Goal: Task Accomplishment & Management: Manage account settings

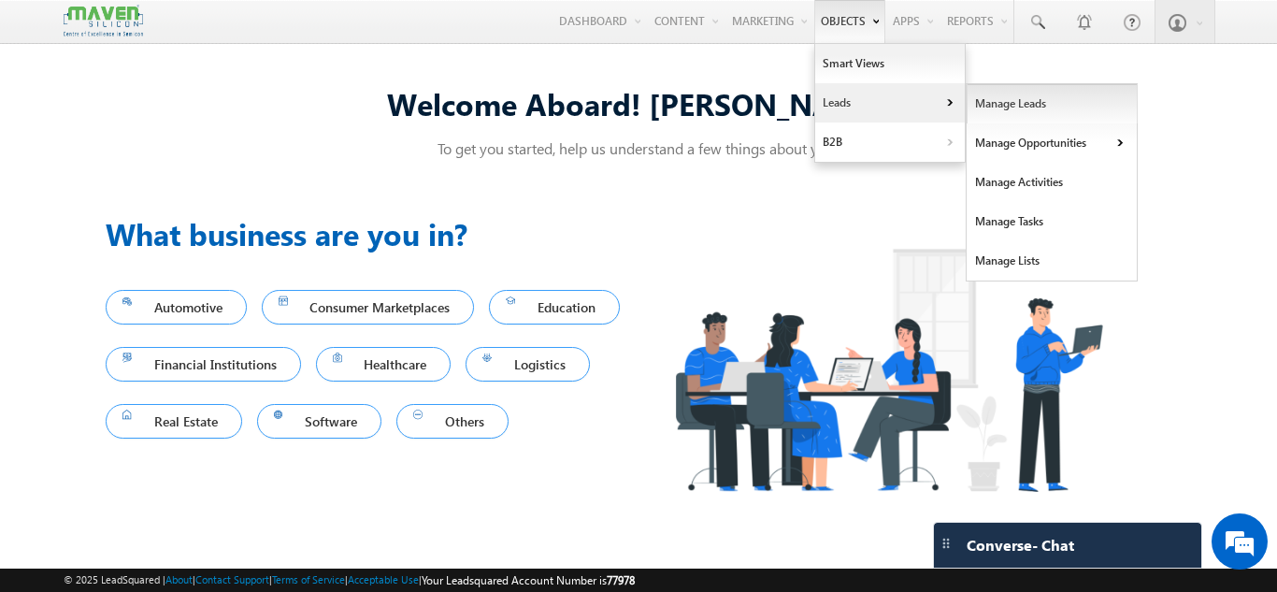
click at [980, 106] on link "Manage Leads" at bounding box center [1052, 103] width 171 height 39
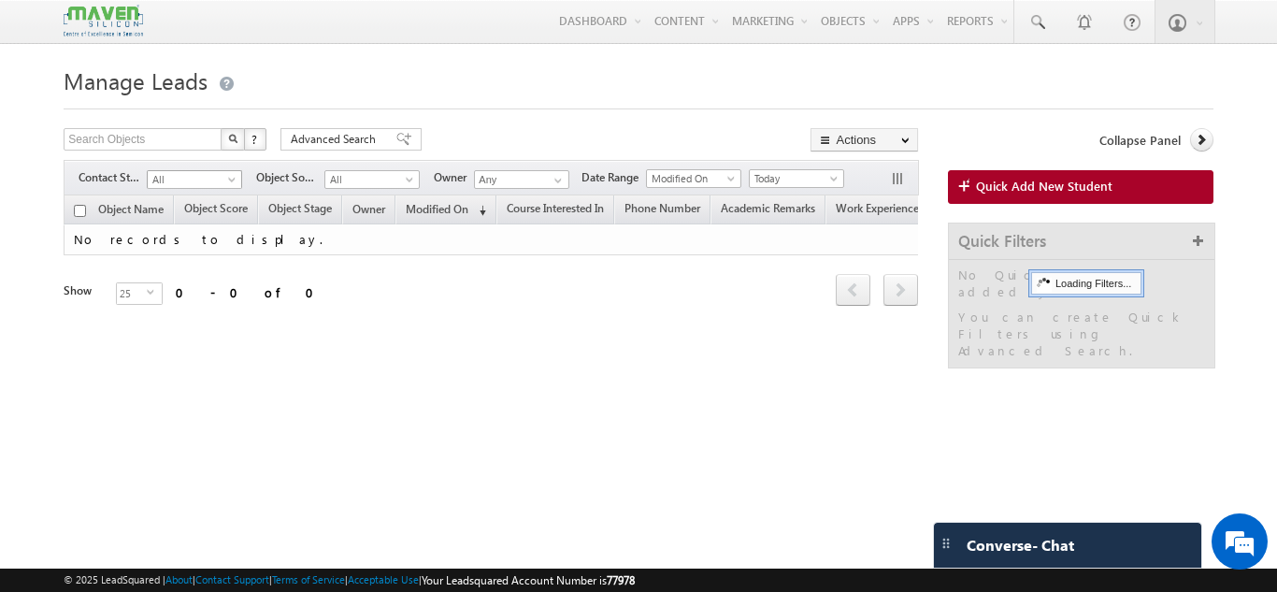
click at [223, 170] on link "All" at bounding box center [194, 179] width 95 height 19
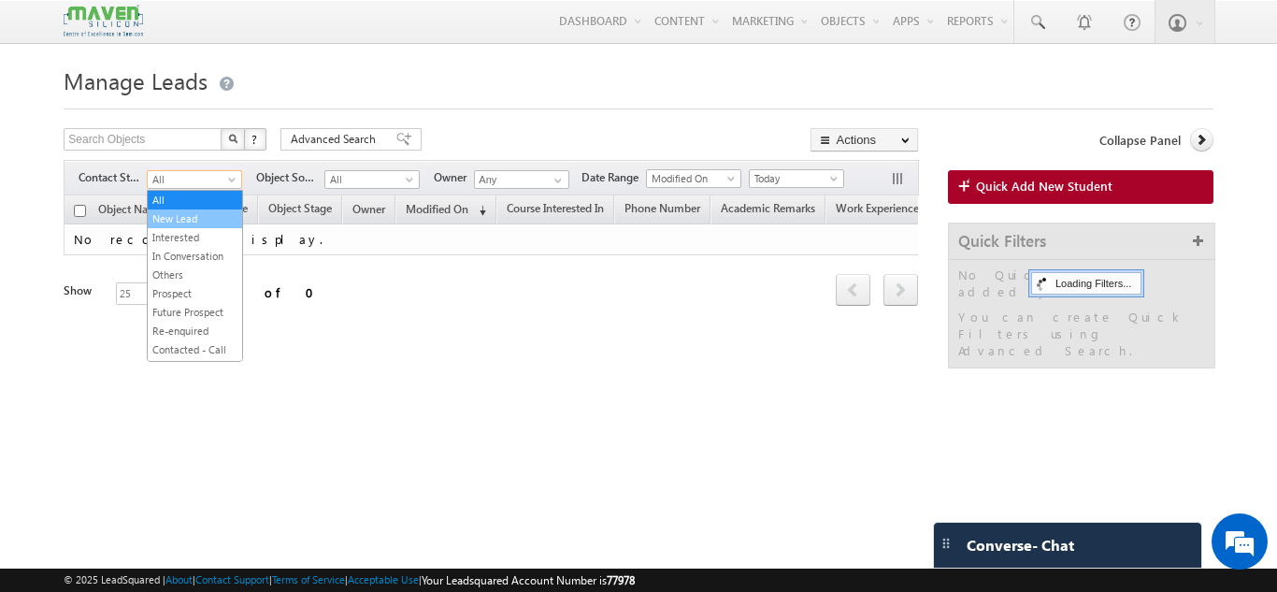
click at [204, 212] on link "New Lead" at bounding box center [195, 218] width 94 height 17
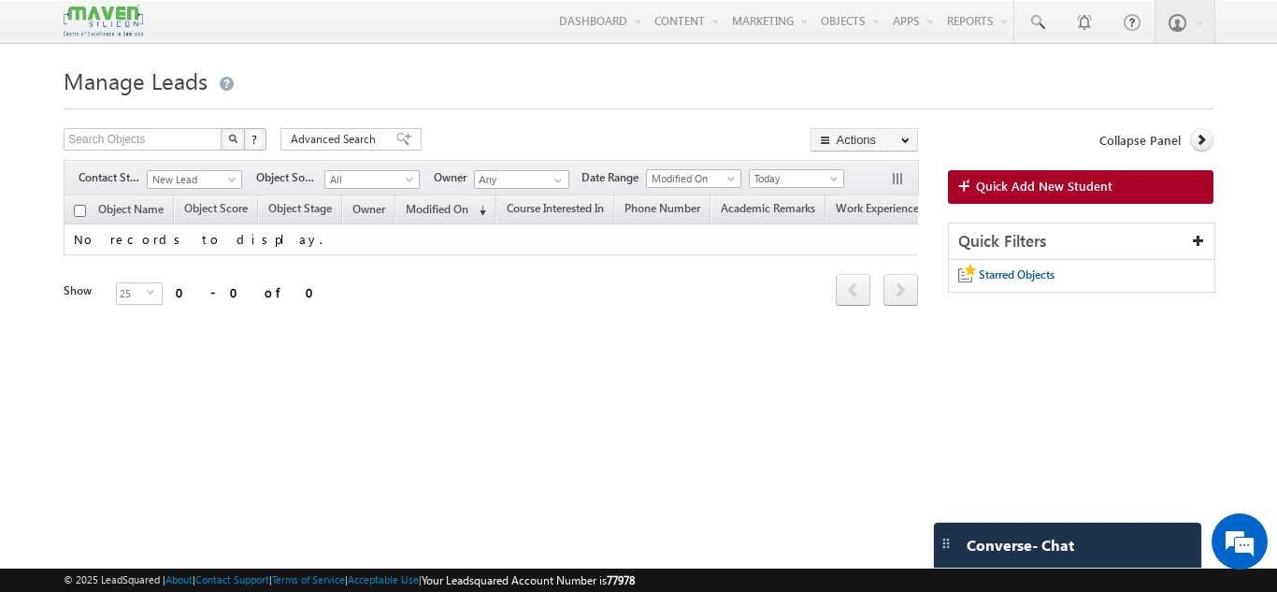
click at [228, 193] on div "Filters Contact Stage All New Lead Interested In Conversation Others Prospect F…" at bounding box center [491, 178] width 855 height 36
click at [228, 186] on span at bounding box center [233, 183] width 15 height 15
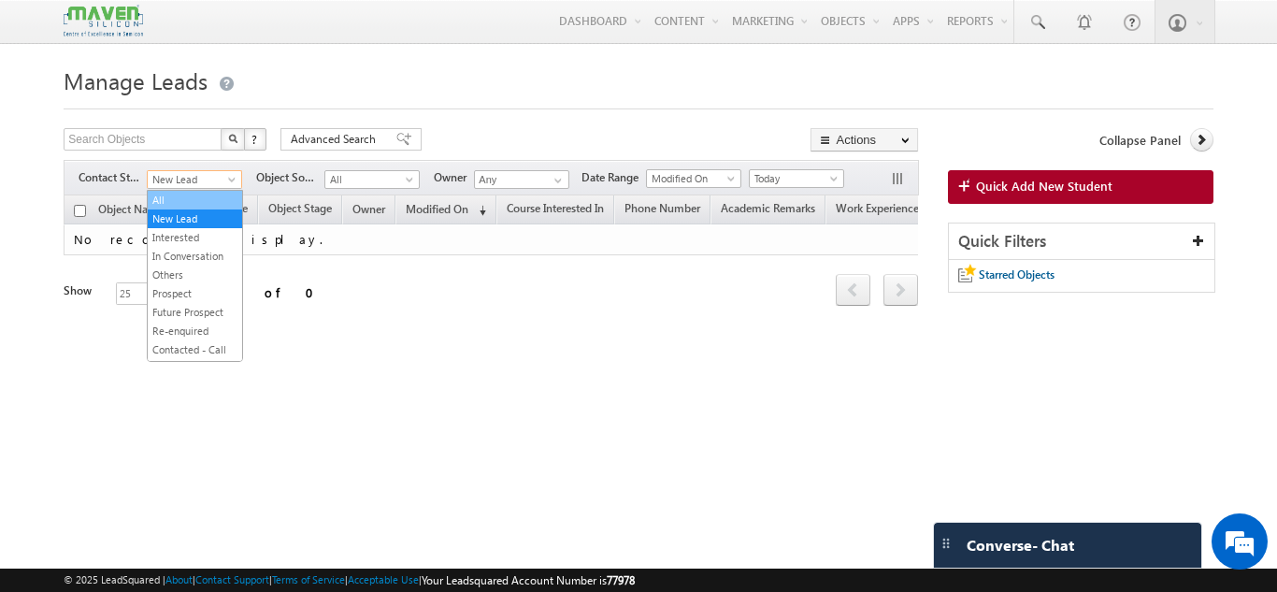
click at [207, 206] on link "All" at bounding box center [195, 200] width 94 height 17
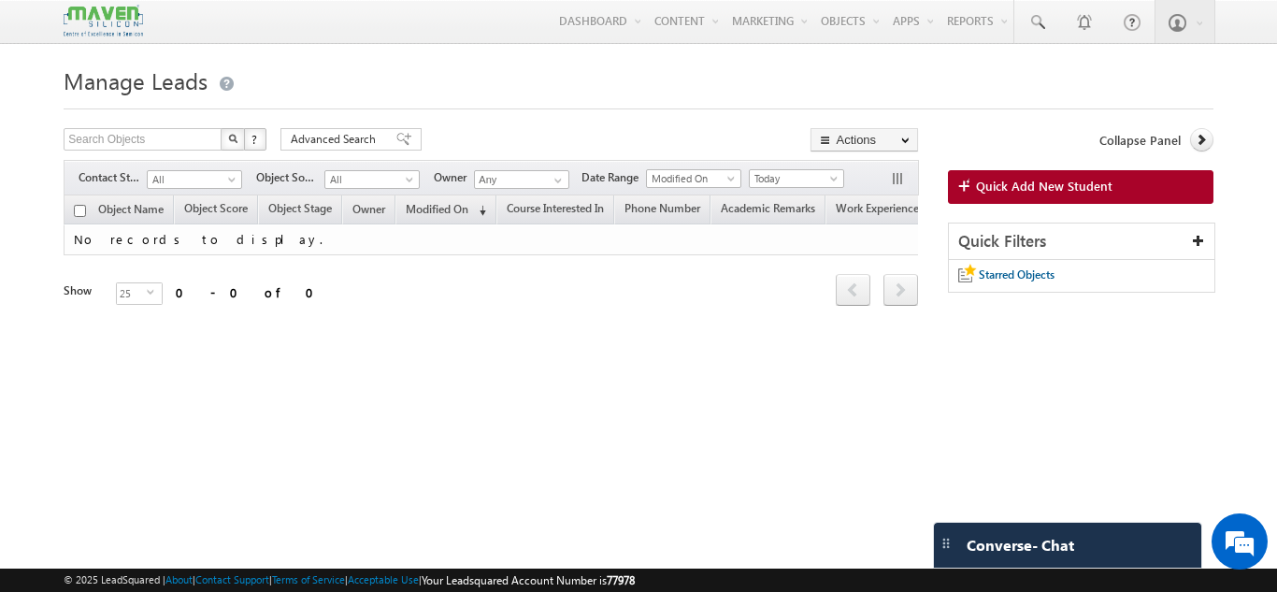
click at [1245, 206] on body "Menu Gagandip Singh Saini gagan dip@m aven- silic on.co m" at bounding box center [638, 264] width 1277 height 528
click at [976, 435] on div "Manage Leads Search Objects X ? 0 results found Advanced Search Advanced Search…" at bounding box center [638, 294] width 1149 height 467
click at [409, 177] on span at bounding box center [411, 183] width 15 height 15
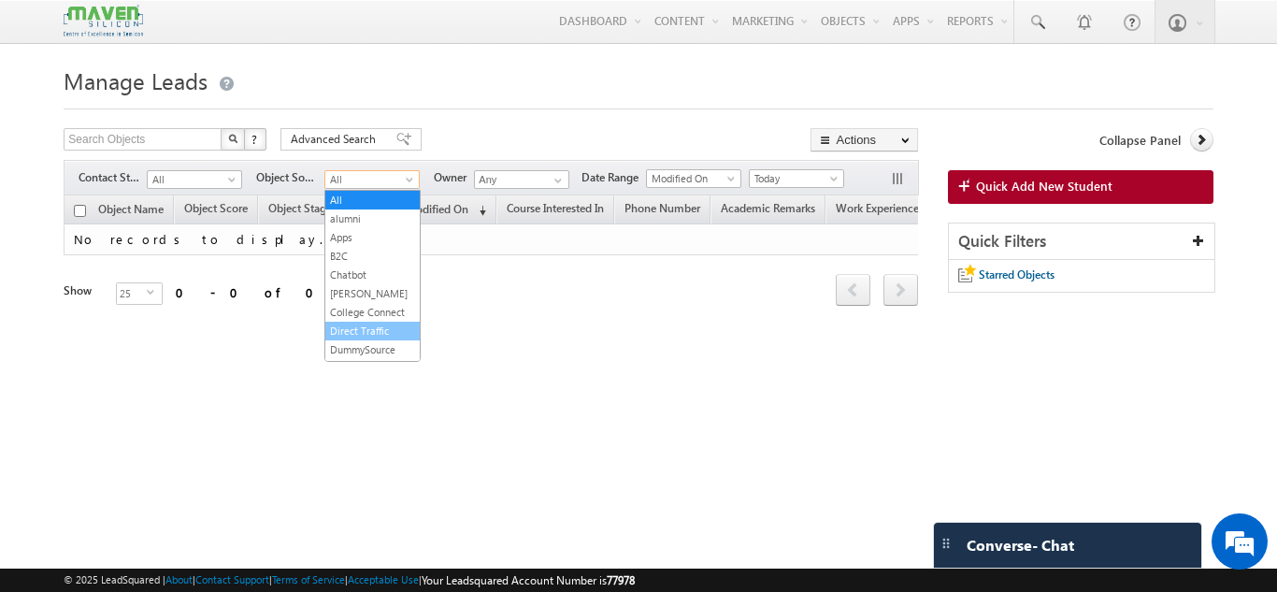
click at [352, 339] on link "Direct Traffic" at bounding box center [372, 331] width 94 height 17
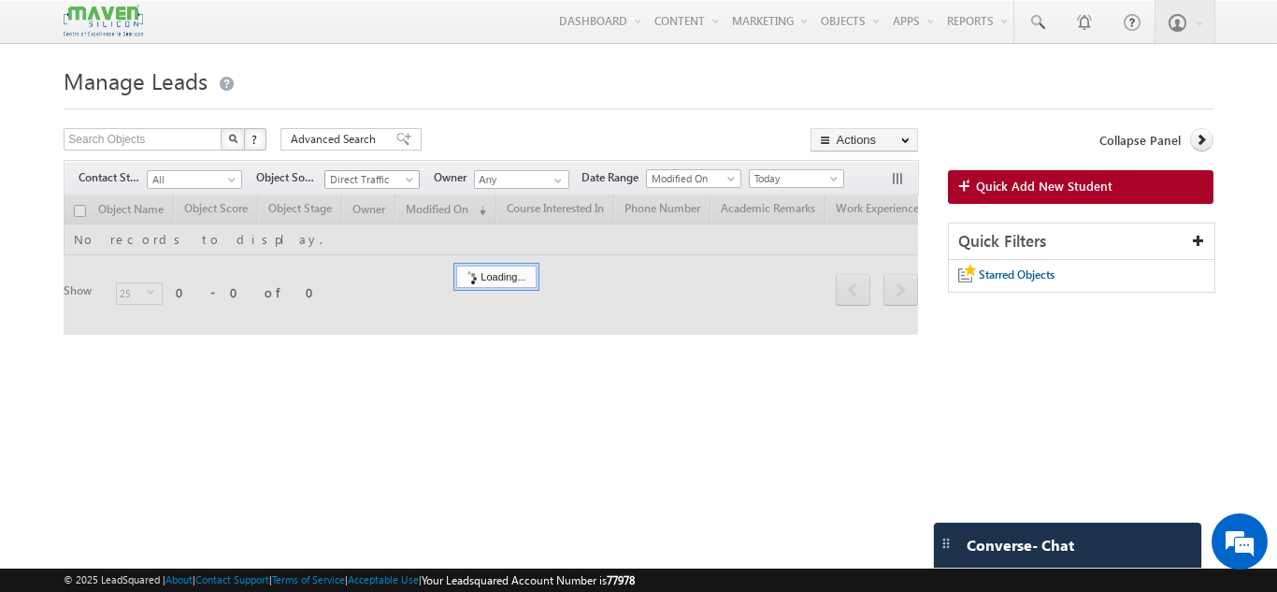
click at [395, 178] on span "Direct Traffic" at bounding box center [369, 179] width 89 height 17
click at [365, 194] on link "All" at bounding box center [372, 200] width 94 height 17
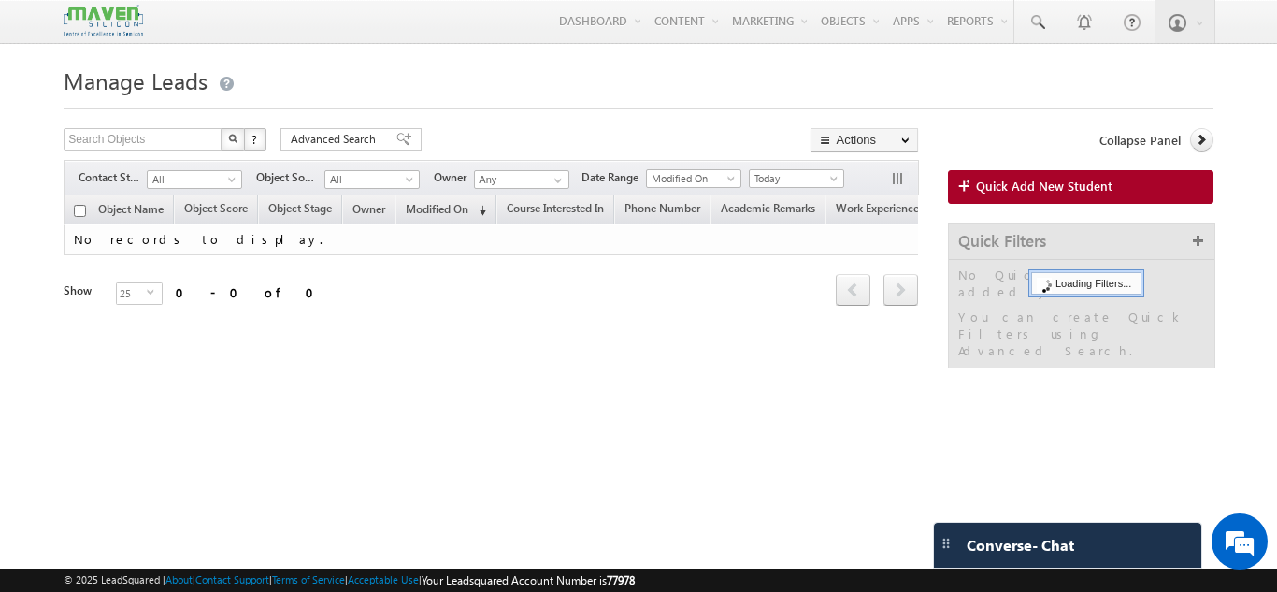
click at [701, 157] on div "Search Objects X ? 0 results found Advanced Search Advanced Search Advanced sea…" at bounding box center [491, 243] width 855 height 230
click at [706, 188] on body "Menu [PERSON_NAME] [PERSON_NAME] dip@m [PERSON_NAME] [DOMAIN_NAME] m" at bounding box center [638, 264] width 1277 height 528
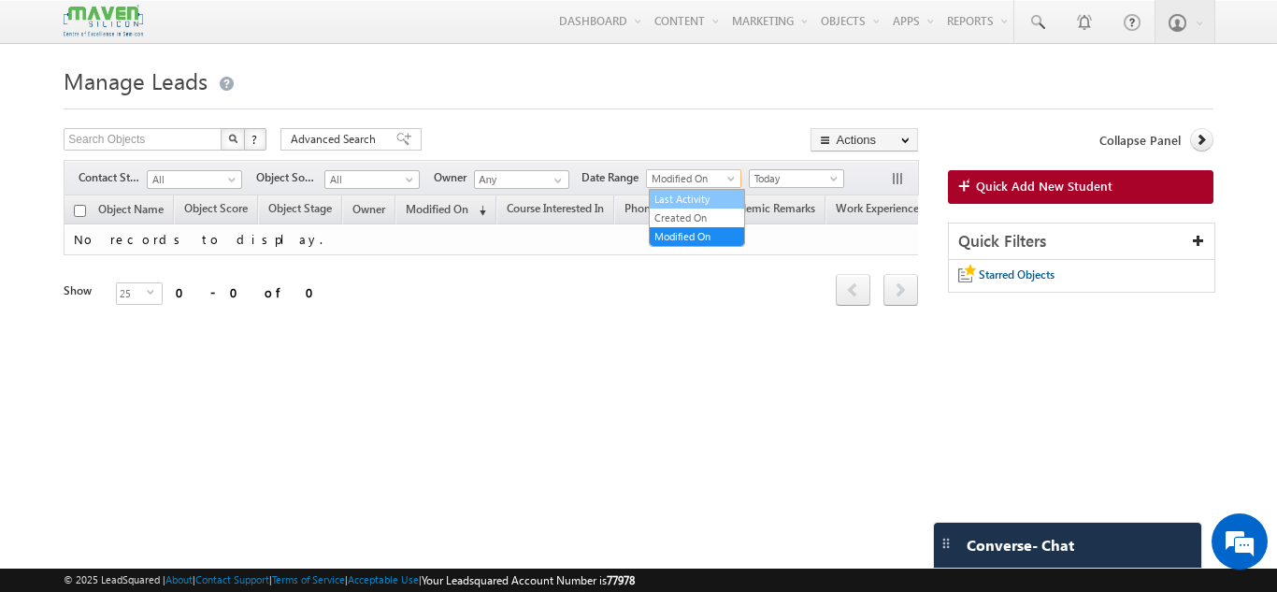
click at [692, 205] on link "Last Activity" at bounding box center [697, 199] width 94 height 17
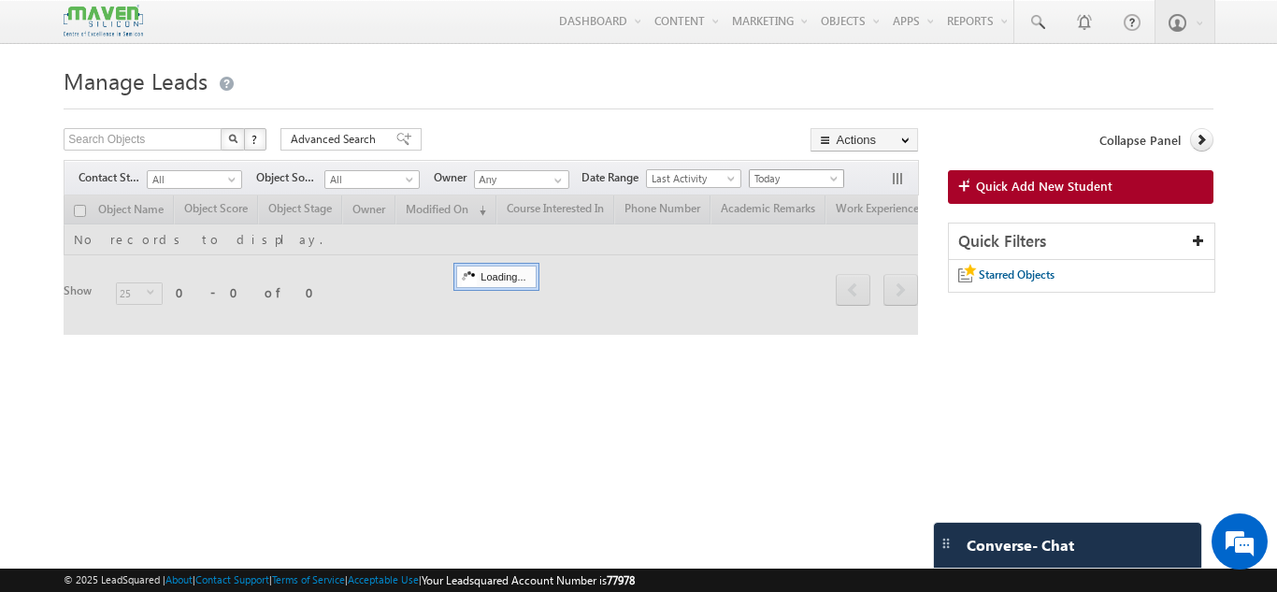
click at [795, 180] on span "Today" at bounding box center [794, 178] width 89 height 17
click at [784, 198] on div at bounding box center [491, 264] width 855 height 139
click at [788, 179] on span "Today" at bounding box center [794, 178] width 89 height 17
click at [787, 193] on link "All Time" at bounding box center [800, 199] width 94 height 17
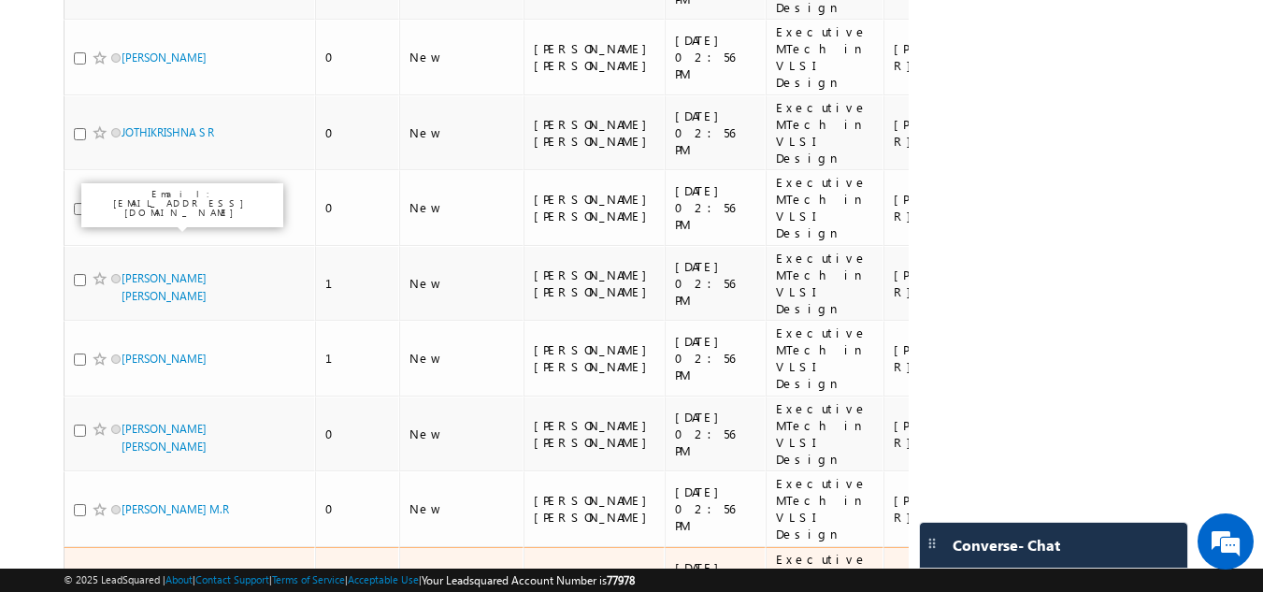
click at [148, 577] on link "SANDEEP C" at bounding box center [150, 584] width 56 height 14
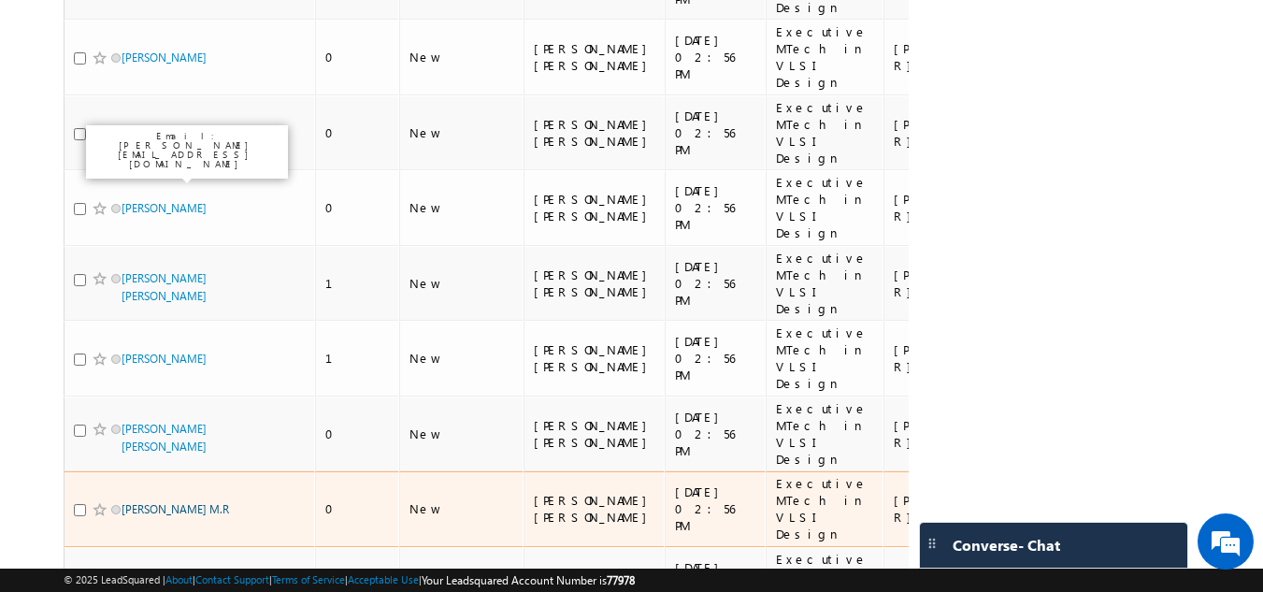
click at [151, 502] on link "ANUDEEP M.R" at bounding box center [176, 509] width 108 height 14
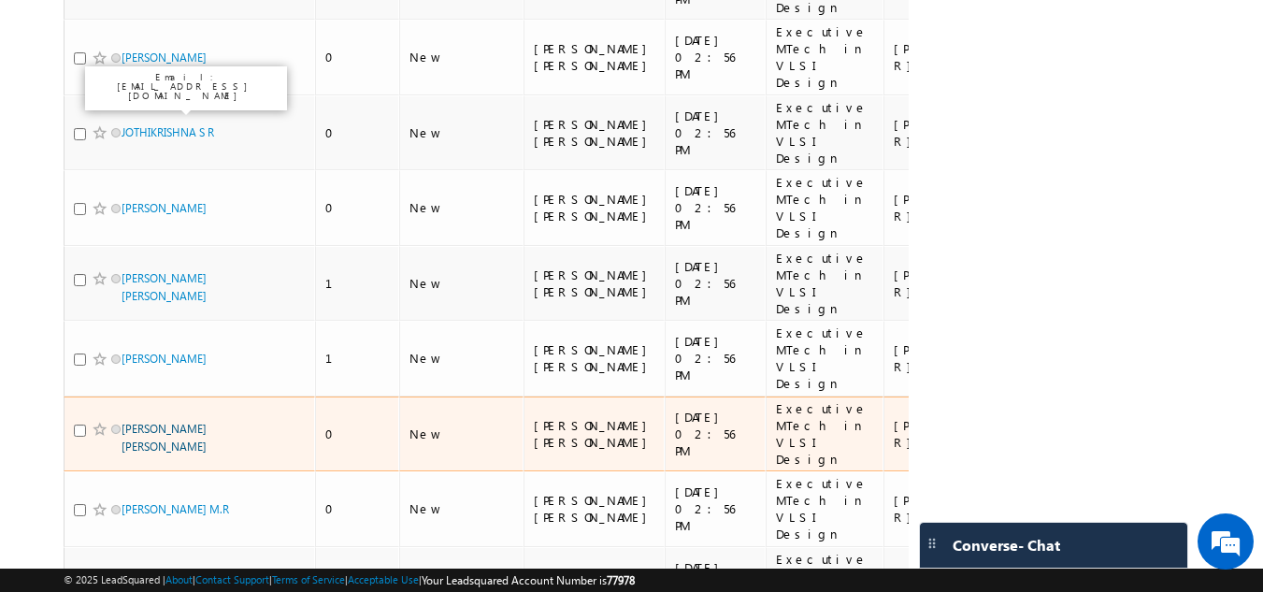
click at [153, 422] on link "Mounika Sai Satrasala" at bounding box center [164, 438] width 85 height 32
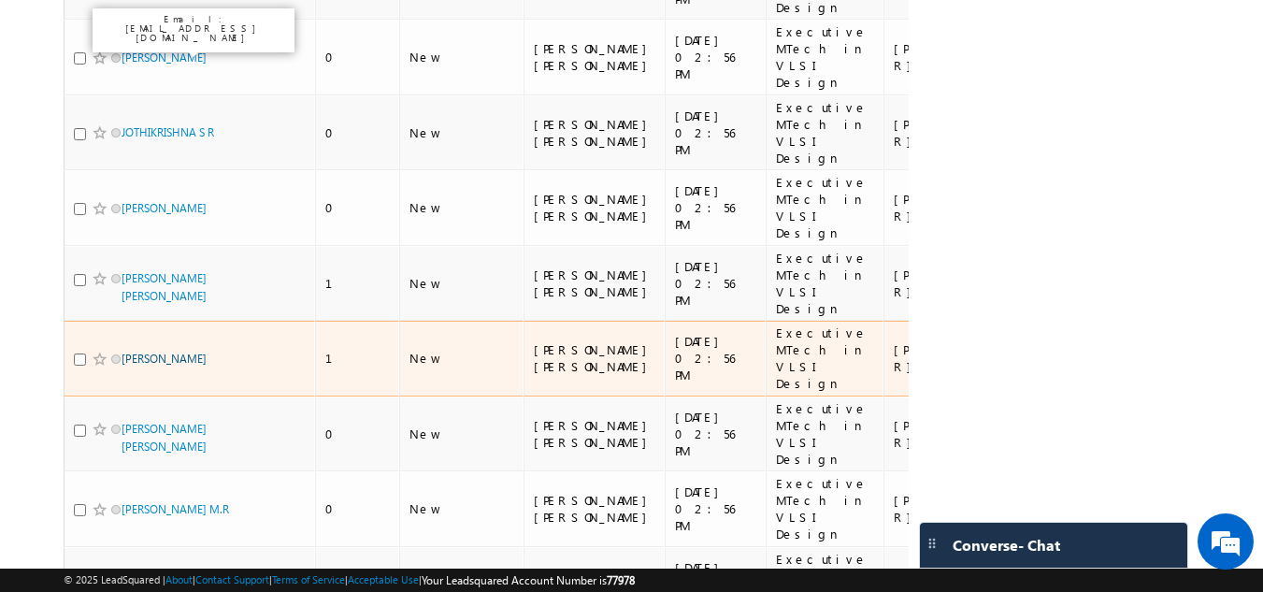
click at [152, 352] on link "Lokender Yadav" at bounding box center [164, 359] width 85 height 14
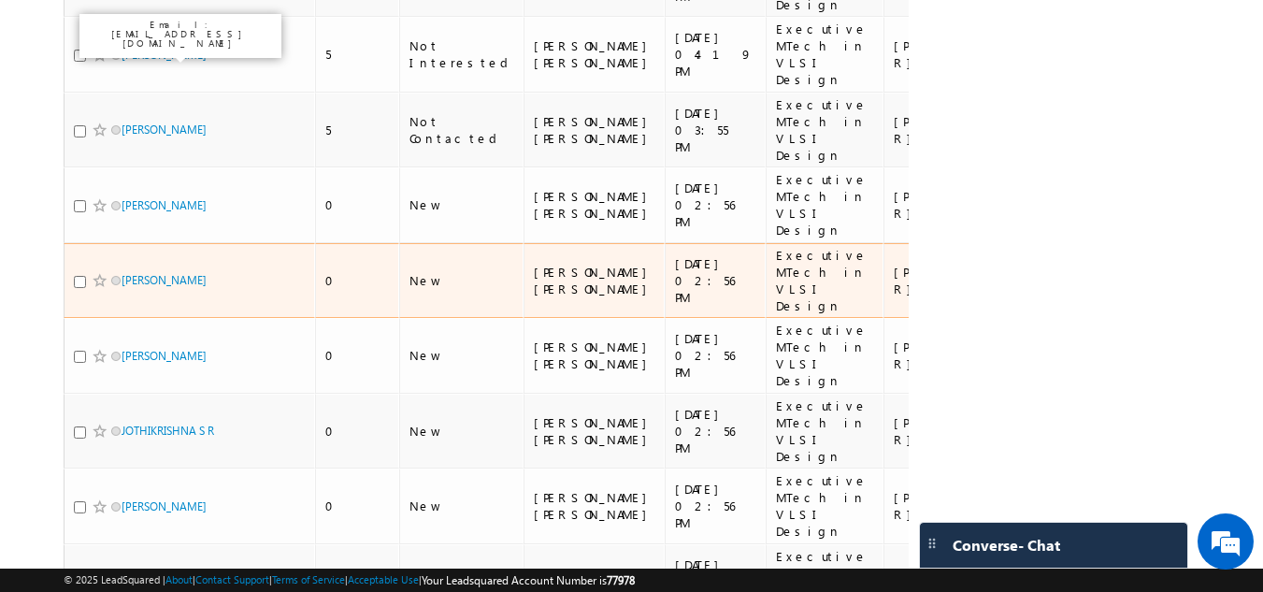
scroll to position [959, 0]
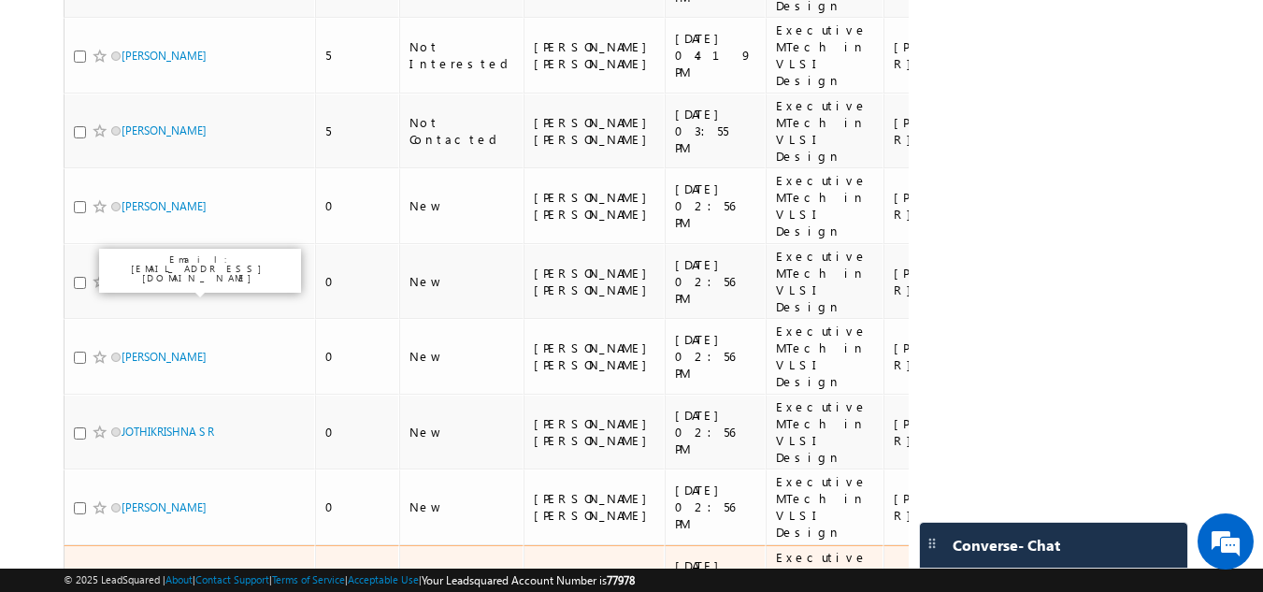
click at [150, 570] on link "JAMEER BASHA SHAIK" at bounding box center [164, 586] width 85 height 32
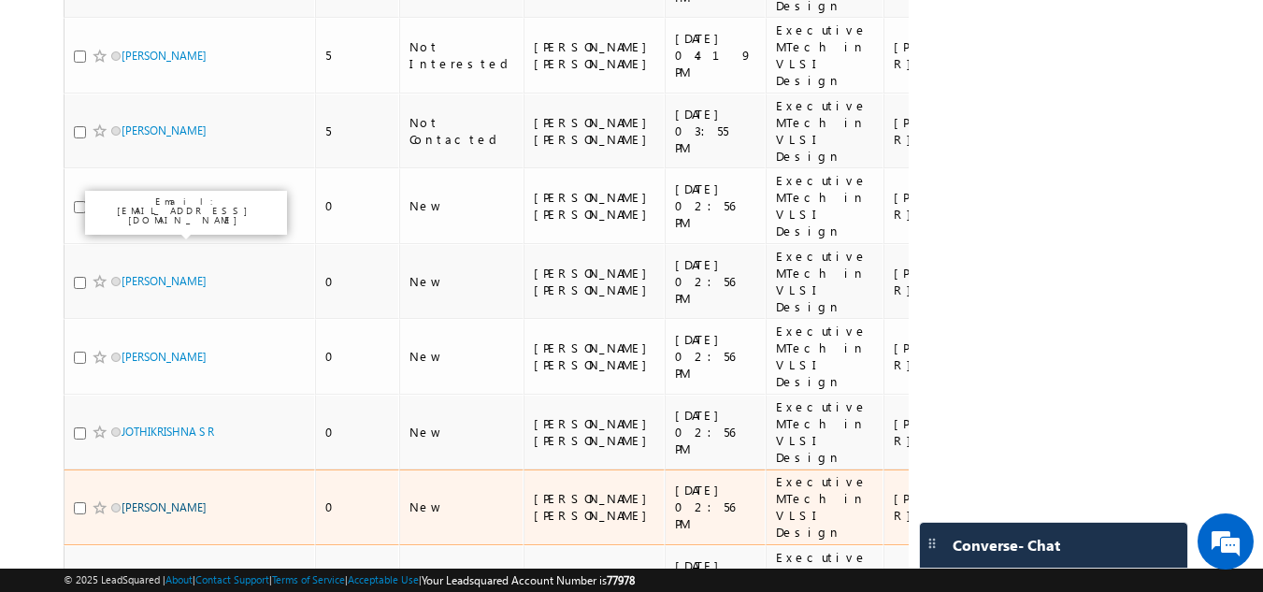
click at [146, 500] on link "AVULA RANI" at bounding box center [164, 507] width 85 height 14
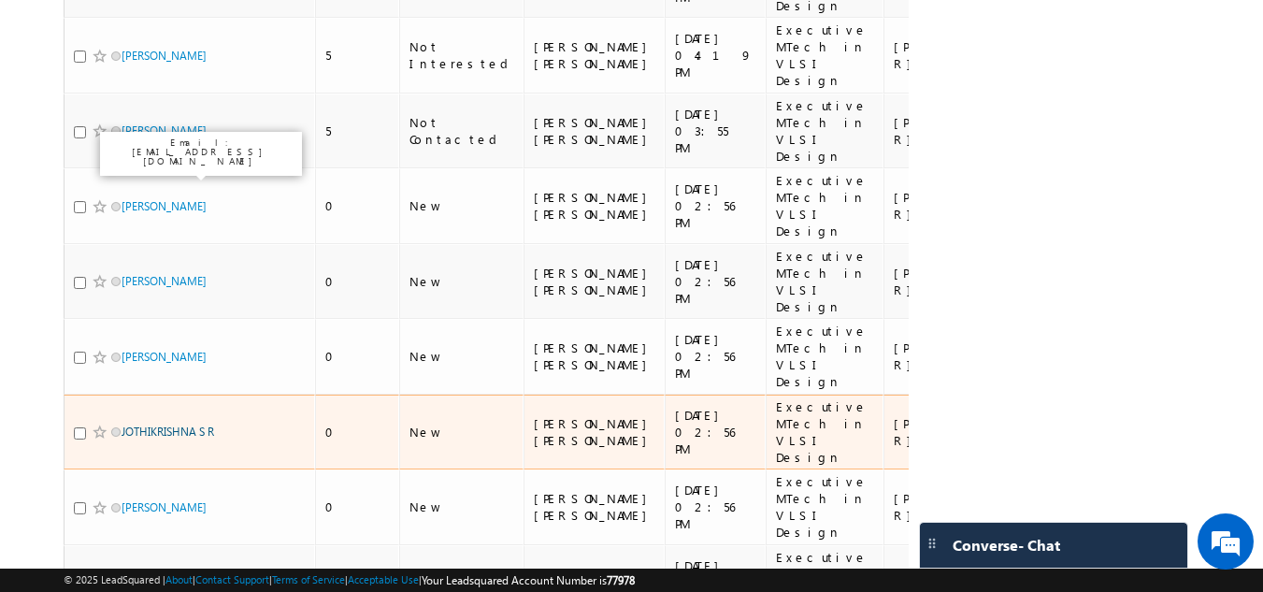
click at [147, 424] on link "JOTHIKRISHNA S R" at bounding box center [168, 431] width 93 height 14
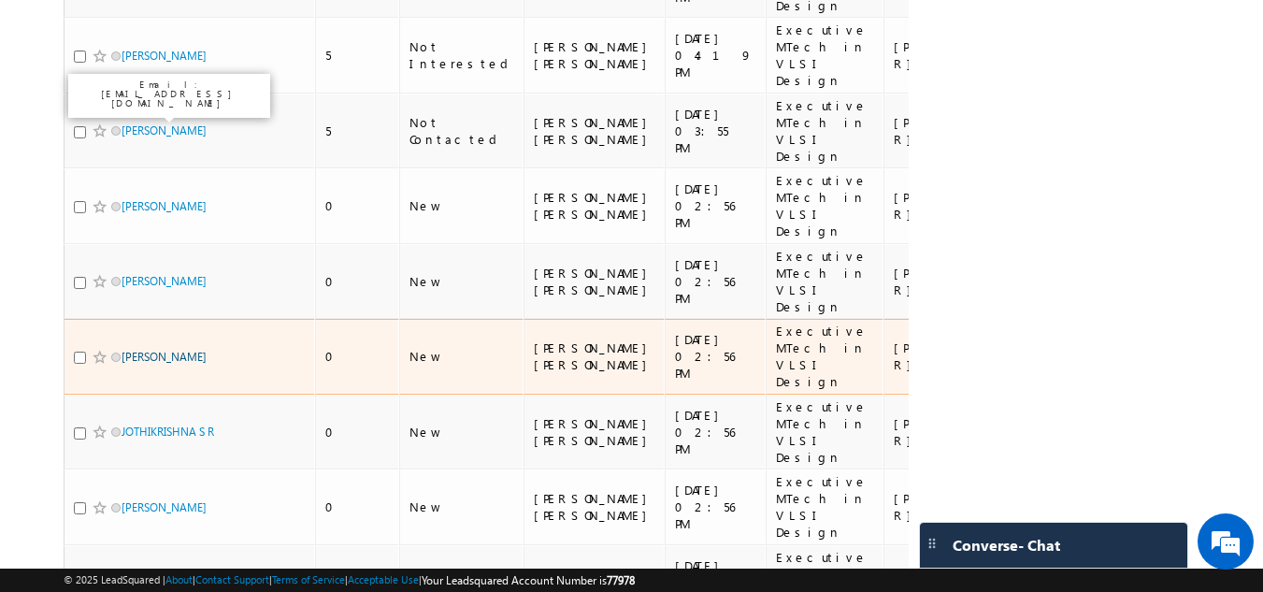
click at [151, 350] on link "Archana Patne" at bounding box center [164, 357] width 85 height 14
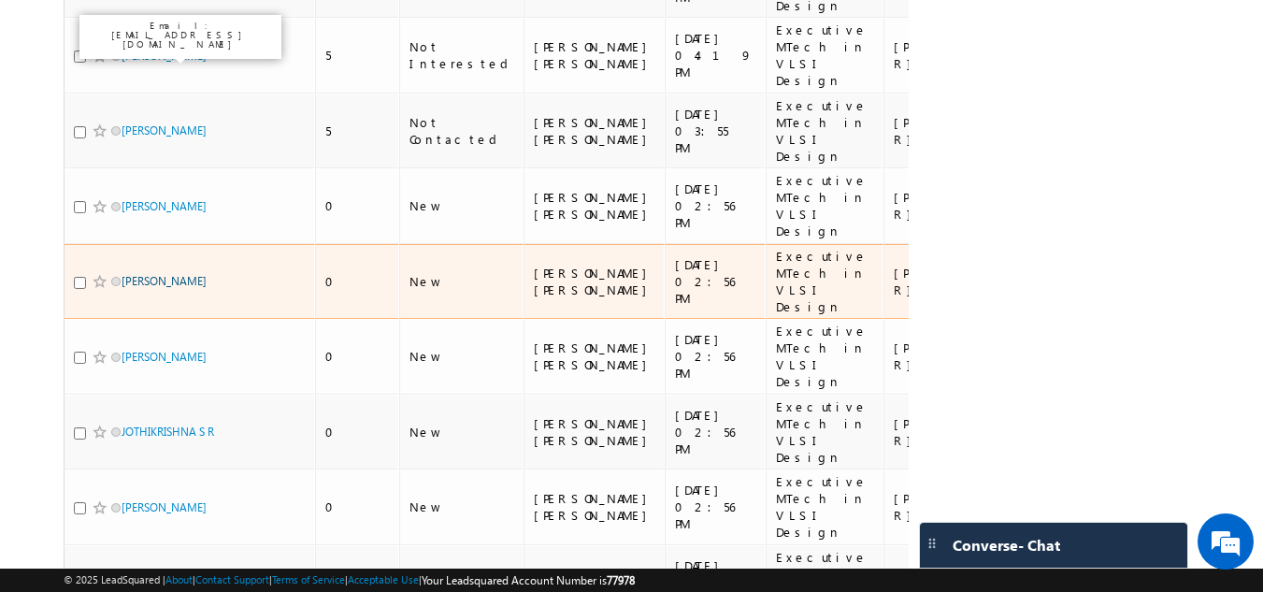
click at [150, 274] on link "JISSA GEORGE" at bounding box center [164, 281] width 85 height 14
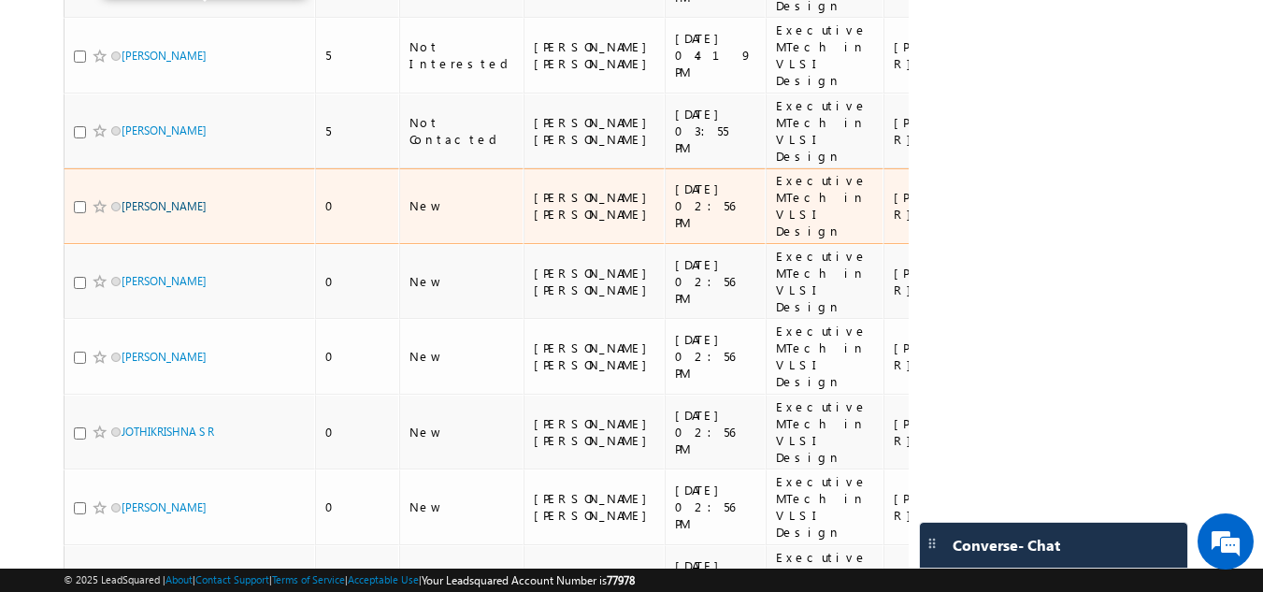
click at [146, 199] on link "GOVARDHANA RAO SEELAM" at bounding box center [164, 206] width 85 height 14
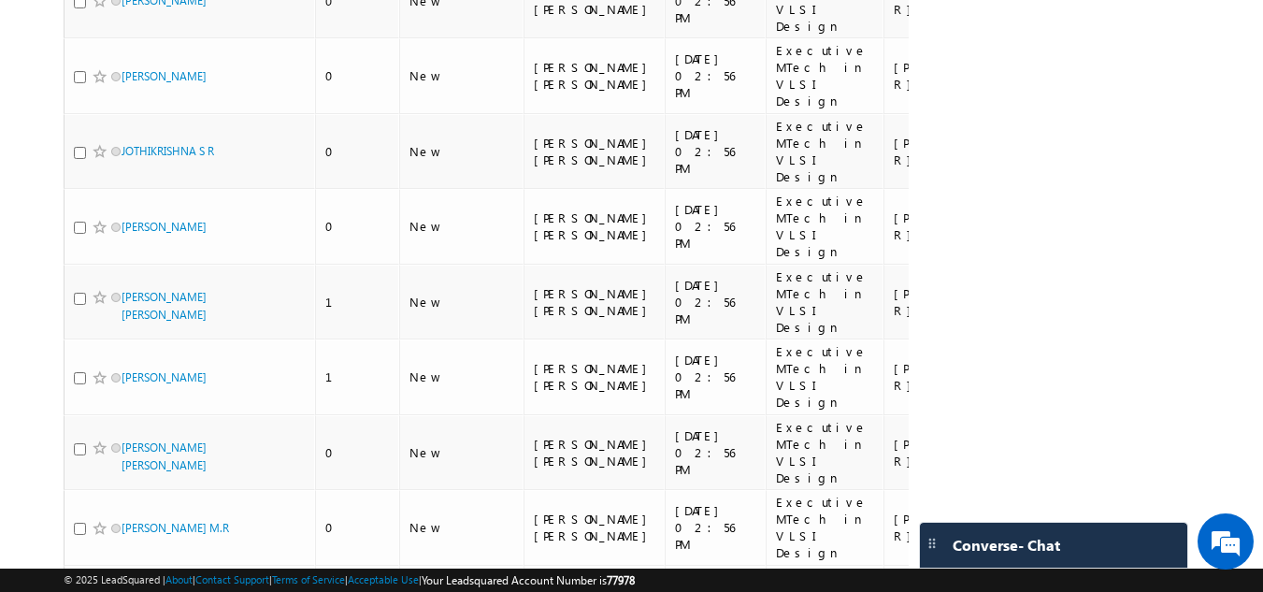
scroll to position [1258, 0]
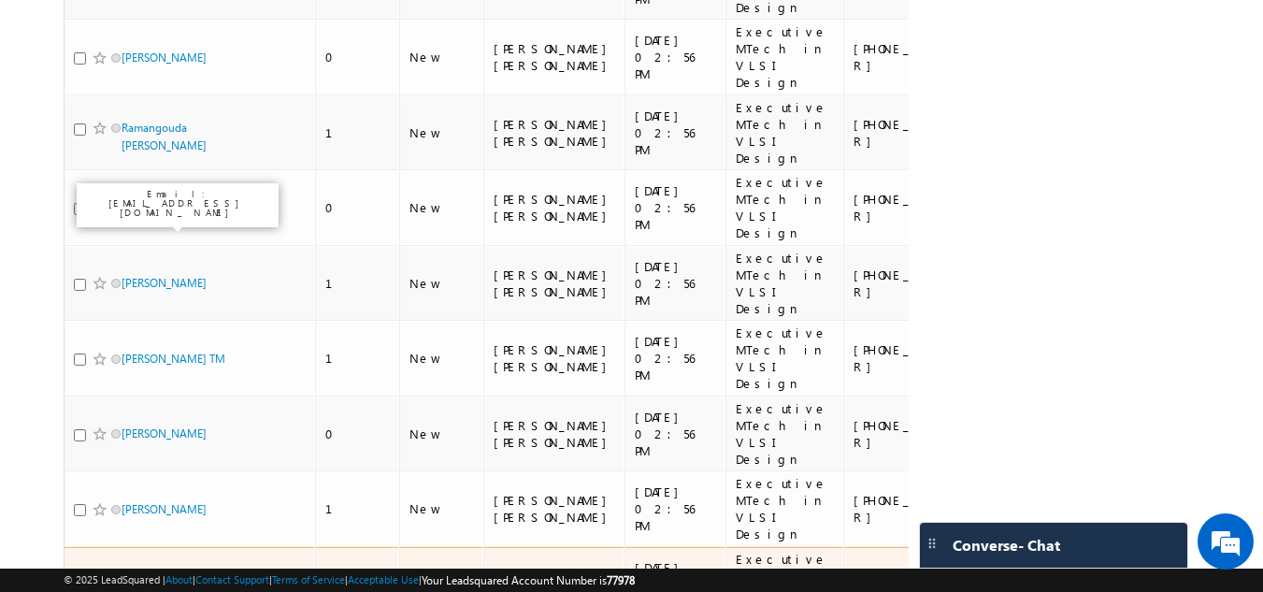
click at [145, 577] on link "Chiranjeevi Kanchipati" at bounding box center [164, 584] width 85 height 14
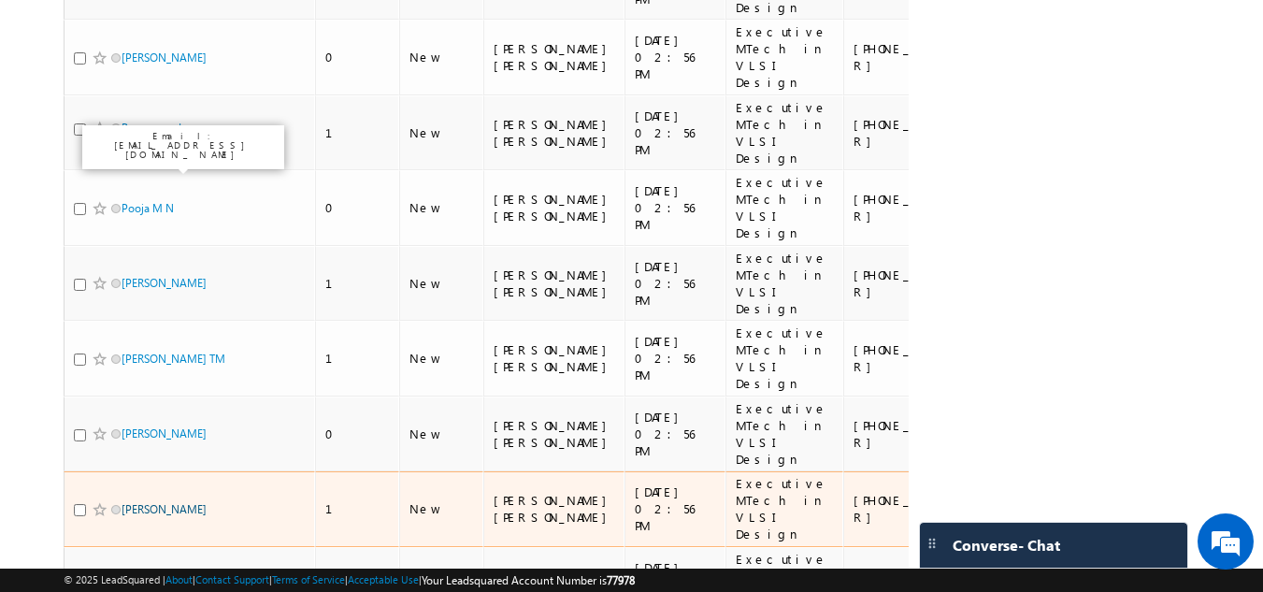
click at [146, 502] on link "Sumit Mokde" at bounding box center [164, 509] width 85 height 14
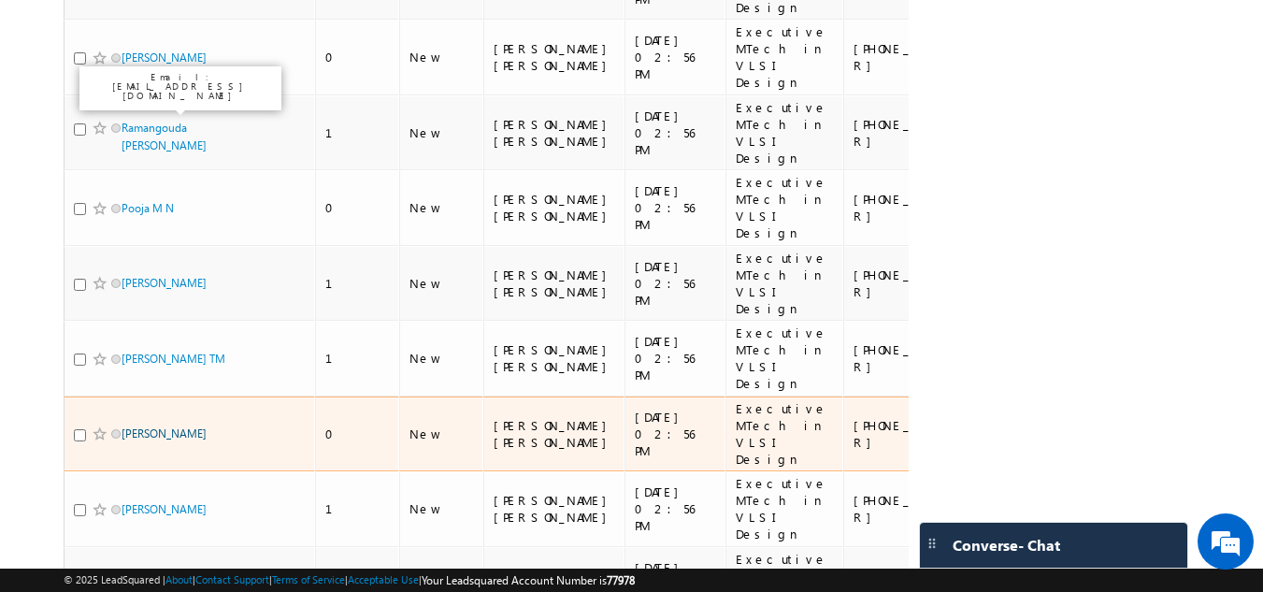
click at [149, 426] on link "NITHIN BAIJU" at bounding box center [164, 433] width 85 height 14
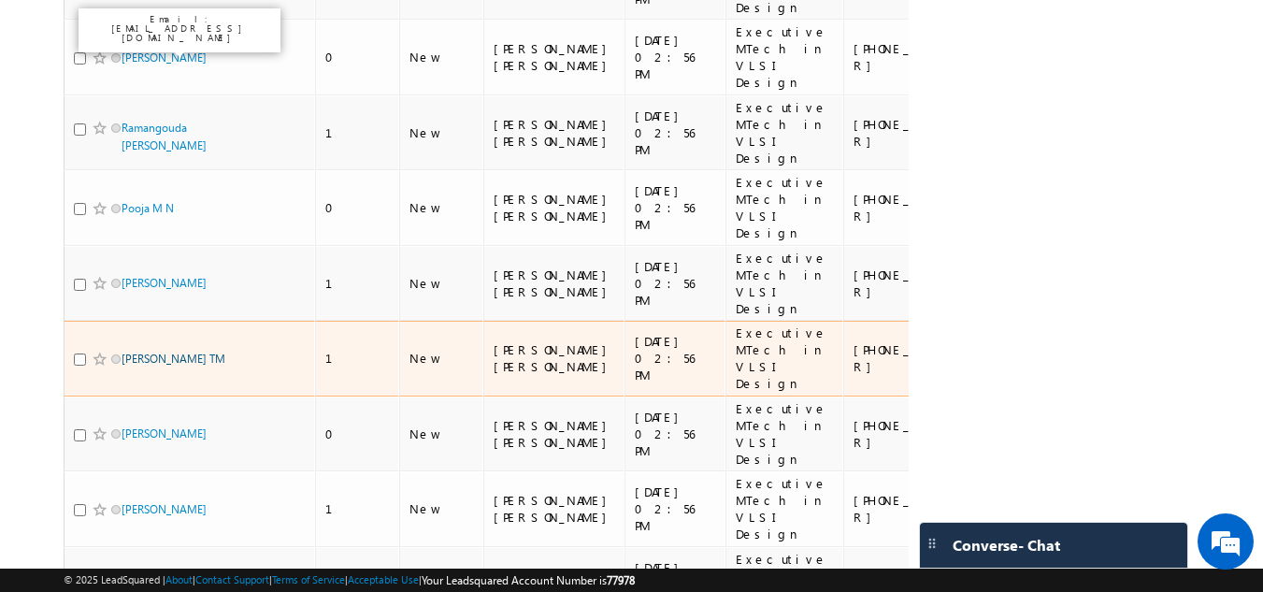
click at [151, 352] on link "Sanjeev Kumar TM" at bounding box center [174, 359] width 104 height 14
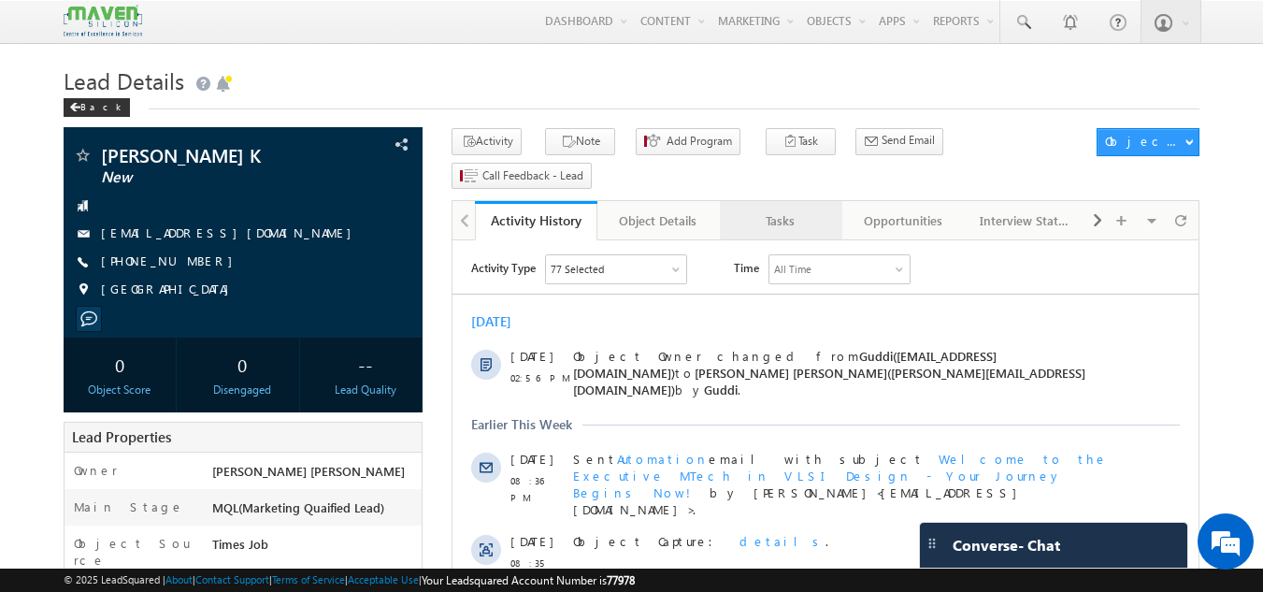
click at [806, 209] on div "Tasks" at bounding box center [780, 220] width 91 height 22
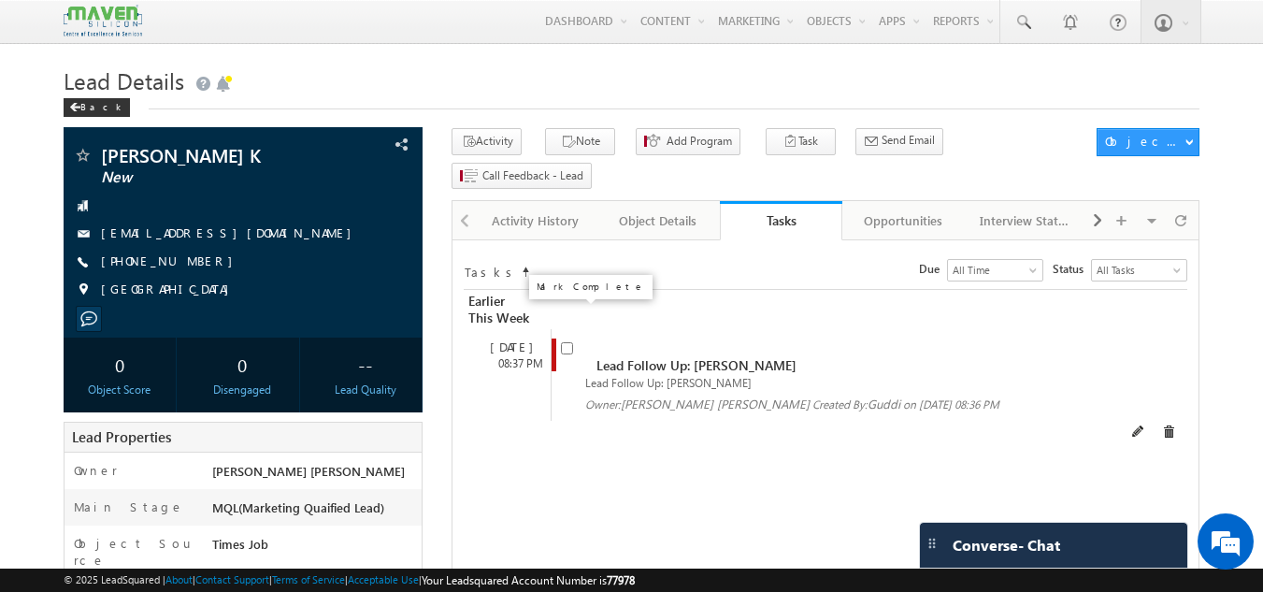
click at [571, 342] on input "checkbox" at bounding box center [567, 348] width 12 height 12
checkbox input "false"
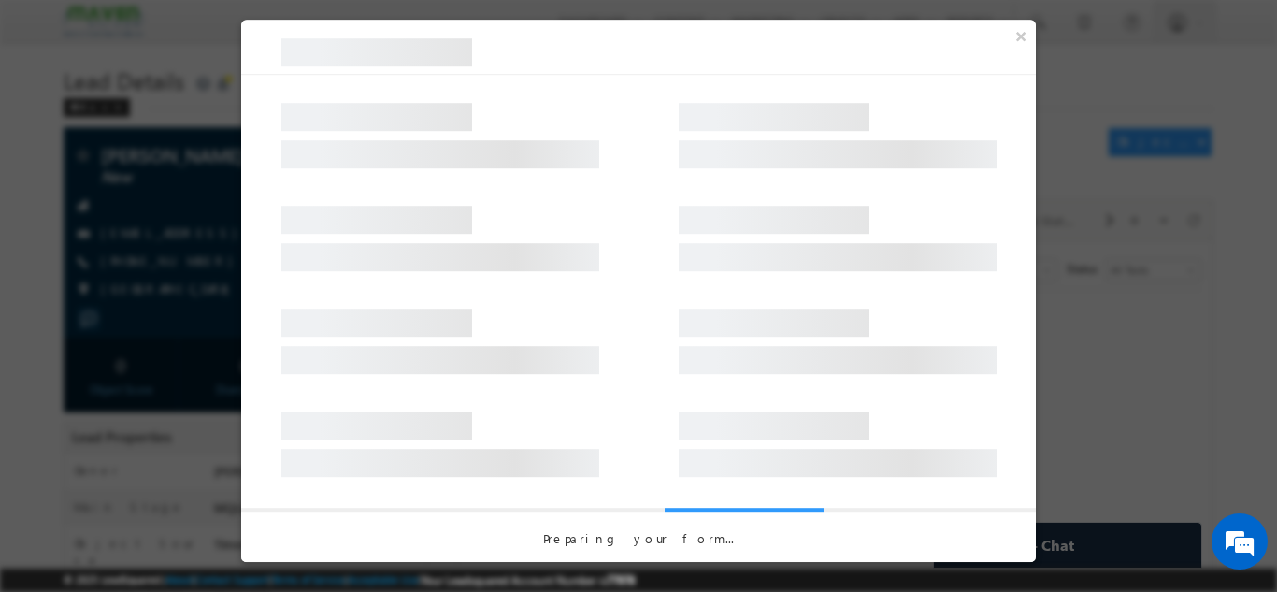
click at [476, 349] on div at bounding box center [440, 327] width 318 height 56
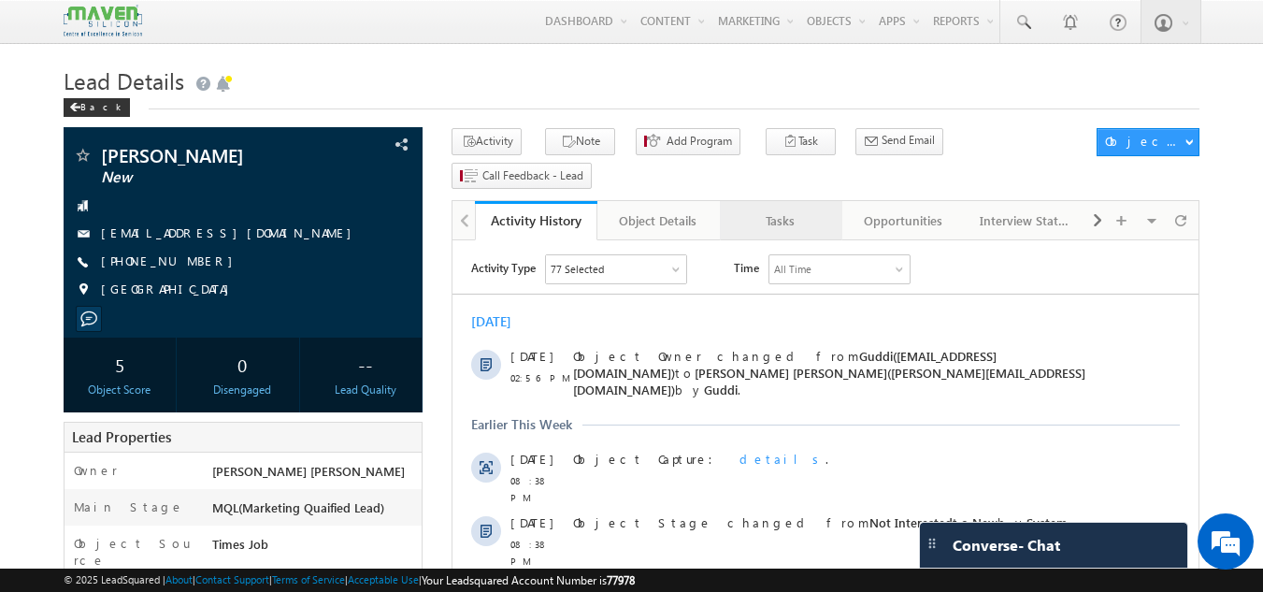
click at [761, 209] on div "Tasks" at bounding box center [780, 220] width 91 height 22
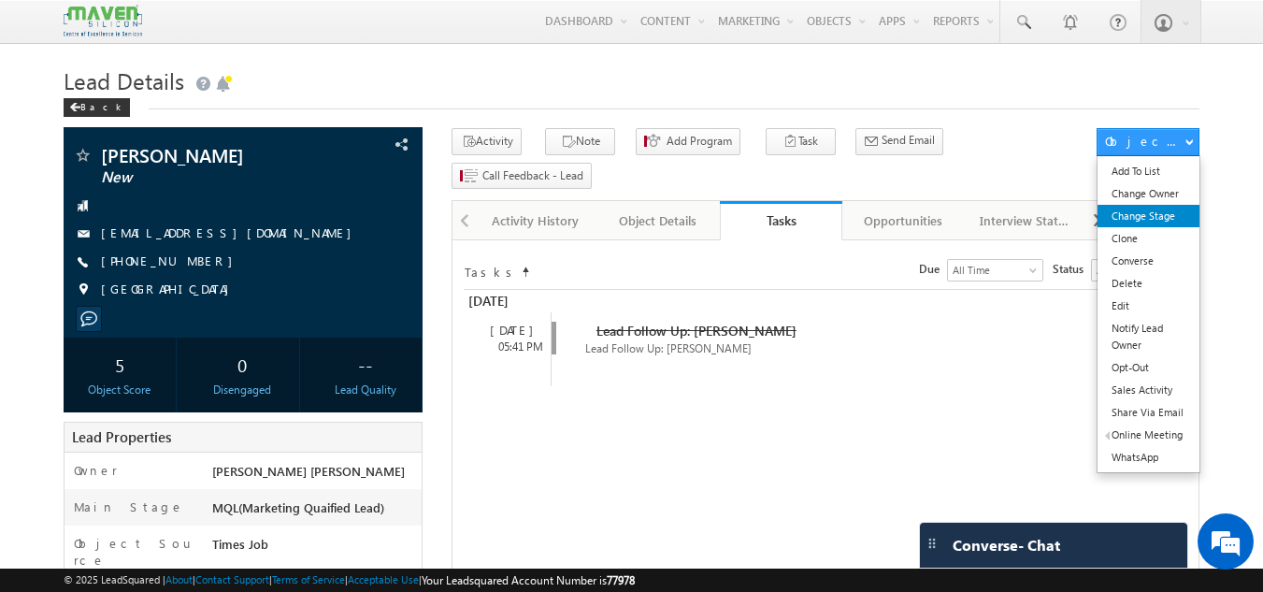
click at [1142, 219] on link "Change Stage" at bounding box center [1149, 216] width 102 height 22
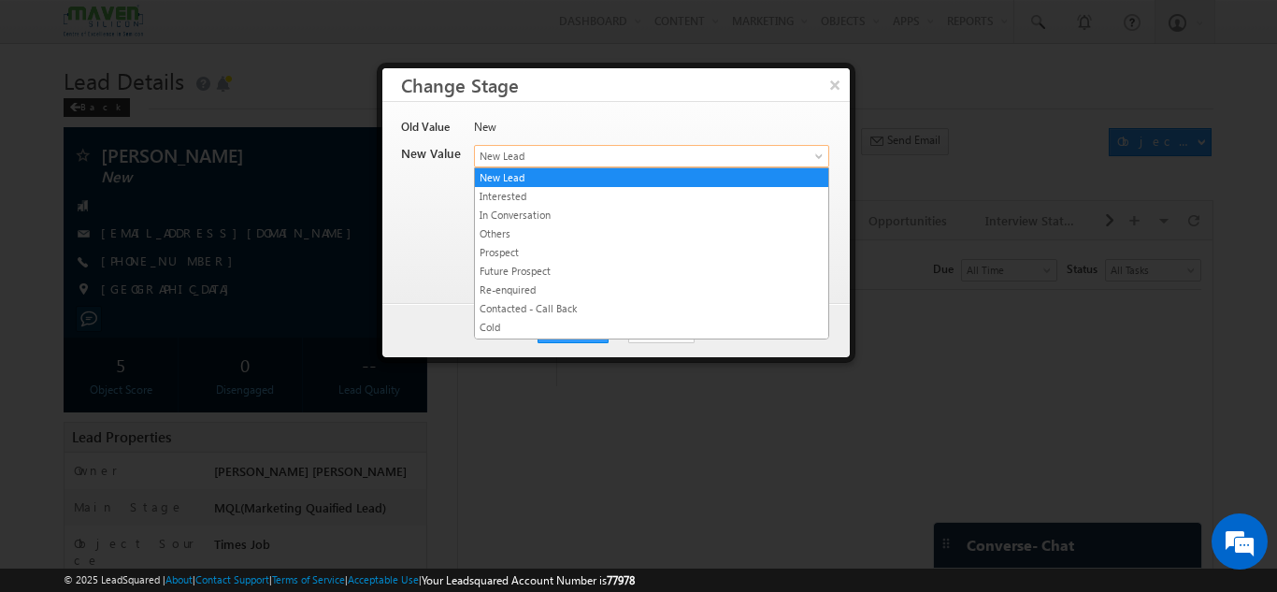
click at [723, 148] on span "New Lead" at bounding box center [621, 156] width 292 height 17
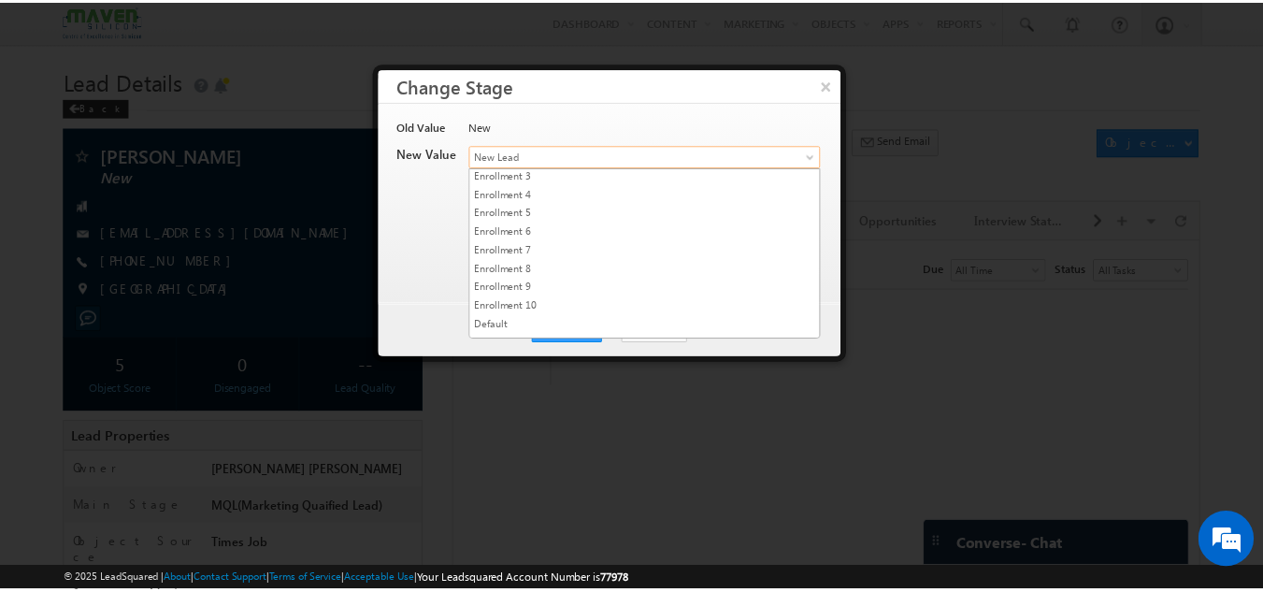
scroll to position [353, 0]
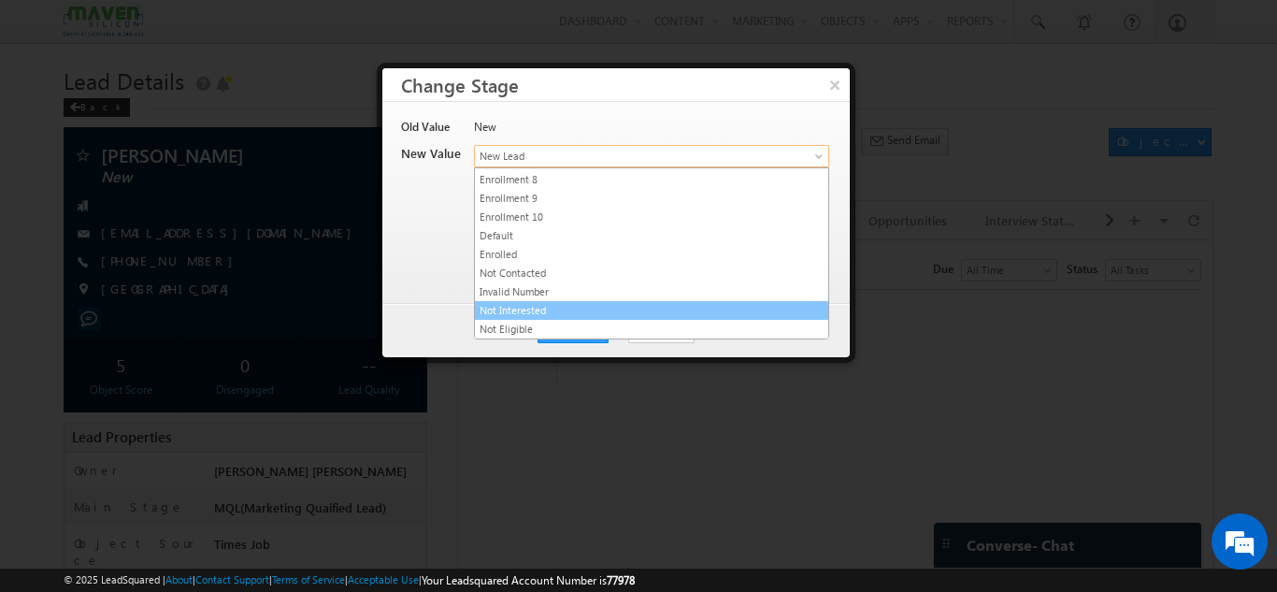
click at [609, 312] on link "Not Interested" at bounding box center [651, 310] width 353 height 17
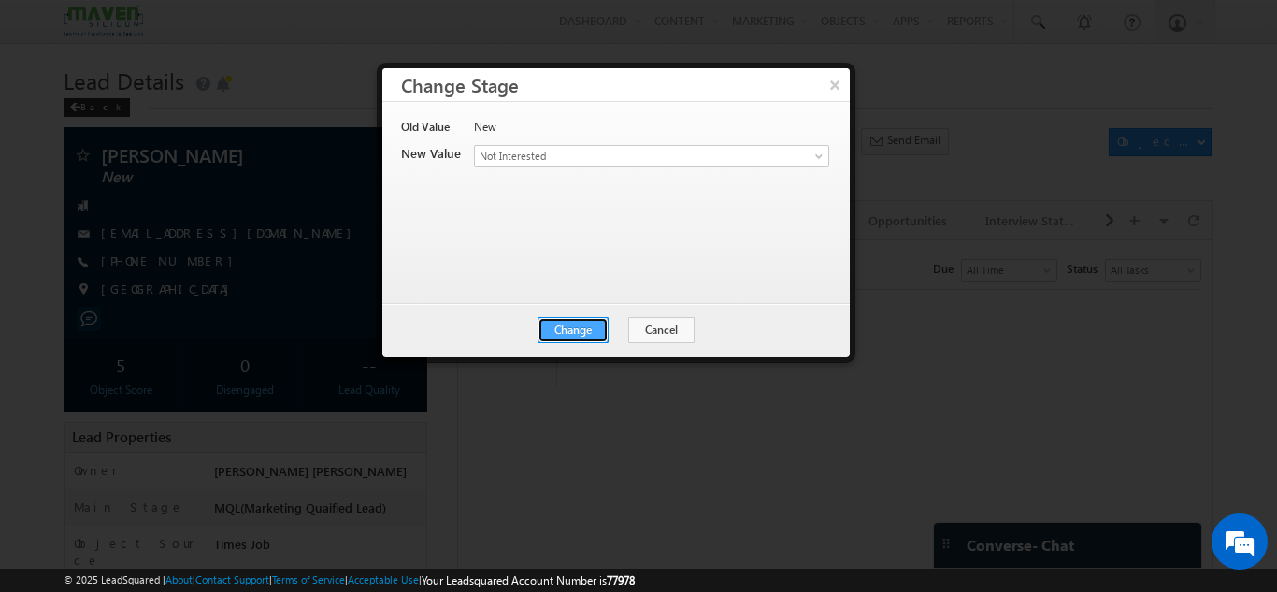
click at [588, 317] on button "Change" at bounding box center [573, 330] width 71 height 26
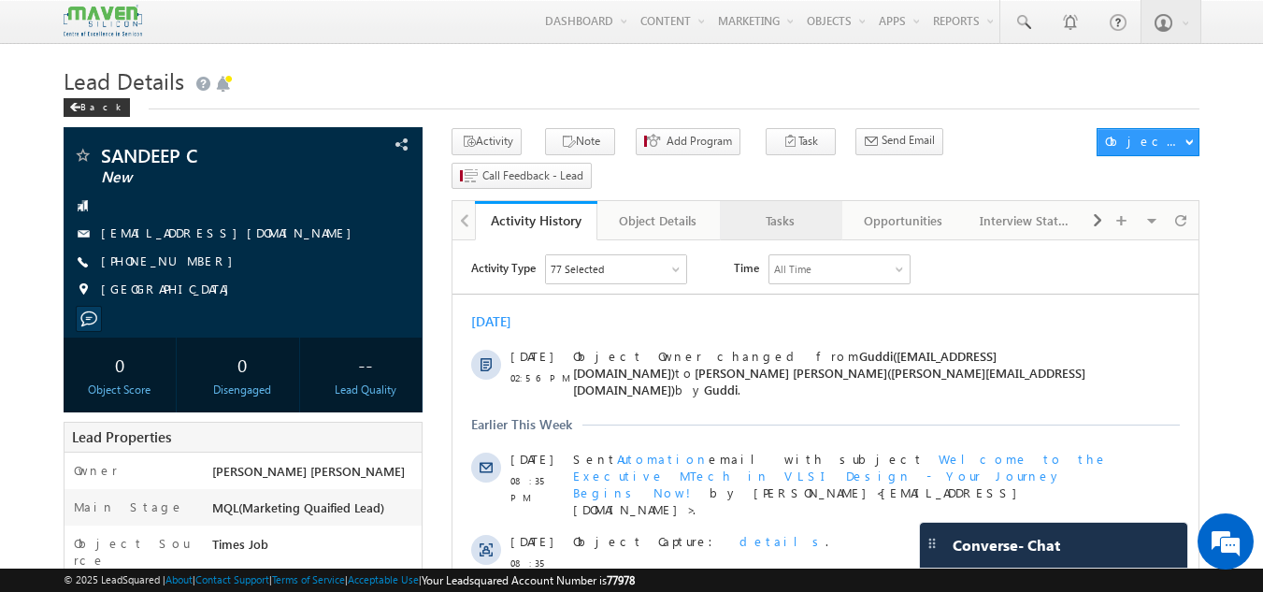
click at [747, 209] on div "Tasks" at bounding box center [780, 220] width 91 height 22
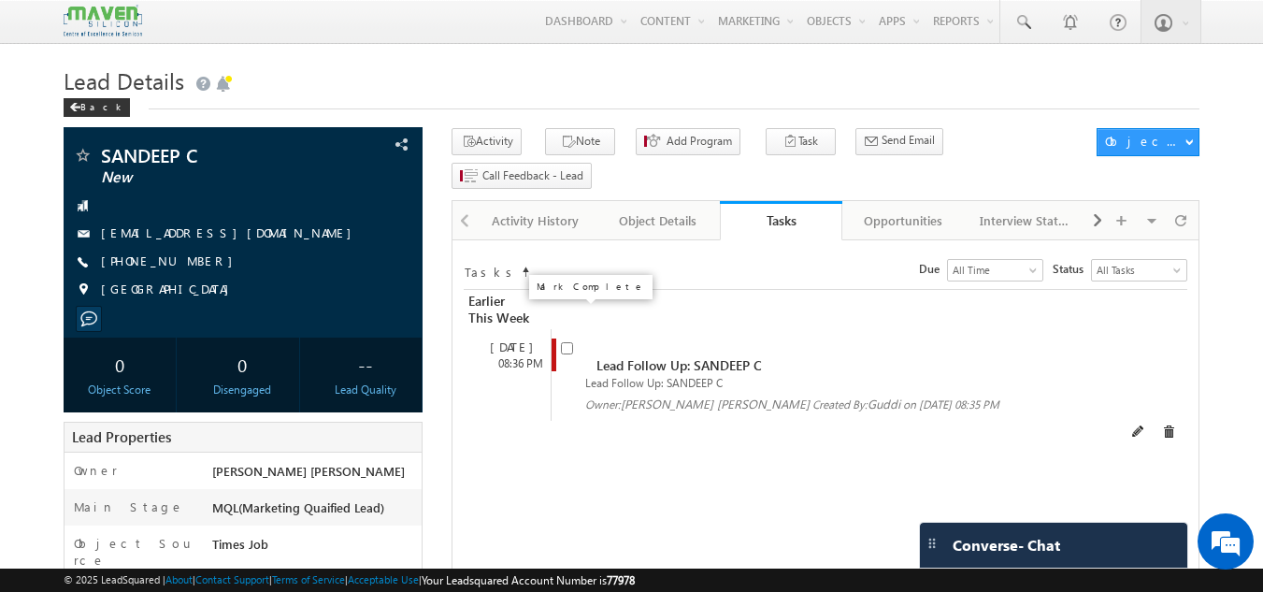
click at [567, 342] on input "checkbox" at bounding box center [567, 348] width 12 height 12
checkbox input "false"
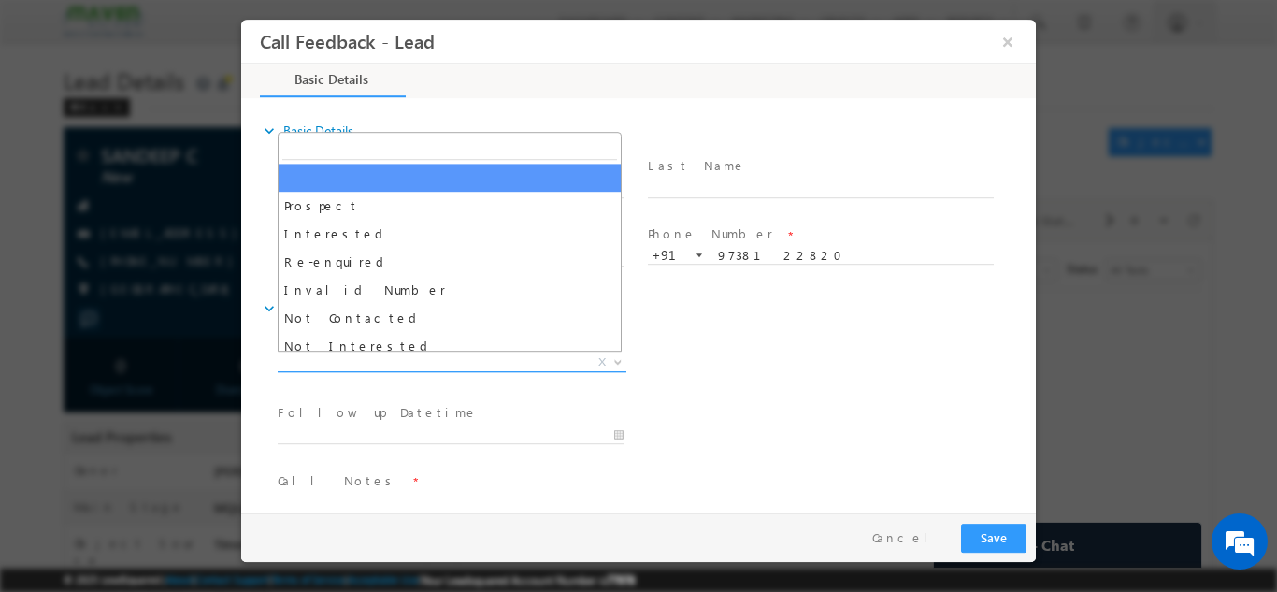
click at [527, 356] on span "X" at bounding box center [452, 361] width 349 height 19
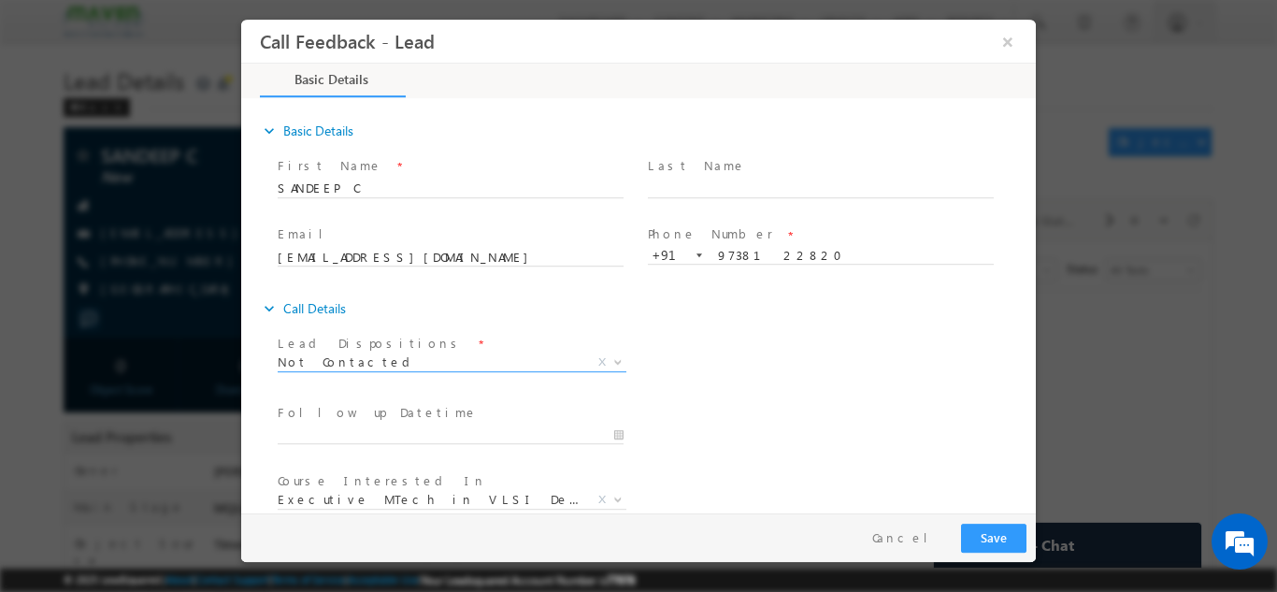
scroll to position [99, 0]
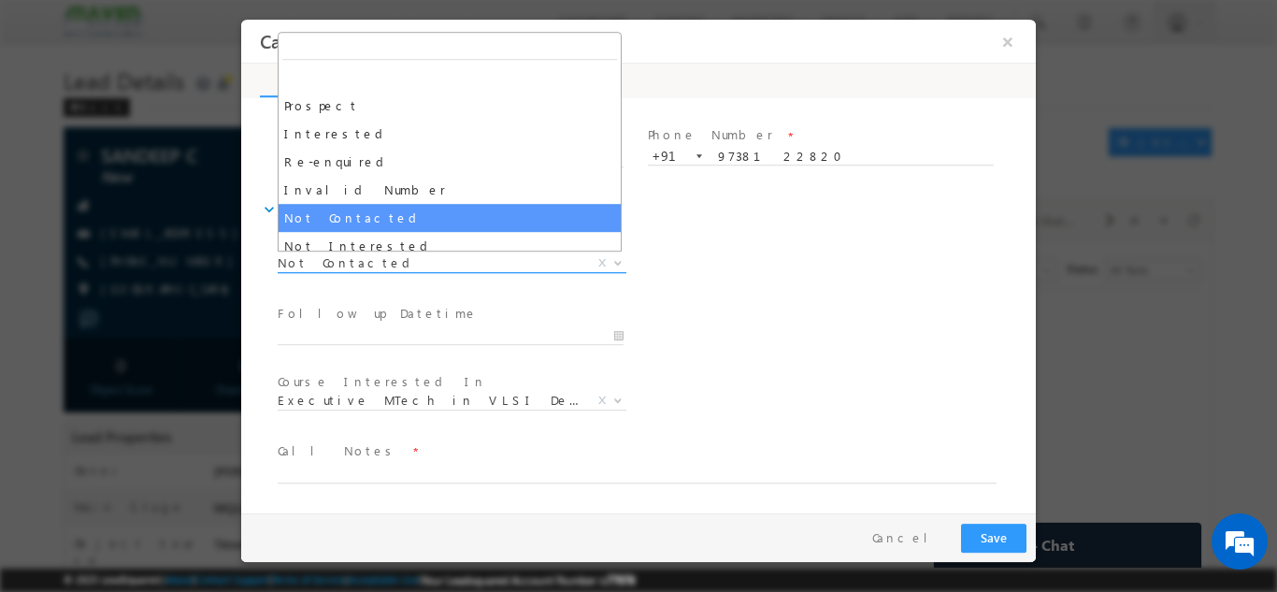
click at [510, 264] on span "Not Contacted" at bounding box center [430, 261] width 304 height 17
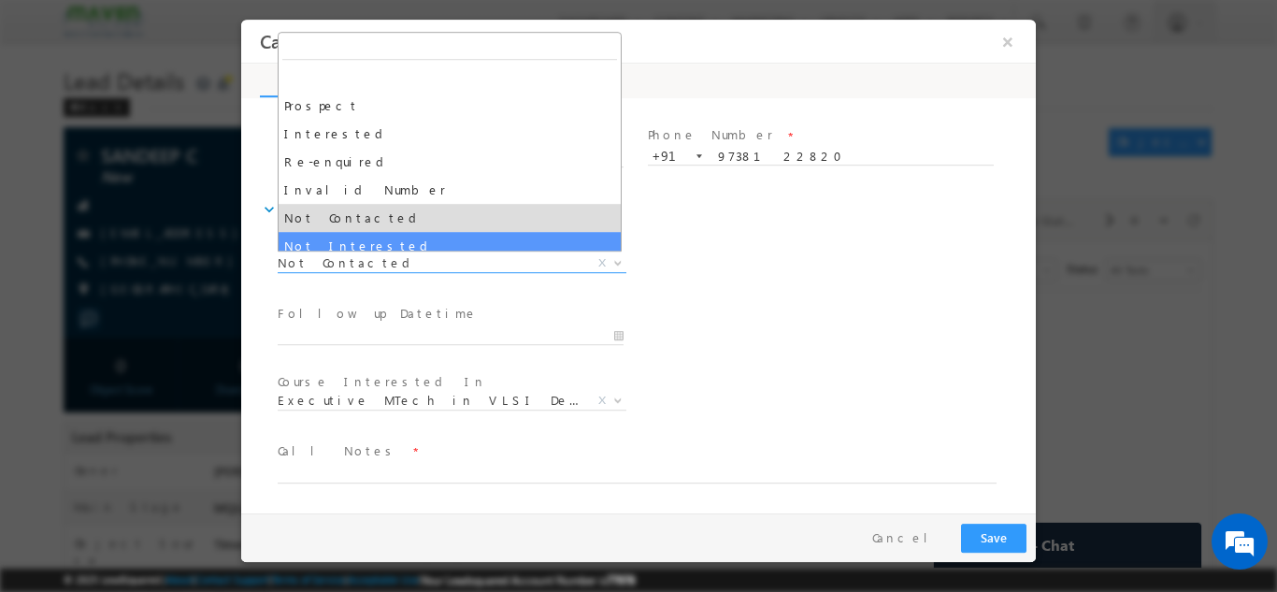
select select "Not Interested"
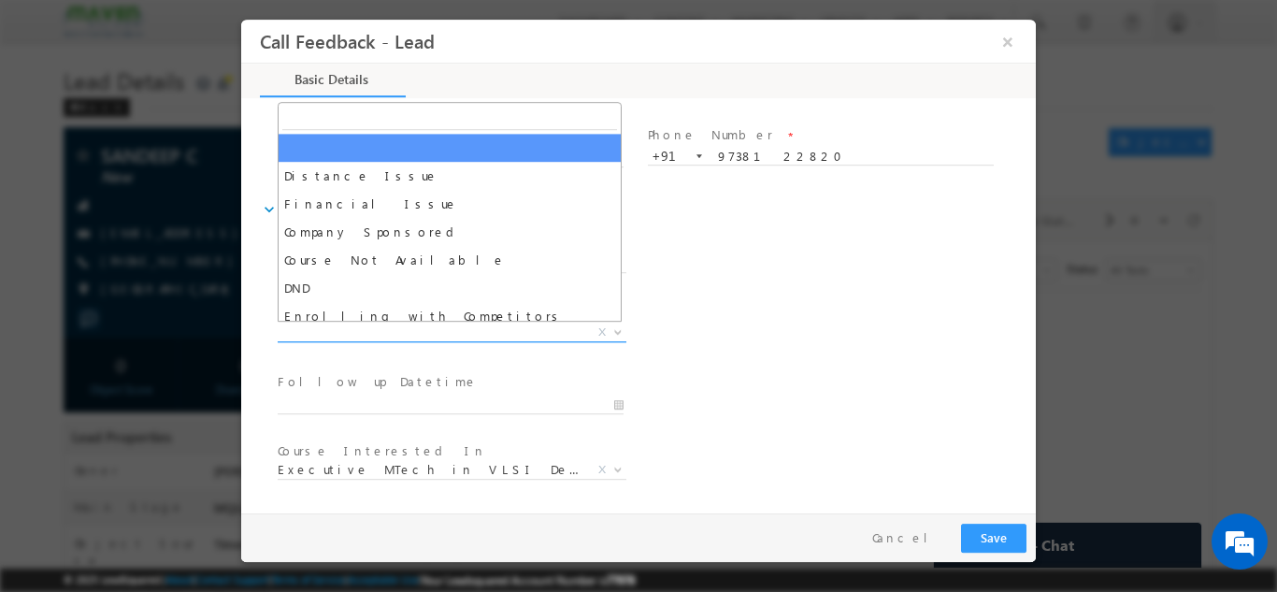
click at [469, 337] on span "X" at bounding box center [452, 332] width 349 height 19
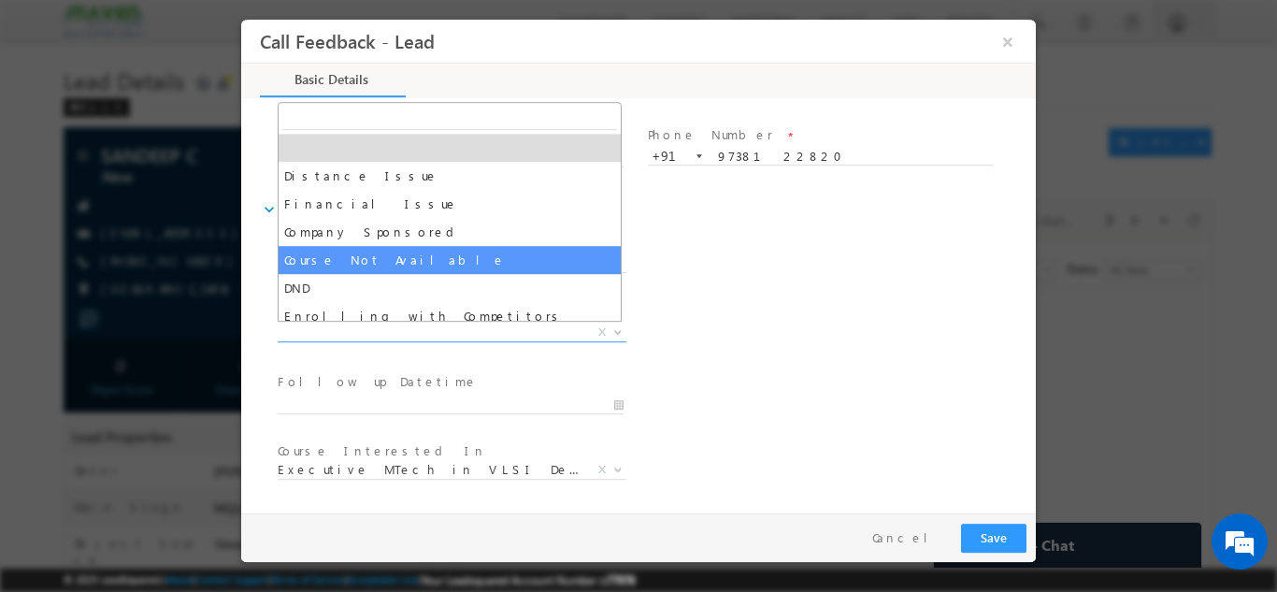
scroll to position [37, 0]
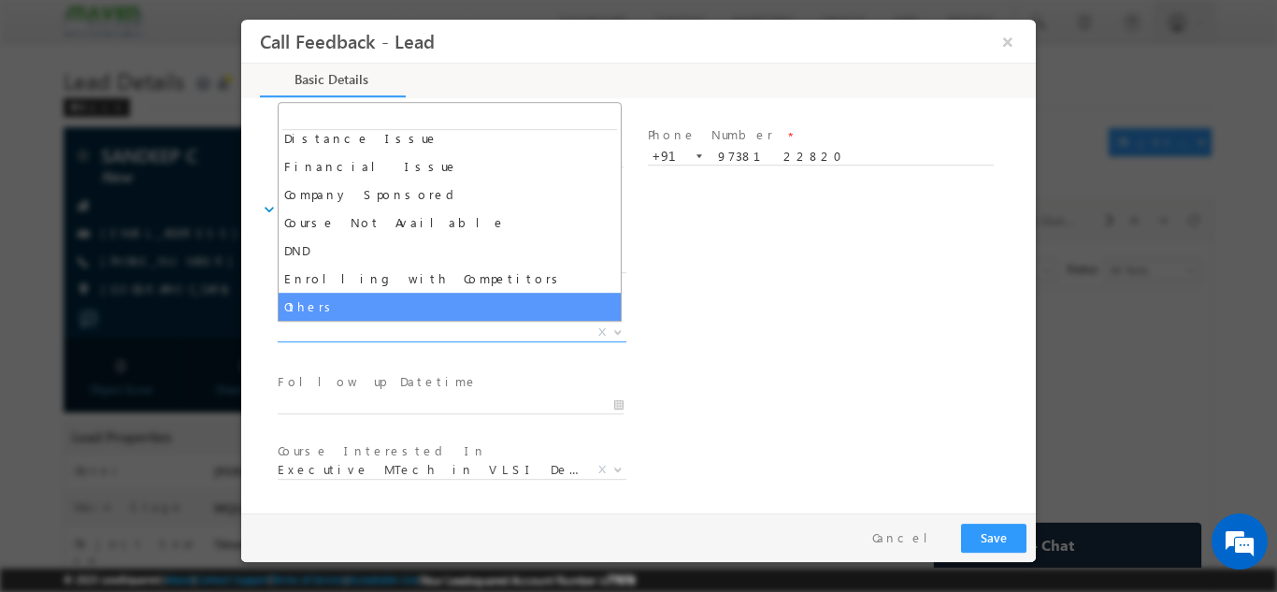
select select "Others"
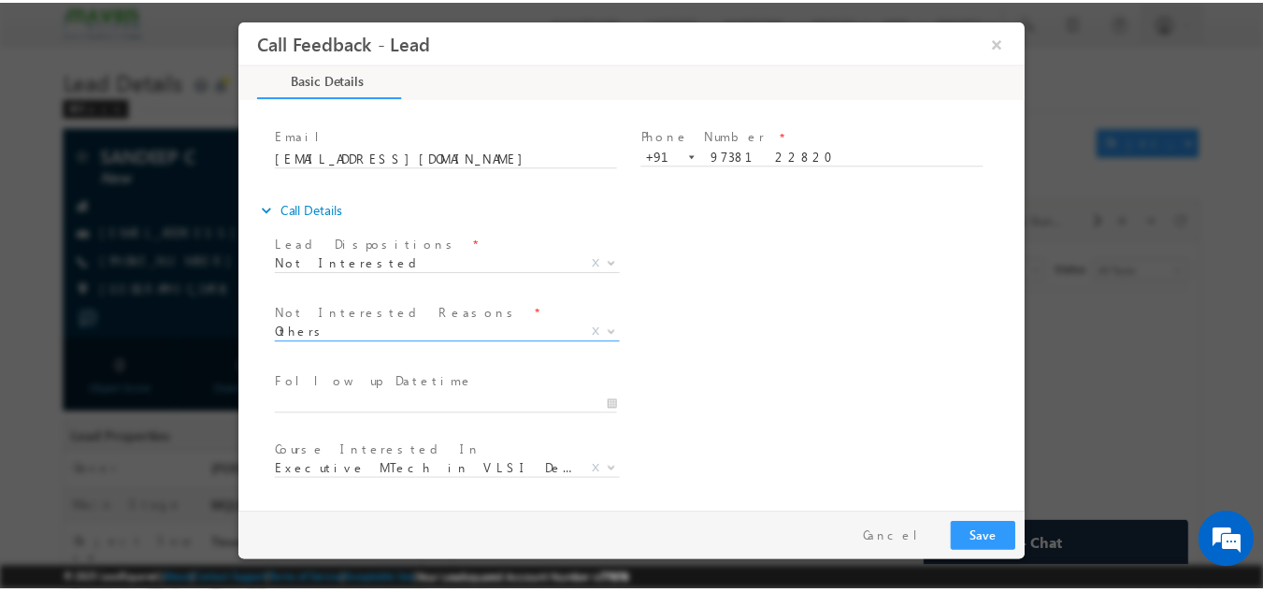
scroll to position [168, 0]
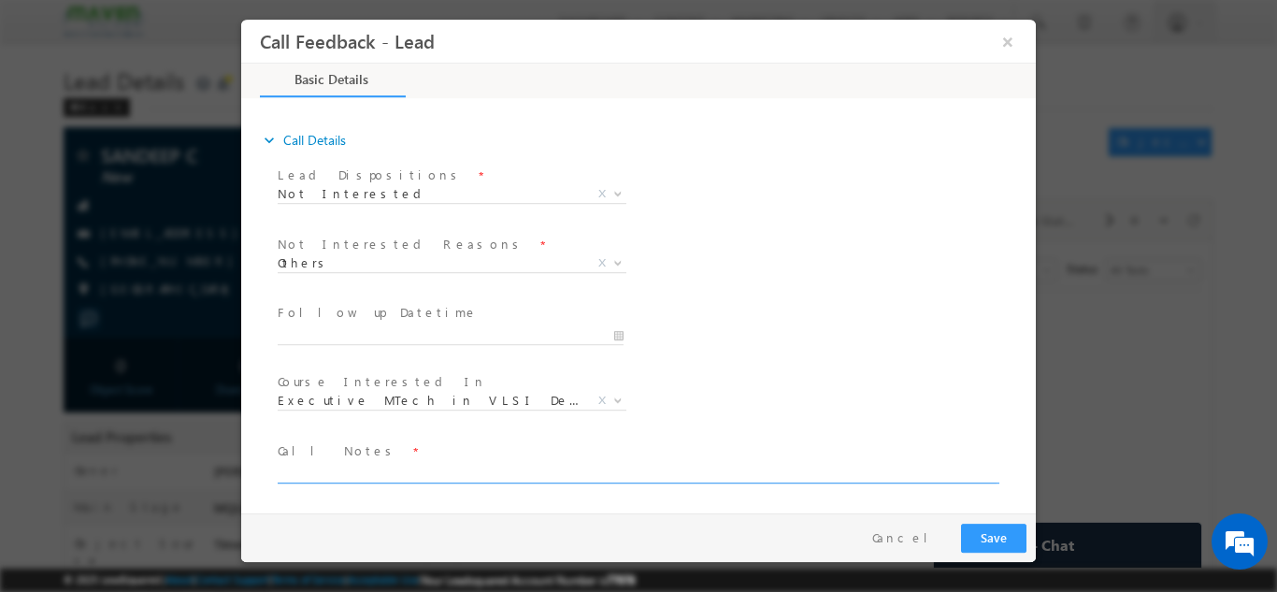
click at [515, 469] on textarea at bounding box center [637, 472] width 719 height 22
type textarea "not interested"
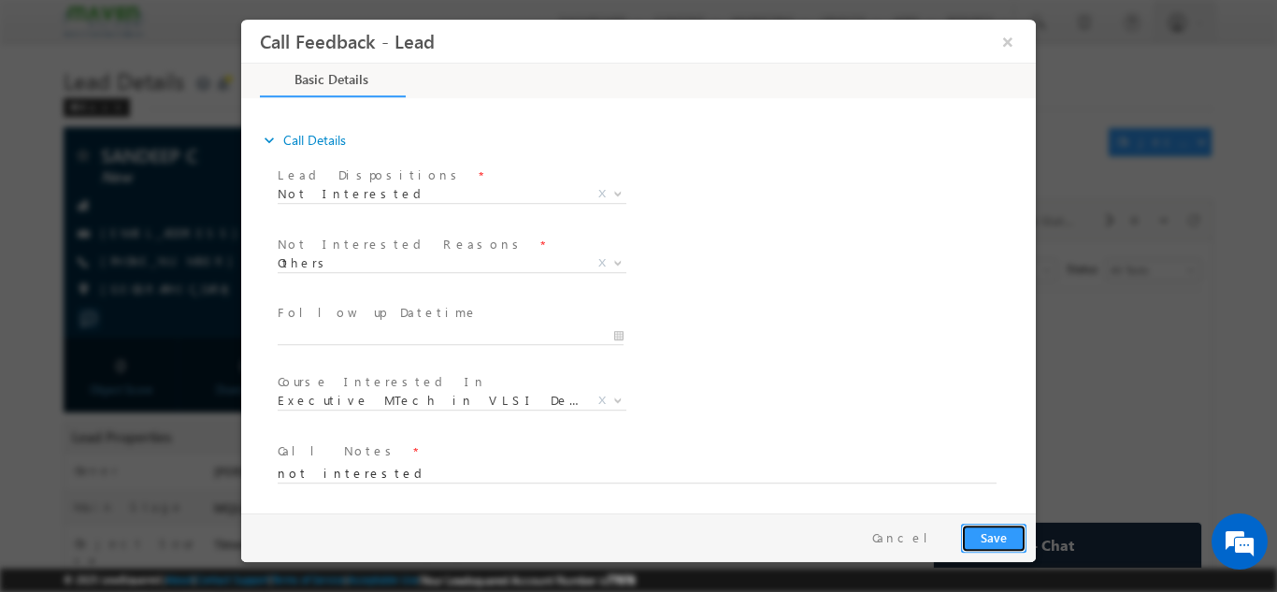
click at [983, 536] on button "Save" at bounding box center [993, 537] width 65 height 29
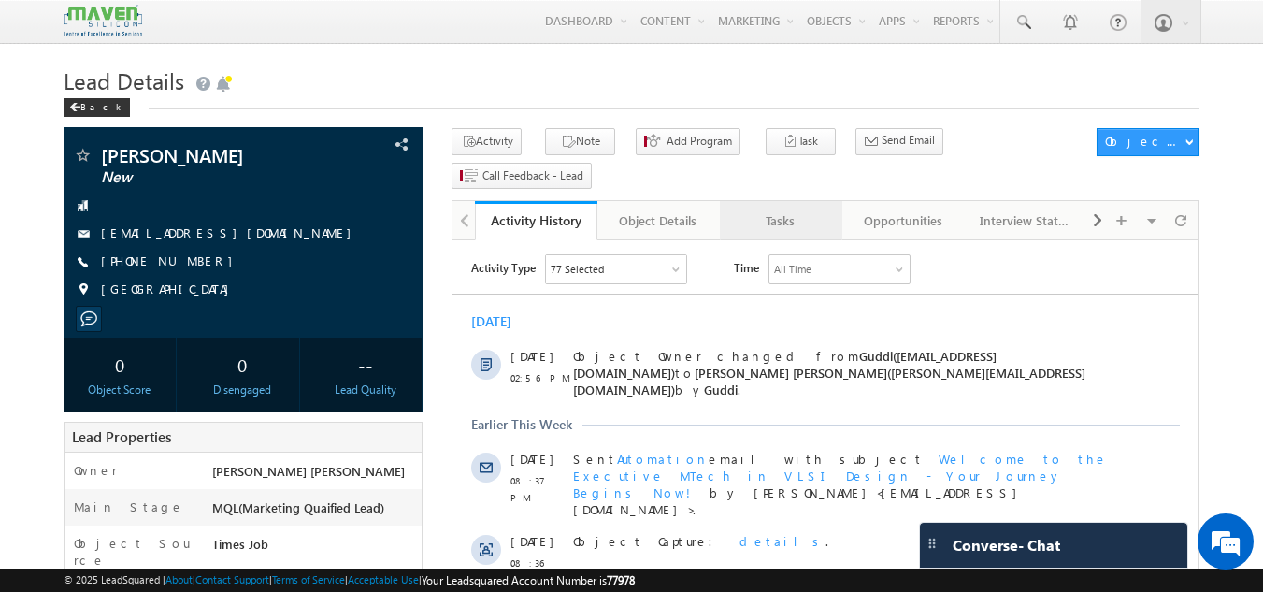
click at [775, 209] on div "Tasks" at bounding box center [780, 220] width 91 height 22
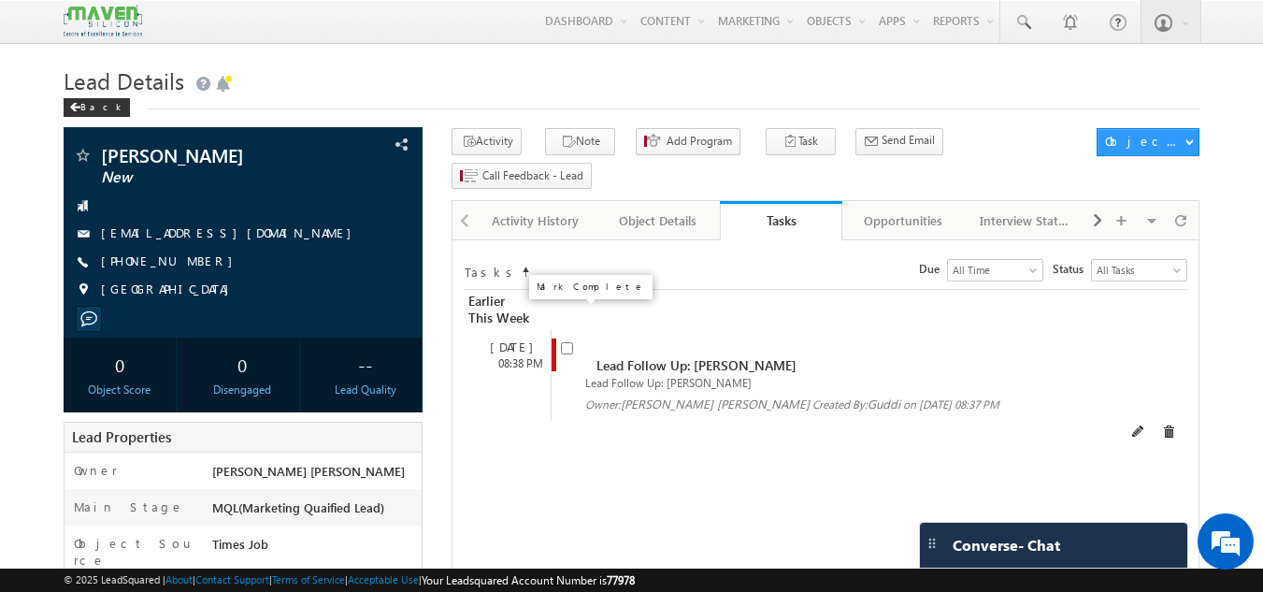
click at [567, 342] on input "checkbox" at bounding box center [567, 348] width 12 height 12
checkbox input "false"
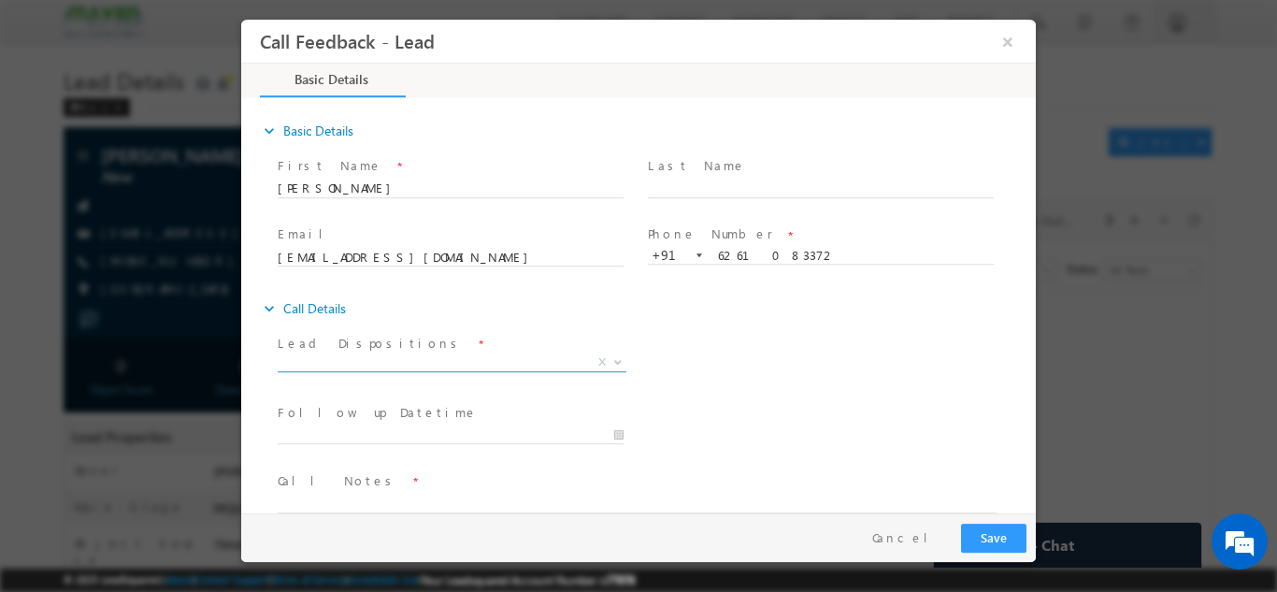
click at [477, 362] on span "X" at bounding box center [452, 361] width 349 height 19
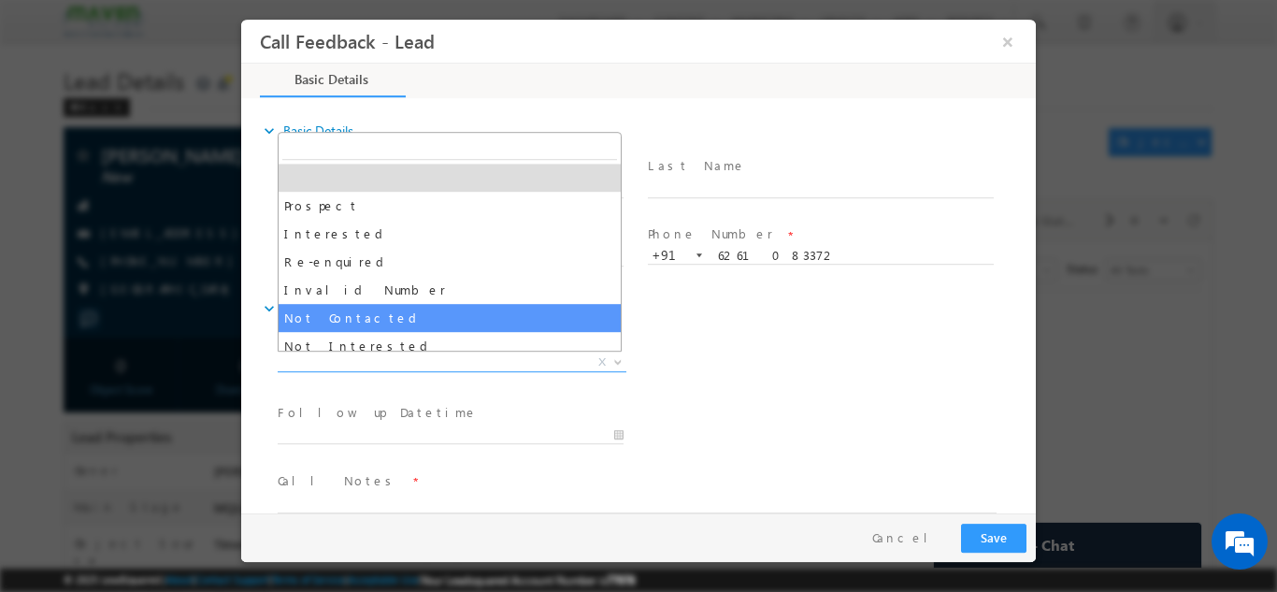
select select "Not Contacted"
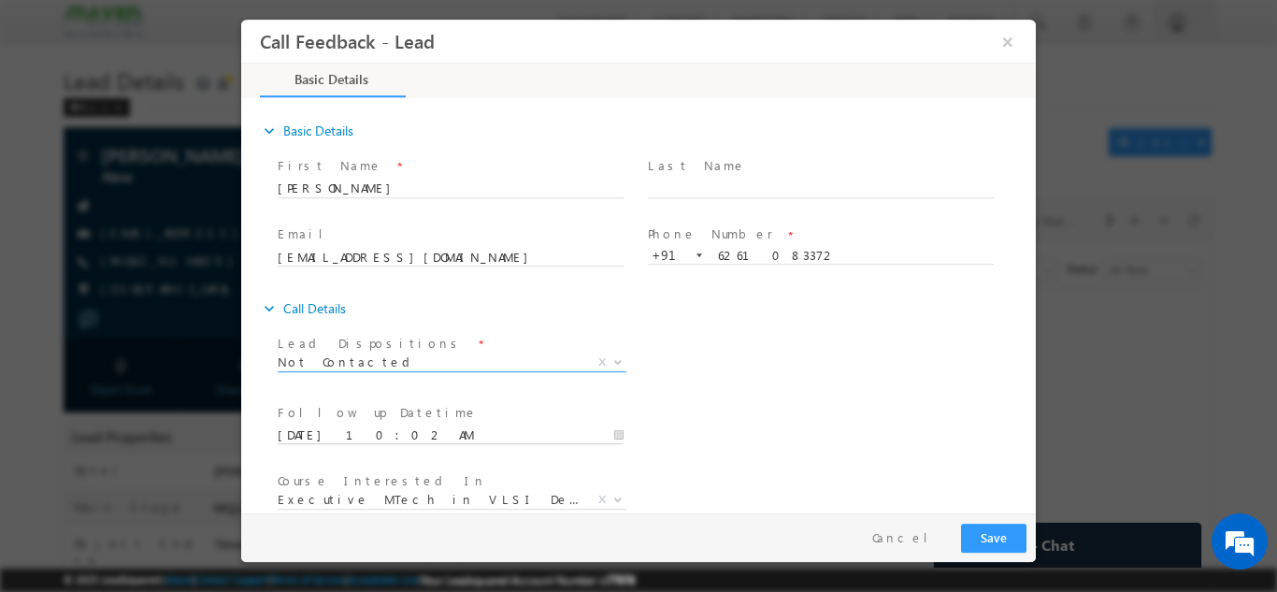
click at [574, 425] on input "05/09/2025 10:02 AM" at bounding box center [451, 434] width 346 height 19
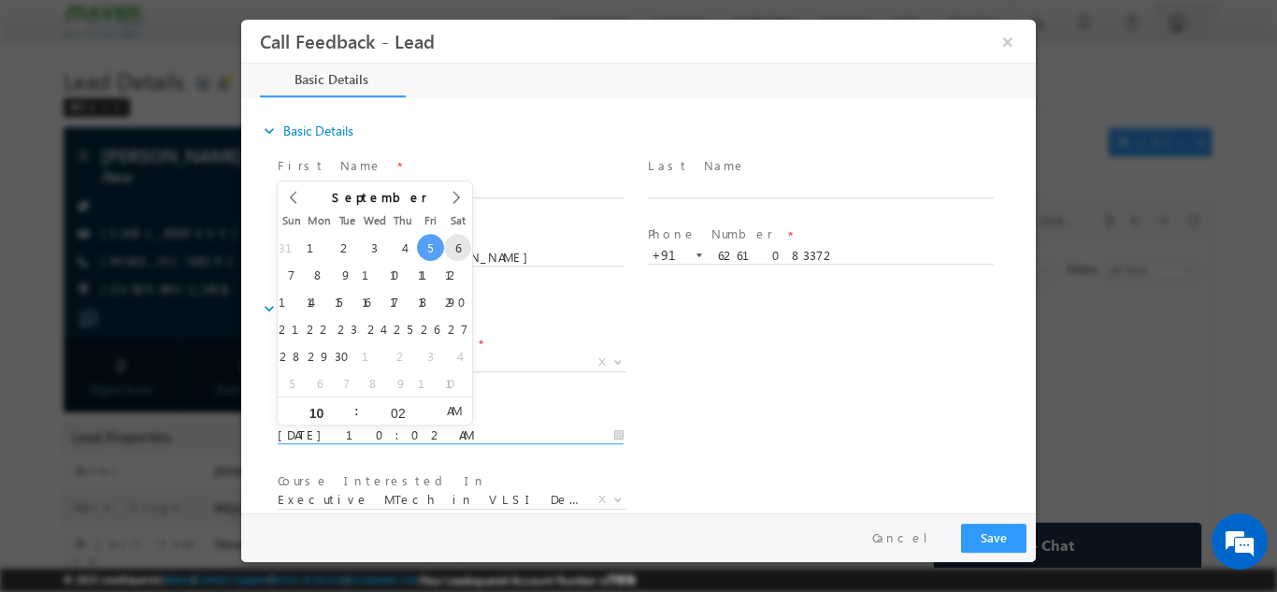
type input "06/09/2025 10:02 AM"
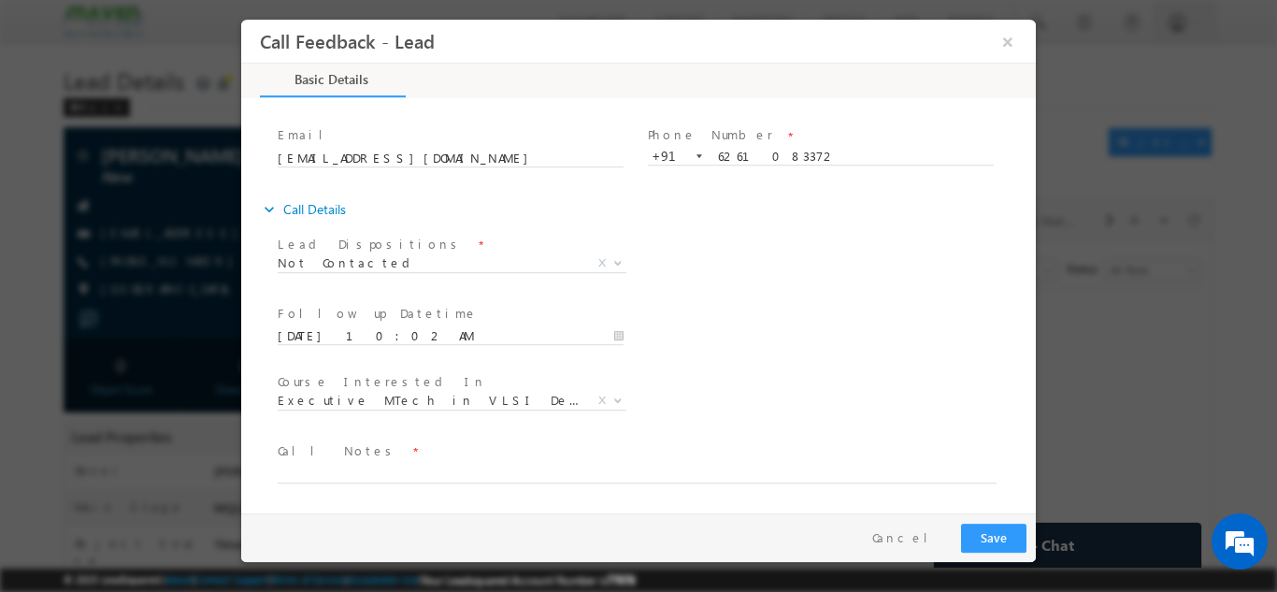
click at [694, 454] on span "Call Notes *" at bounding box center [627, 450] width 698 height 21
click at [667, 476] on textarea at bounding box center [637, 472] width 719 height 22
type textarea "dnp"
click at [1014, 524] on button "Save" at bounding box center [993, 537] width 65 height 29
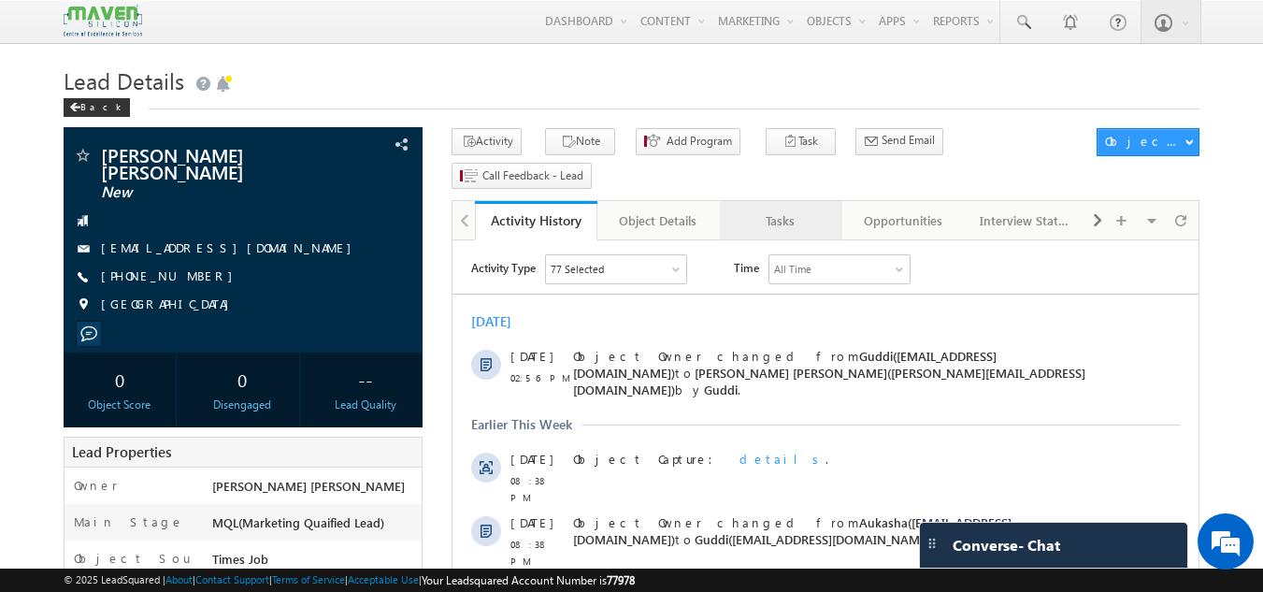
click at [773, 209] on div "Tasks" at bounding box center [780, 220] width 91 height 22
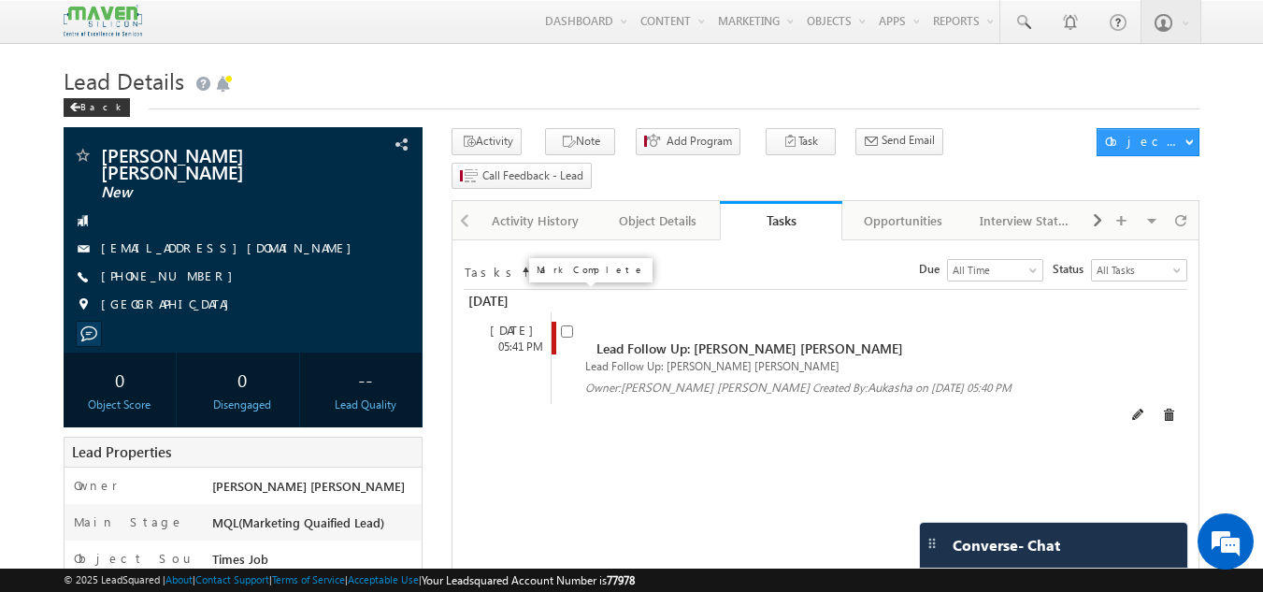
click at [568, 325] on input "checkbox" at bounding box center [567, 331] width 12 height 12
checkbox input "false"
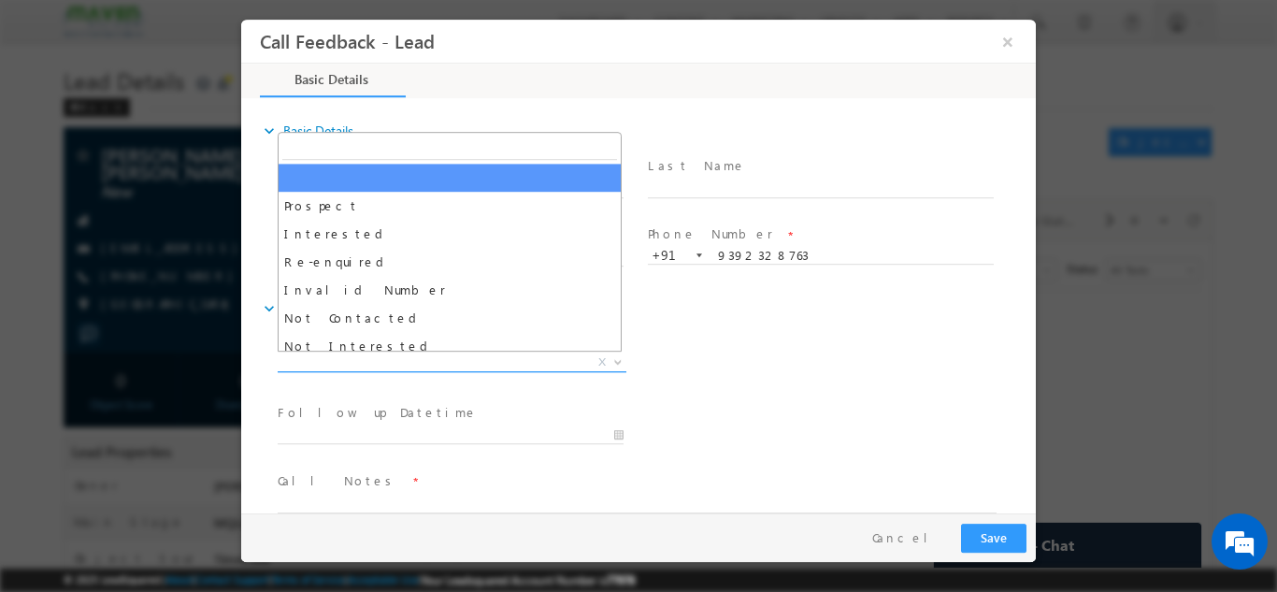
click at [481, 357] on span "X" at bounding box center [452, 361] width 349 height 19
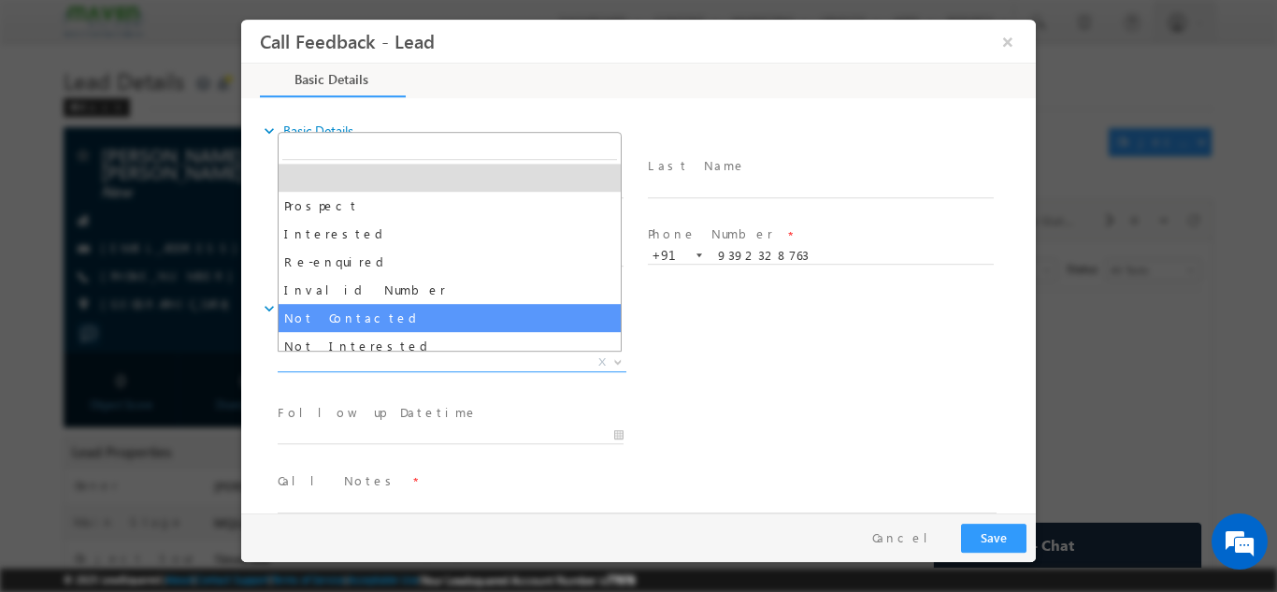
select select "Not Contacted"
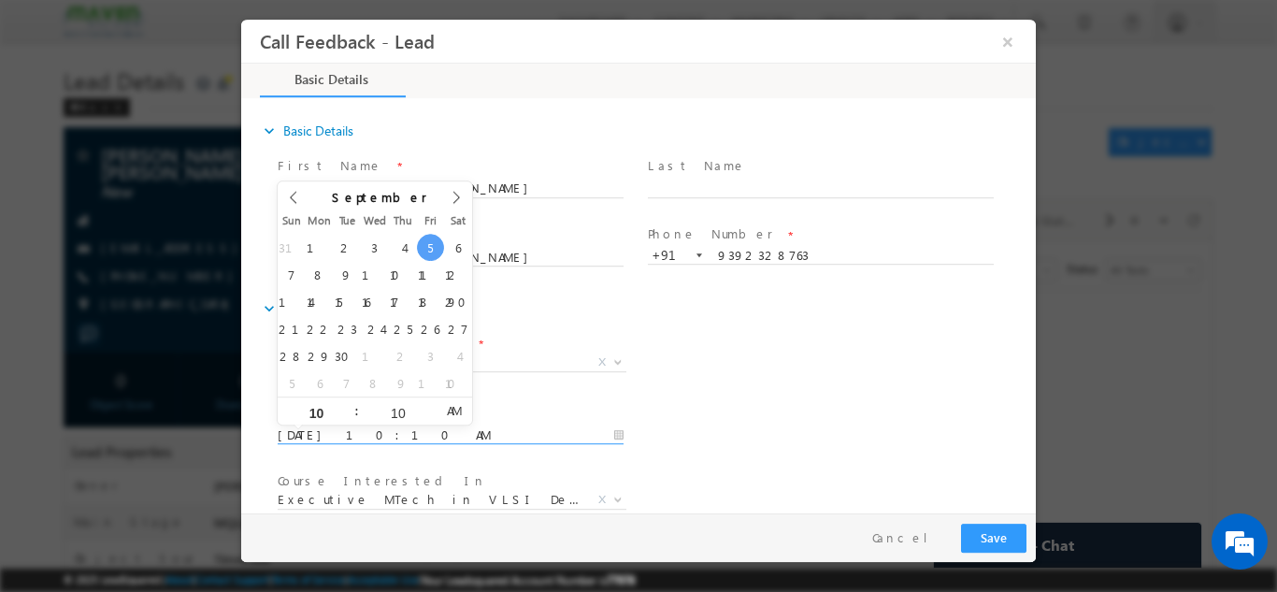
click at [426, 438] on input "05/09/2025 10:10 AM" at bounding box center [451, 434] width 346 height 19
type input "06/09/2025 10:10 AM"
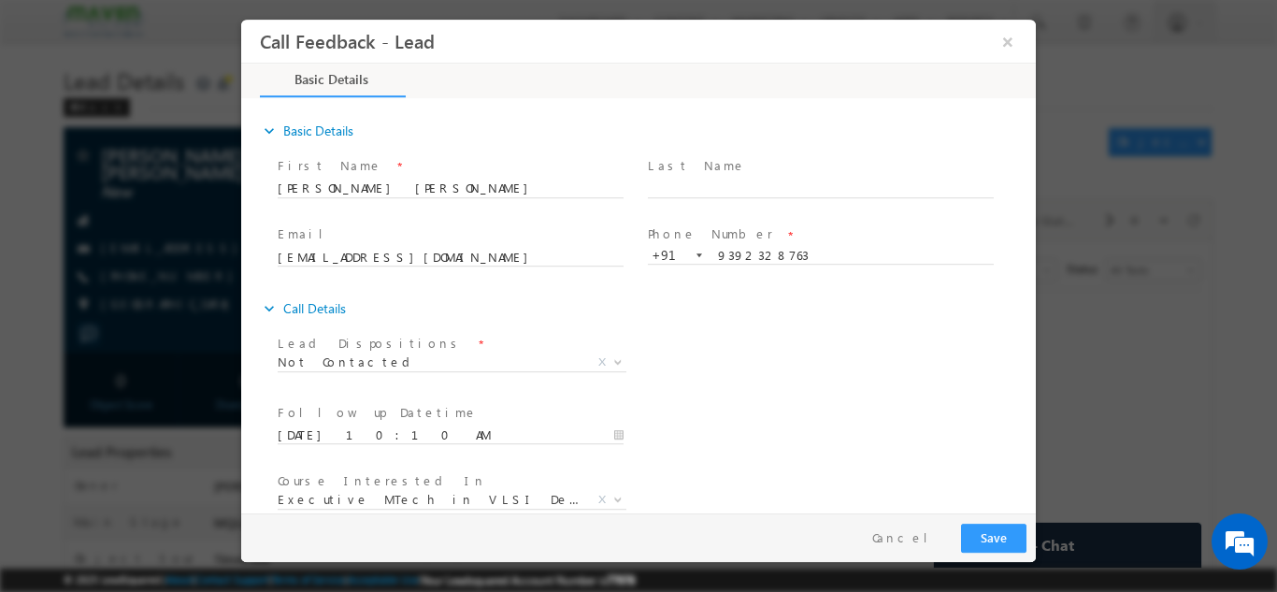
click at [787, 435] on div "Follow up Datetime * 06/09/2025 10:10 AM Program Type * Long Term Short Term X" at bounding box center [655, 432] width 762 height 69
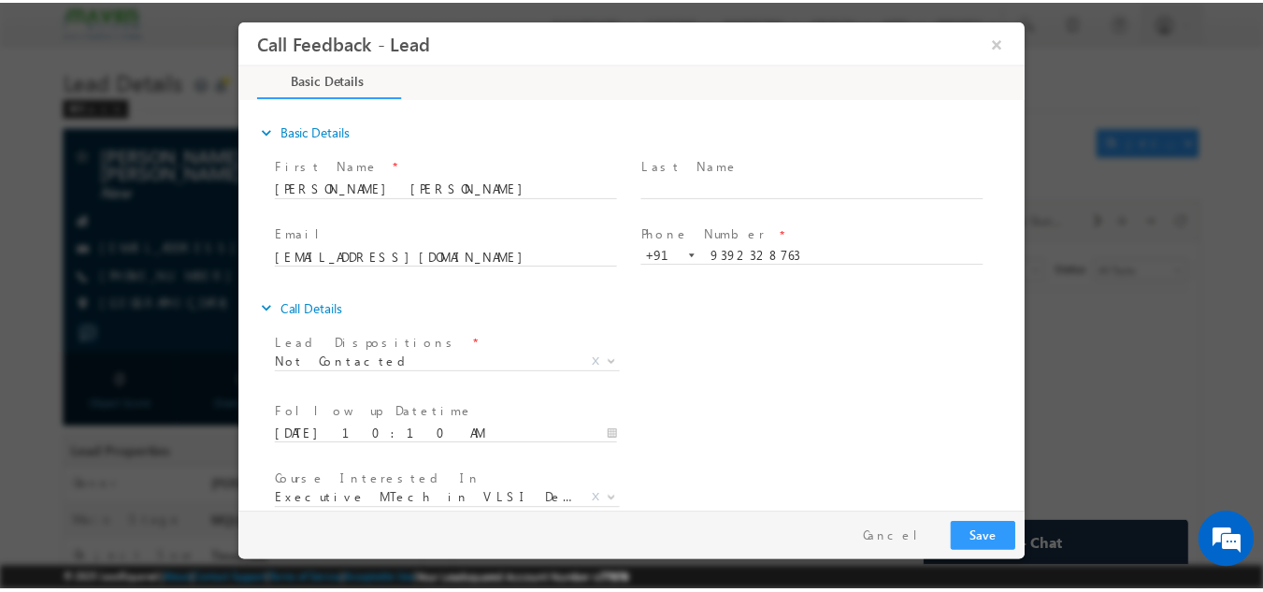
scroll to position [99, 0]
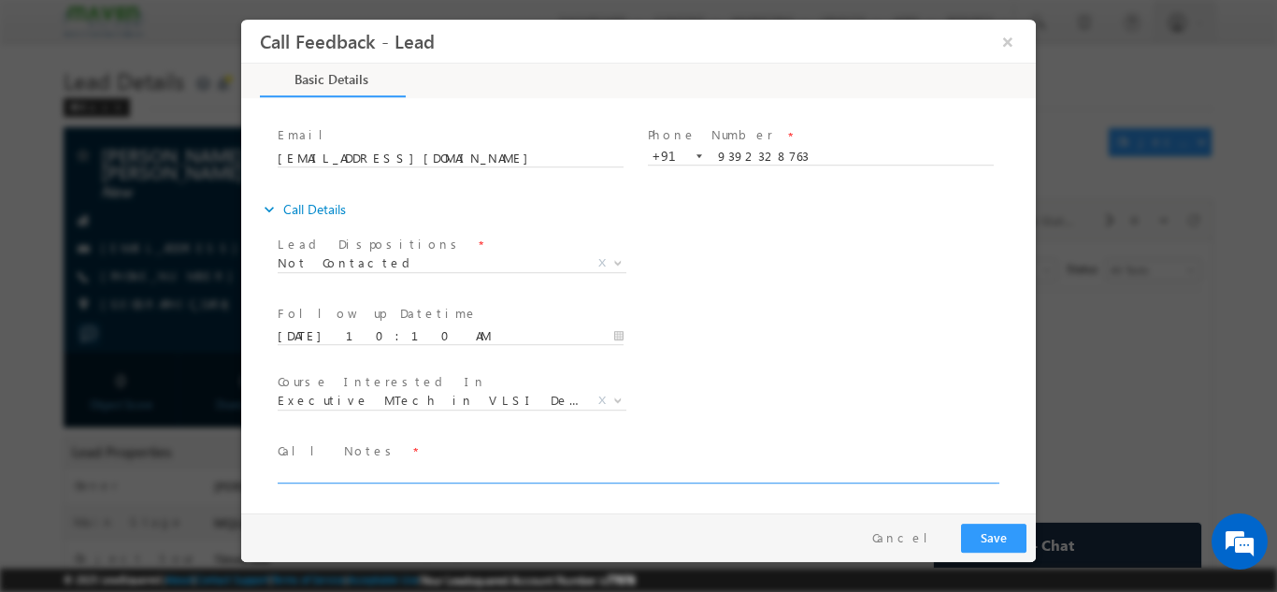
click at [770, 462] on textarea at bounding box center [637, 472] width 719 height 22
type textarea "dnp"
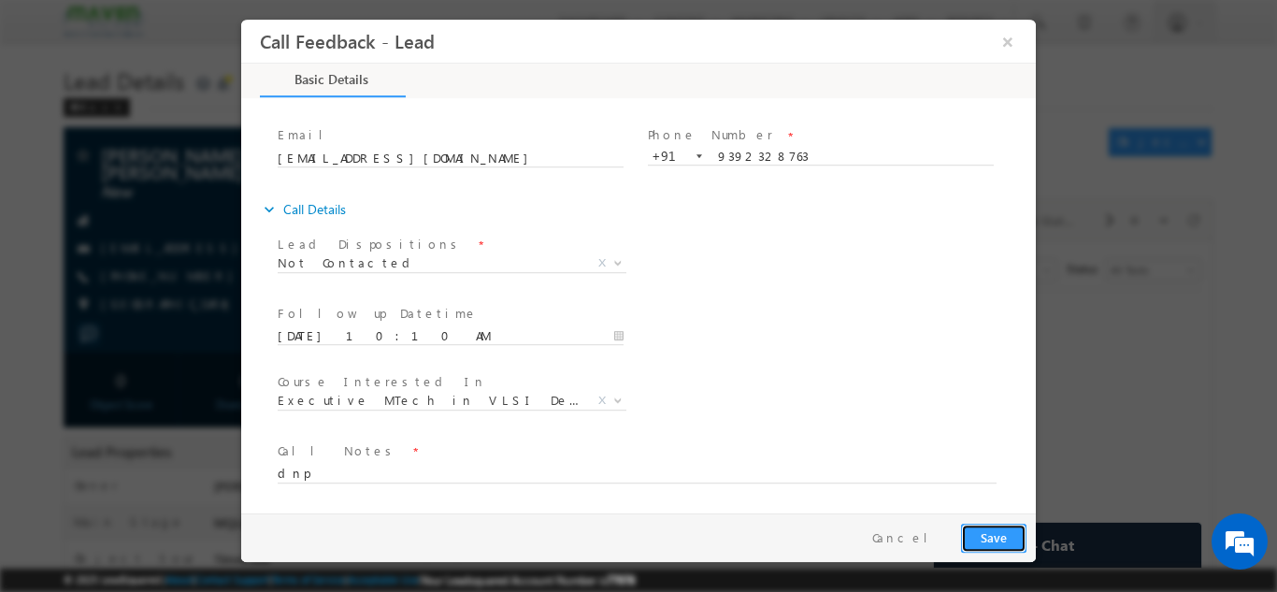
click at [997, 539] on button "Save" at bounding box center [993, 537] width 65 height 29
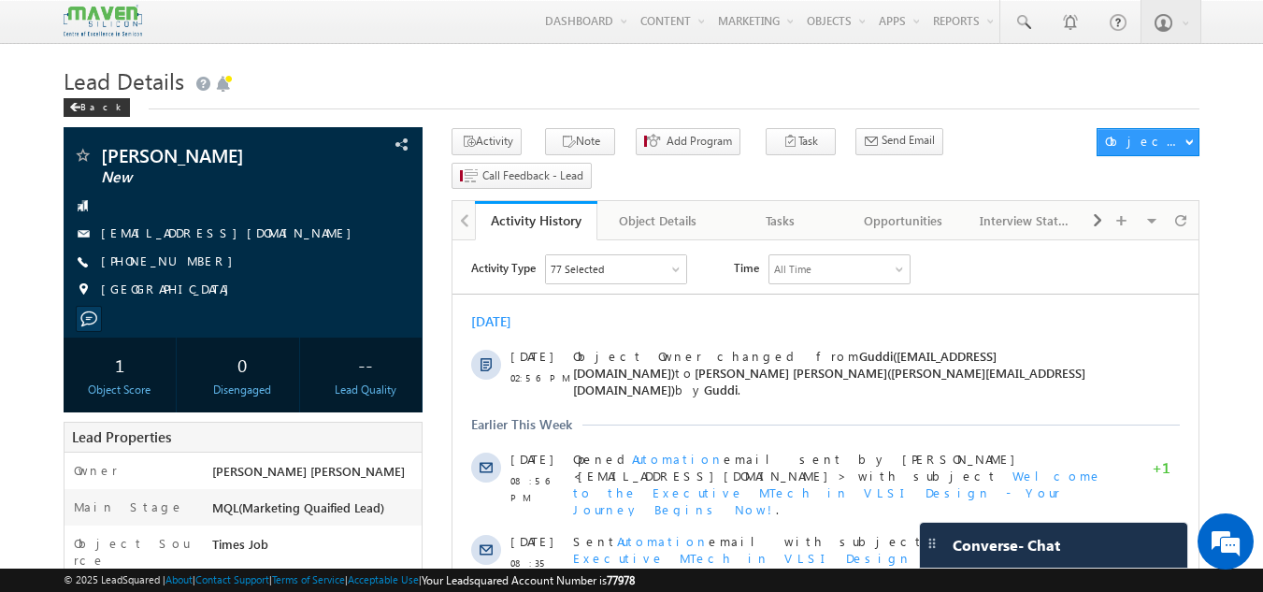
click at [410, 93] on h1 "Lead Details" at bounding box center [632, 79] width 1137 height 36
click at [781, 209] on div "Tasks" at bounding box center [780, 220] width 91 height 22
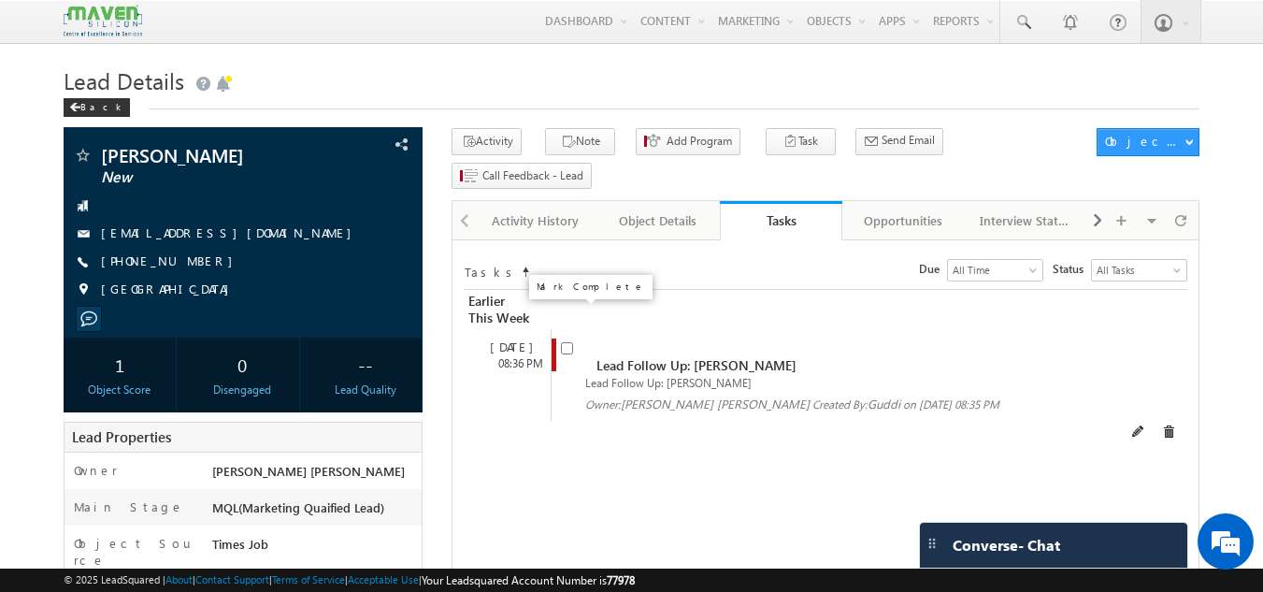
click at [566, 342] on input "checkbox" at bounding box center [567, 348] width 12 height 12
checkbox input "false"
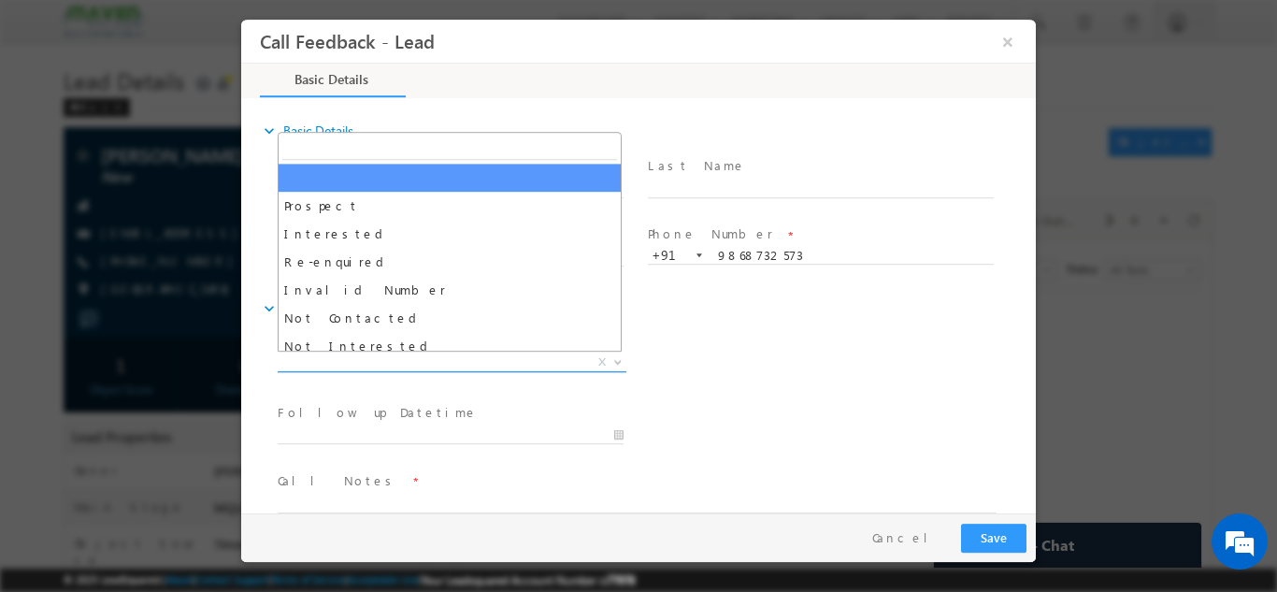
click at [337, 358] on span "X" at bounding box center [452, 361] width 349 height 19
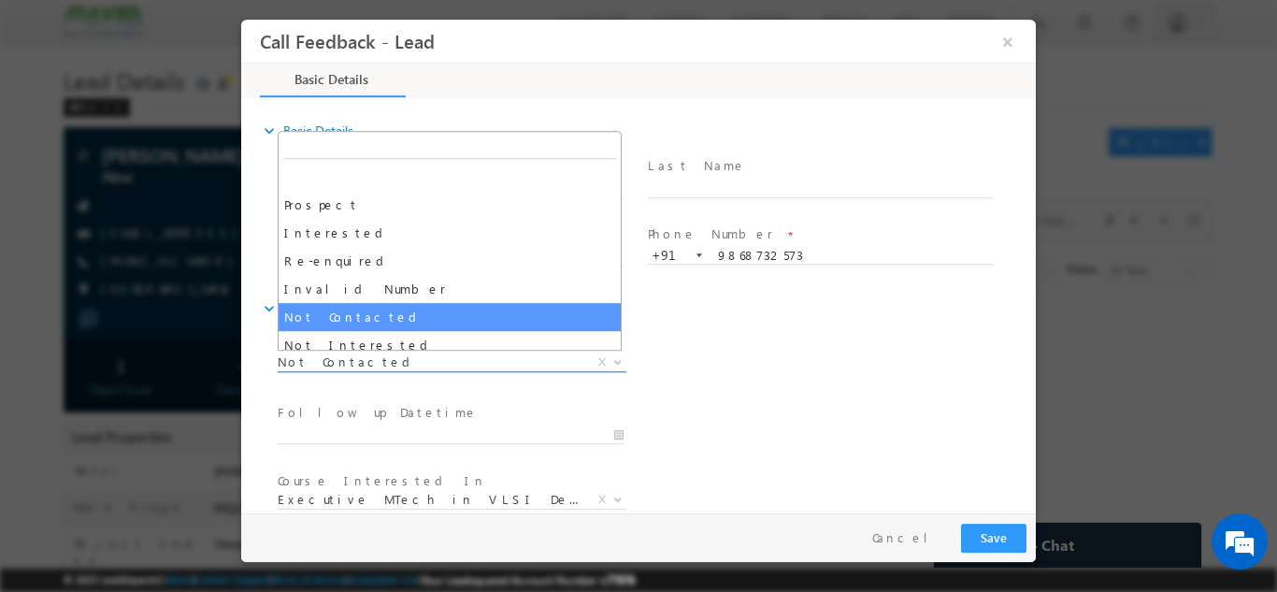
click at [364, 362] on span "Not Contacted" at bounding box center [430, 360] width 304 height 17
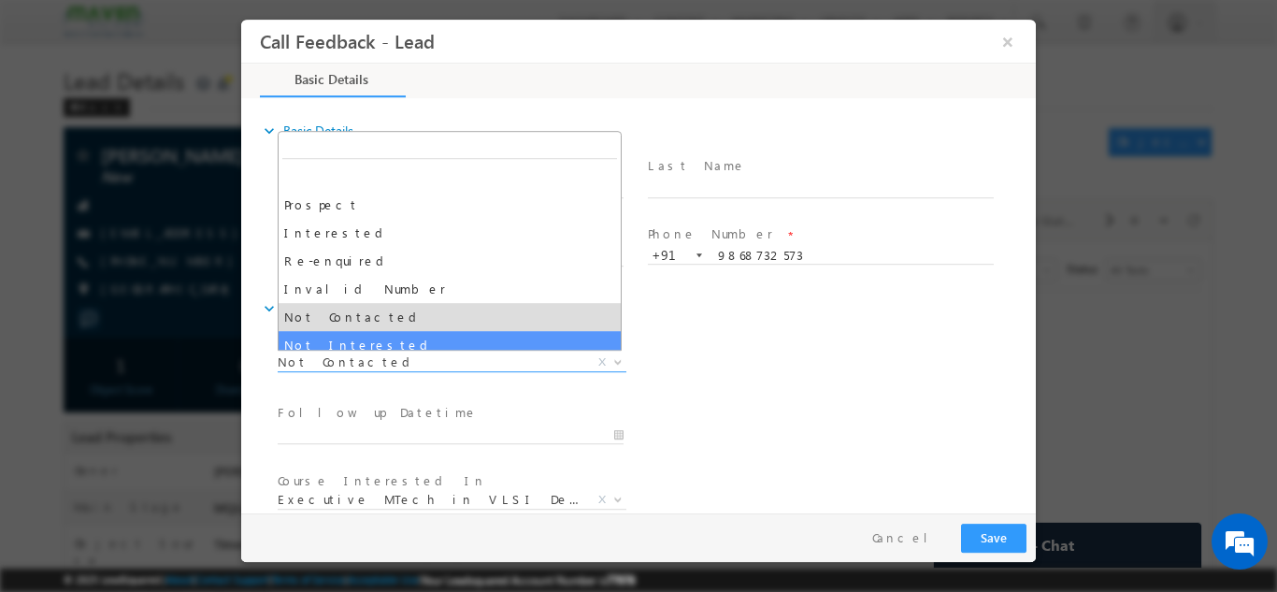
select select "Not Interested"
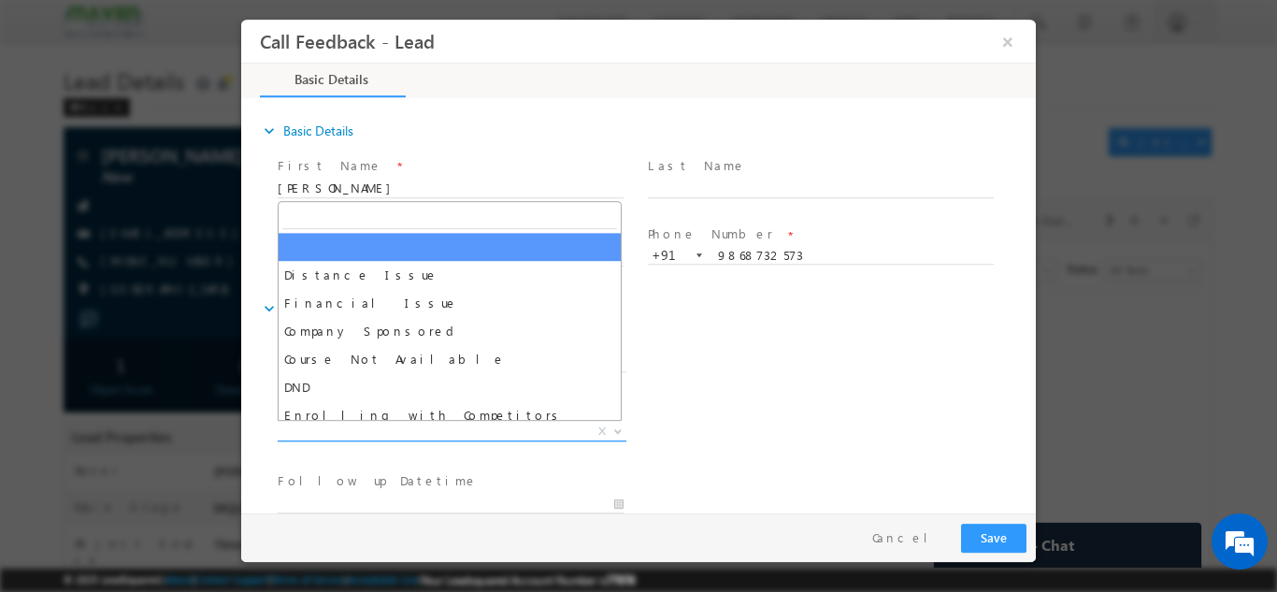
click at [453, 424] on span "X" at bounding box center [452, 431] width 349 height 19
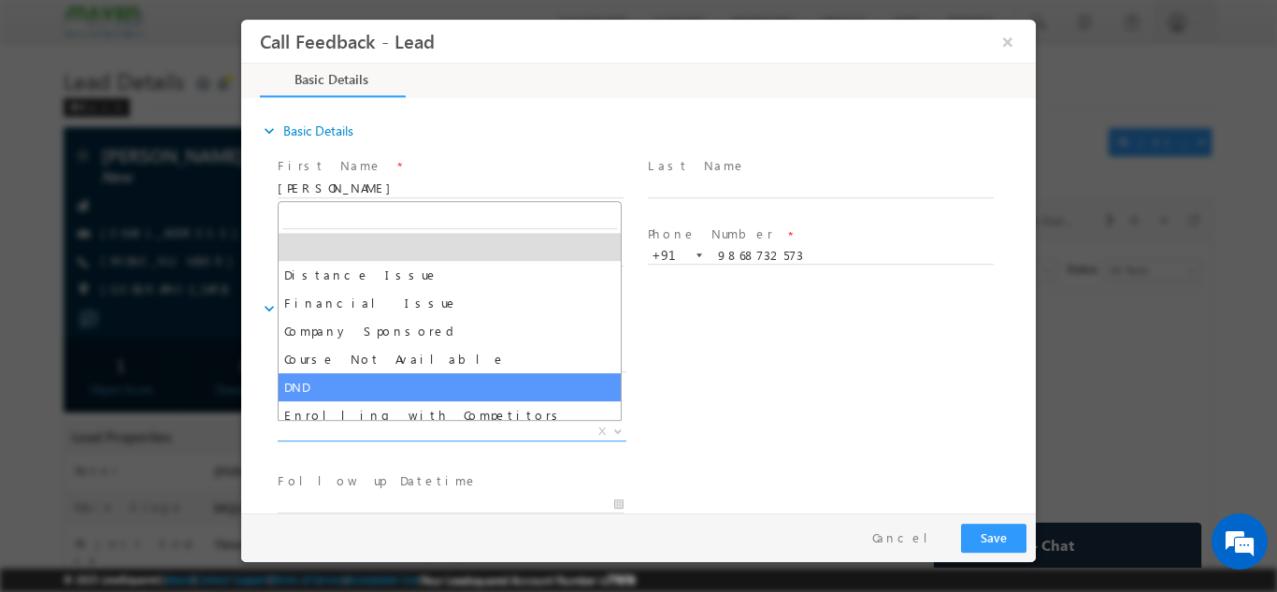
scroll to position [37, 0]
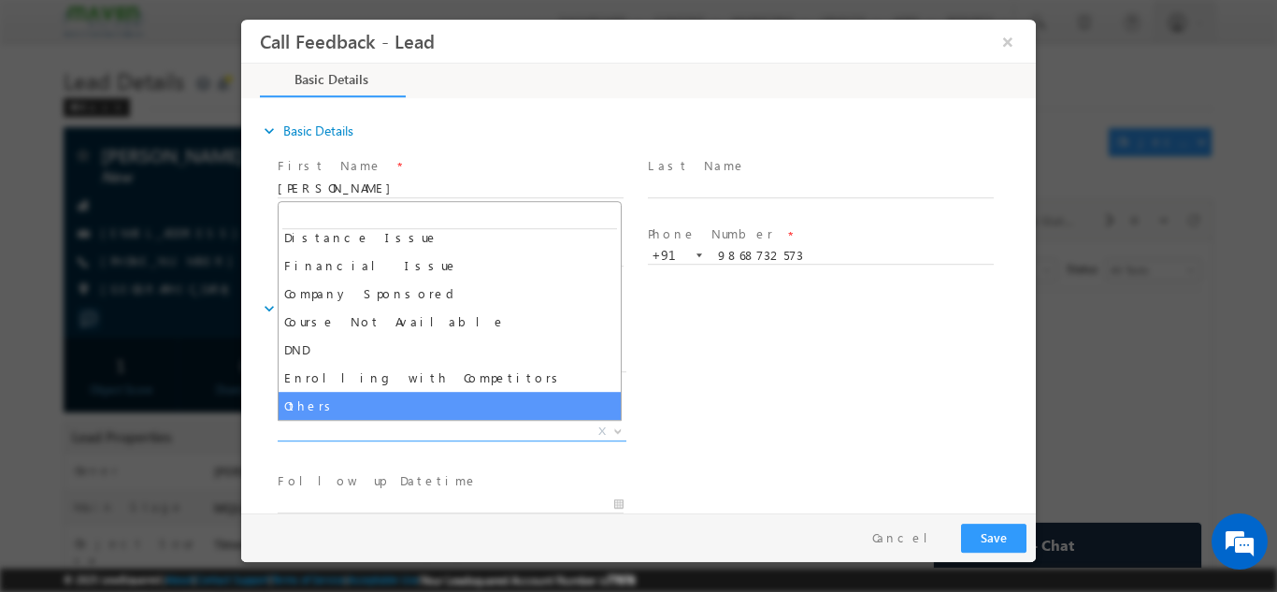
select select "Others"
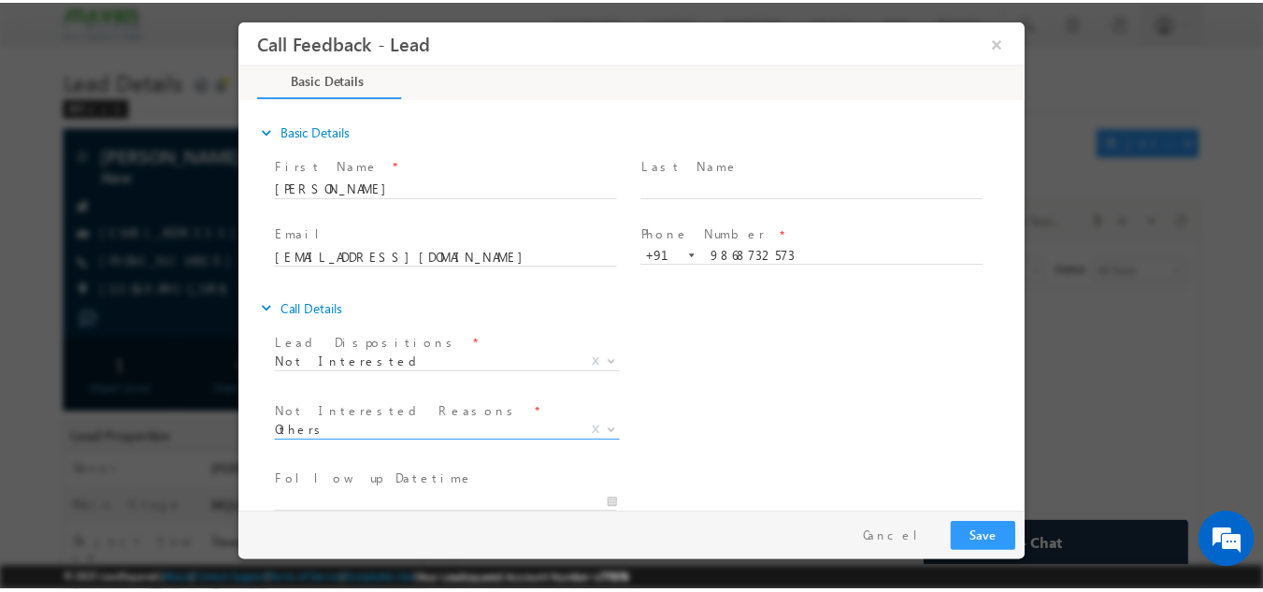
scroll to position [168, 0]
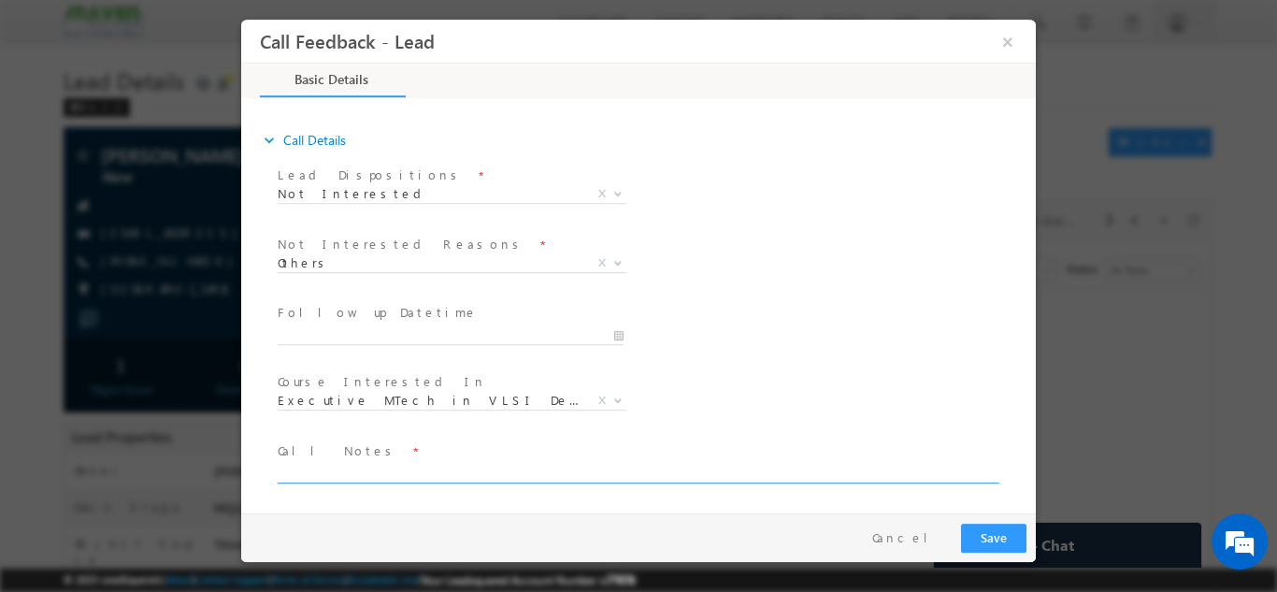
click at [544, 475] on textarea at bounding box center [637, 472] width 719 height 22
type textarea "not interested"
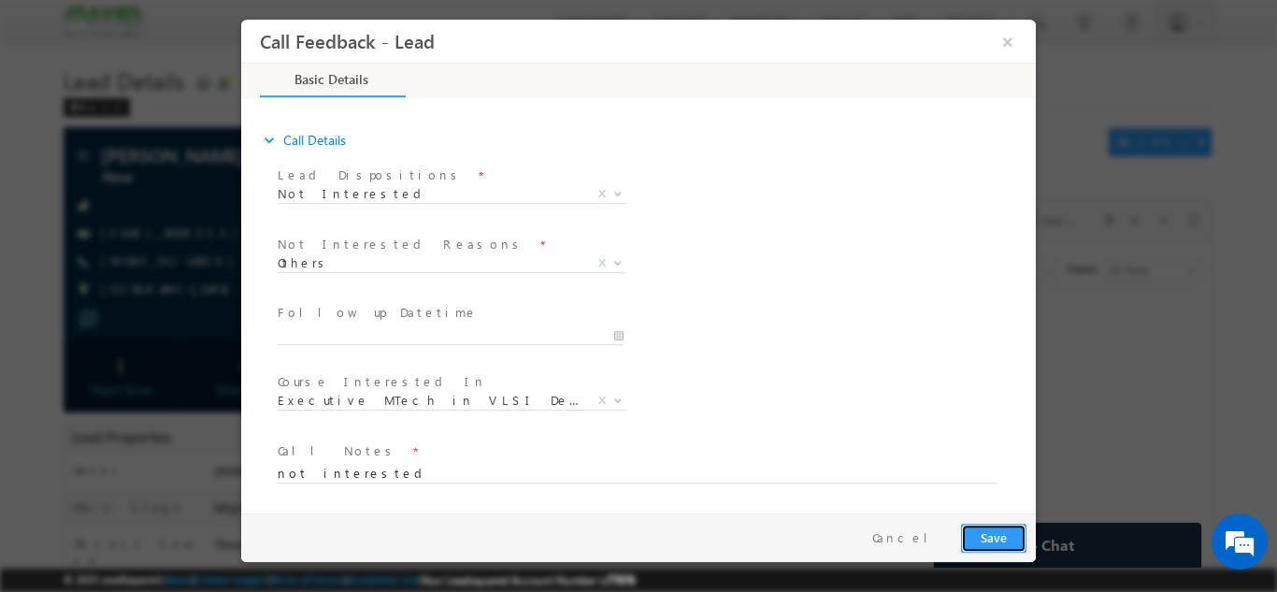
click at [996, 543] on button "Save" at bounding box center [993, 537] width 65 height 29
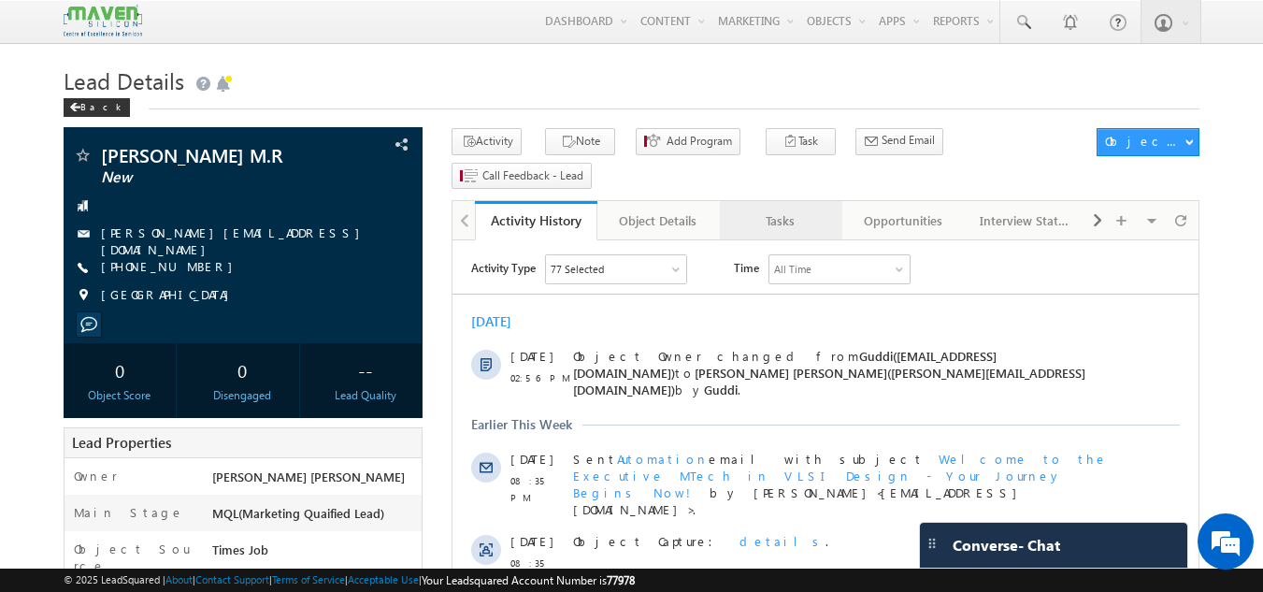
click at [758, 209] on div "Tasks" at bounding box center [780, 220] width 91 height 22
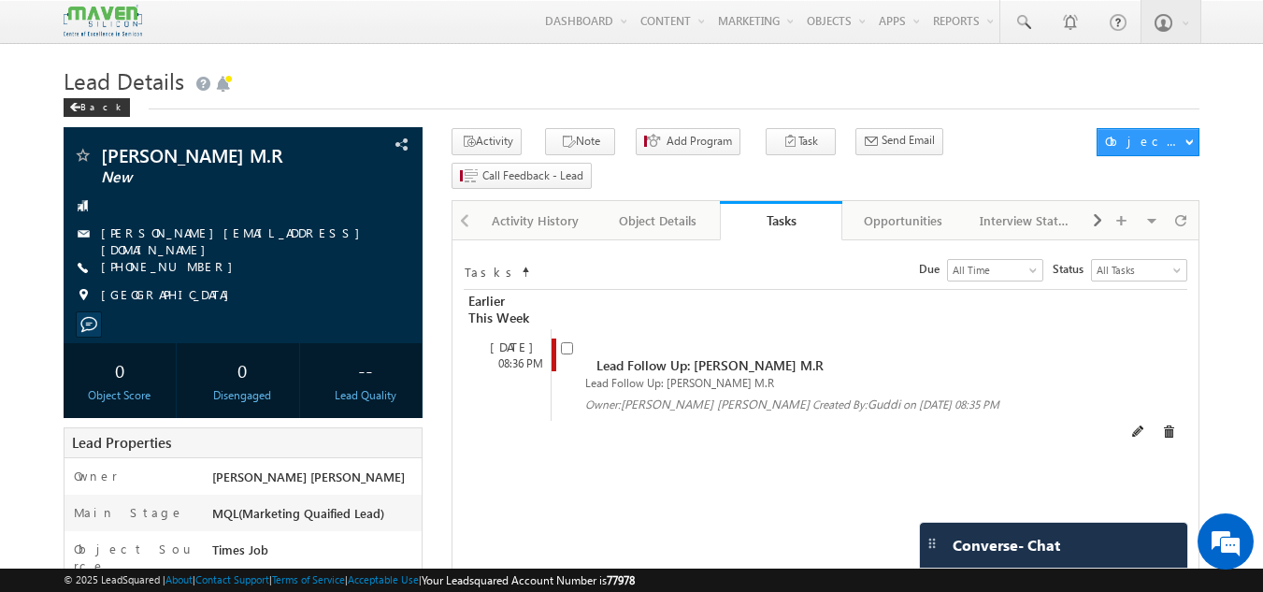
click at [567, 342] on input "checkbox" at bounding box center [567, 348] width 12 height 12
checkbox input "false"
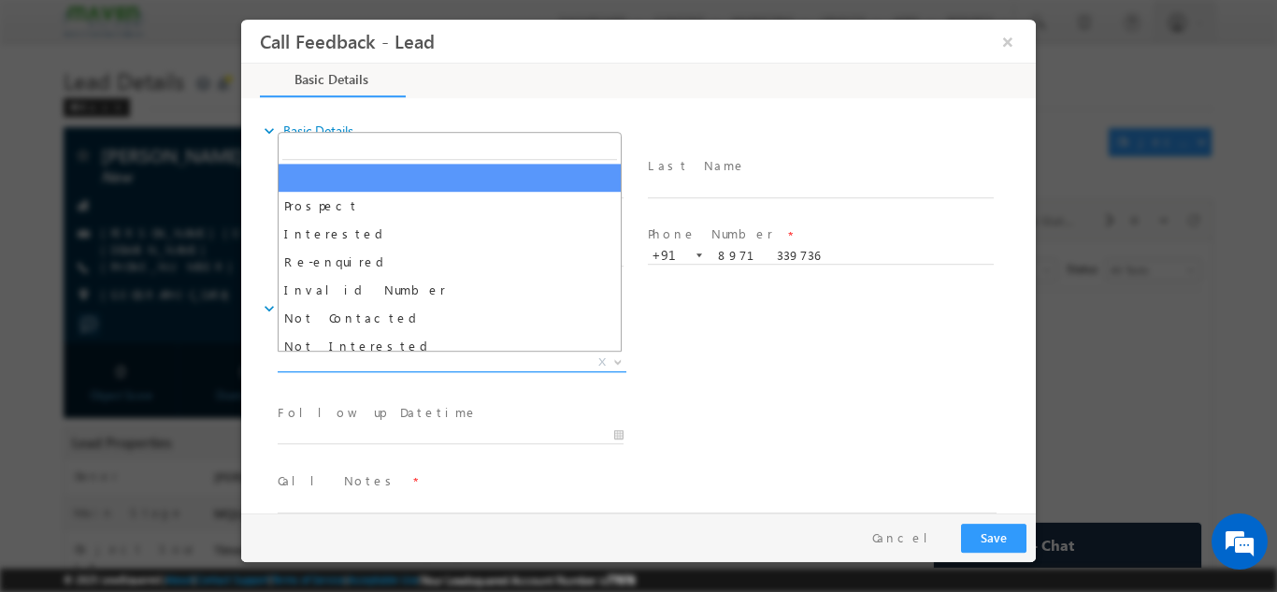
click at [499, 355] on span "X" at bounding box center [452, 361] width 349 height 19
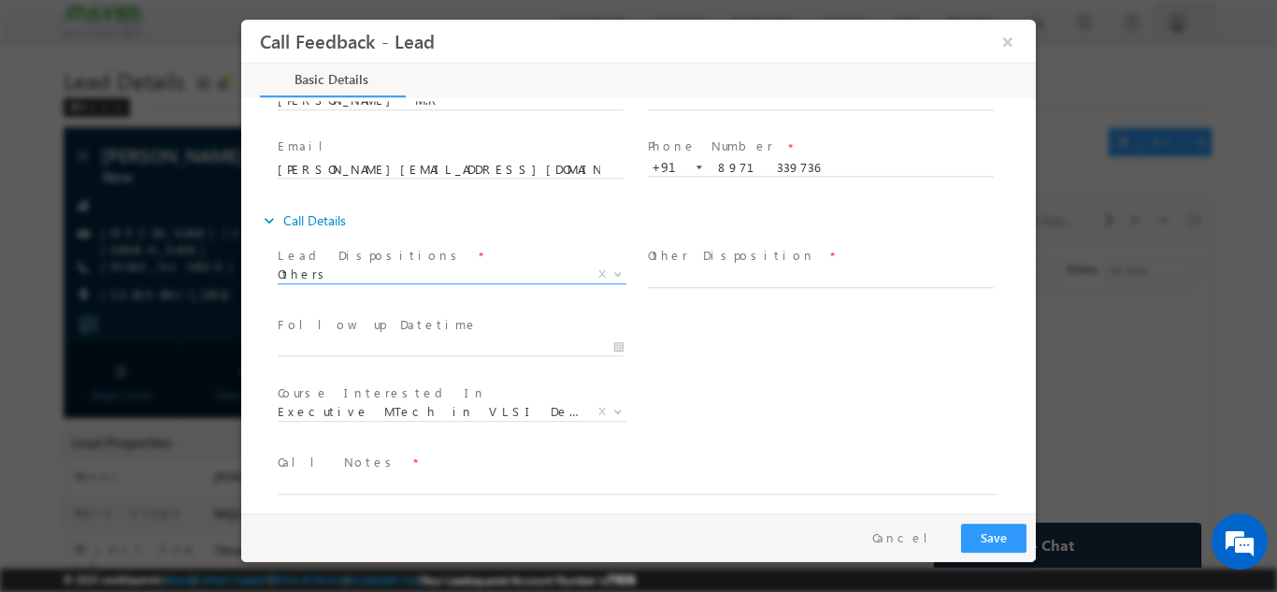
scroll to position [99, 0]
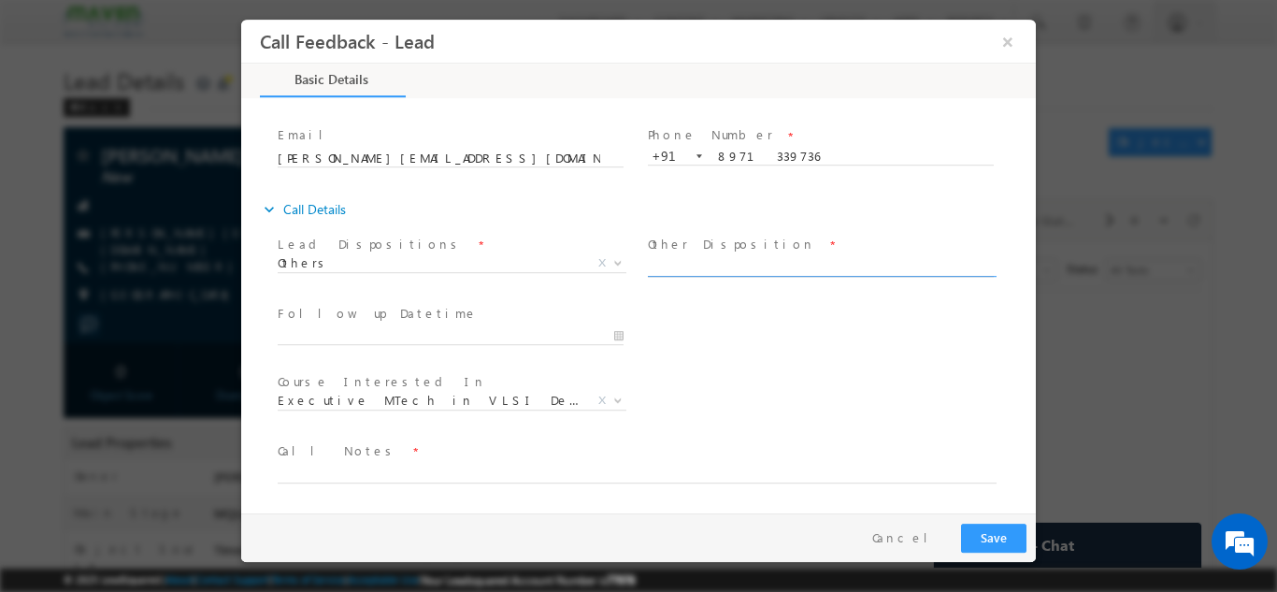
click at [739, 265] on input "text" at bounding box center [821, 266] width 346 height 19
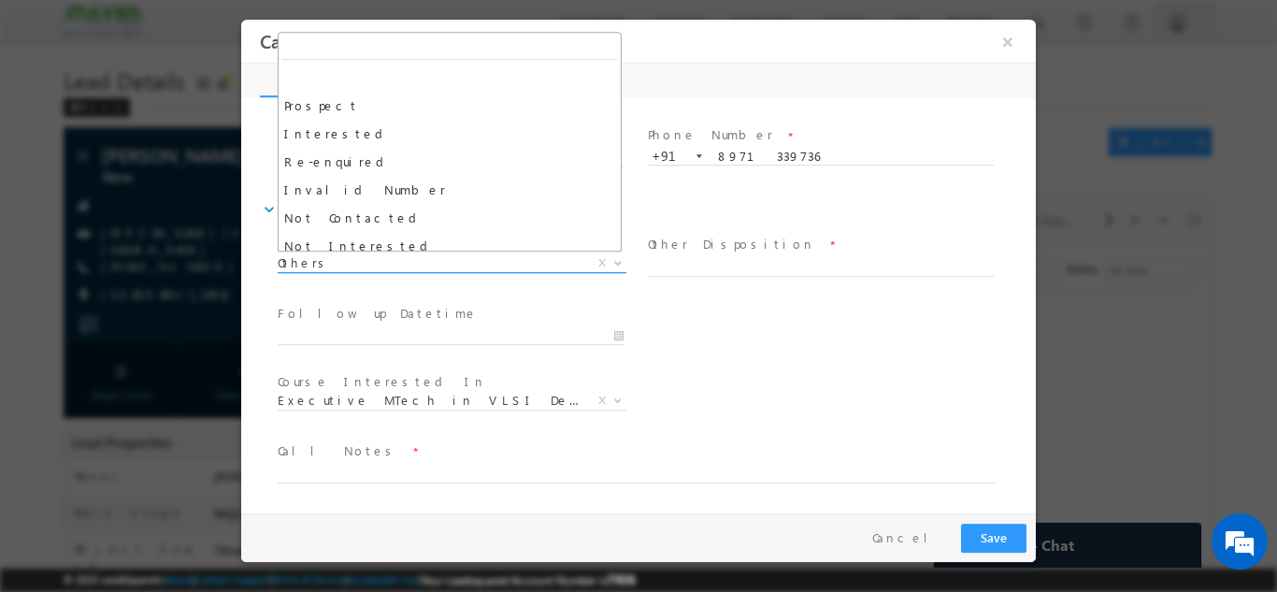
scroll to position [178, 0]
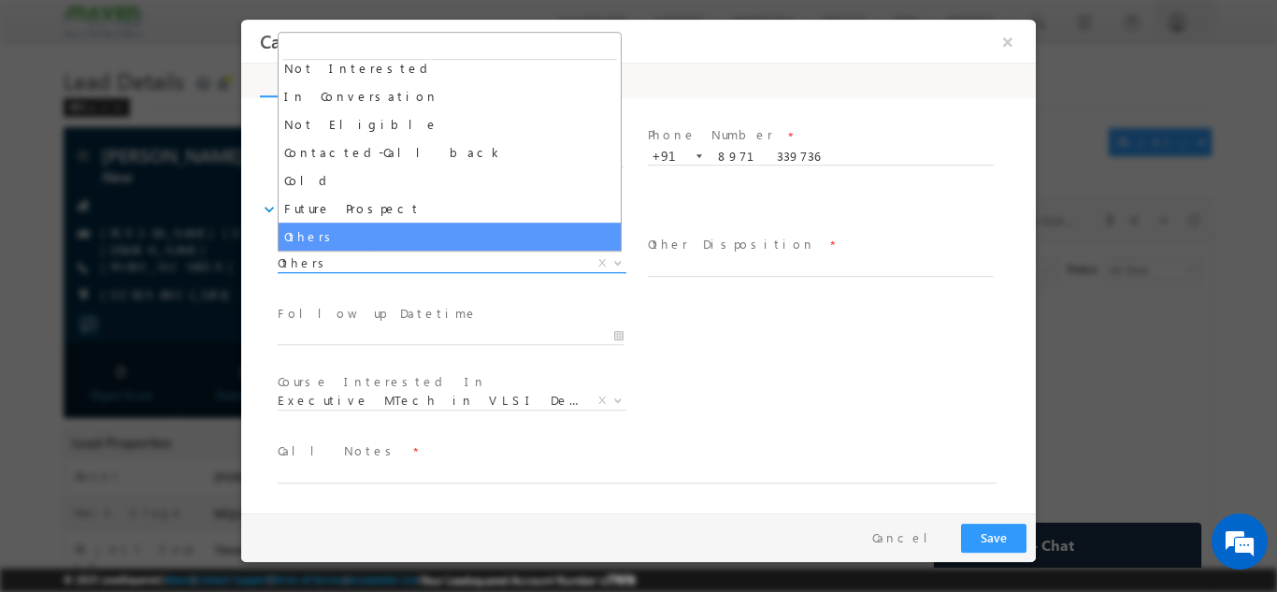
click at [552, 269] on span "Others" at bounding box center [430, 261] width 304 height 17
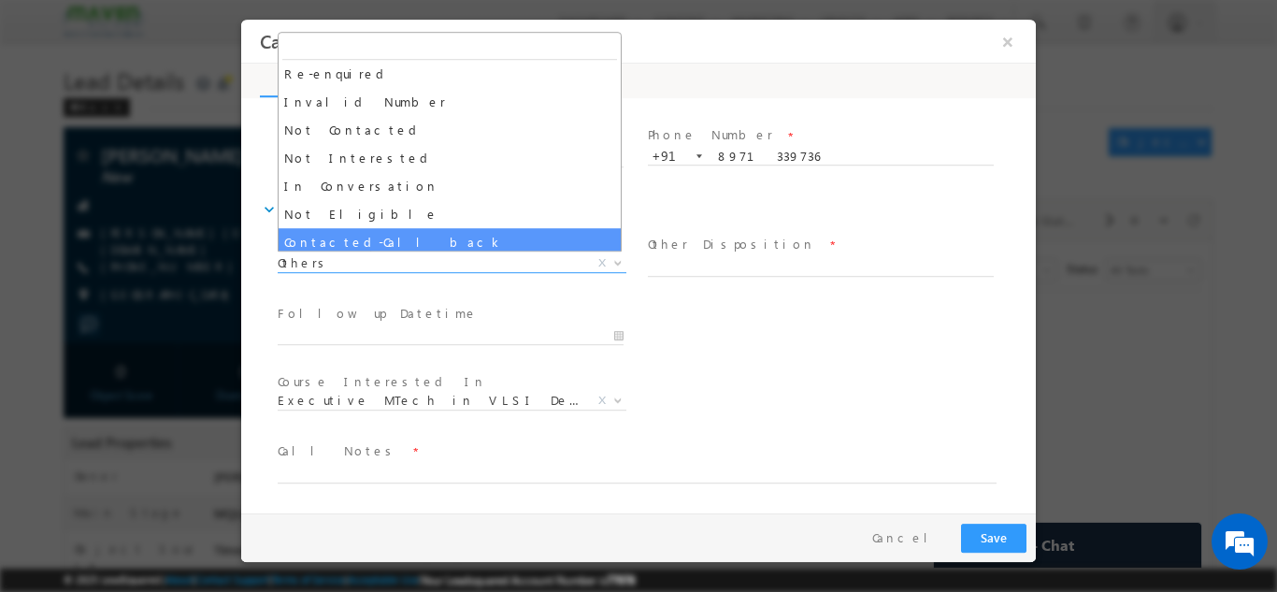
scroll to position [84, 0]
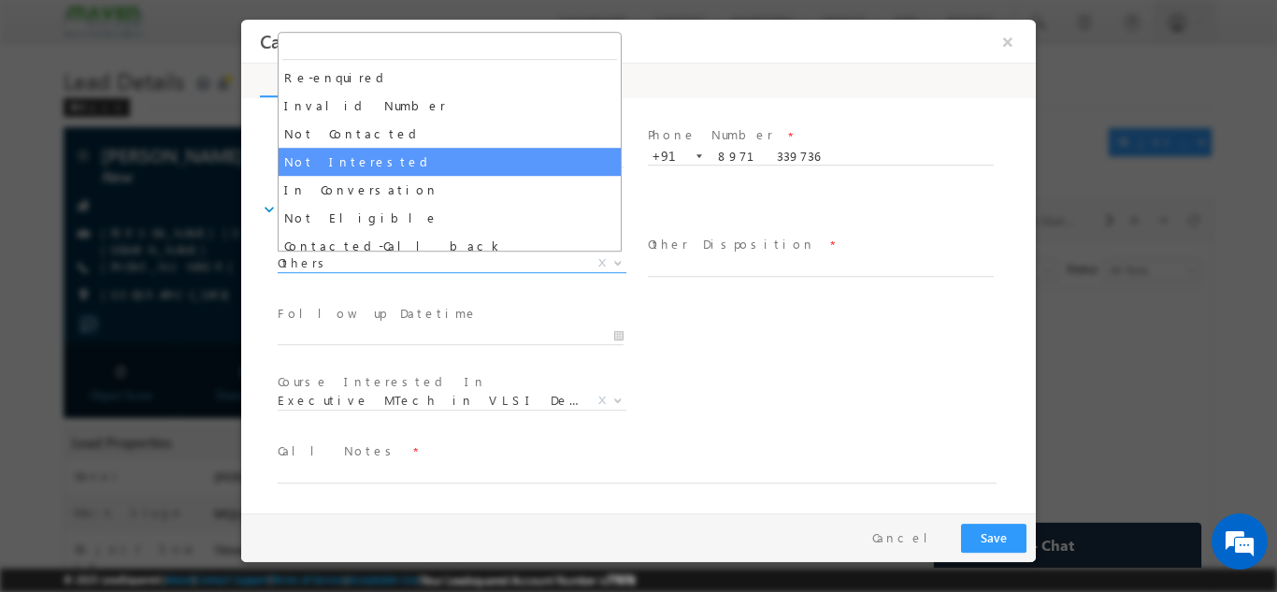
select select "Not Interested"
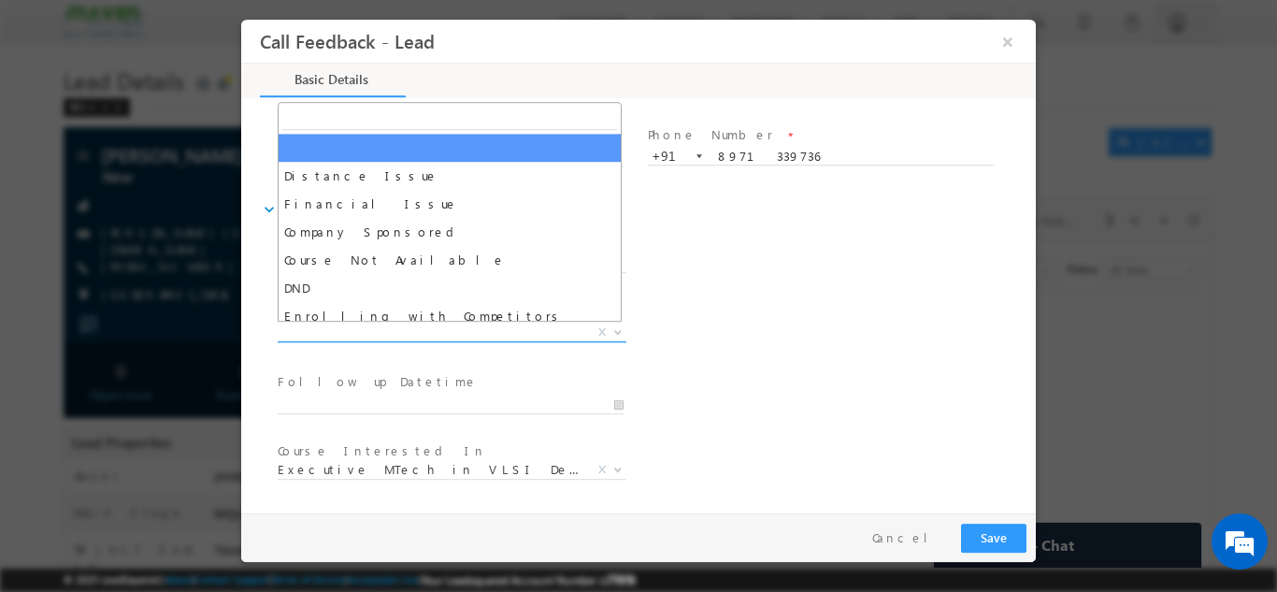
click at [489, 326] on span "X" at bounding box center [452, 332] width 349 height 19
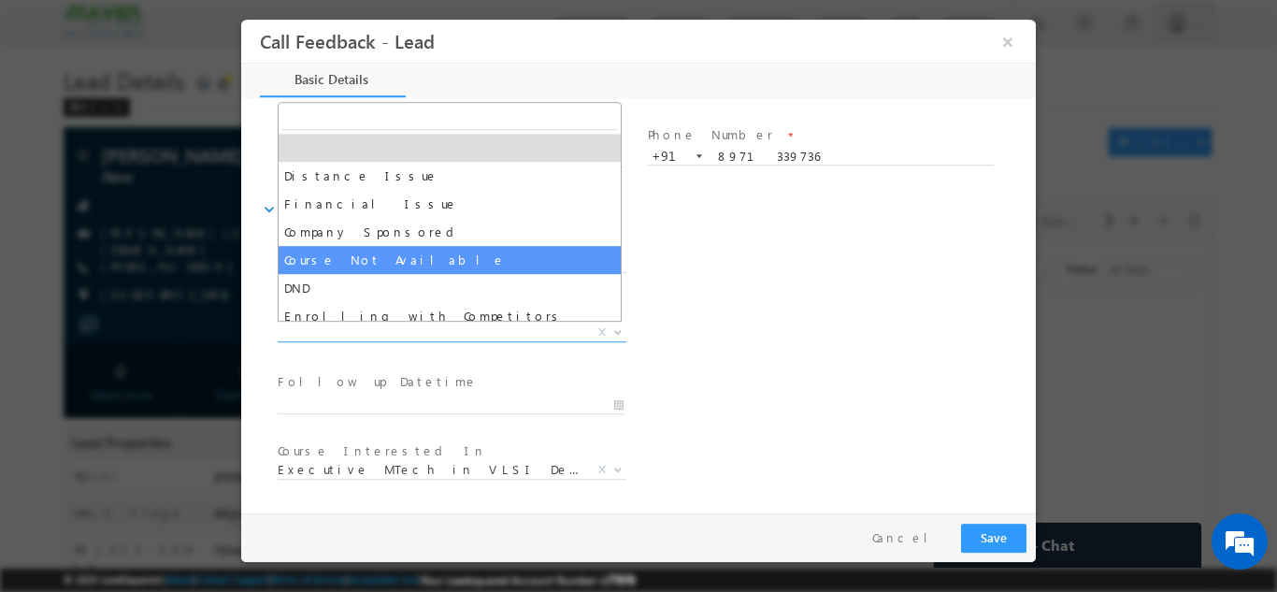
scroll to position [37, 0]
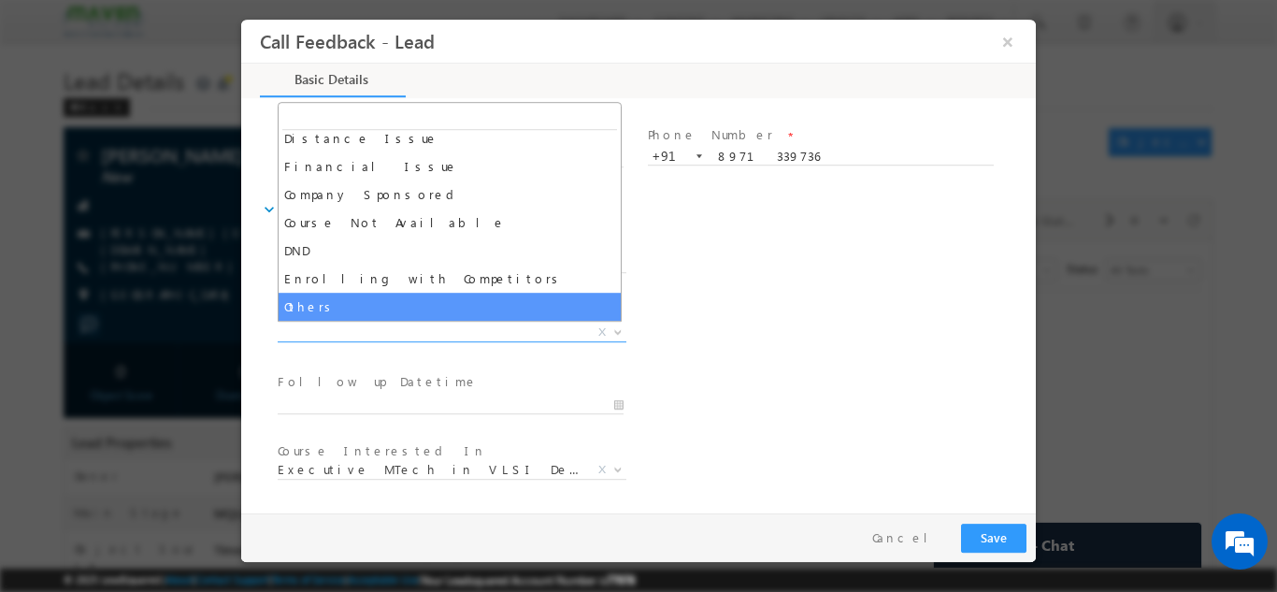
select select "Others"
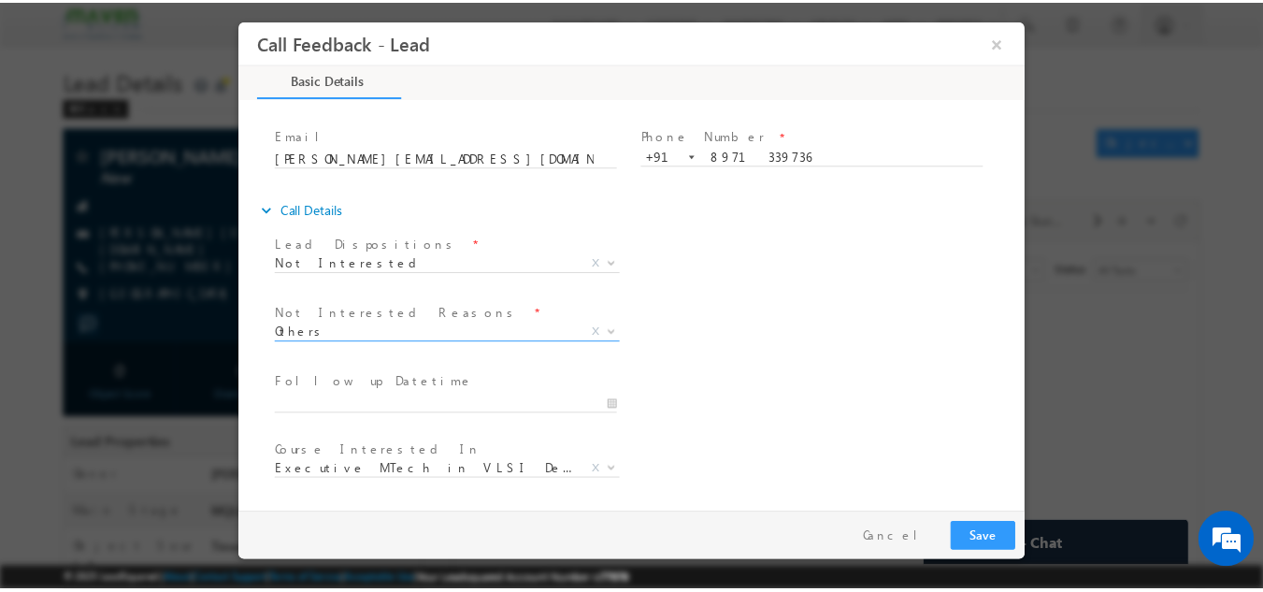
scroll to position [168, 0]
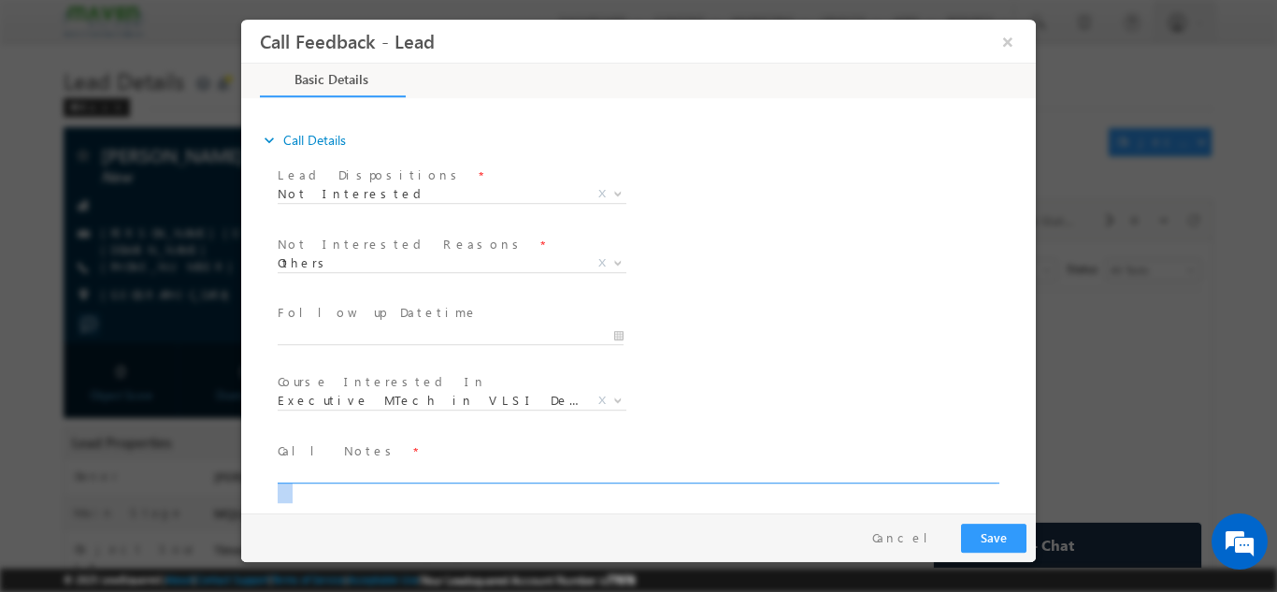
drag, startPoint x: 521, startPoint y: 483, endPoint x: 523, endPoint y: 467, distance: 16.9
click at [523, 467] on span at bounding box center [646, 472] width 736 height 22
click at [523, 467] on textarea at bounding box center [637, 472] width 719 height 22
type textarea "not interested"
click at [1014, 527] on button "Save" at bounding box center [993, 537] width 65 height 29
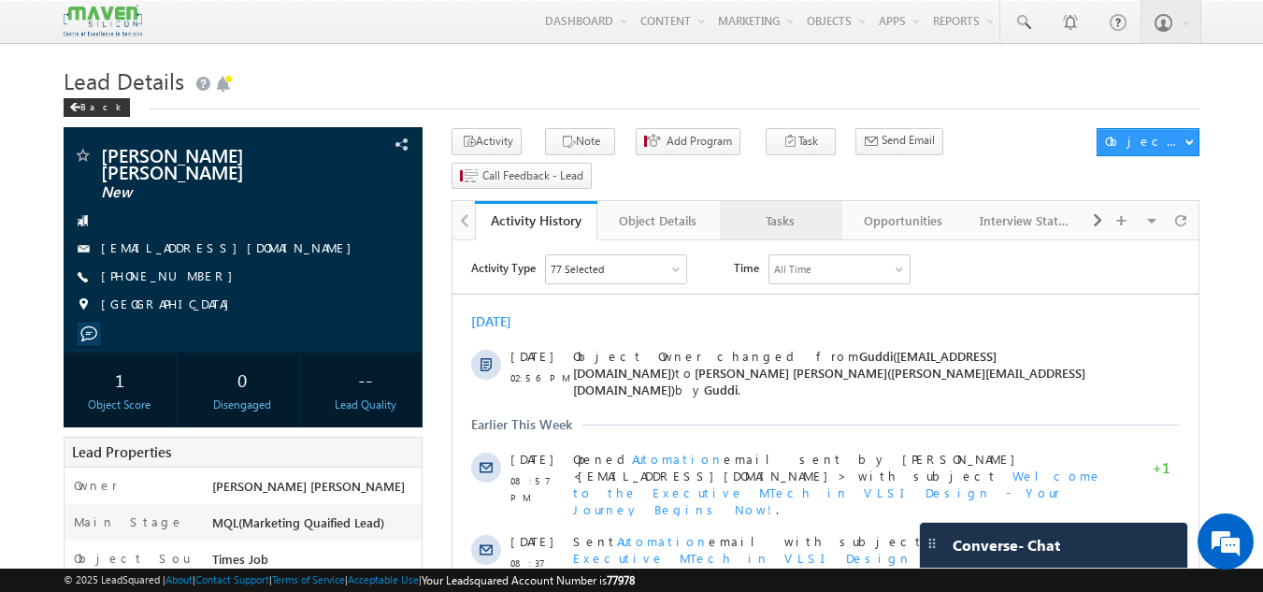
click at [784, 201] on link "Tasks" at bounding box center [781, 220] width 122 height 39
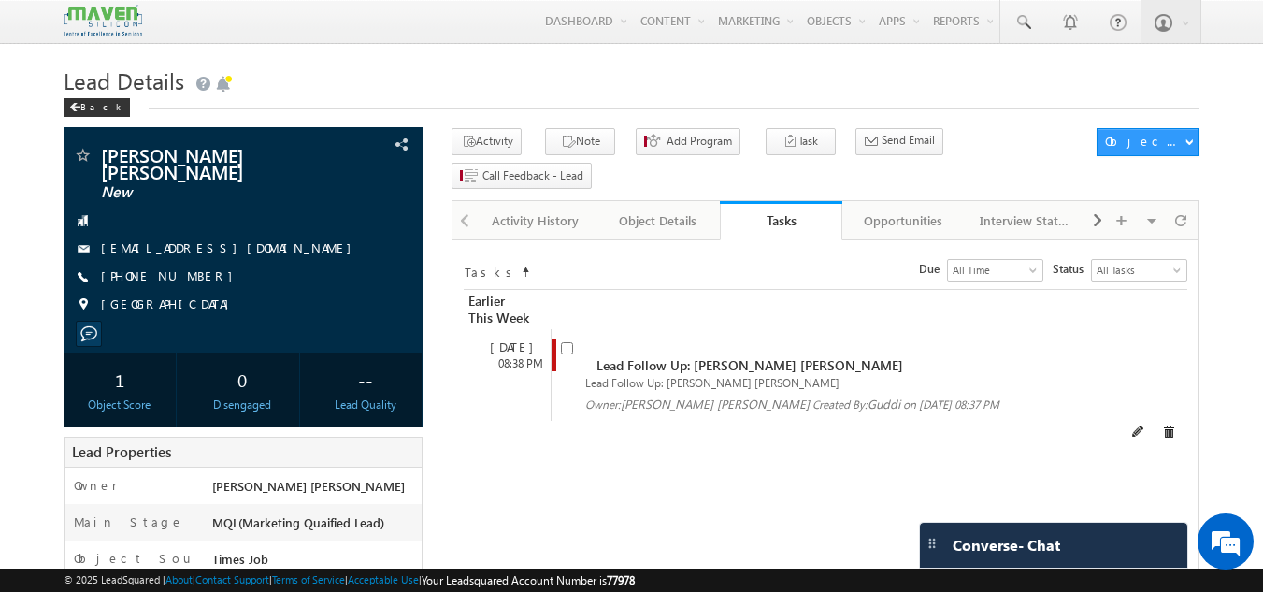
click at [571, 342] on input "checkbox" at bounding box center [567, 348] width 12 height 12
checkbox input "false"
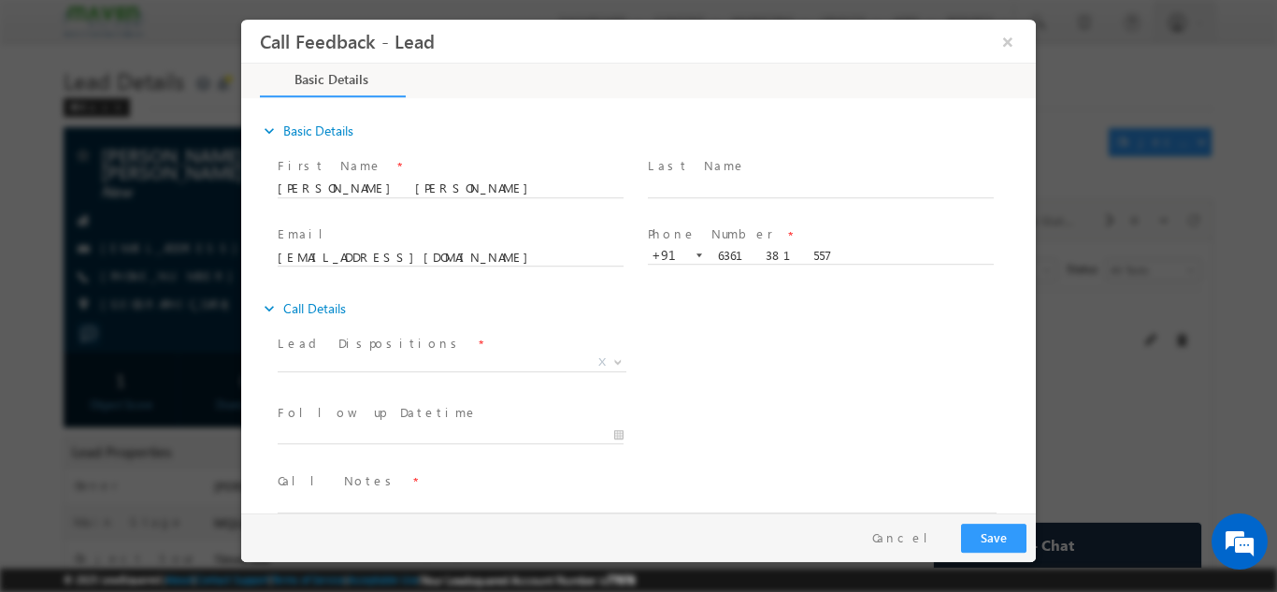
scroll to position [30, 0]
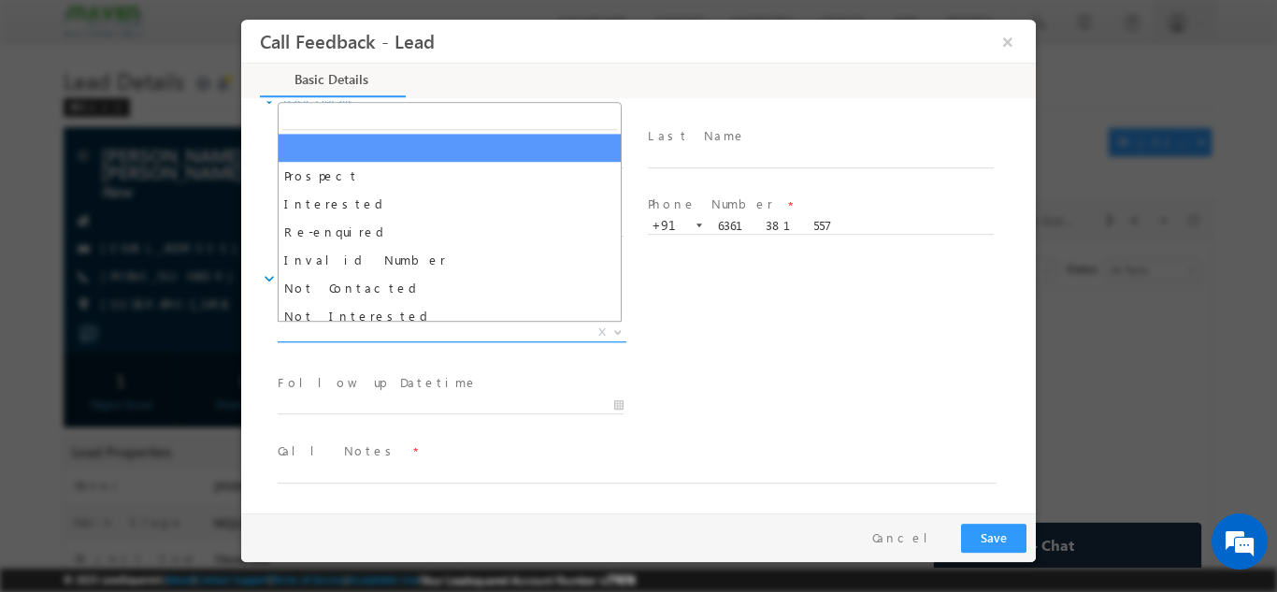
click at [480, 335] on span "X" at bounding box center [452, 332] width 349 height 19
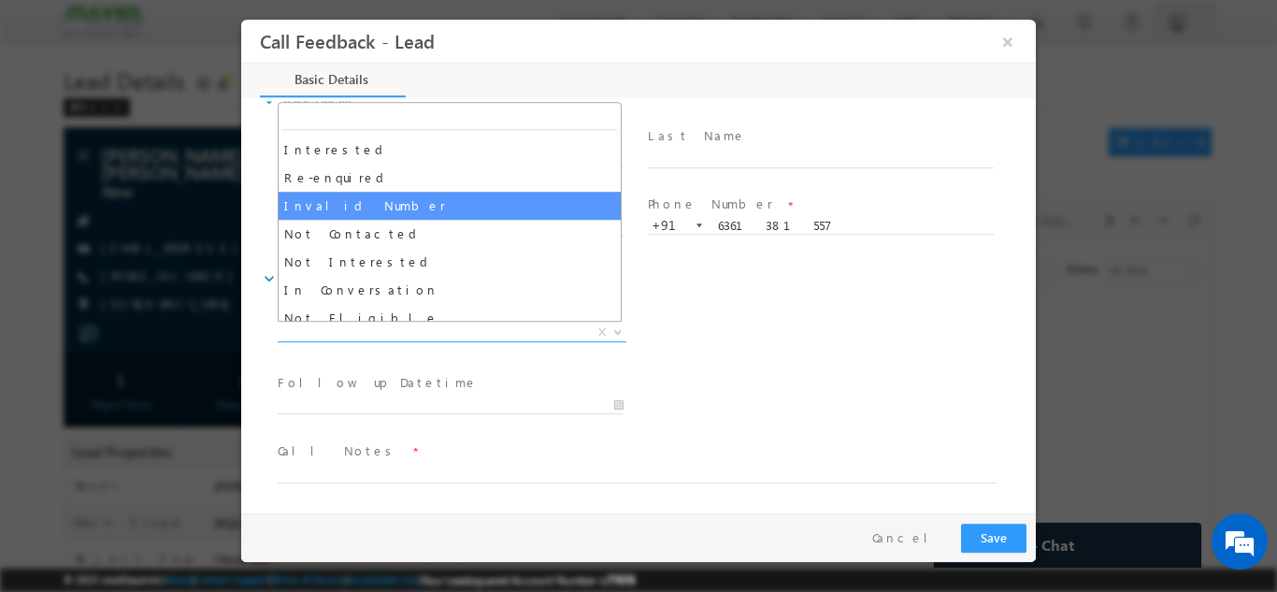
scroll to position [54, 0]
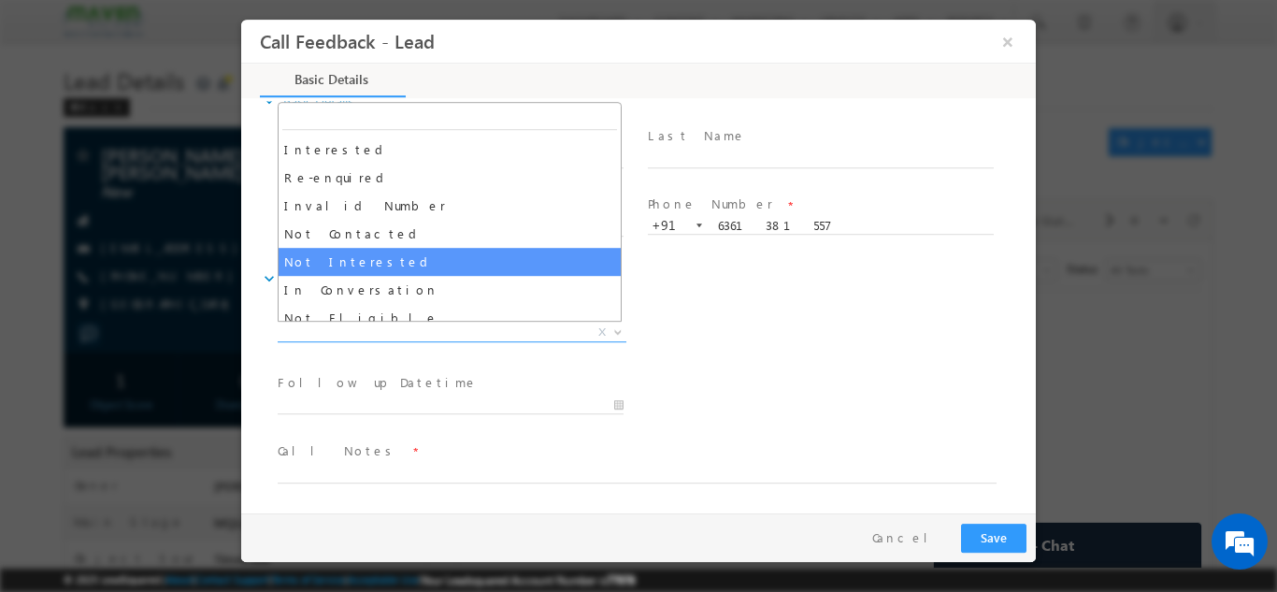
select select "Not Interested"
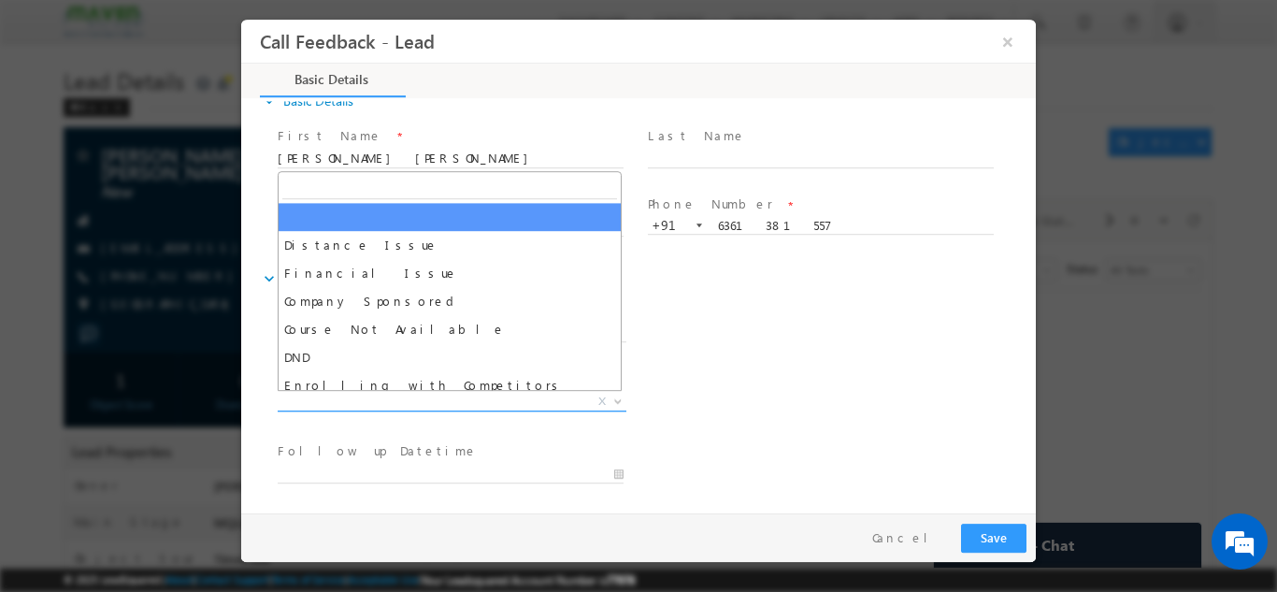
click at [339, 395] on span "X" at bounding box center [452, 401] width 349 height 19
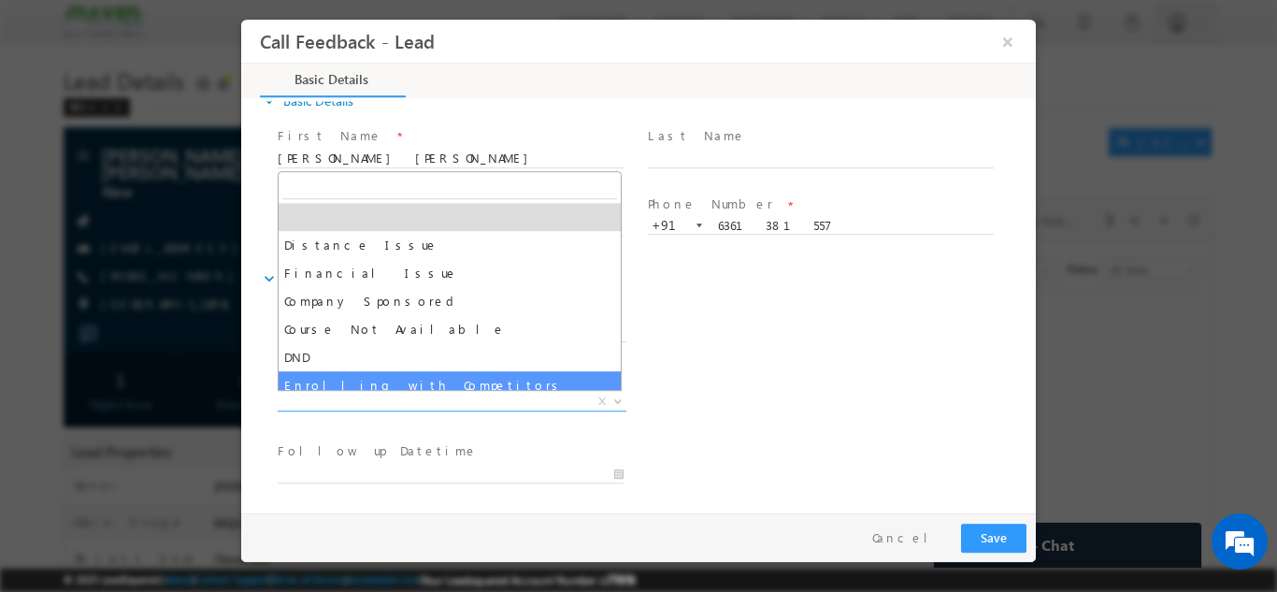
scroll to position [37, 0]
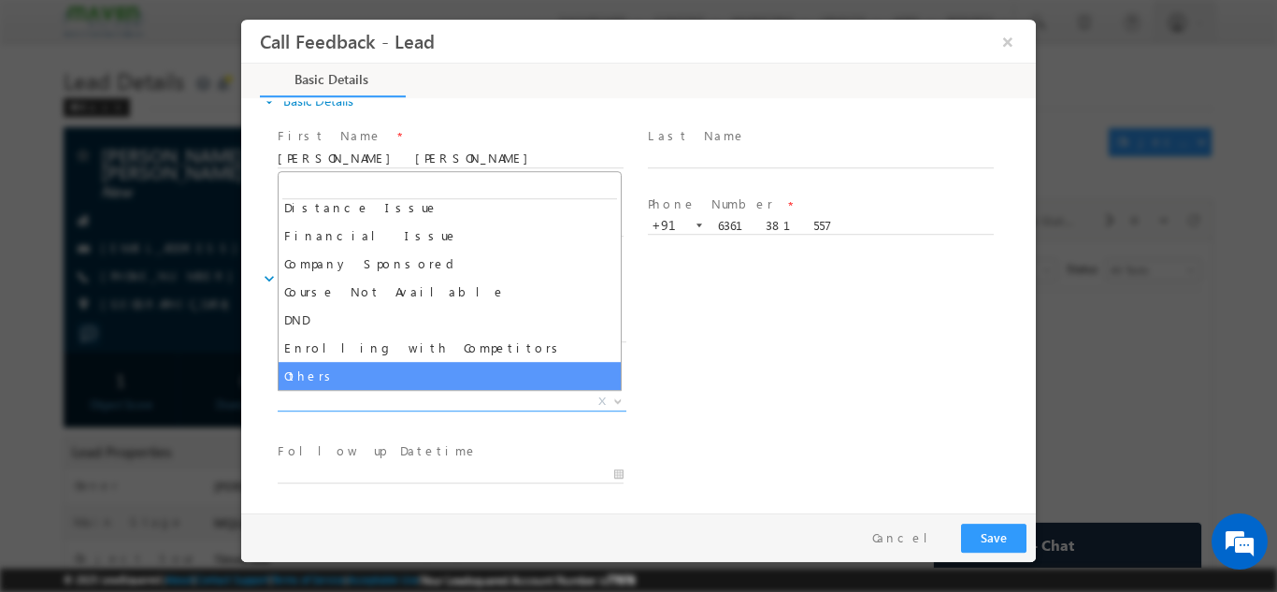
select select "Others"
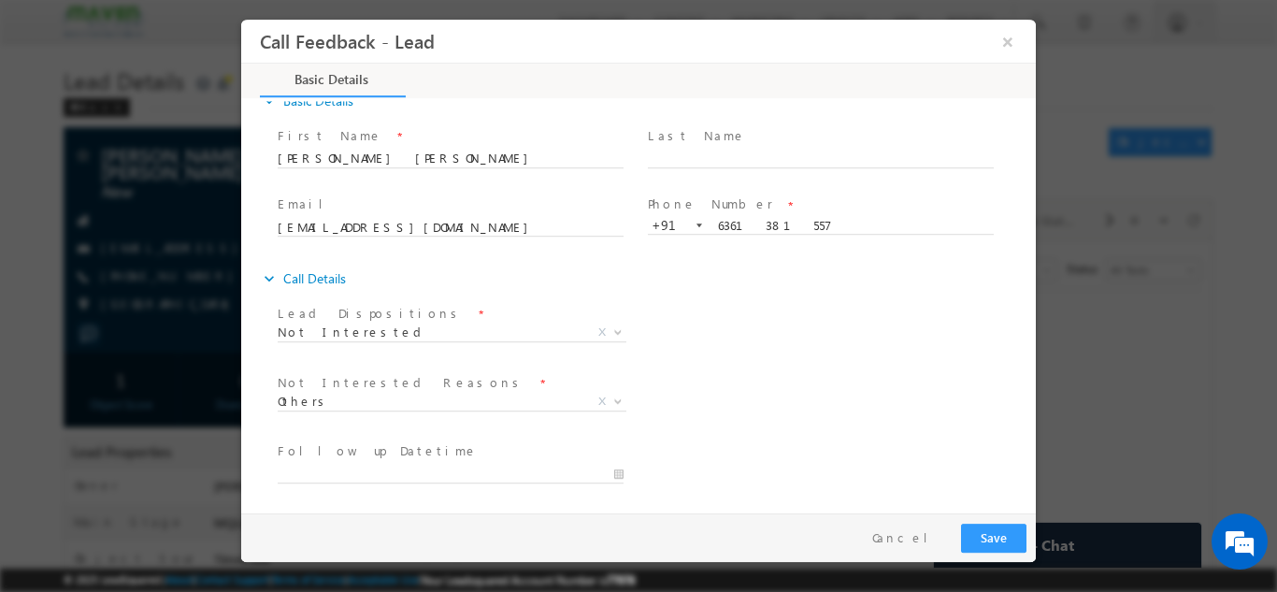
drag, startPoint x: 351, startPoint y: 372, endPoint x: 848, endPoint y: 388, distance: 497.6
click at [848, 388] on div "Not Interested Reasons * Distance Issue Financial Issue Company Sponsored Cours…" at bounding box center [655, 402] width 762 height 69
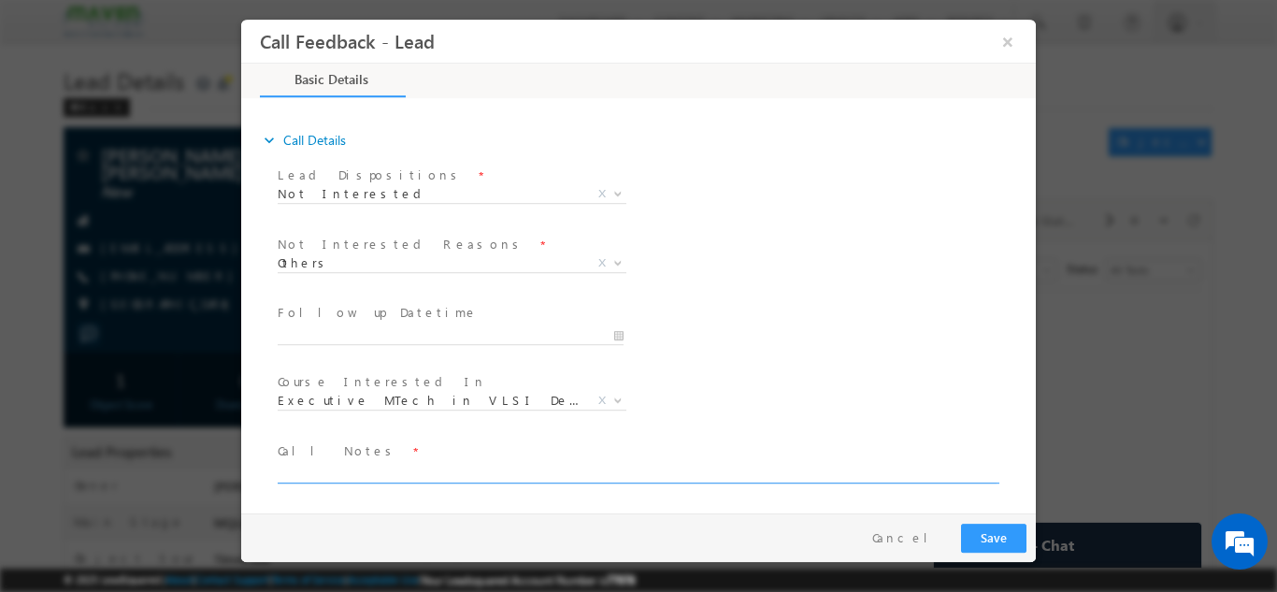
click at [672, 478] on textarea at bounding box center [637, 472] width 719 height 22
type textarea "not interested"
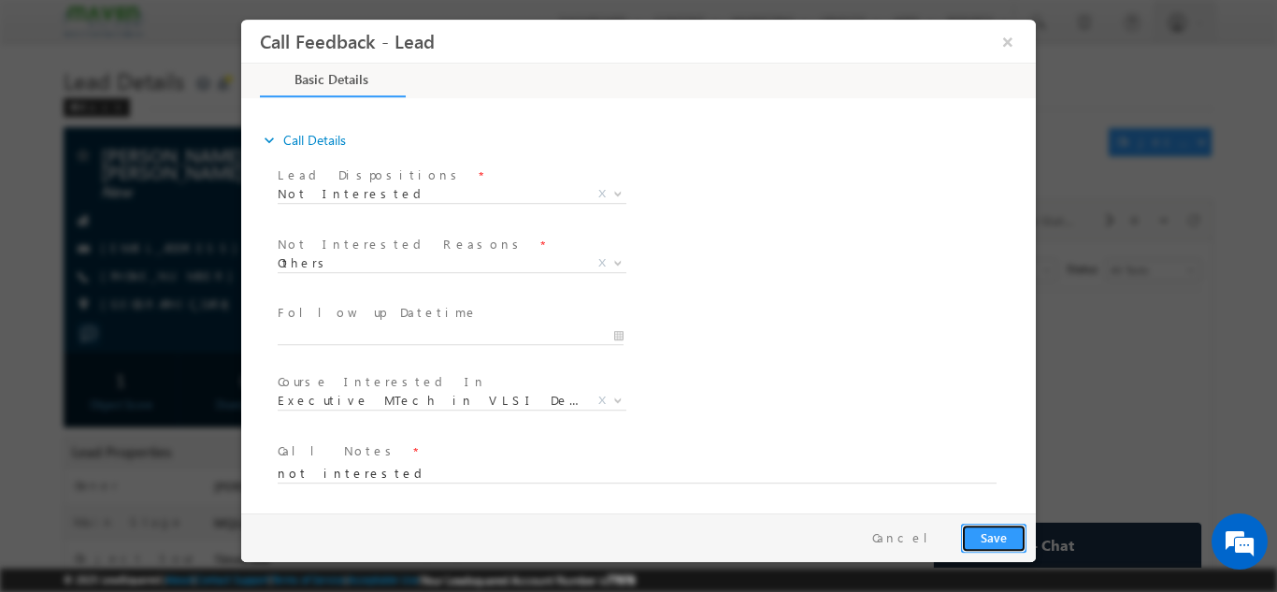
click at [987, 537] on button "Save" at bounding box center [993, 537] width 65 height 29
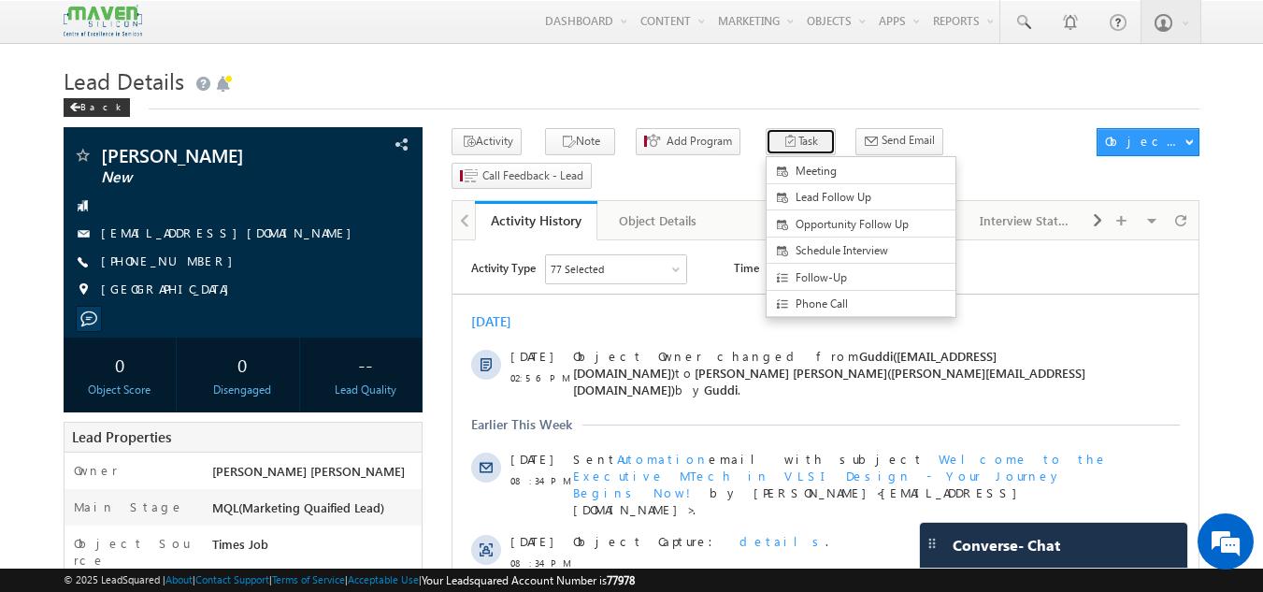
click at [788, 148] on button "Task" at bounding box center [801, 141] width 70 height 27
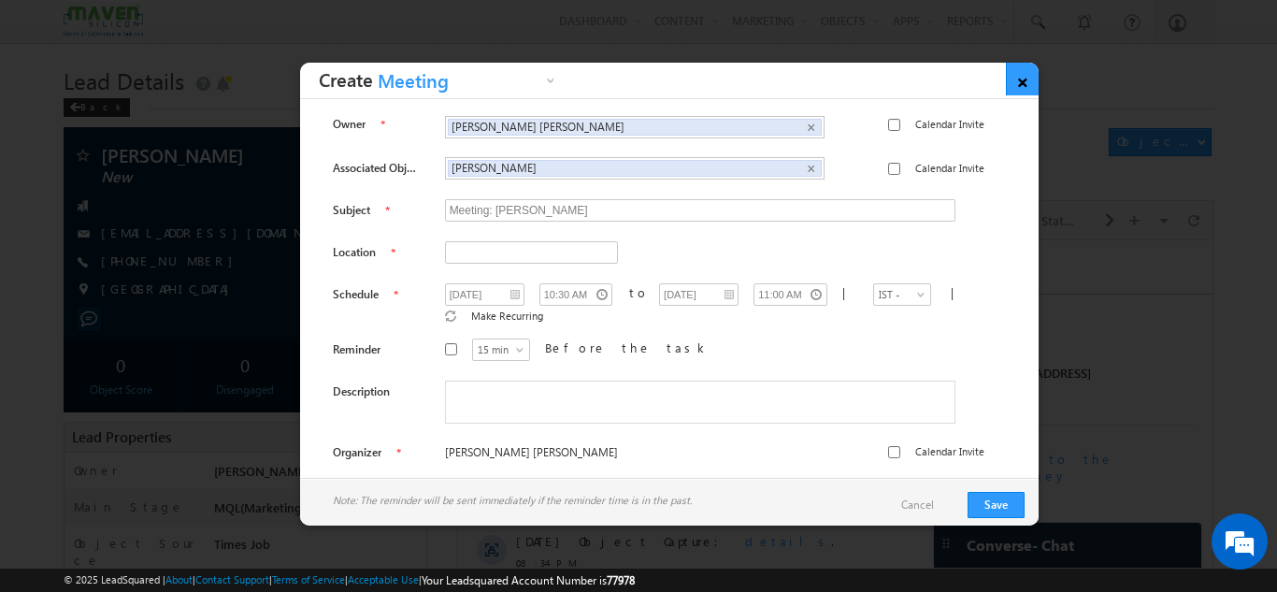
click at [1031, 80] on link "×" at bounding box center [1022, 79] width 33 height 33
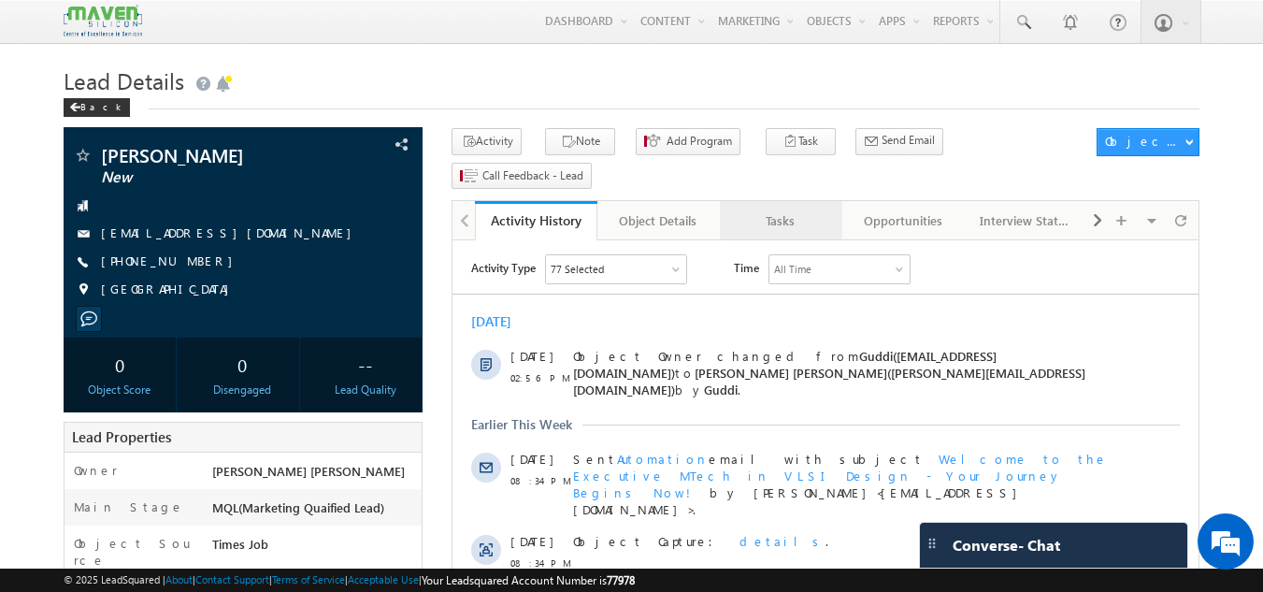
click at [762, 209] on div "Tasks" at bounding box center [780, 220] width 91 height 22
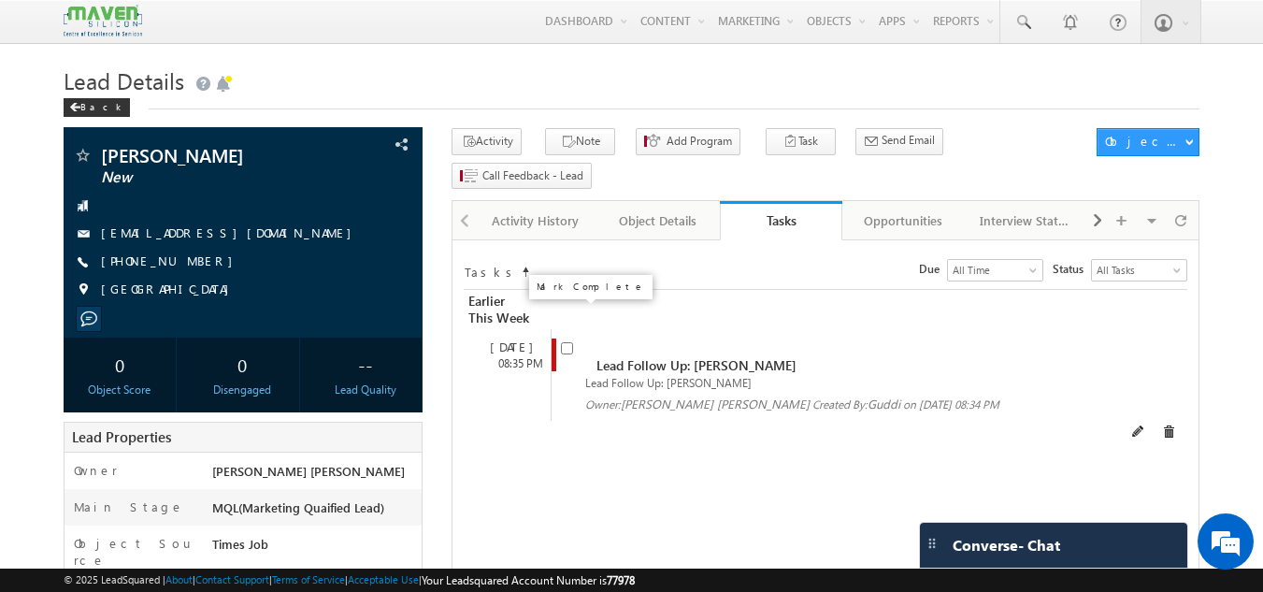
click at [567, 342] on input "checkbox" at bounding box center [567, 348] width 12 height 12
checkbox input "false"
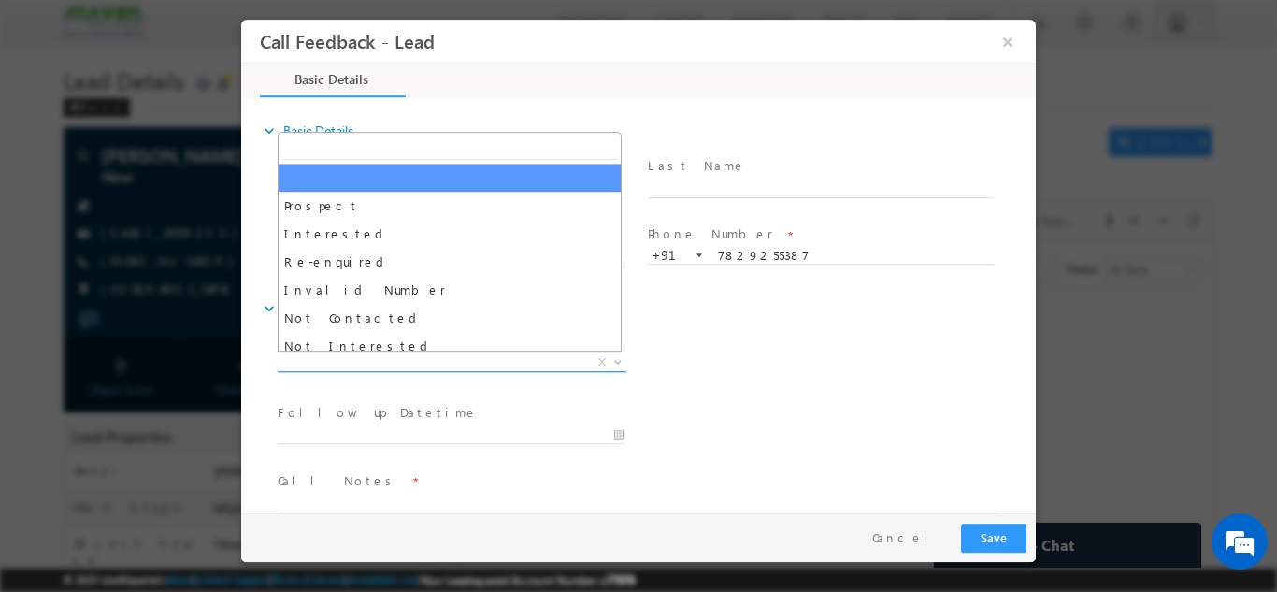
click at [466, 366] on span "X" at bounding box center [452, 361] width 349 height 19
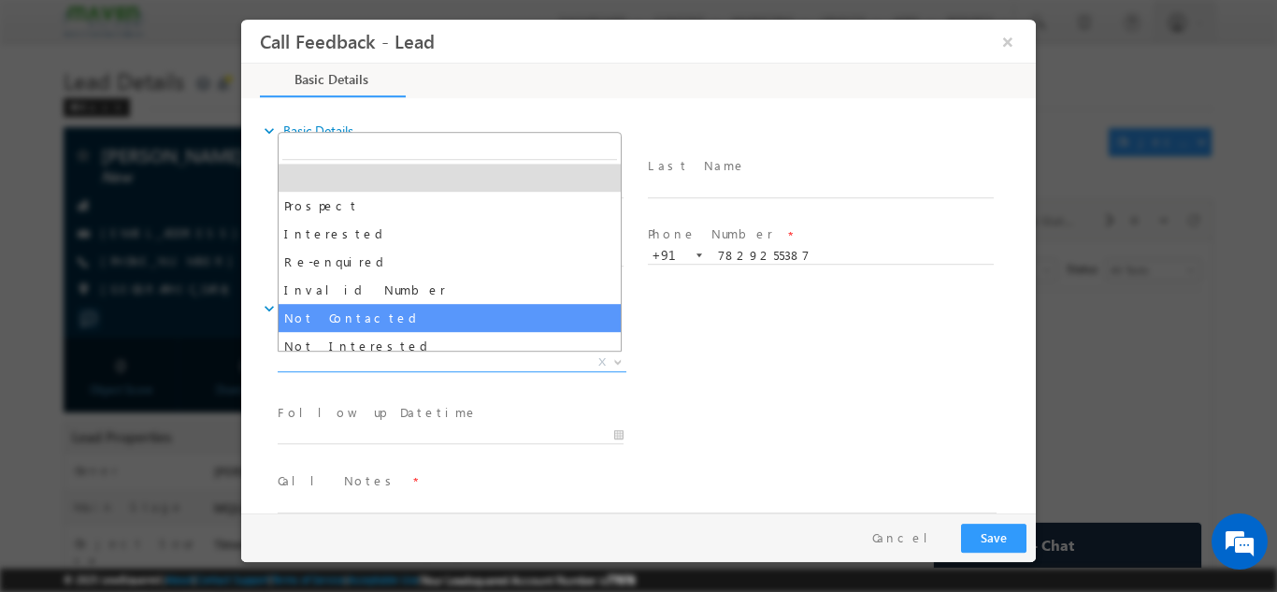
select select "Not Contacted"
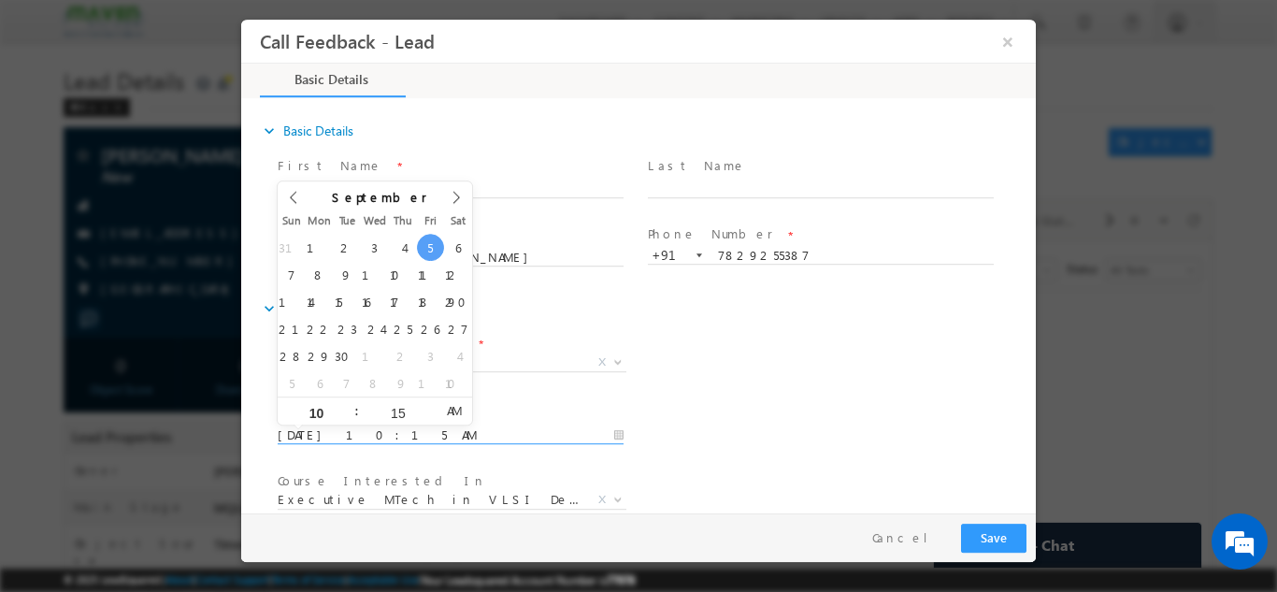
click at [424, 425] on input "[DATE] 10:15 AM" at bounding box center [451, 434] width 346 height 19
type input "[DATE] 10:15 AM"
click at [668, 341] on div "Lead Dispositions * Prospect Interested Re-enquired Invalid Number Not Contacte…" at bounding box center [655, 363] width 762 height 69
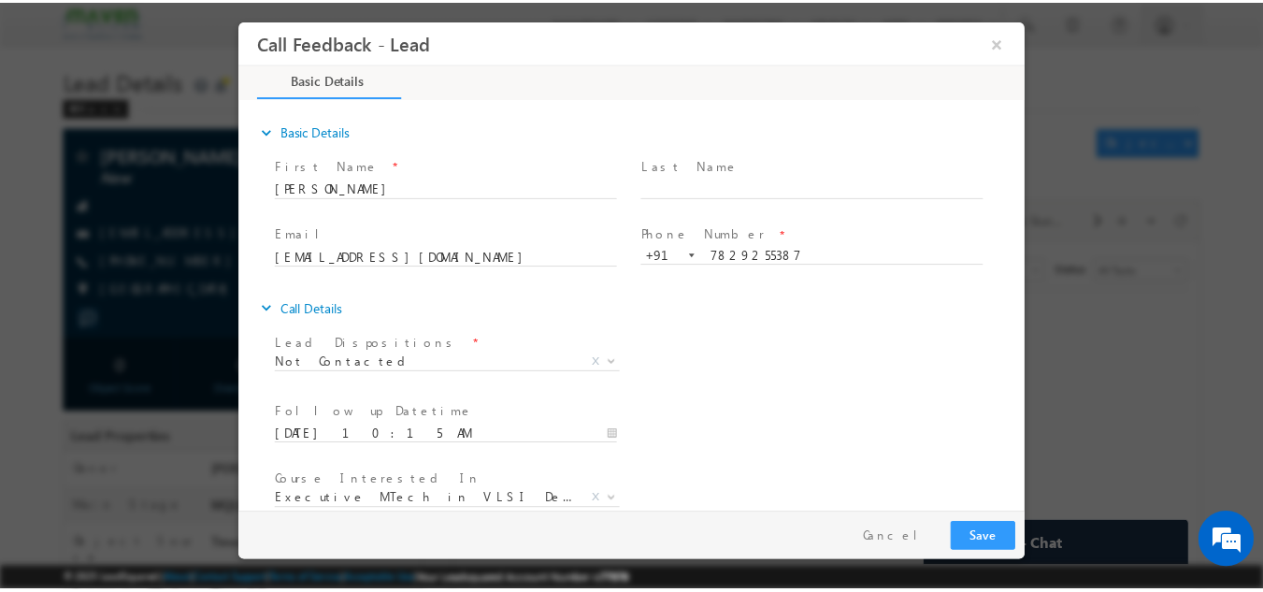
scroll to position [99, 0]
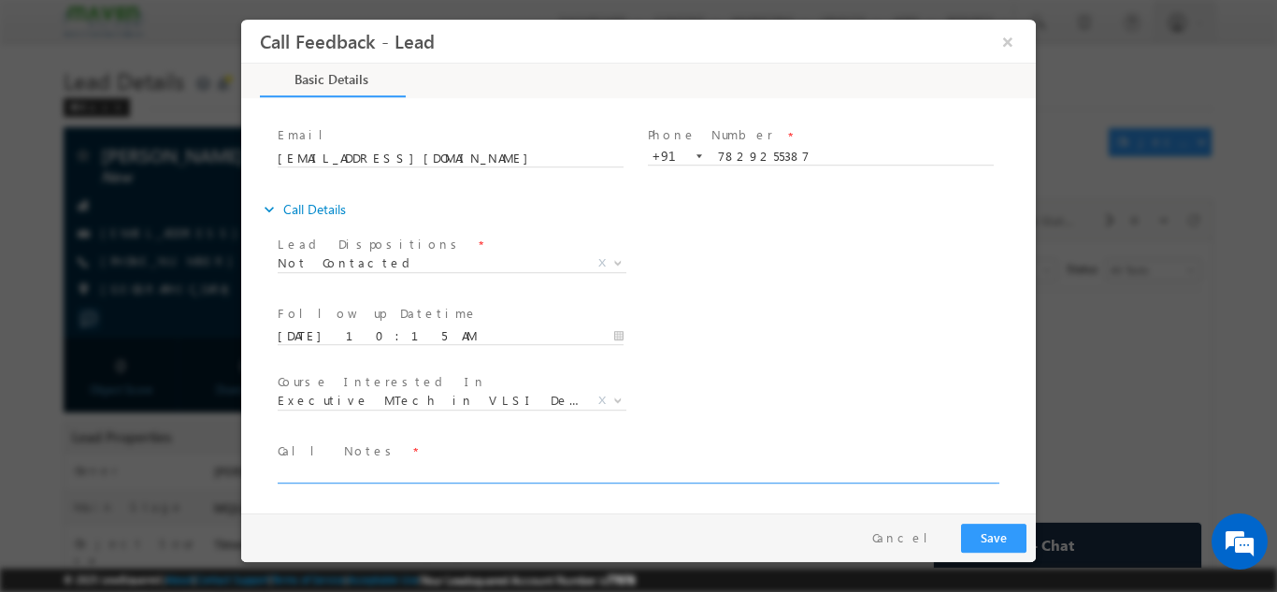
click at [573, 467] on textarea at bounding box center [637, 472] width 719 height 22
type textarea "dnp"
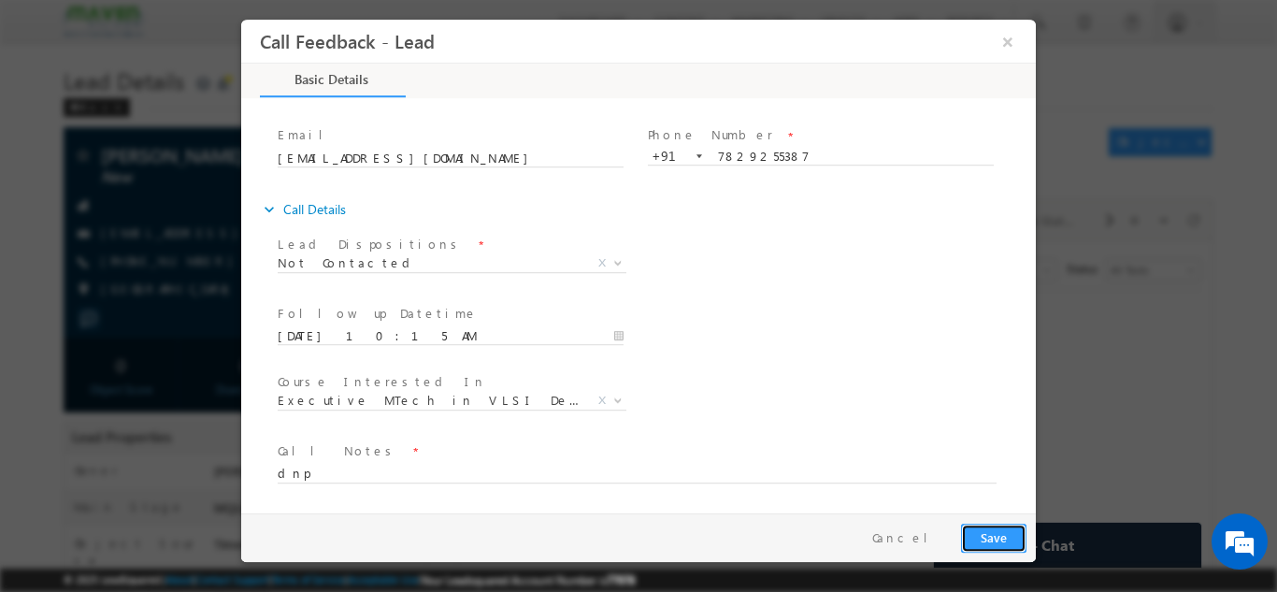
click at [993, 530] on button "Save" at bounding box center [993, 537] width 65 height 29
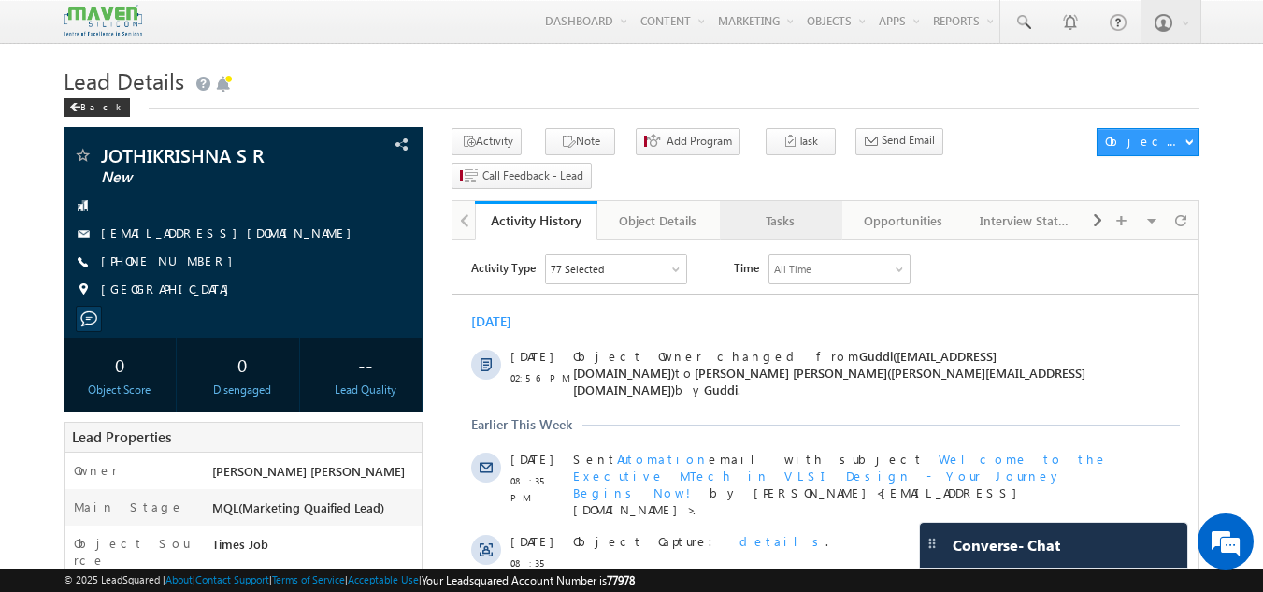
click at [767, 209] on div "Tasks" at bounding box center [780, 220] width 91 height 22
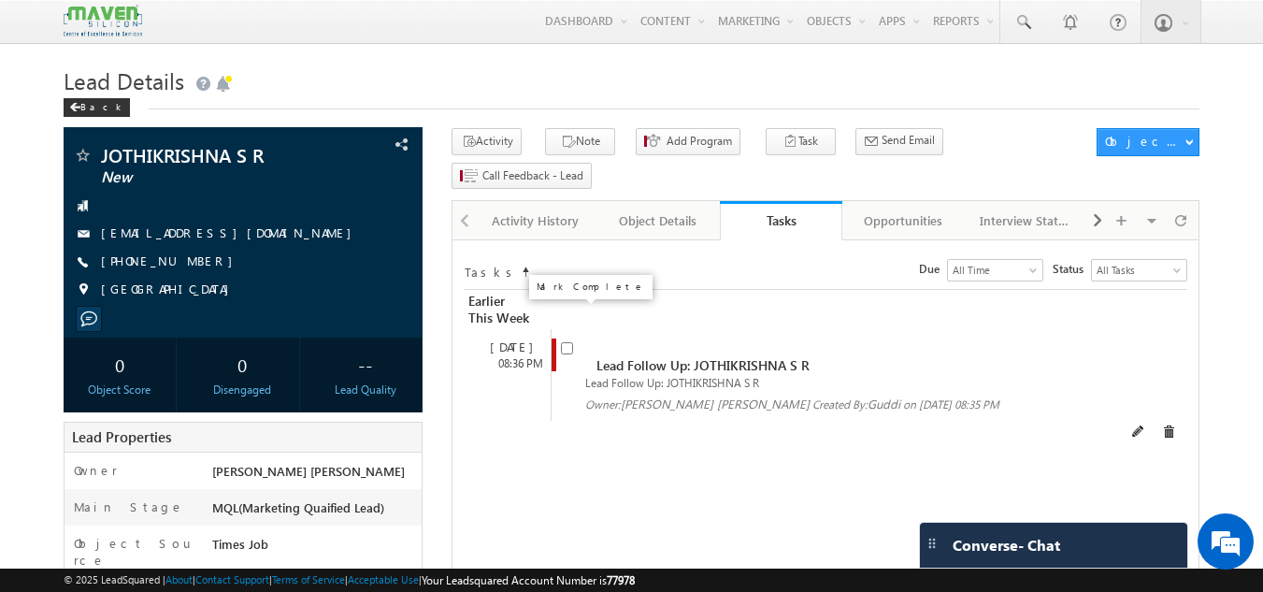
click at [565, 342] on input "checkbox" at bounding box center [567, 348] width 12 height 12
checkbox input "false"
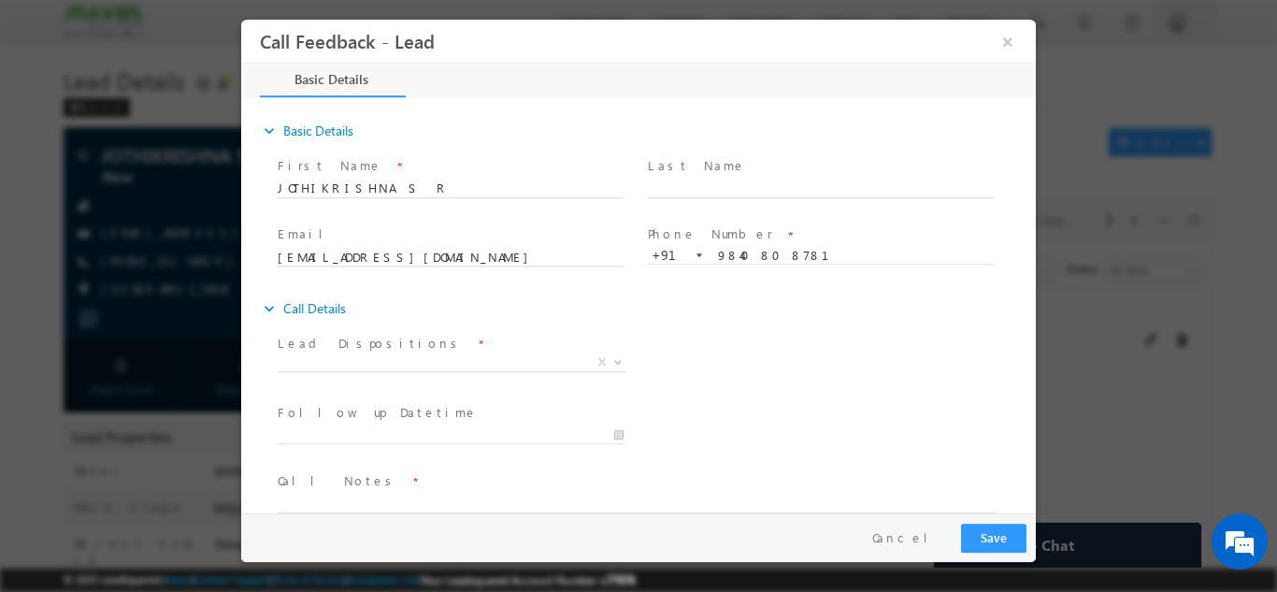
scroll to position [30, 0]
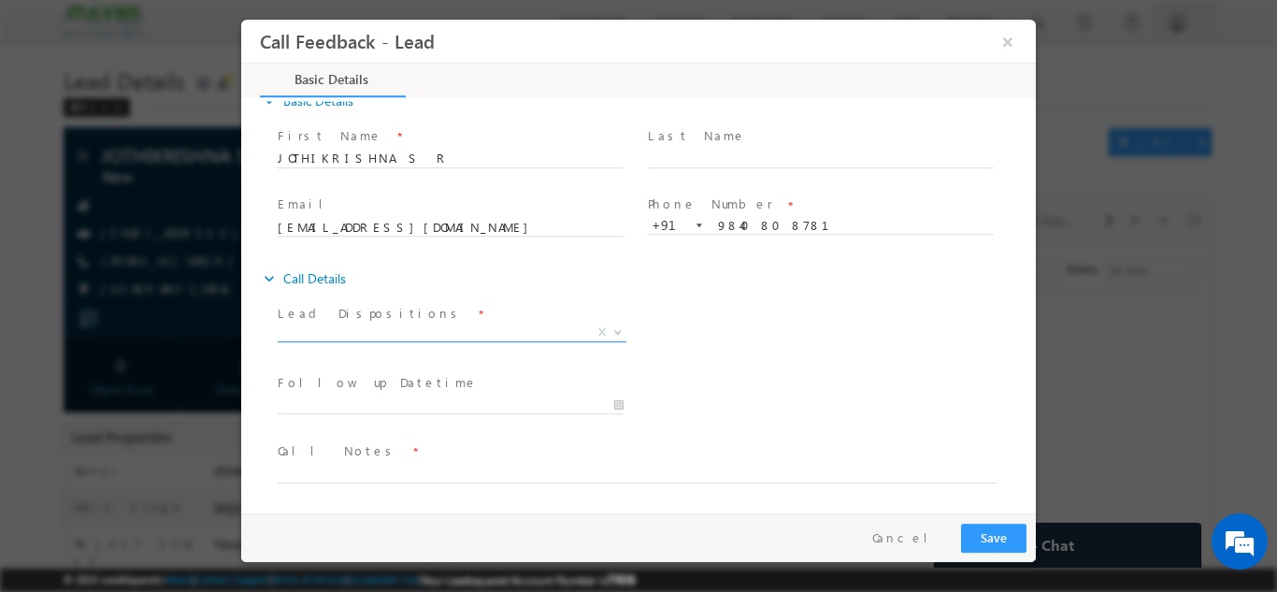
click at [522, 335] on span "X" at bounding box center [452, 332] width 349 height 19
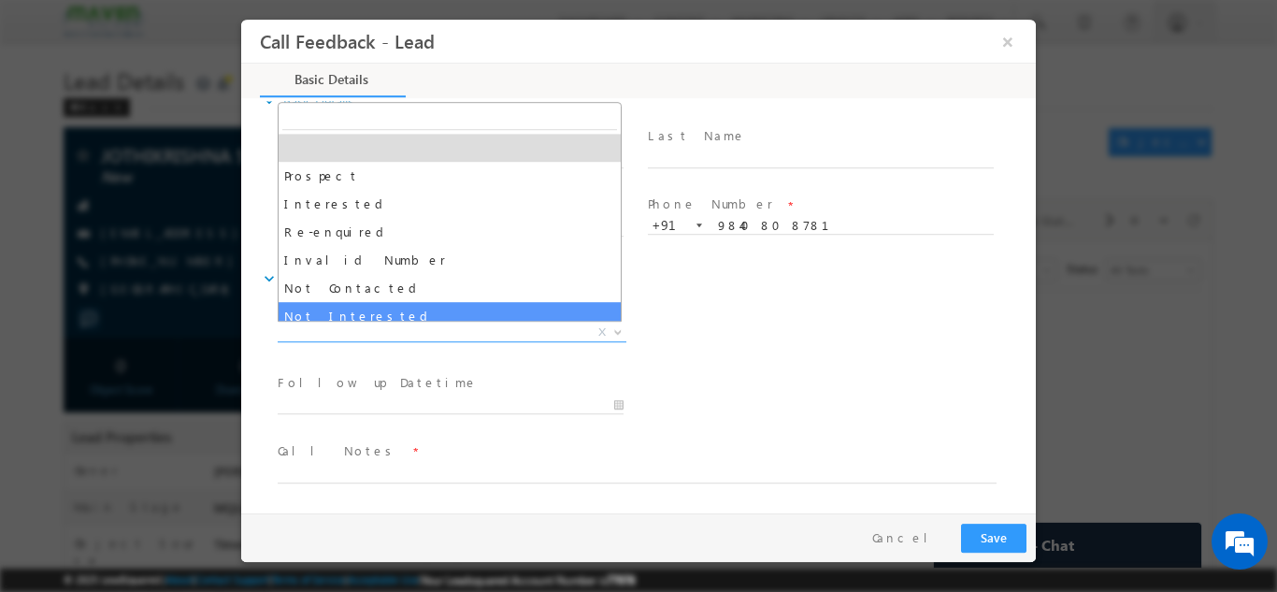
select select "Not Interested"
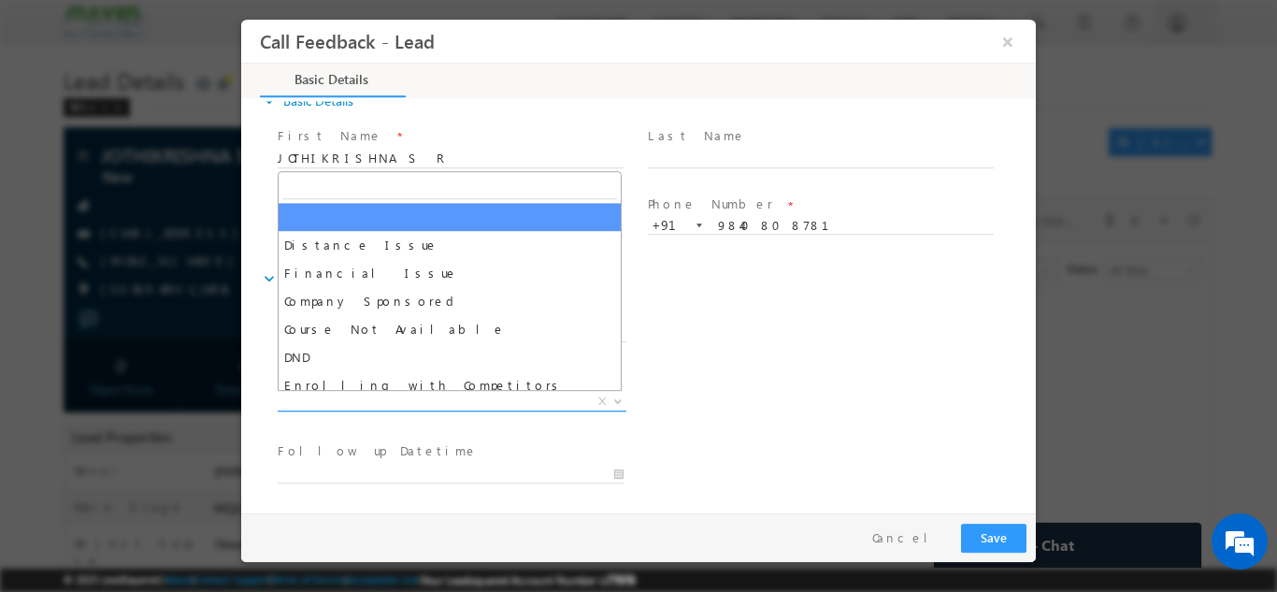
click at [443, 393] on span "X" at bounding box center [452, 401] width 349 height 19
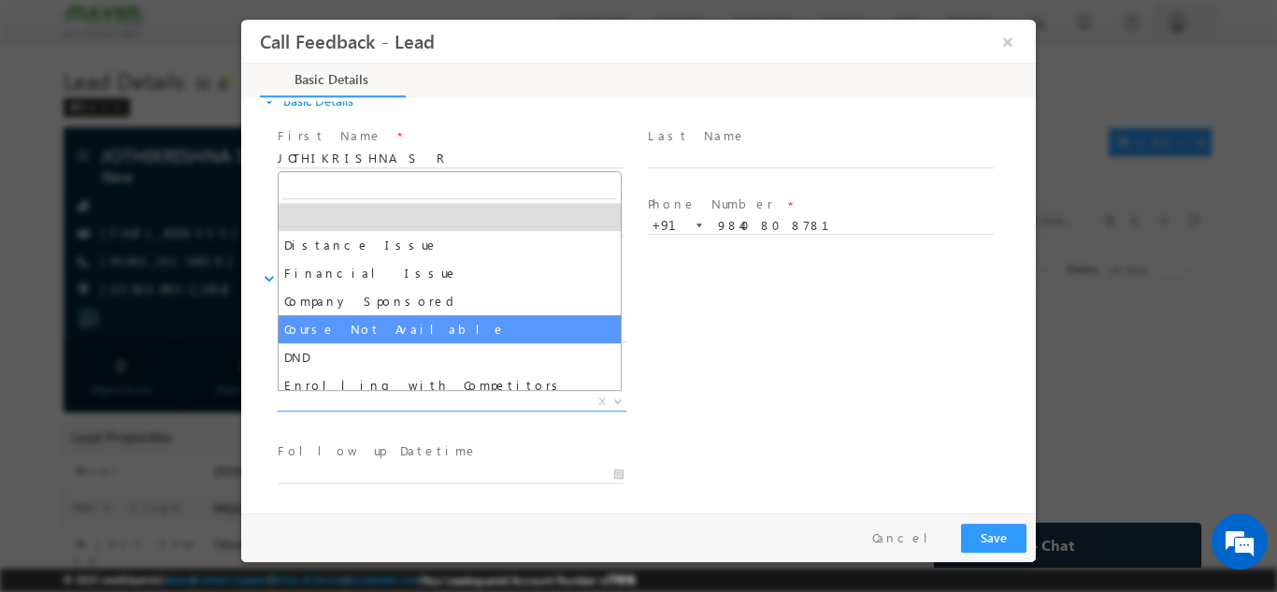
scroll to position [37, 0]
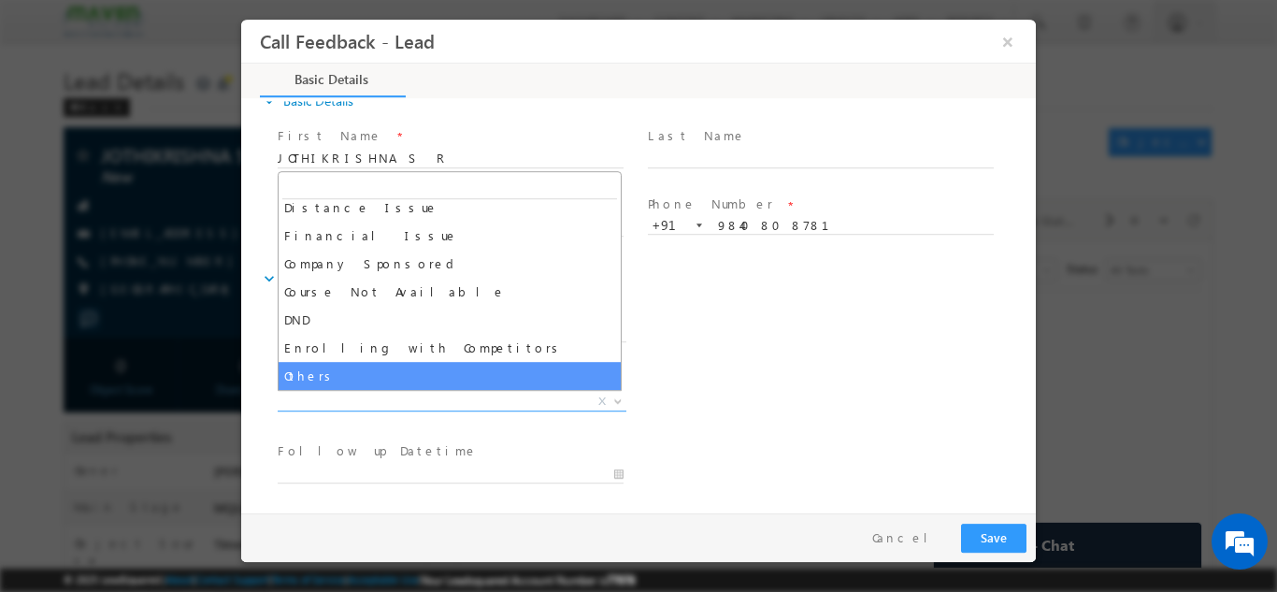
select select "Others"
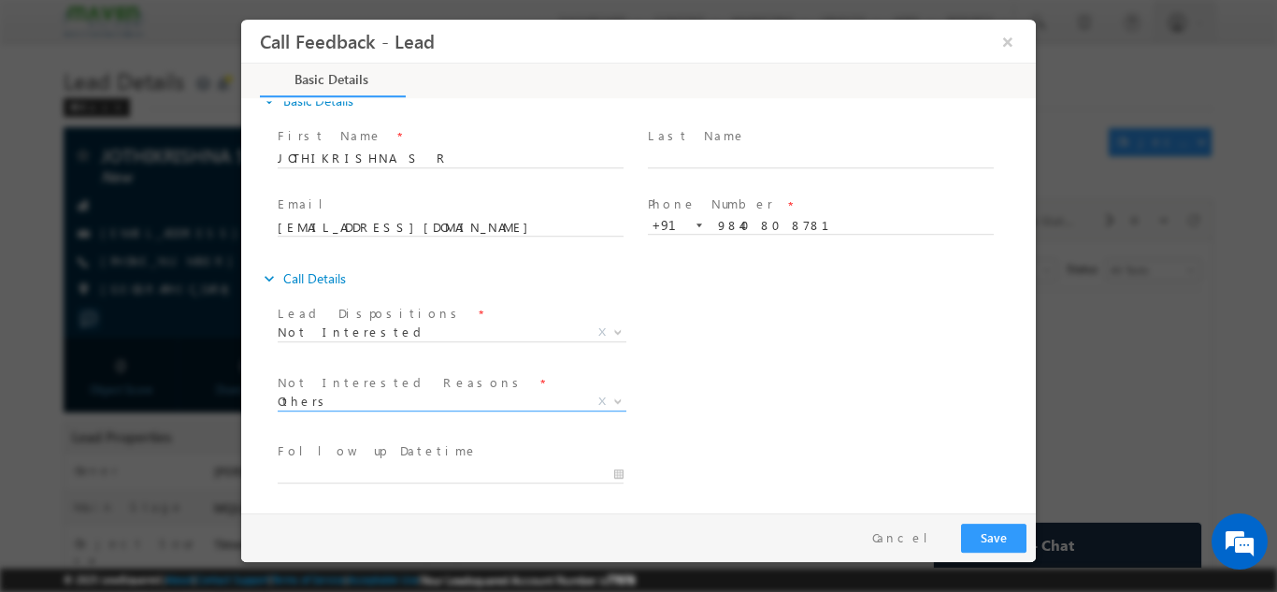
scroll to position [168, 0]
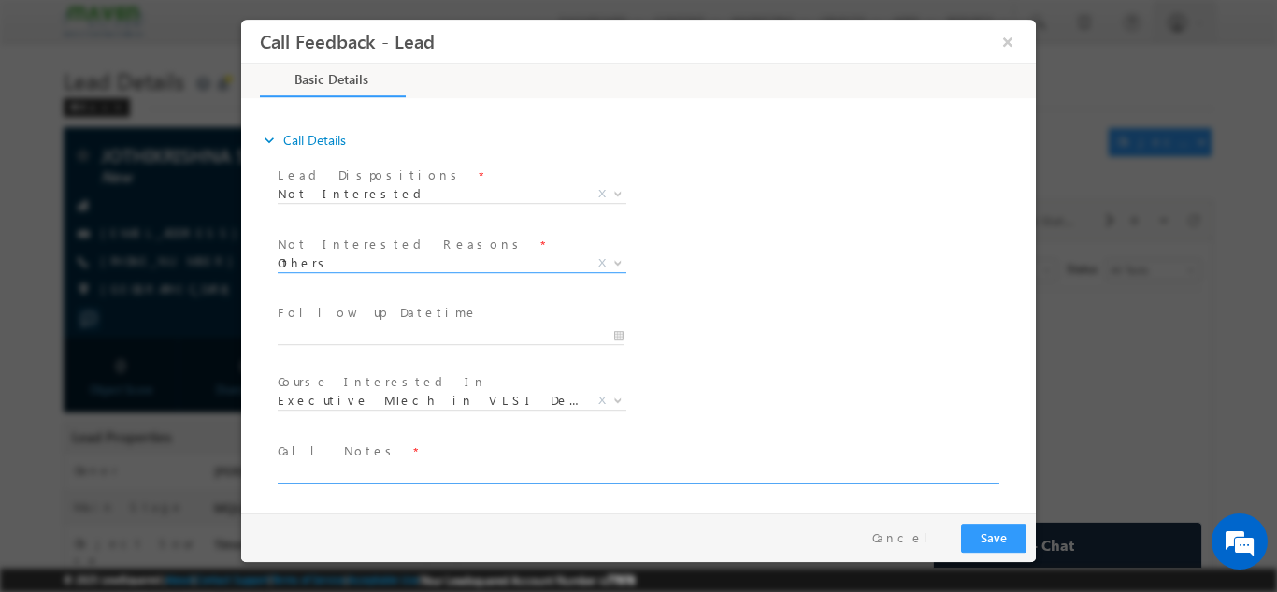
click at [450, 469] on textarea at bounding box center [637, 472] width 719 height 22
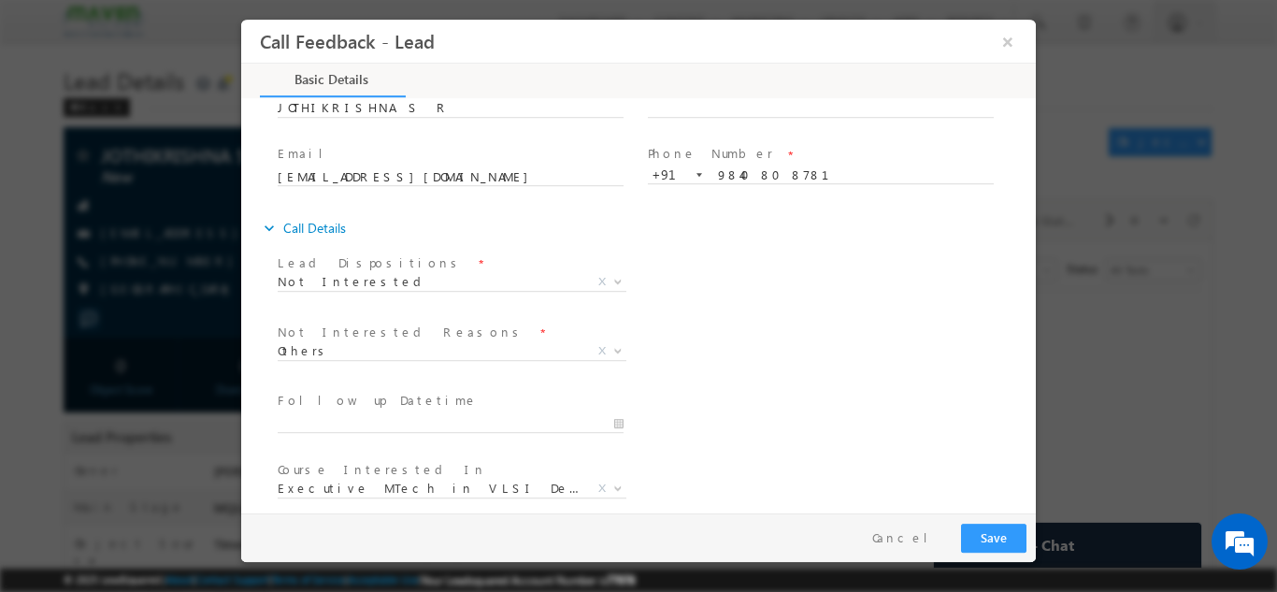
scroll to position [69, 0]
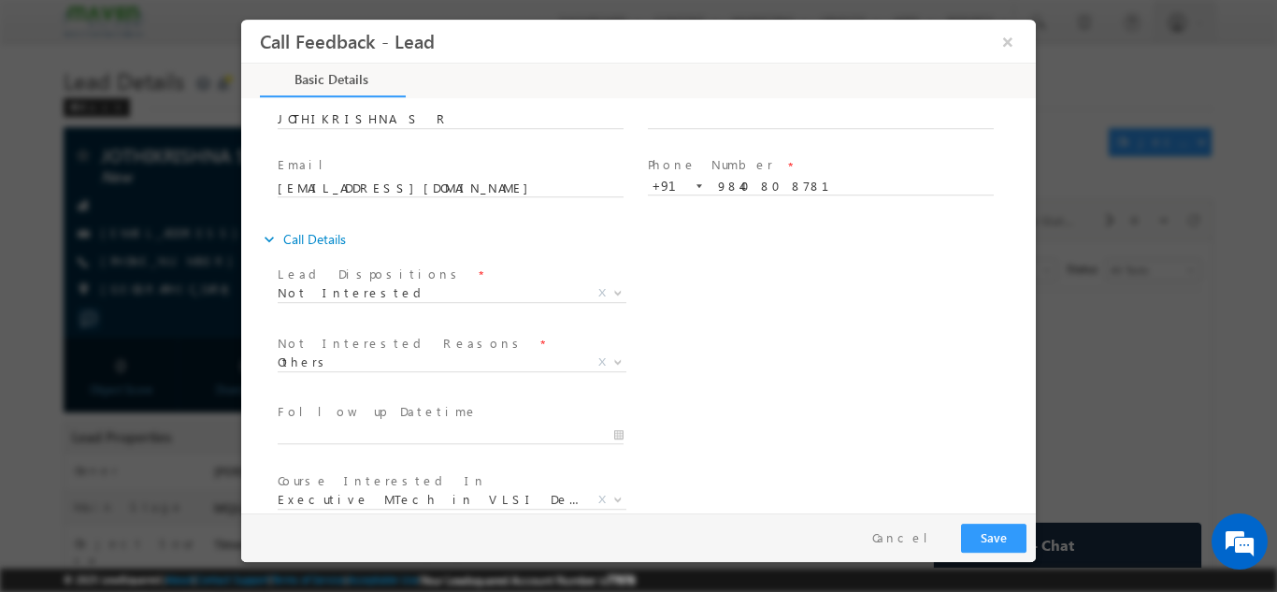
type textarea "not interested"
click at [975, 538] on button "Save" at bounding box center [993, 537] width 65 height 29
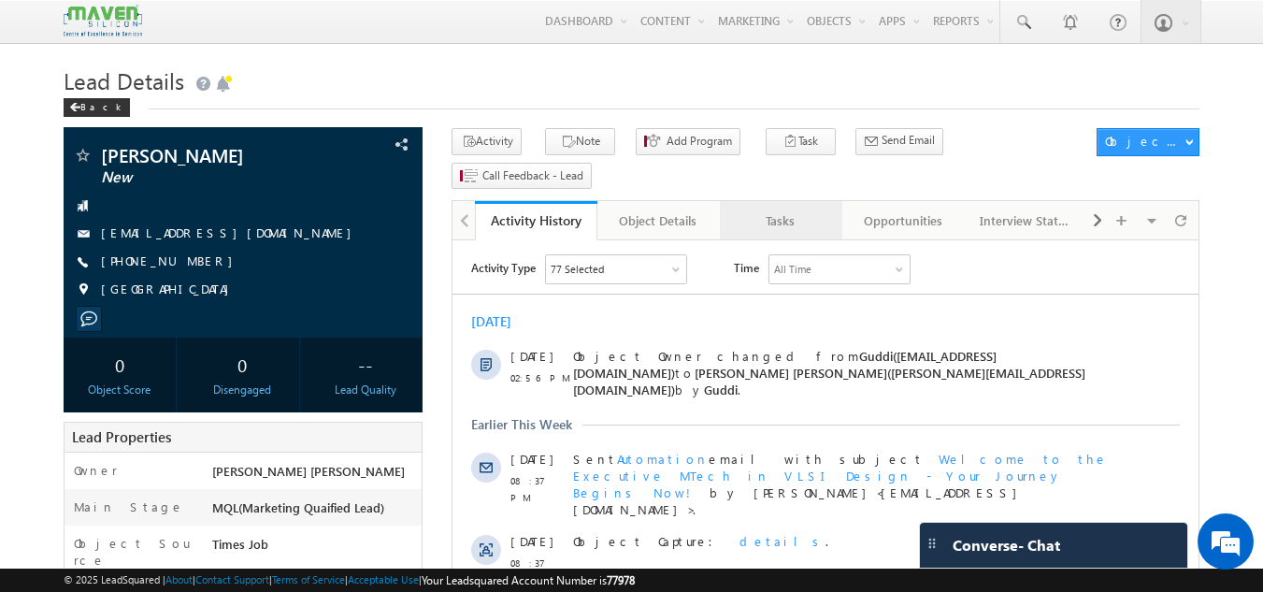
click at [776, 209] on div "Tasks" at bounding box center [780, 220] width 91 height 22
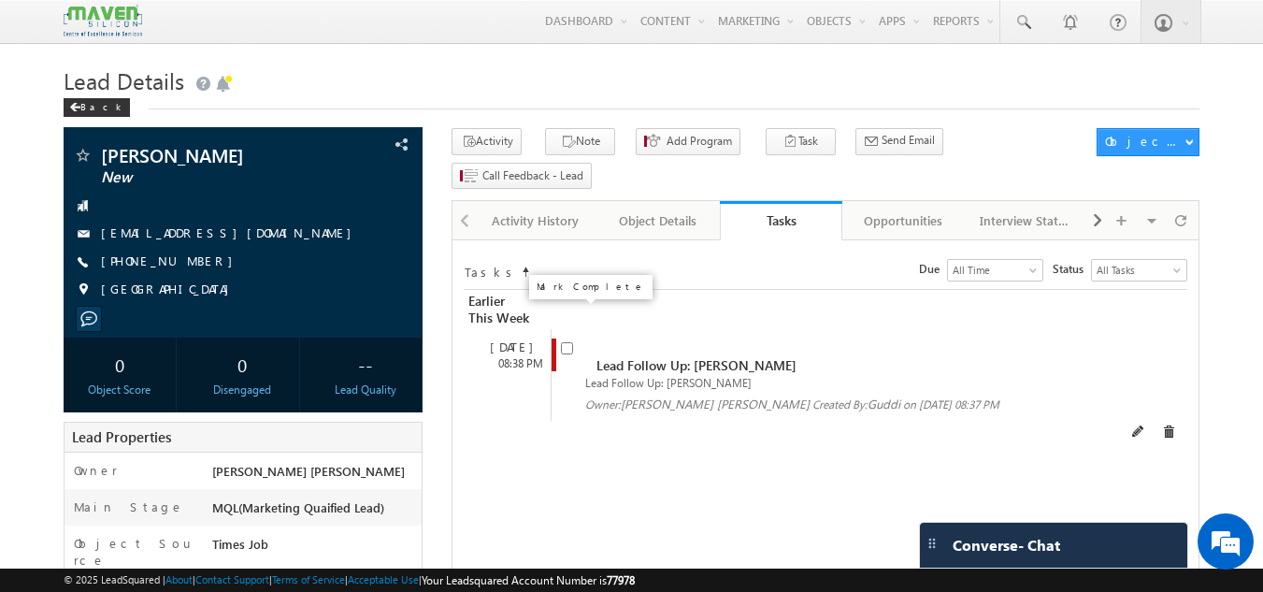
click at [567, 342] on input "checkbox" at bounding box center [567, 348] width 12 height 12
checkbox input "false"
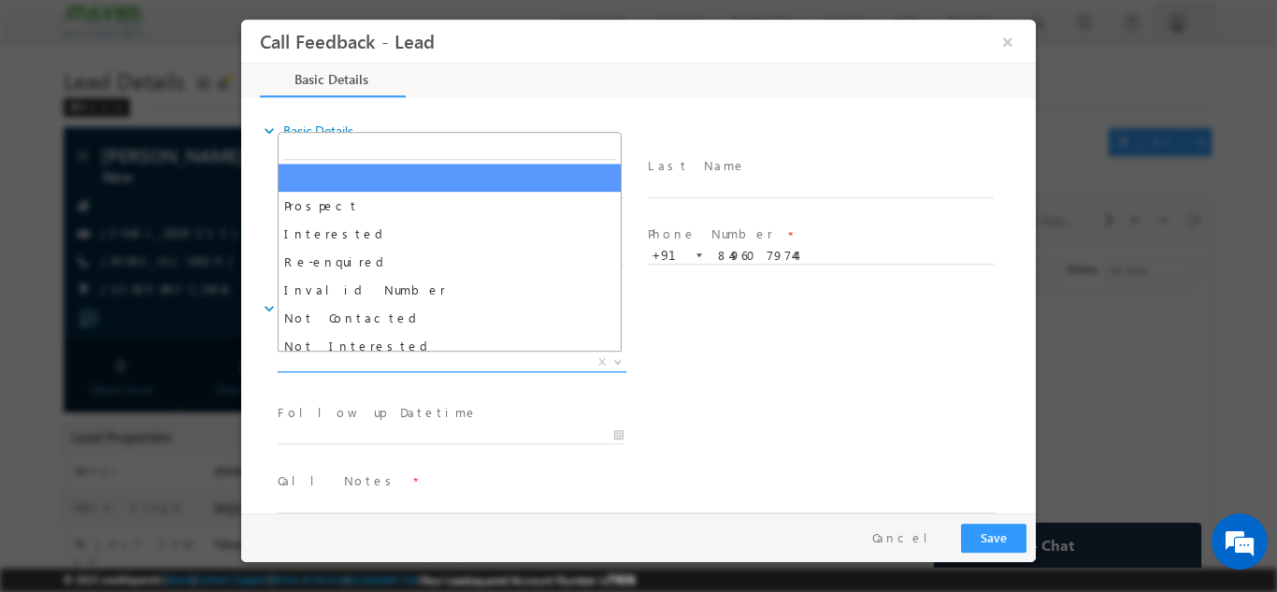
click at [470, 357] on span "X" at bounding box center [452, 361] width 349 height 19
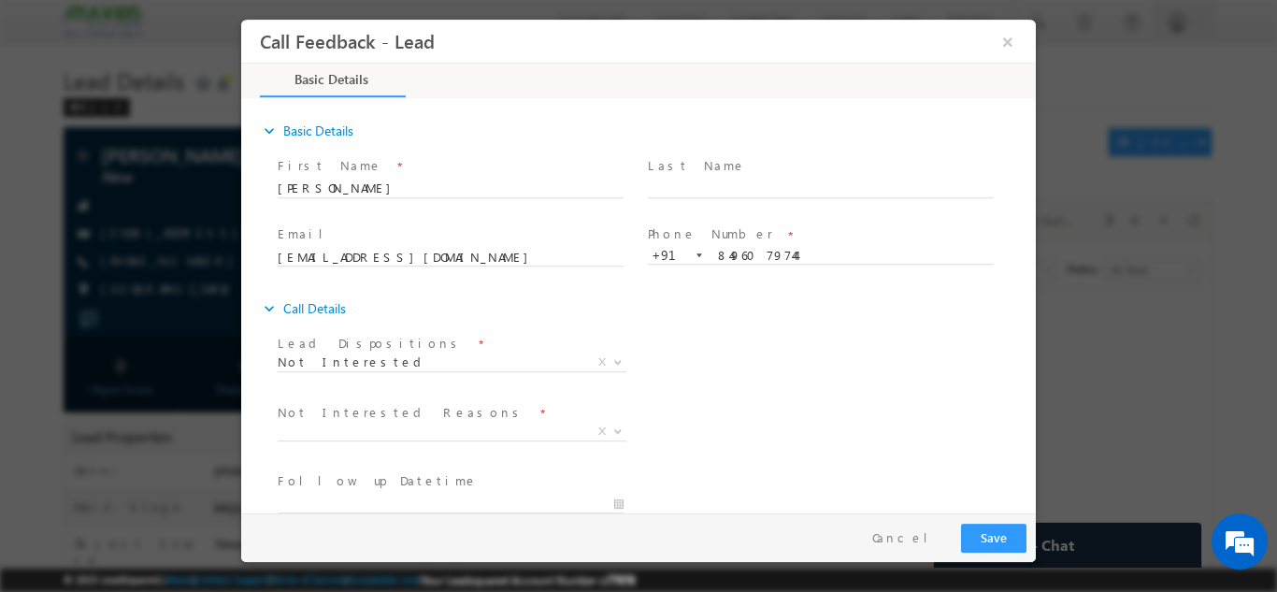
click at [674, 375] on div "Lead Dispositions * Prospect Interested Re-enquired Invalid Number Not Contacte…" at bounding box center [655, 363] width 762 height 69
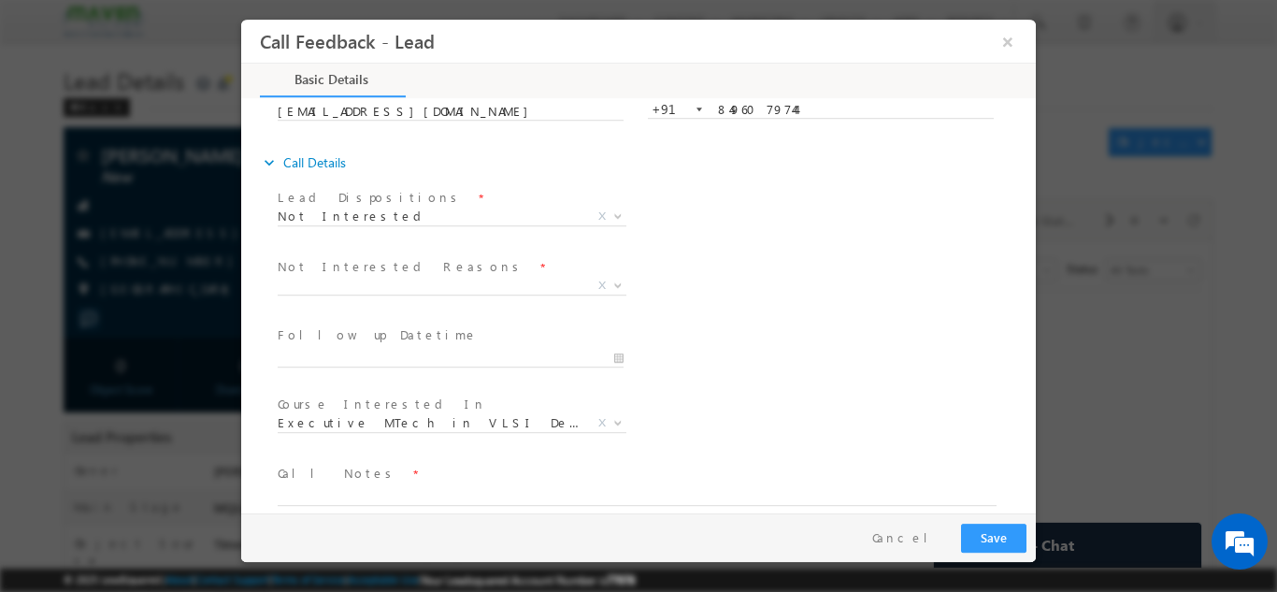
scroll to position [168, 0]
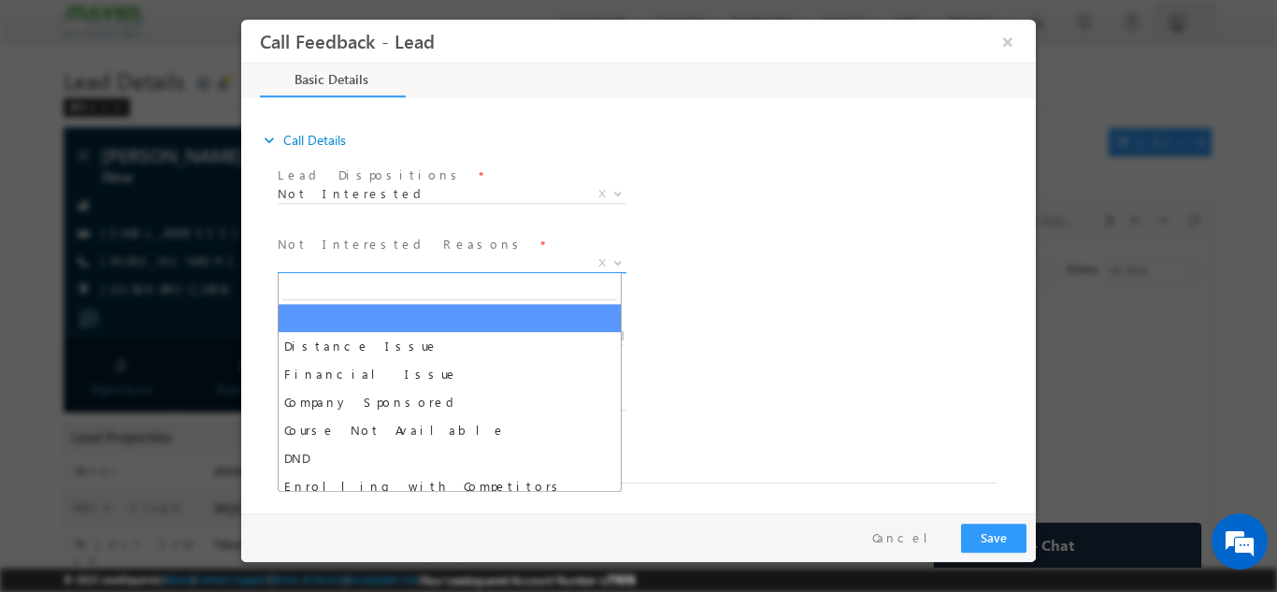
click at [520, 260] on span "X" at bounding box center [452, 262] width 349 height 19
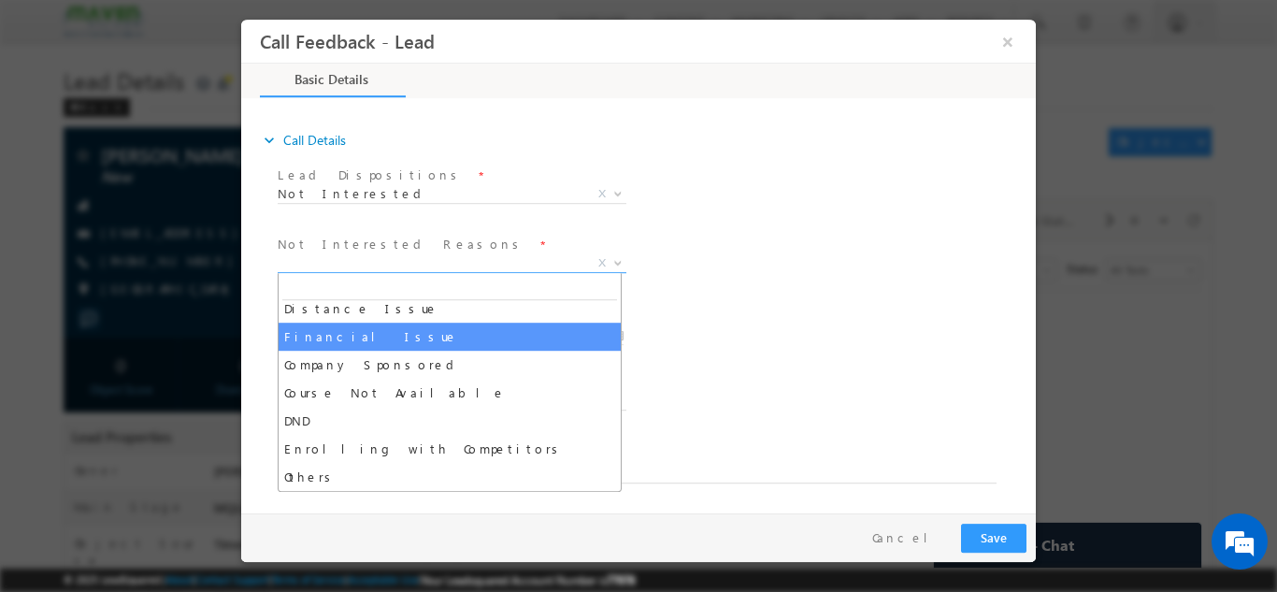
scroll to position [37, 0]
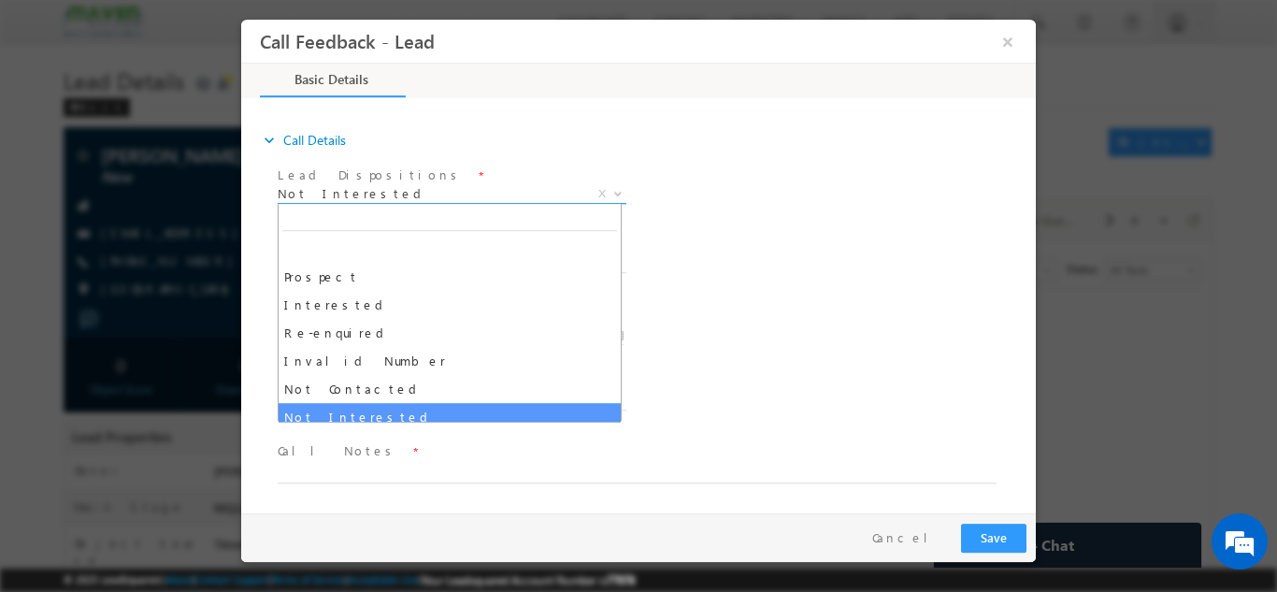
click at [396, 195] on span "Not Interested" at bounding box center [430, 192] width 304 height 17
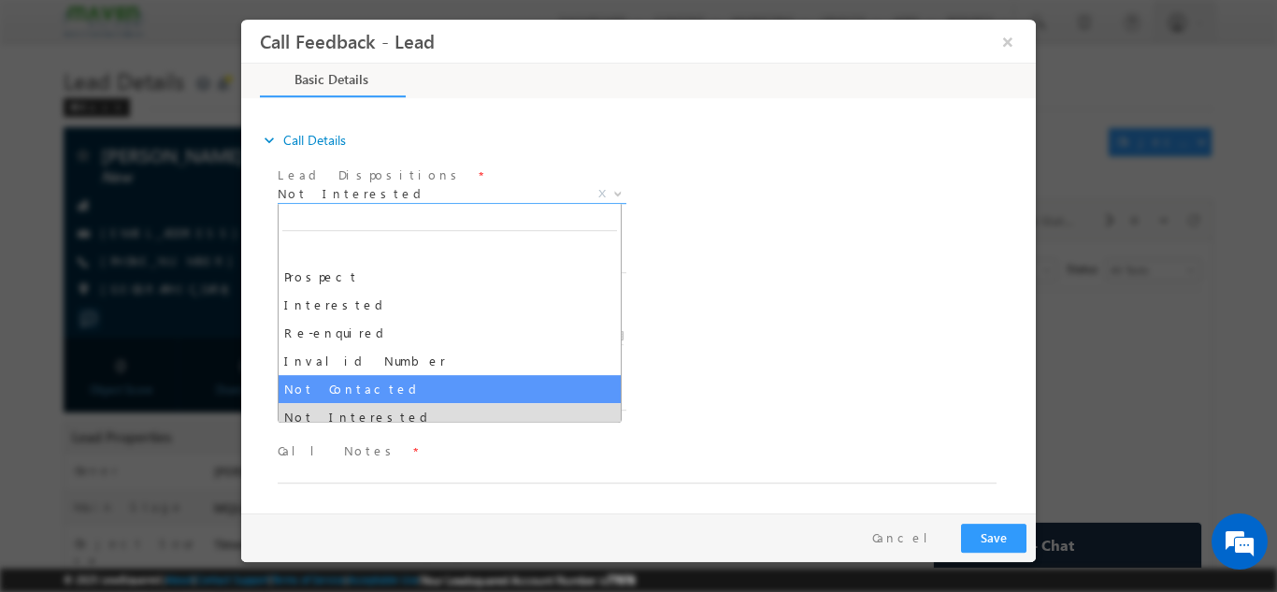
select select "Not Contacted"
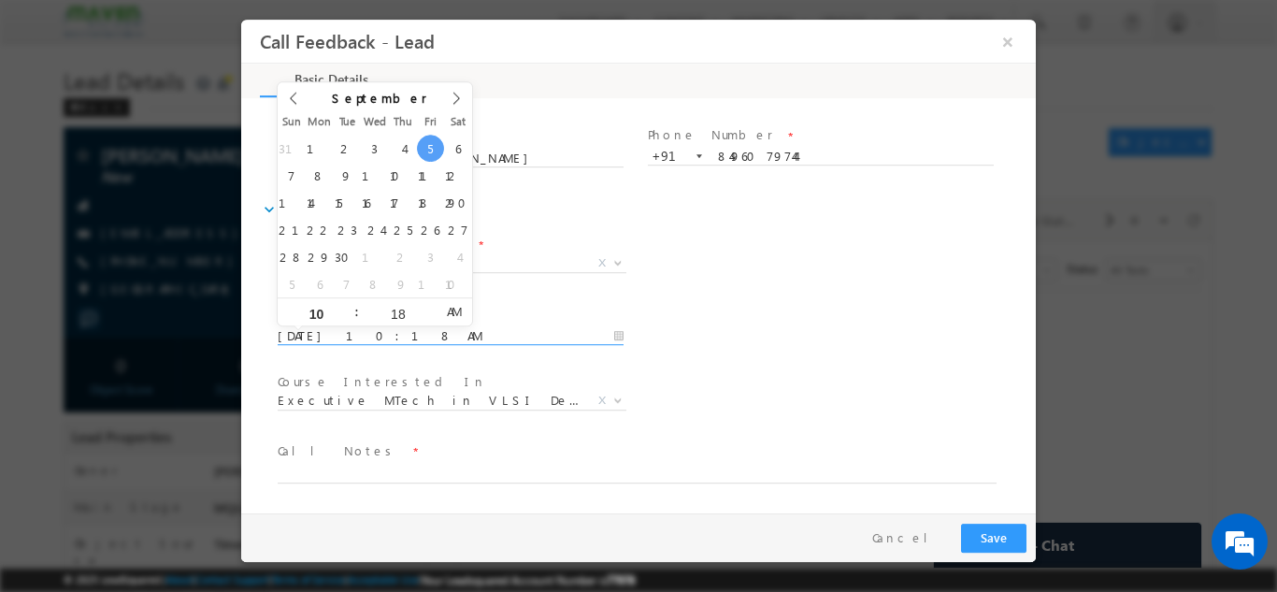
click at [371, 337] on input "05/09/2025 10:18 AM" at bounding box center [451, 335] width 346 height 19
type input "06/09/2025 10:18 AM"
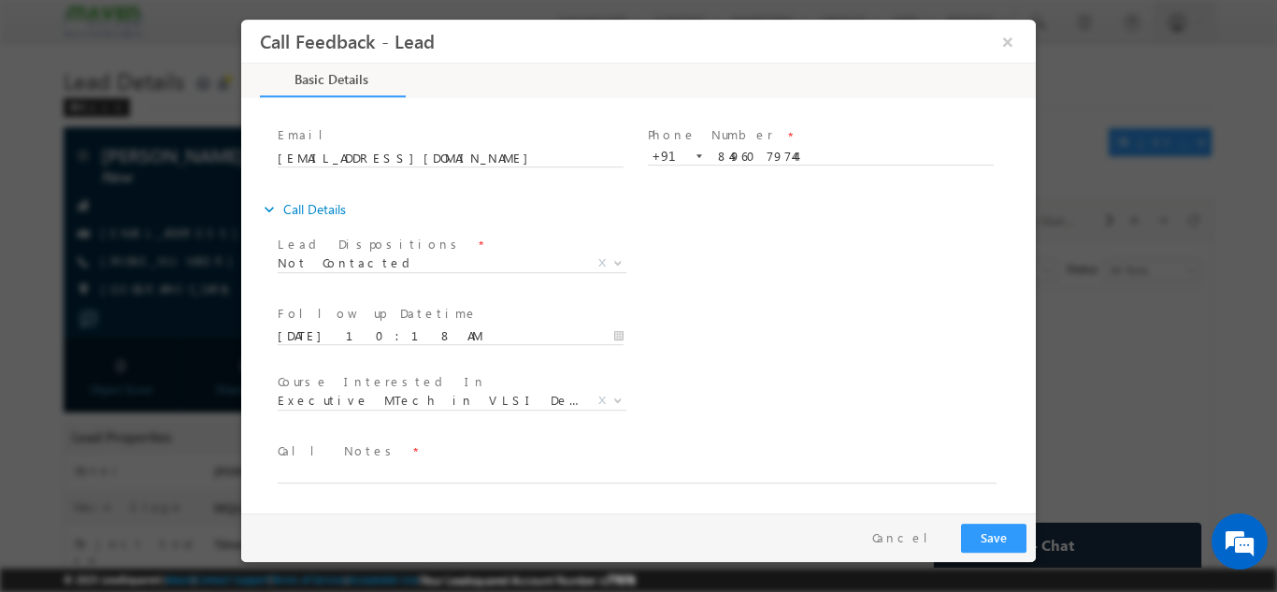
click at [650, 241] on div "Lead Dispositions * Prospect Interested Re-enquired Invalid Number Not Contacte…" at bounding box center [655, 264] width 762 height 69
click at [352, 468] on textarea at bounding box center [637, 472] width 719 height 22
type textarea "dnp"
click at [1002, 541] on button "Save" at bounding box center [993, 537] width 65 height 29
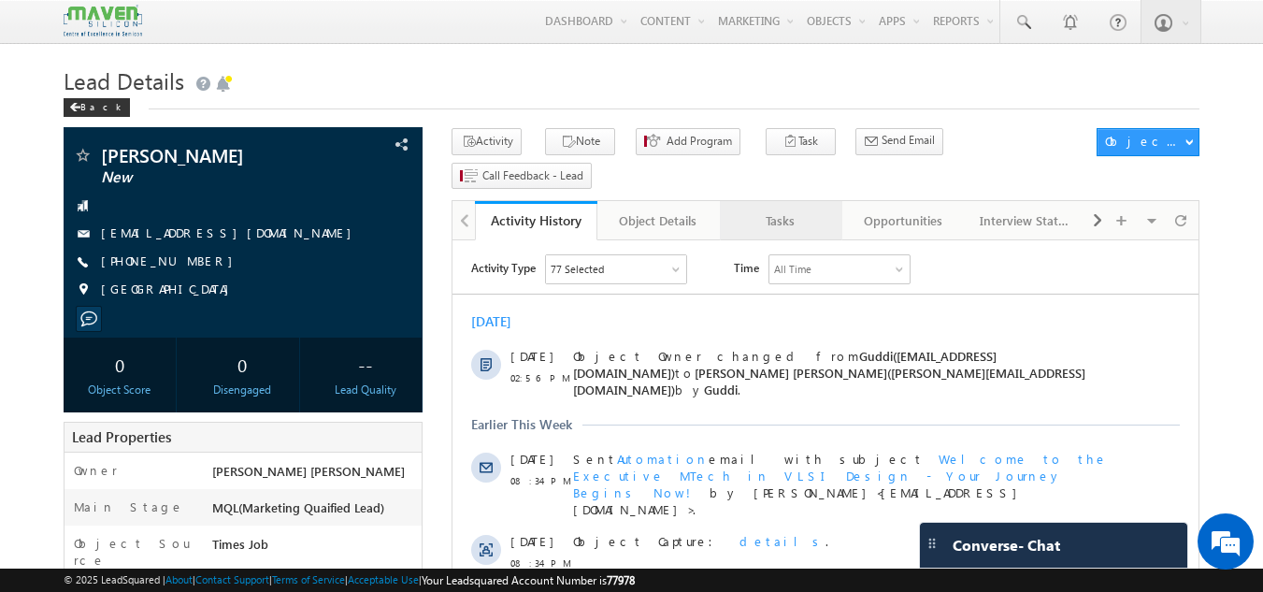
click at [754, 209] on div "Tasks" at bounding box center [780, 220] width 91 height 22
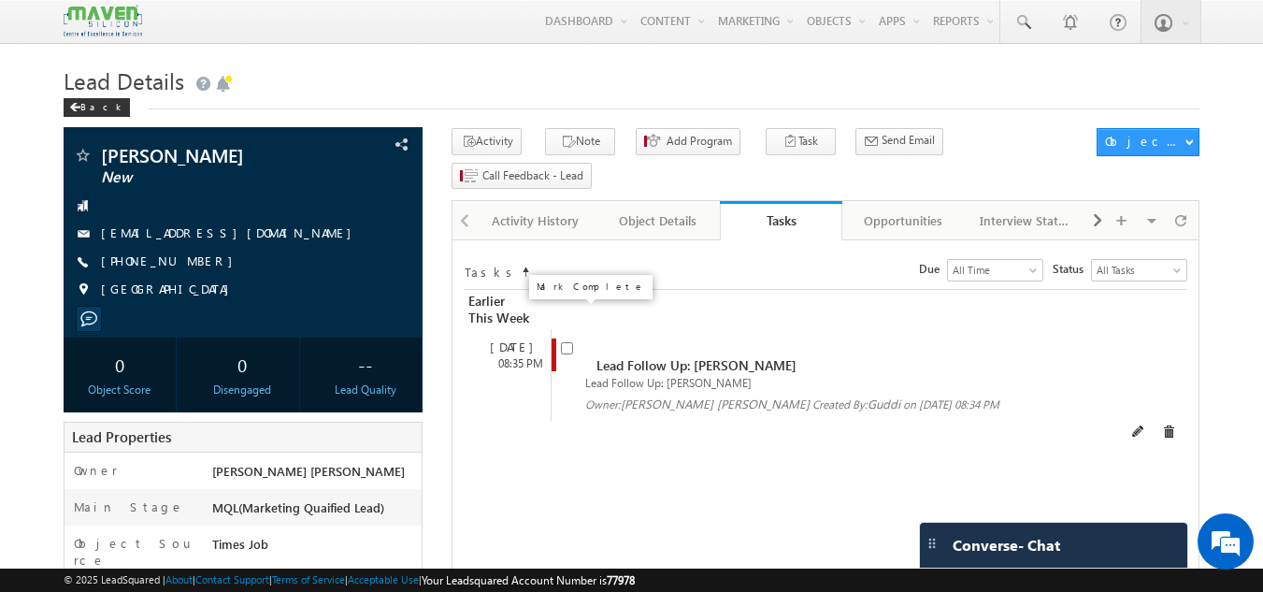
click at [568, 342] on input "checkbox" at bounding box center [567, 348] width 12 height 12
checkbox input "false"
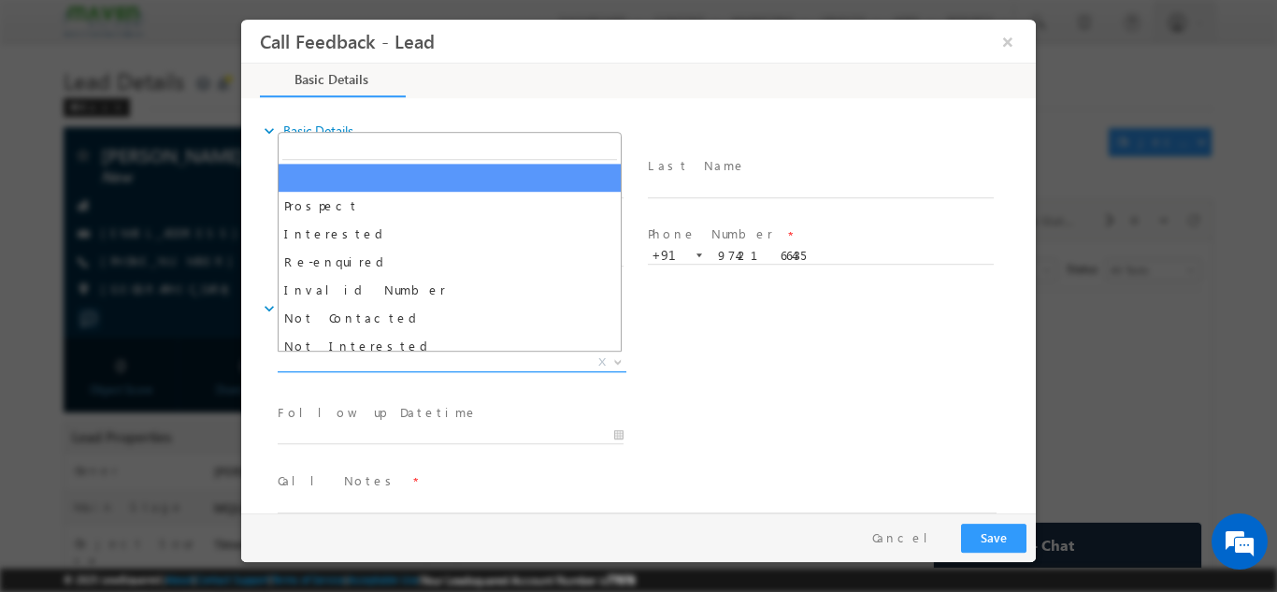
click at [545, 354] on span "X" at bounding box center [452, 361] width 349 height 19
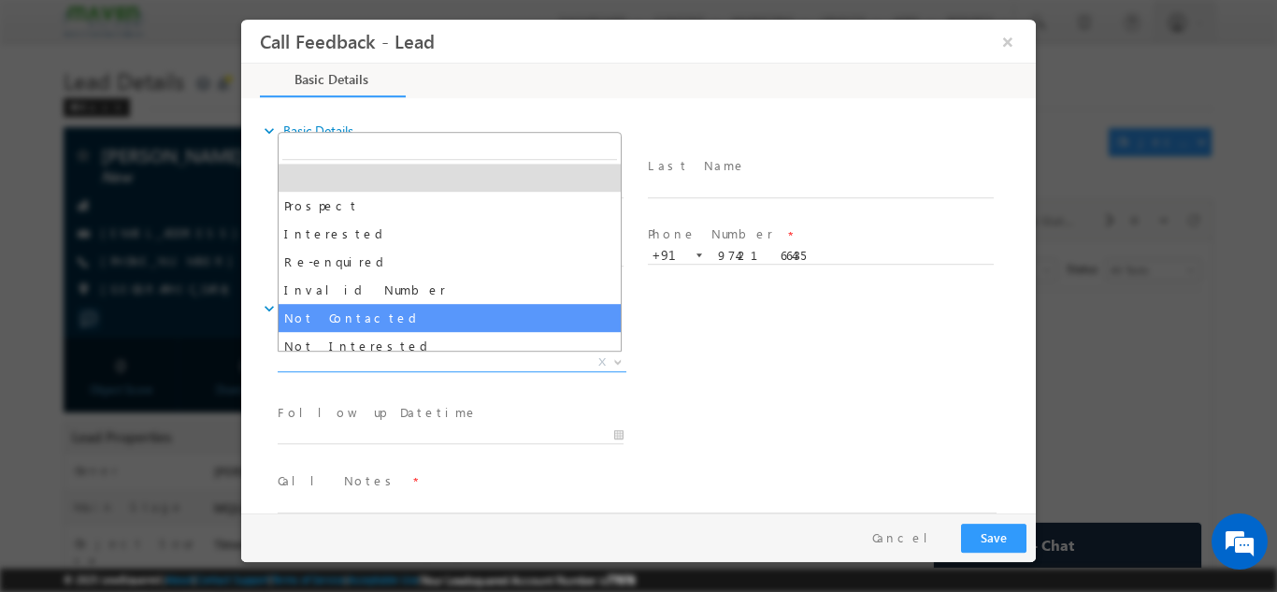
select select "Not Contacted"
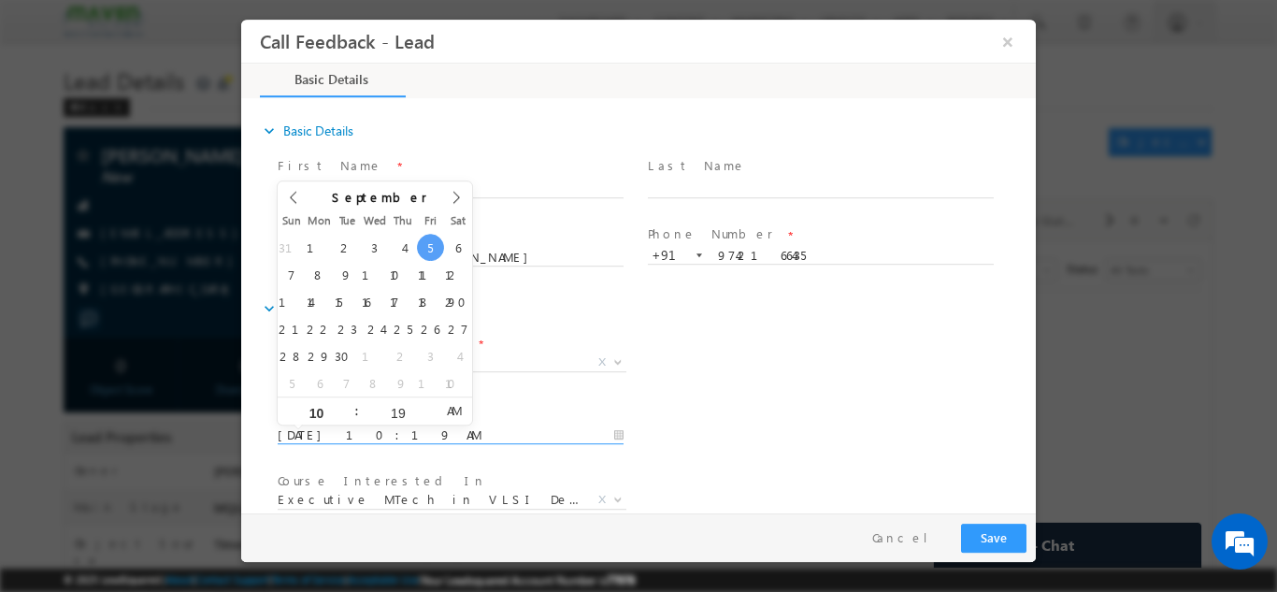
click at [465, 440] on input "05/09/2025 10:19 AM" at bounding box center [451, 434] width 346 height 19
type input "06/09/2025 10:19 AM"
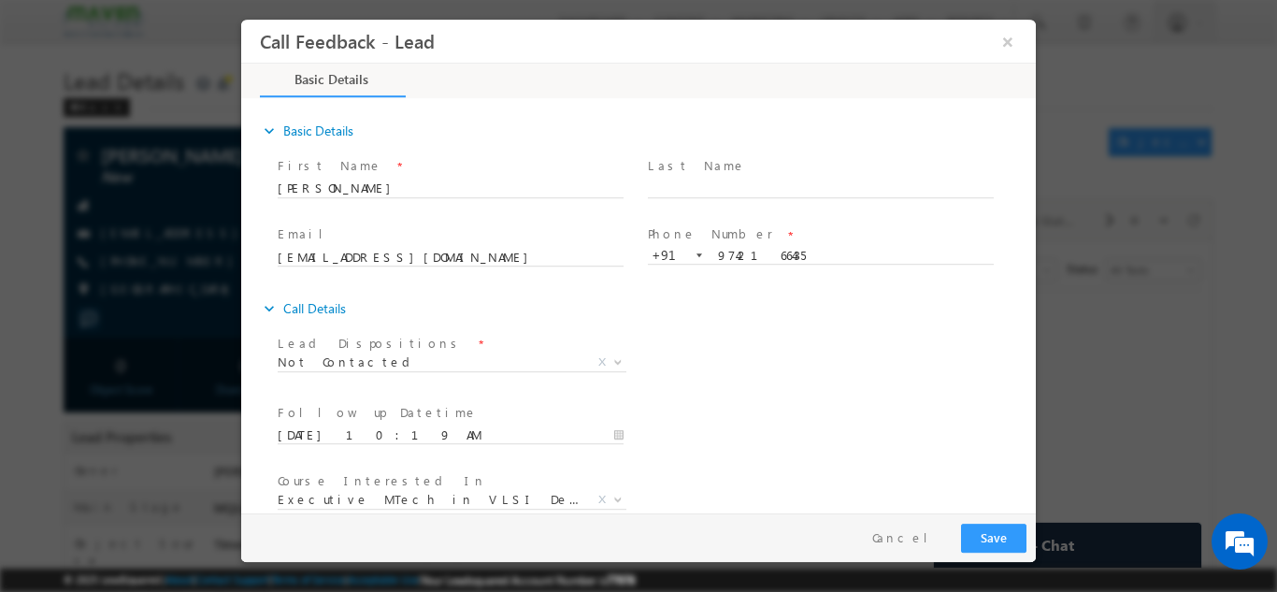
click at [689, 317] on div "expand_more Call Details" at bounding box center [648, 308] width 776 height 34
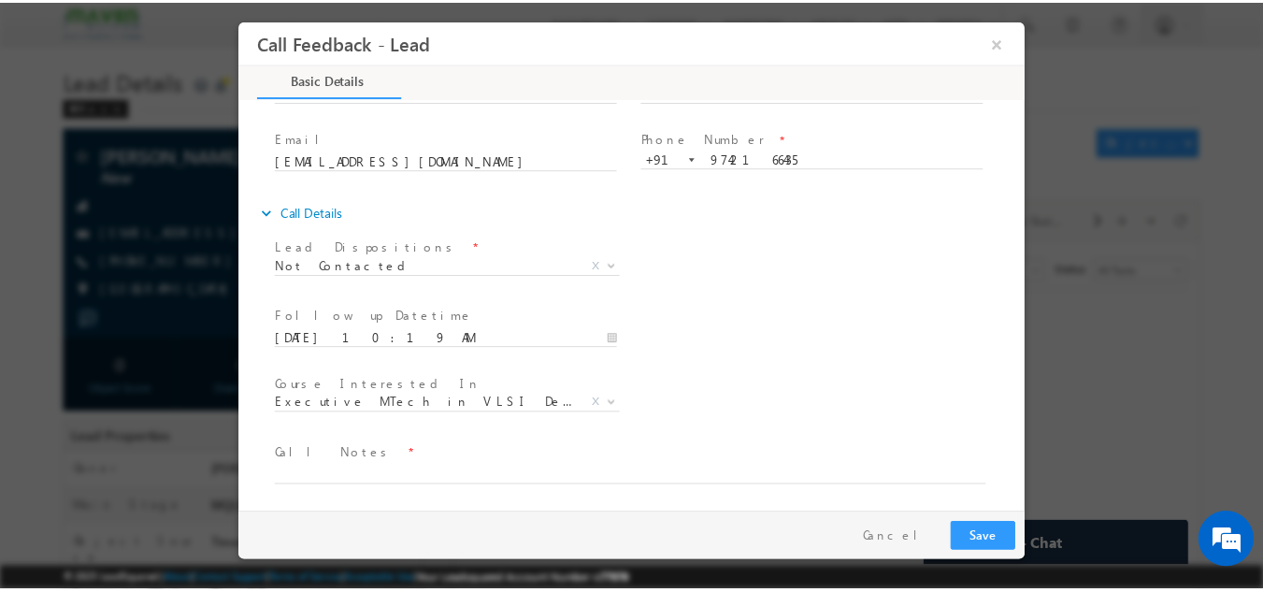
scroll to position [99, 0]
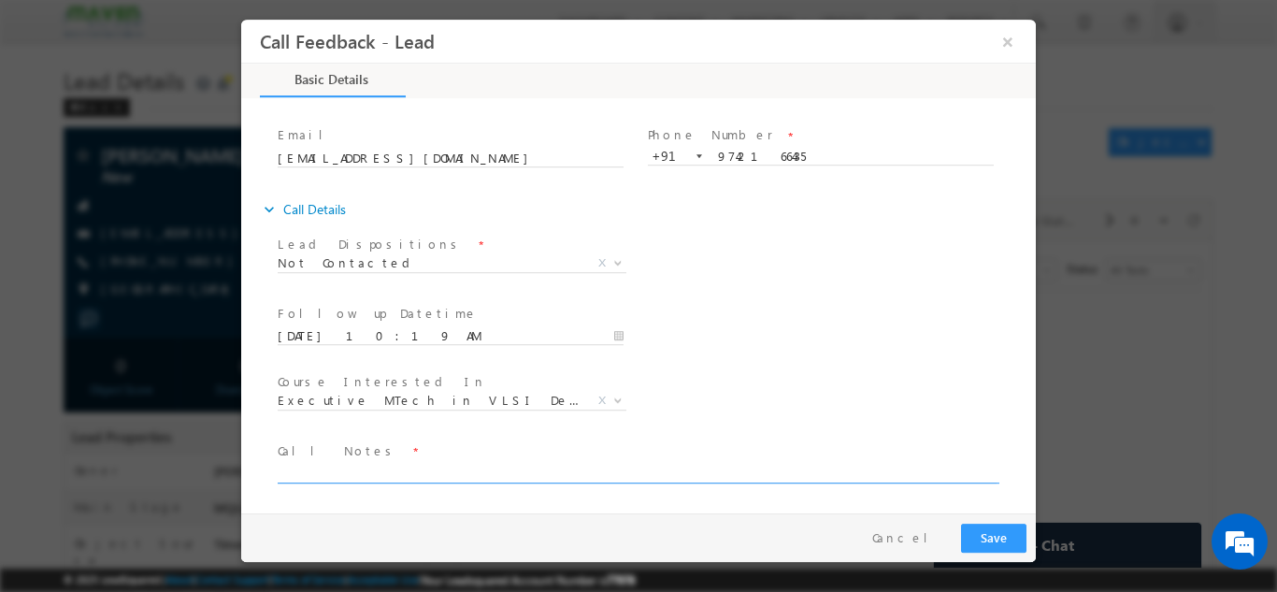
click at [513, 474] on textarea at bounding box center [637, 472] width 719 height 22
type textarea "dnp"
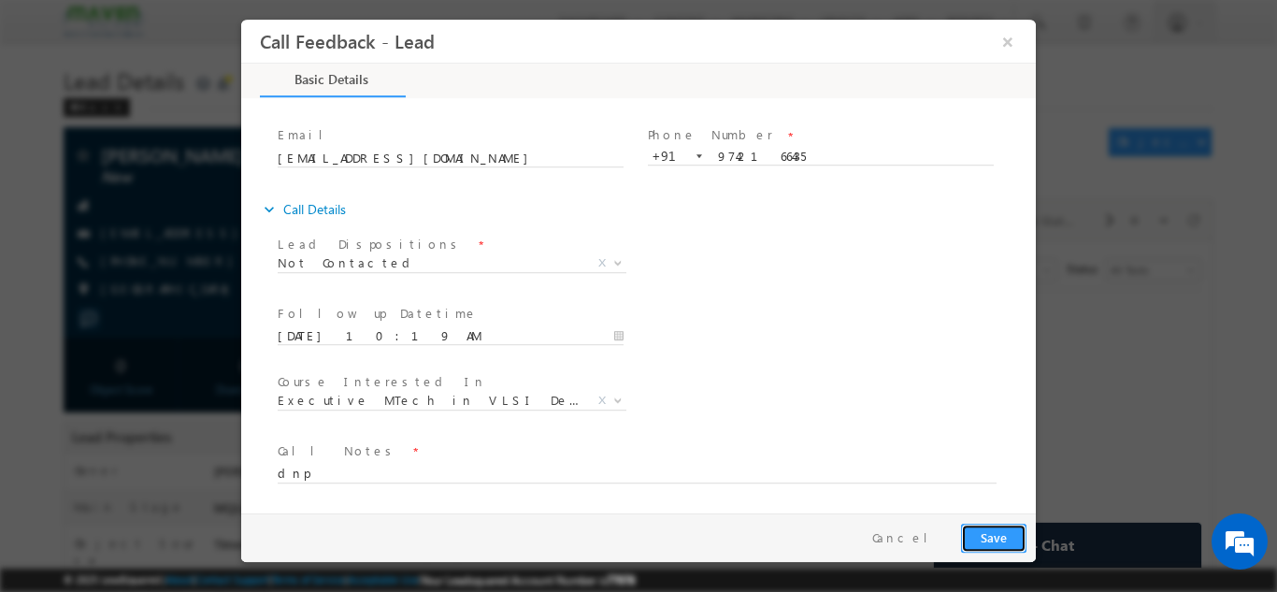
click at [1002, 533] on button "Save" at bounding box center [993, 537] width 65 height 29
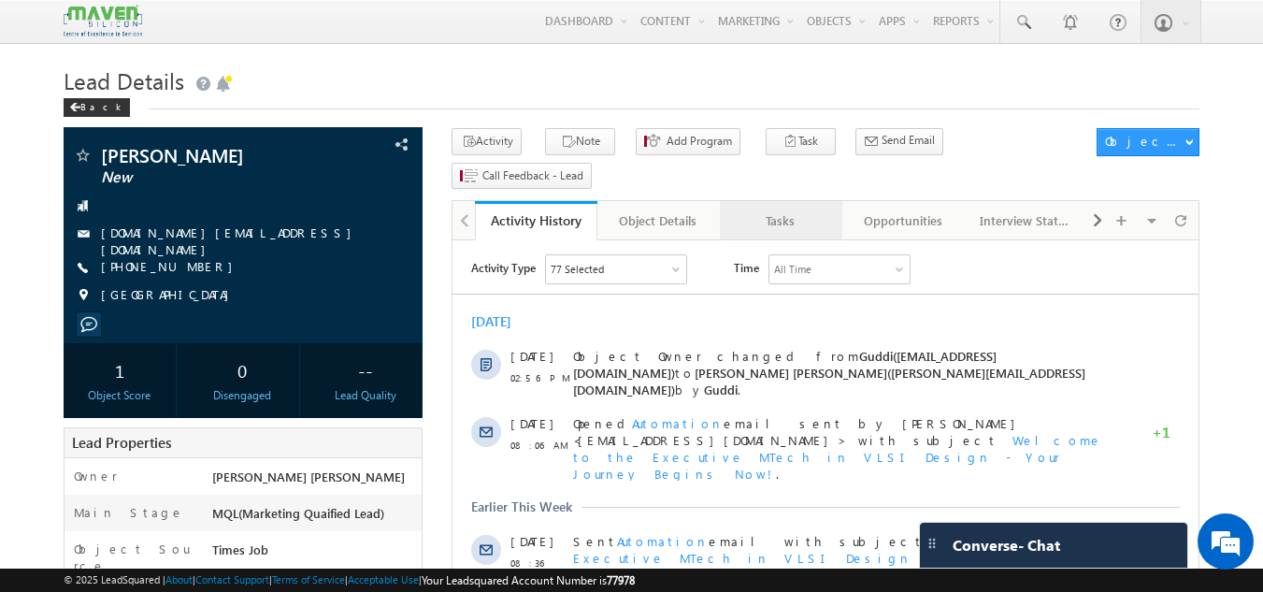
click at [781, 209] on div "Tasks" at bounding box center [780, 220] width 91 height 22
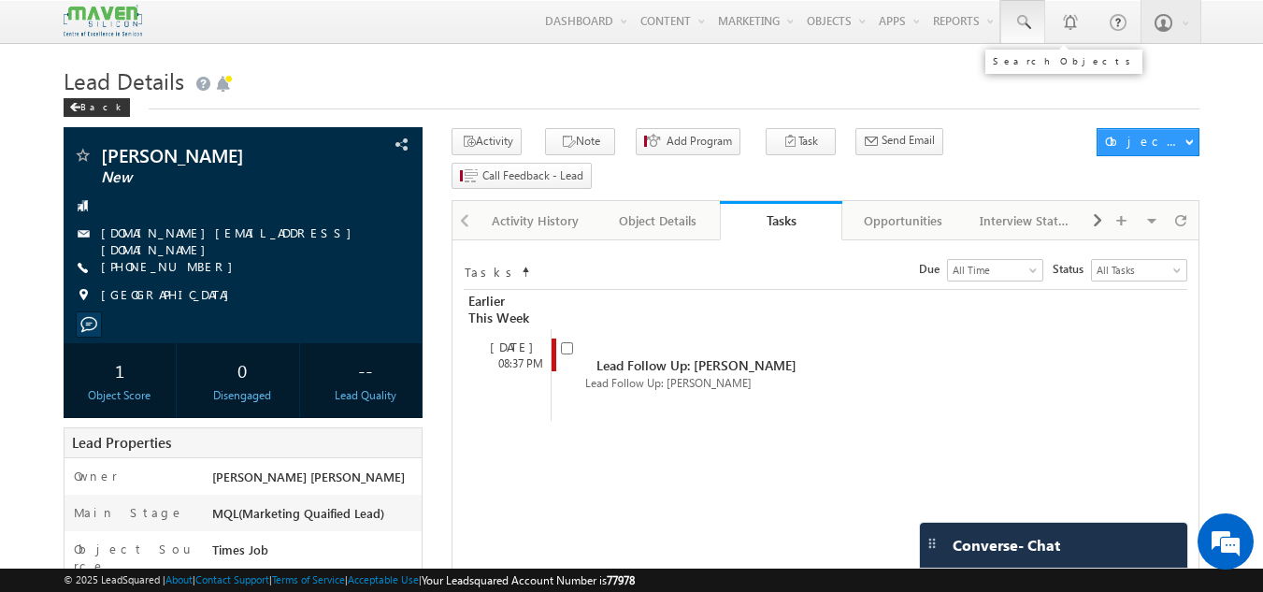
click at [1019, 33] on link at bounding box center [1022, 21] width 45 height 43
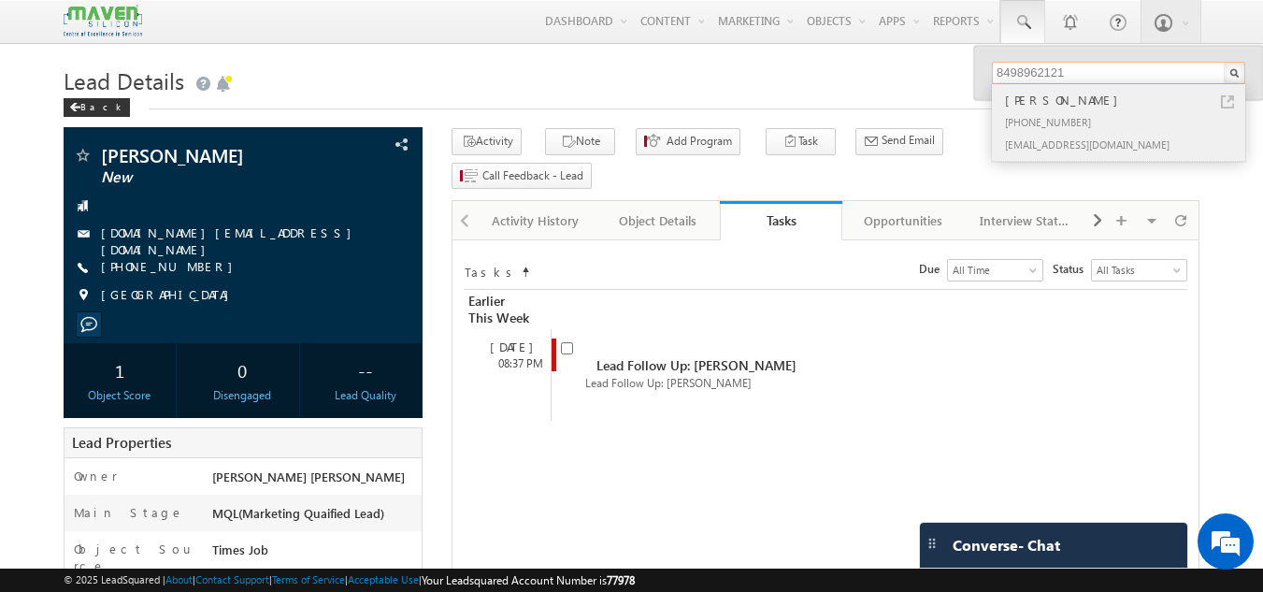
type input "8498962121"
click at [1238, 97] on div "[PERSON_NAME]" at bounding box center [1126, 100] width 251 height 21
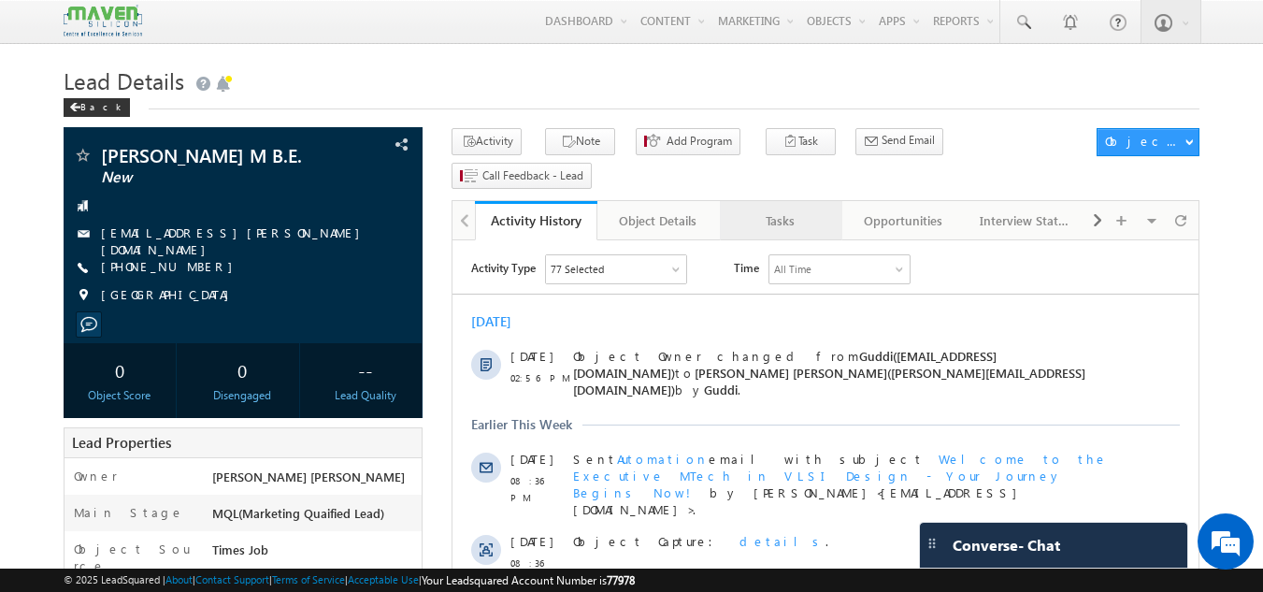
click at [787, 209] on div "Tasks" at bounding box center [780, 220] width 91 height 22
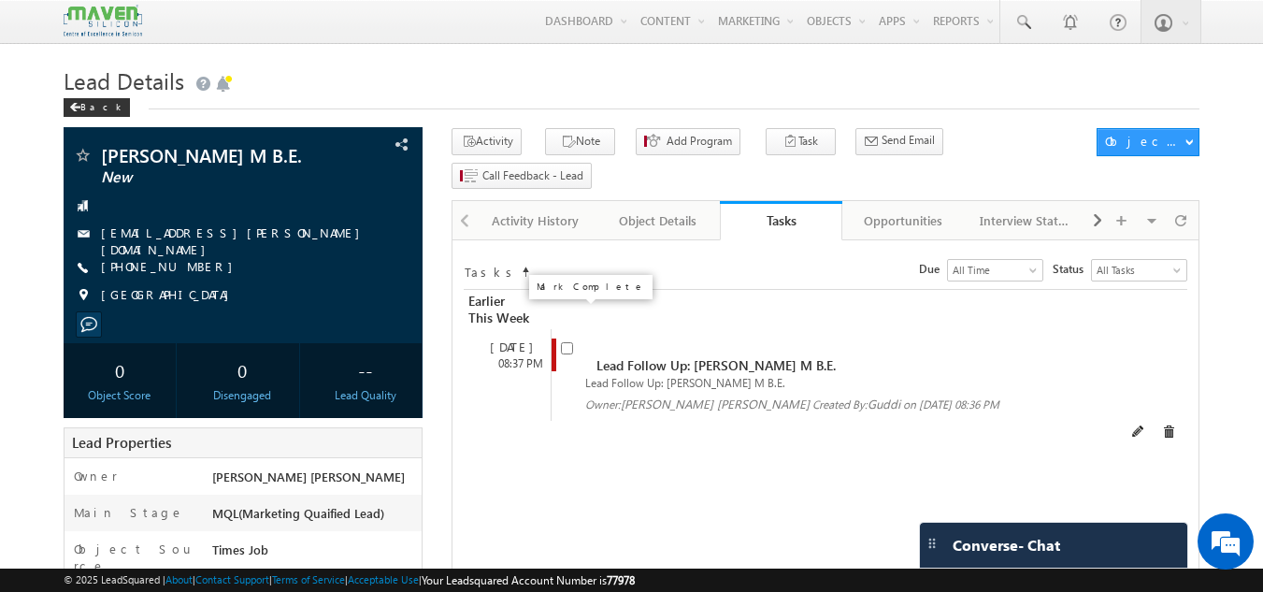
click at [566, 342] on input "checkbox" at bounding box center [567, 348] width 12 height 12
checkbox input "false"
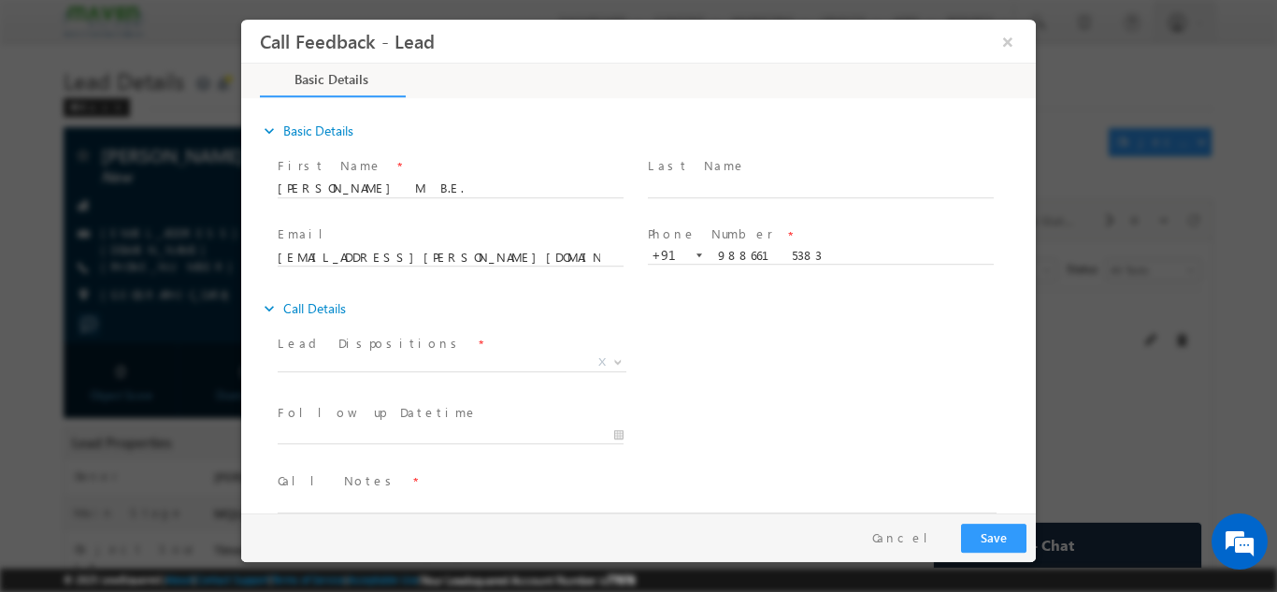
scroll to position [30, 0]
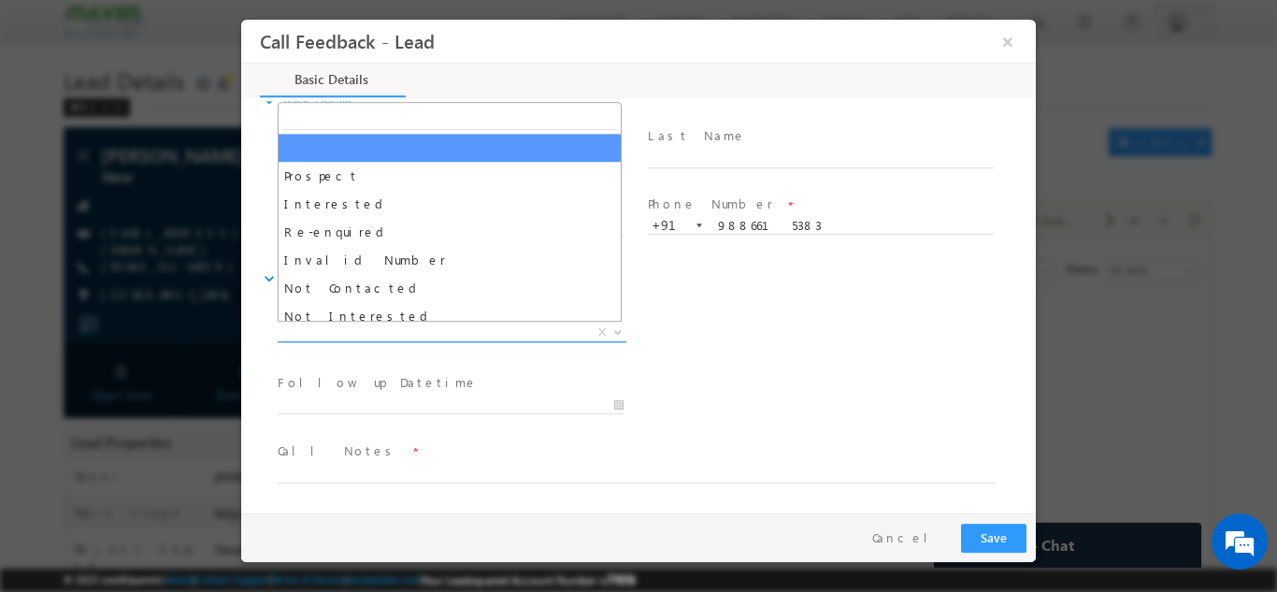
click at [525, 338] on span "X" at bounding box center [452, 332] width 349 height 19
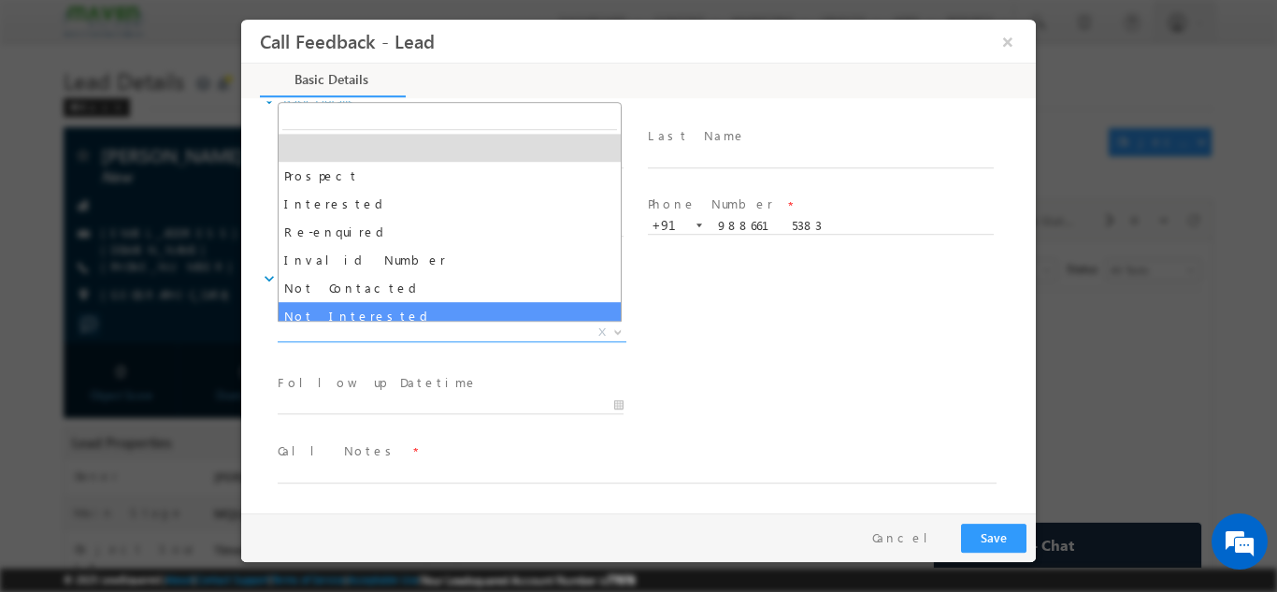
select select "Not Interested"
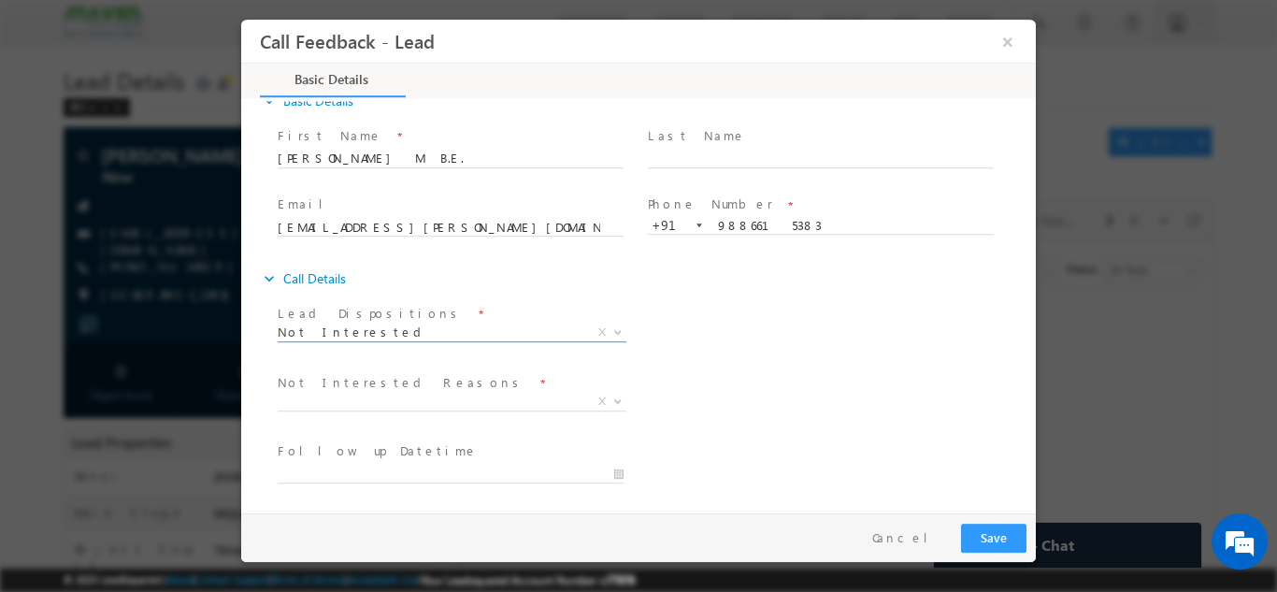
scroll to position [168, 0]
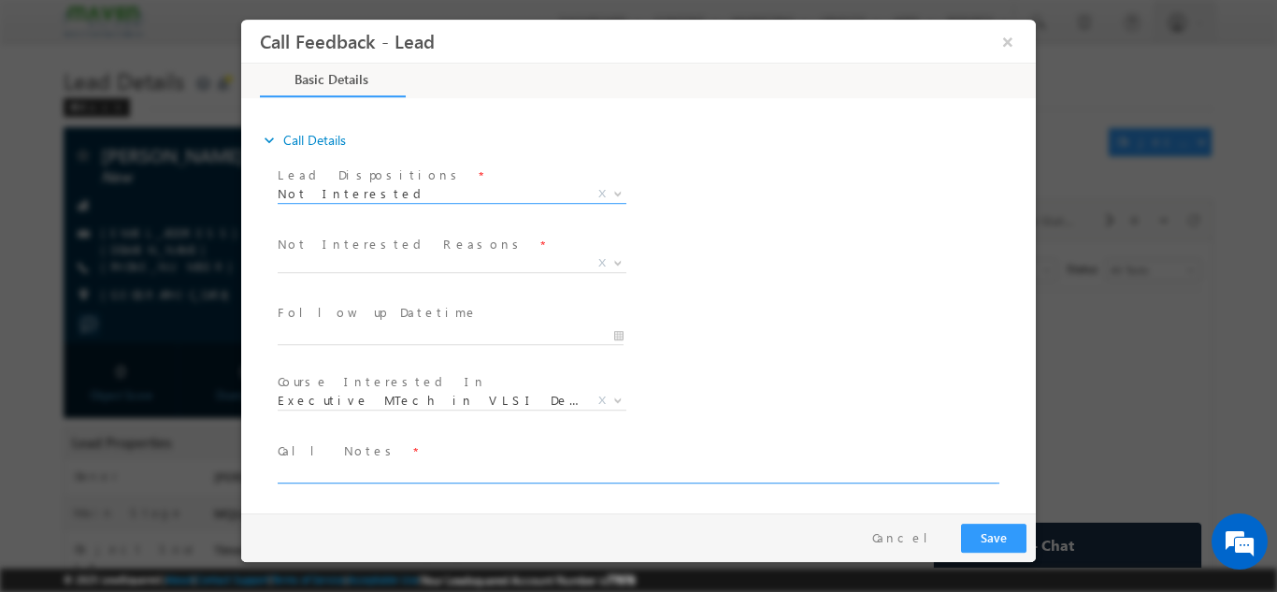
click at [448, 472] on textarea at bounding box center [637, 472] width 719 height 22
type textarea "not interrested"
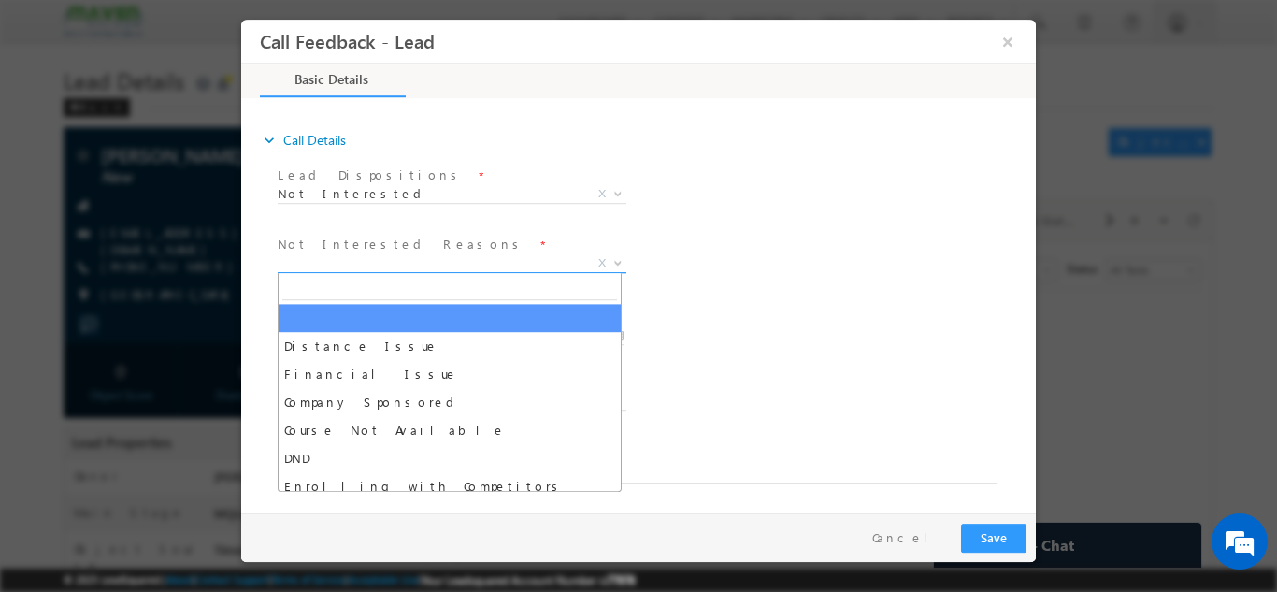
click at [440, 267] on span "X" at bounding box center [452, 262] width 349 height 19
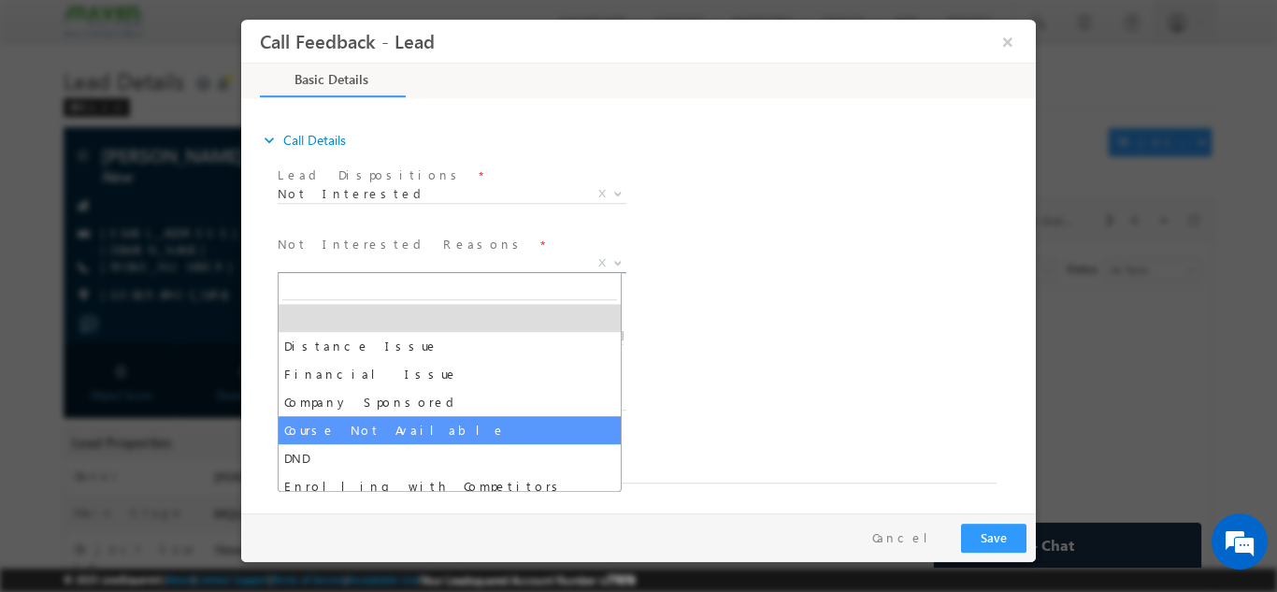
scroll to position [37, 0]
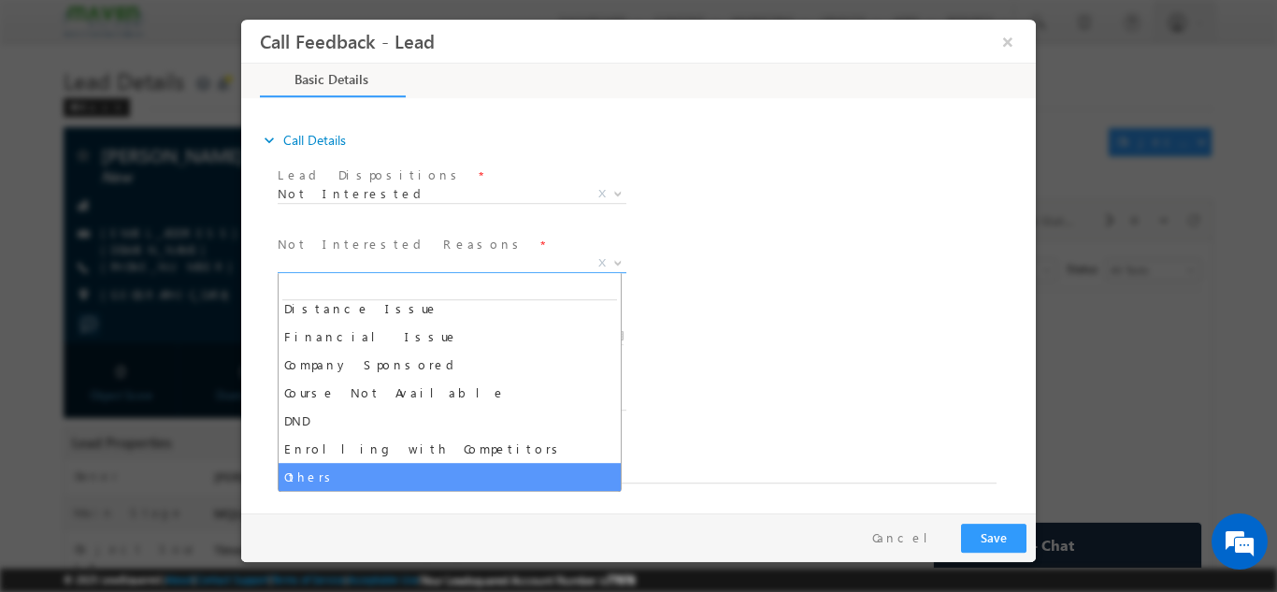
select select "Others"
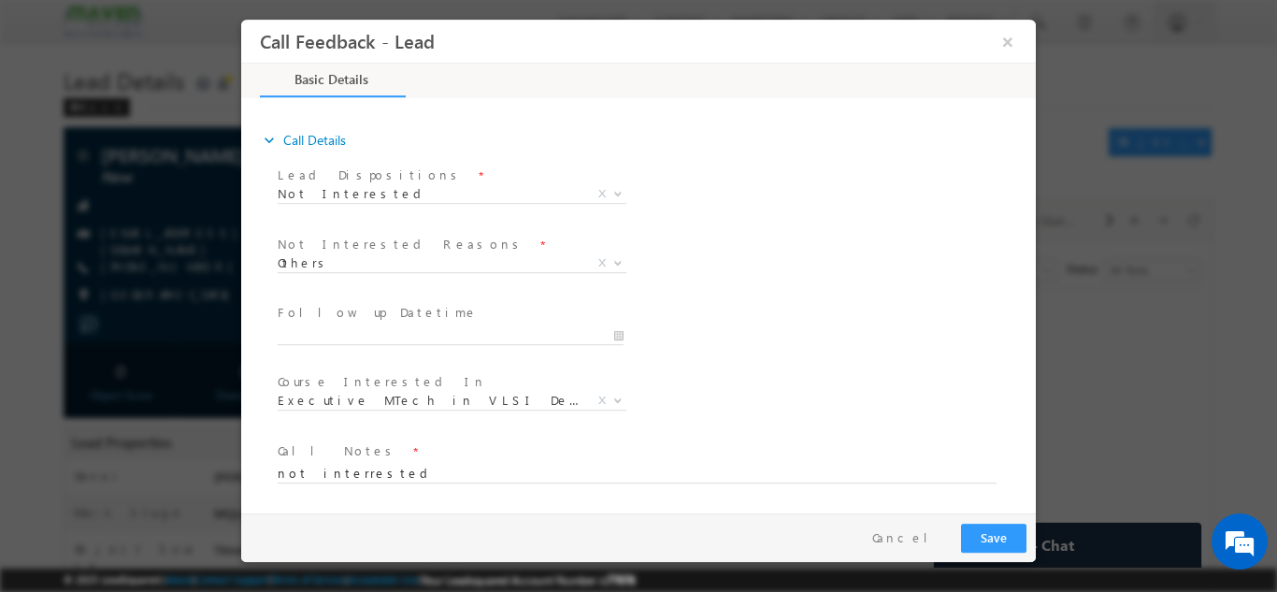
click at [841, 331] on div "Follow up Datetime * Program Type * Long Term Short Term X" at bounding box center [655, 333] width 762 height 69
click at [331, 470] on textarea "not interrested" at bounding box center [637, 472] width 719 height 22
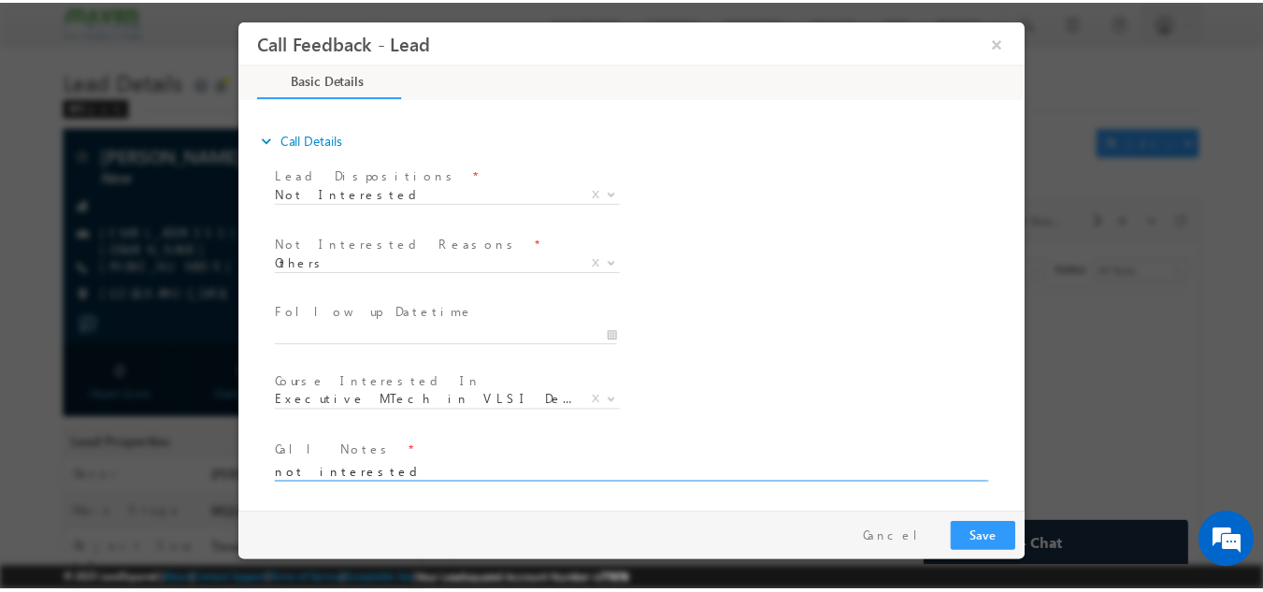
scroll to position [0, 0]
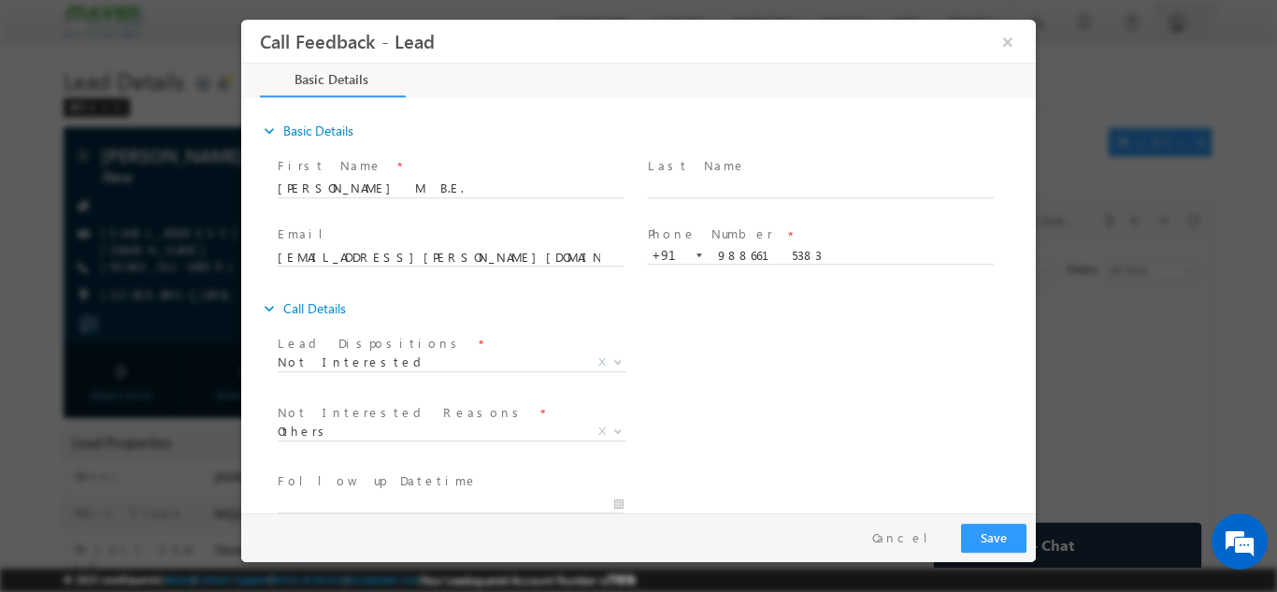
type textarea "not interested"
click at [986, 535] on button "Save" at bounding box center [993, 537] width 65 height 29
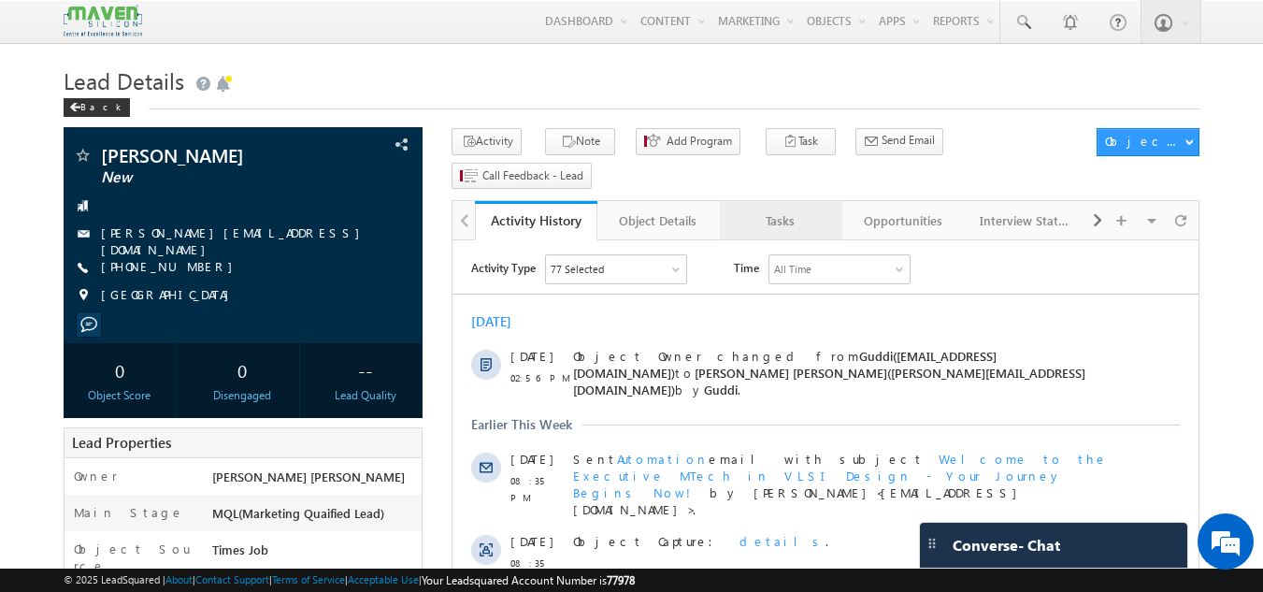
click at [774, 209] on div "Tasks" at bounding box center [780, 220] width 91 height 22
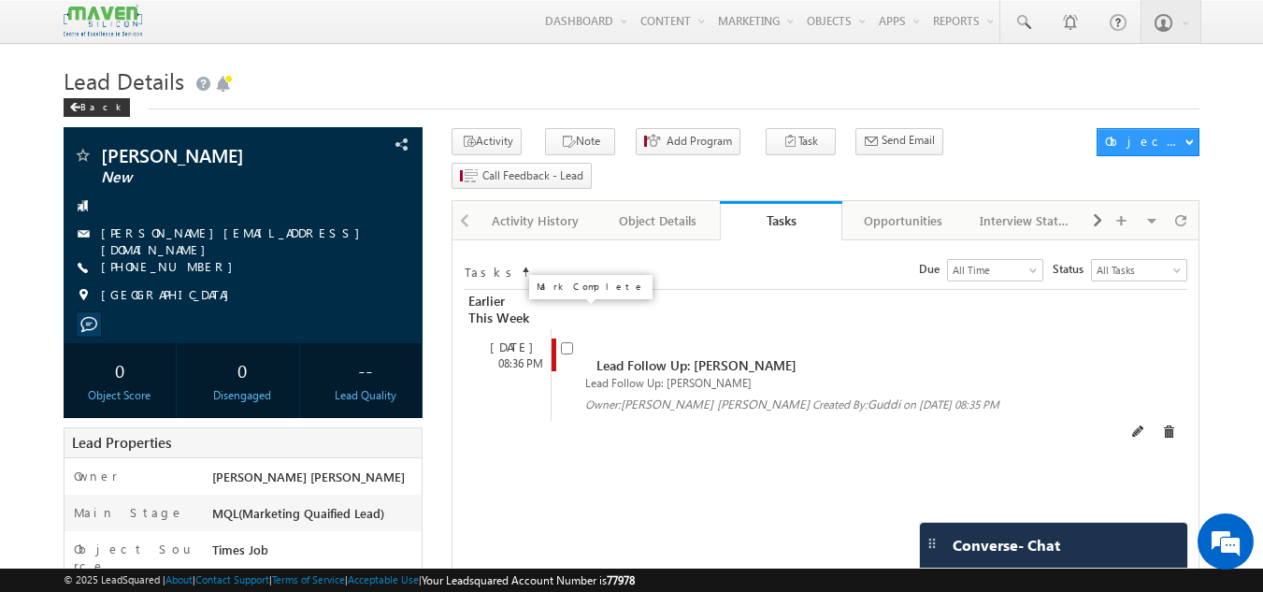
click at [569, 342] on input "checkbox" at bounding box center [567, 348] width 12 height 12
checkbox input "false"
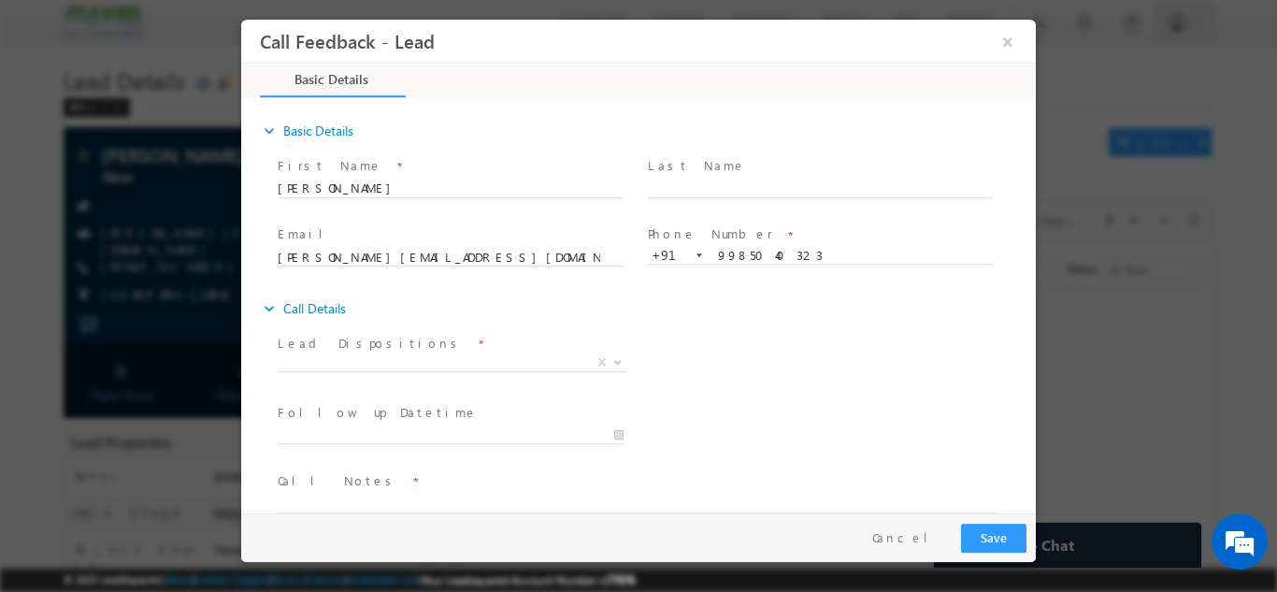
scroll to position [30, 0]
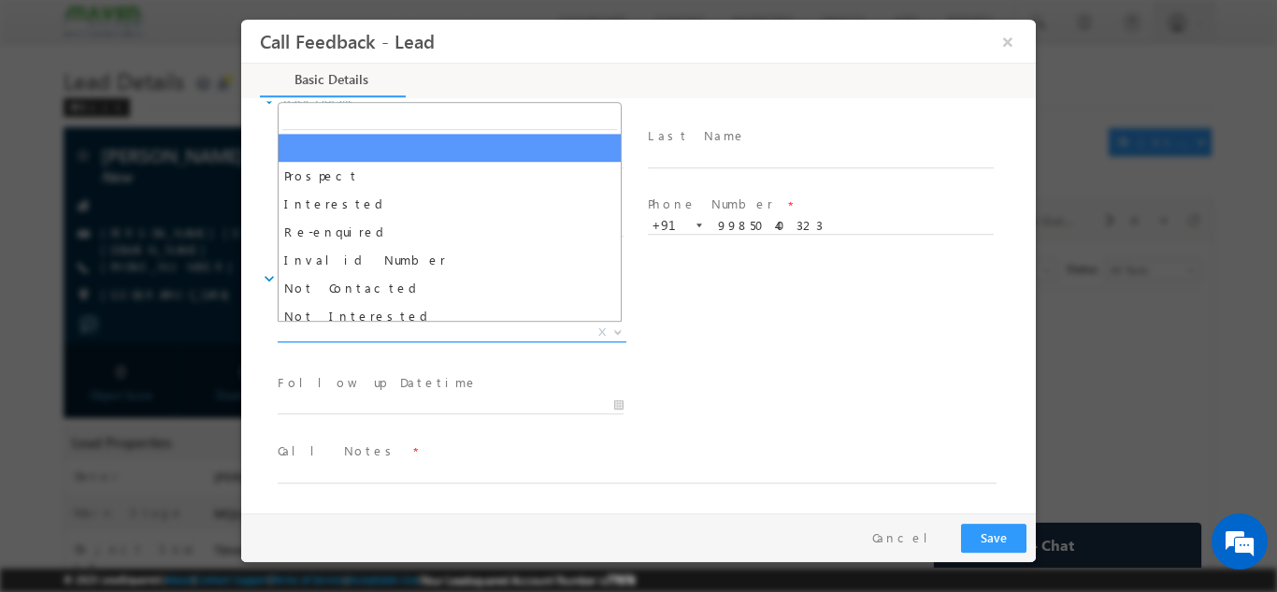
click at [403, 330] on span "X" at bounding box center [452, 332] width 349 height 19
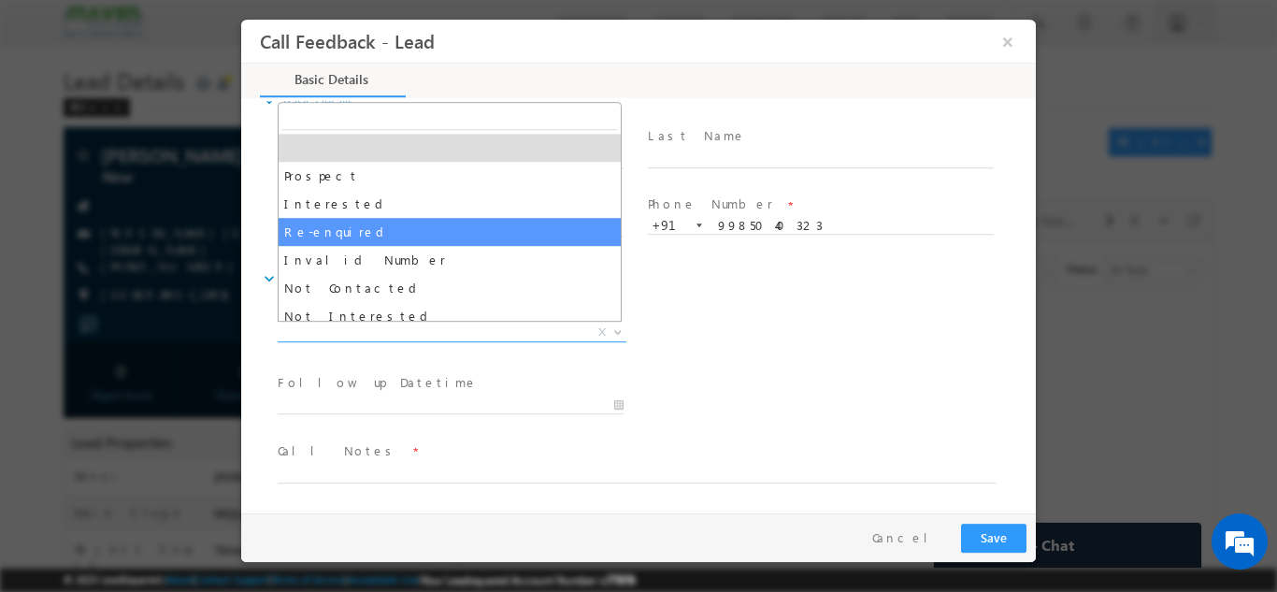
scroll to position [178, 0]
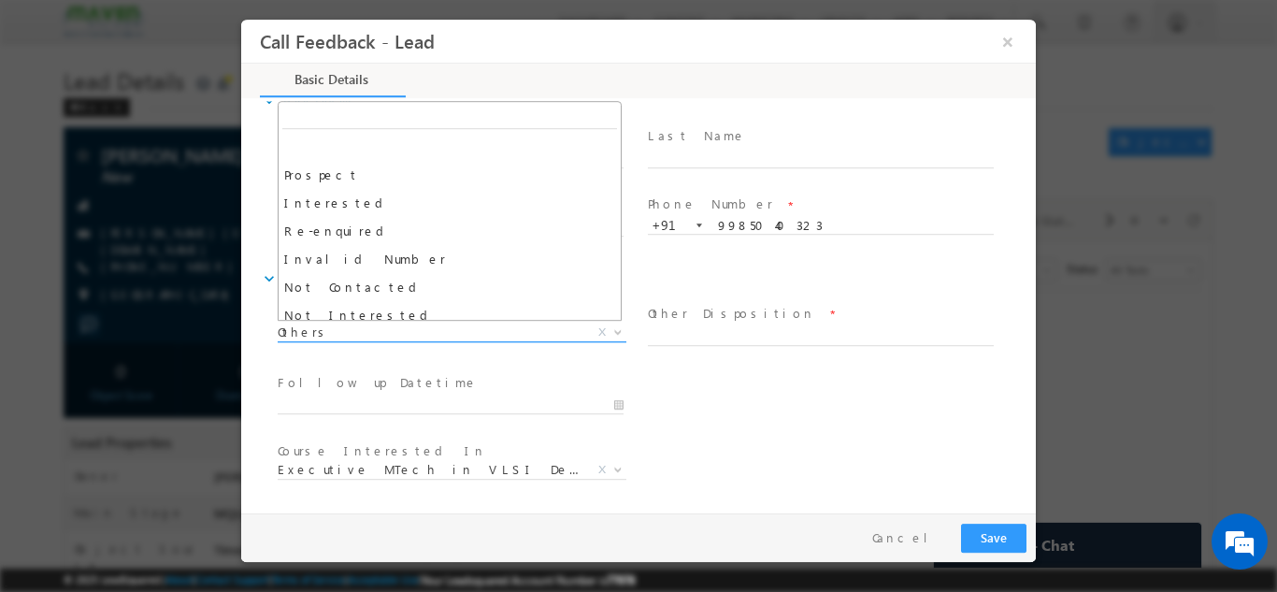
click at [366, 329] on span "Others" at bounding box center [430, 331] width 304 height 17
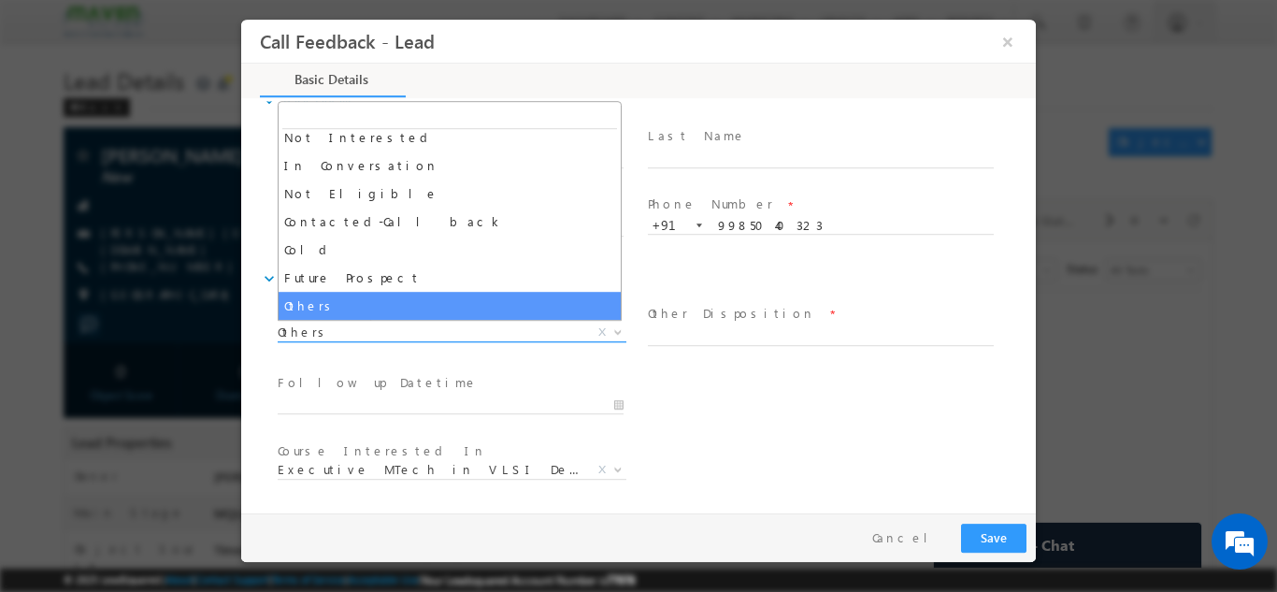
scroll to position [30, 0]
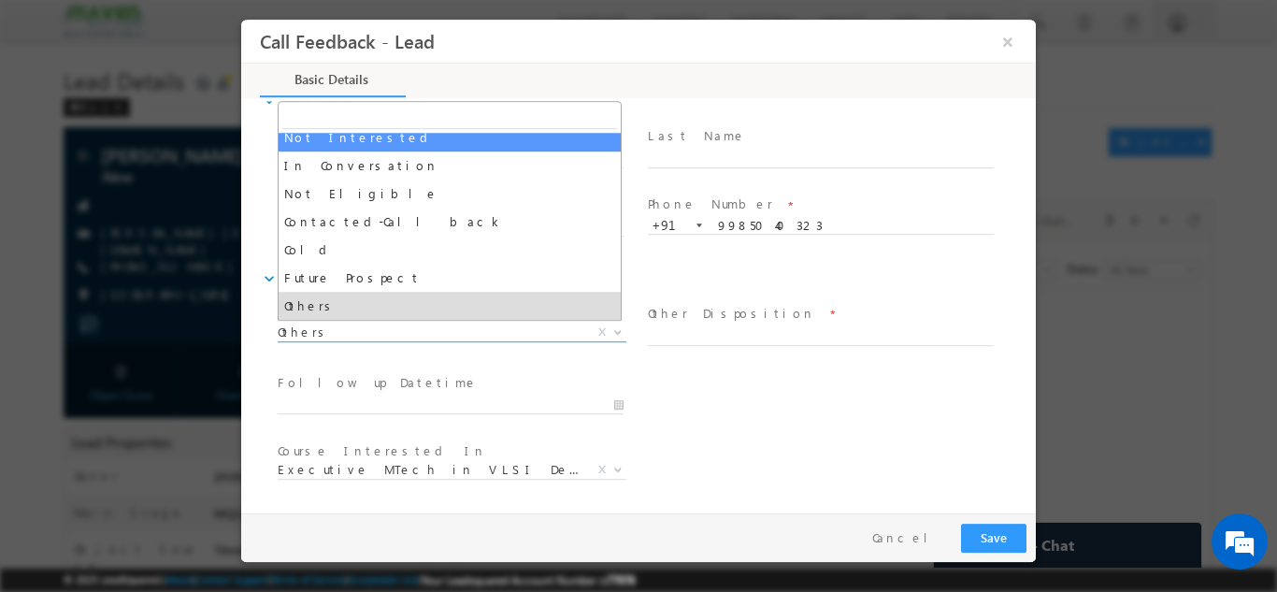
select select "Not Interested"
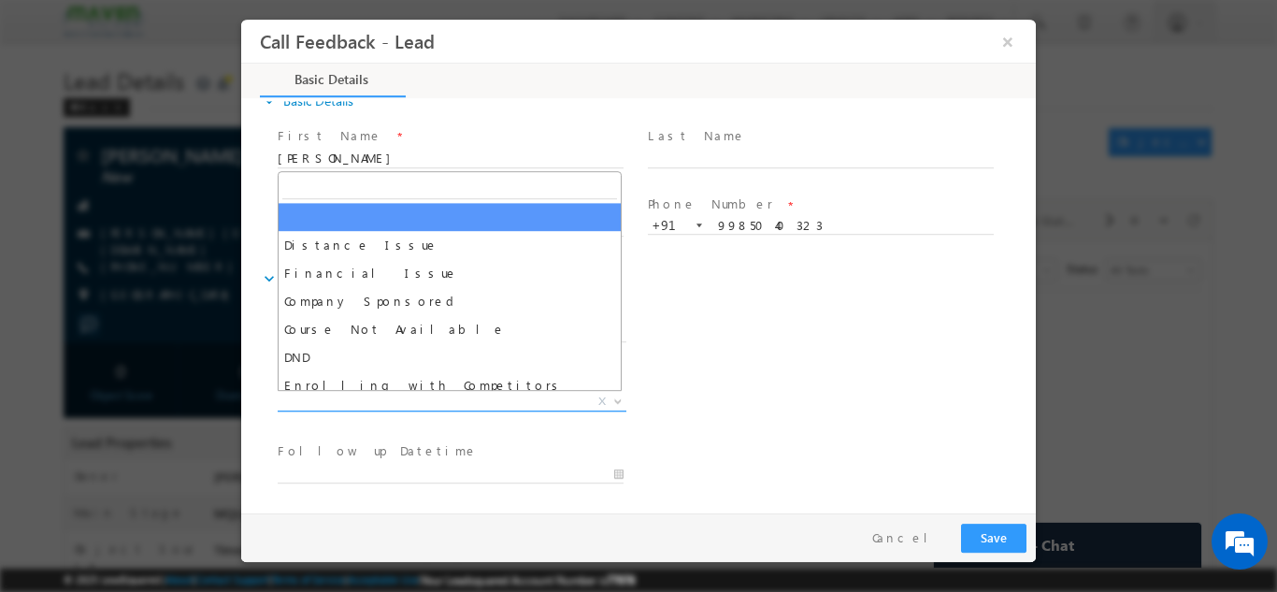
click at [448, 399] on span "X" at bounding box center [452, 401] width 349 height 19
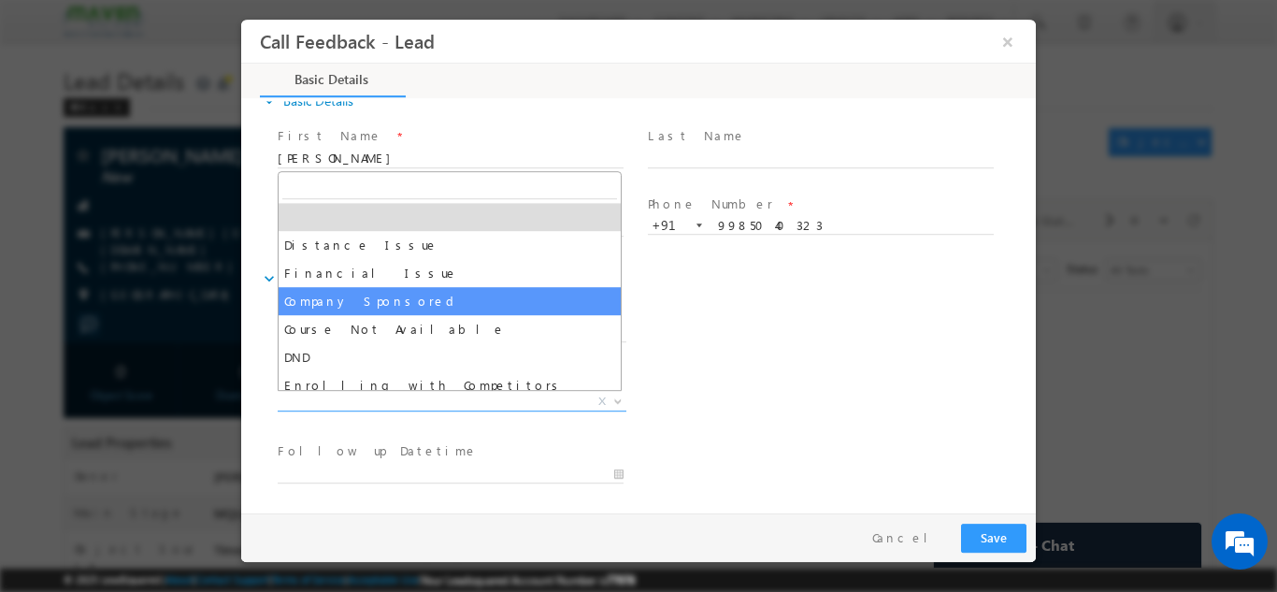
scroll to position [37, 0]
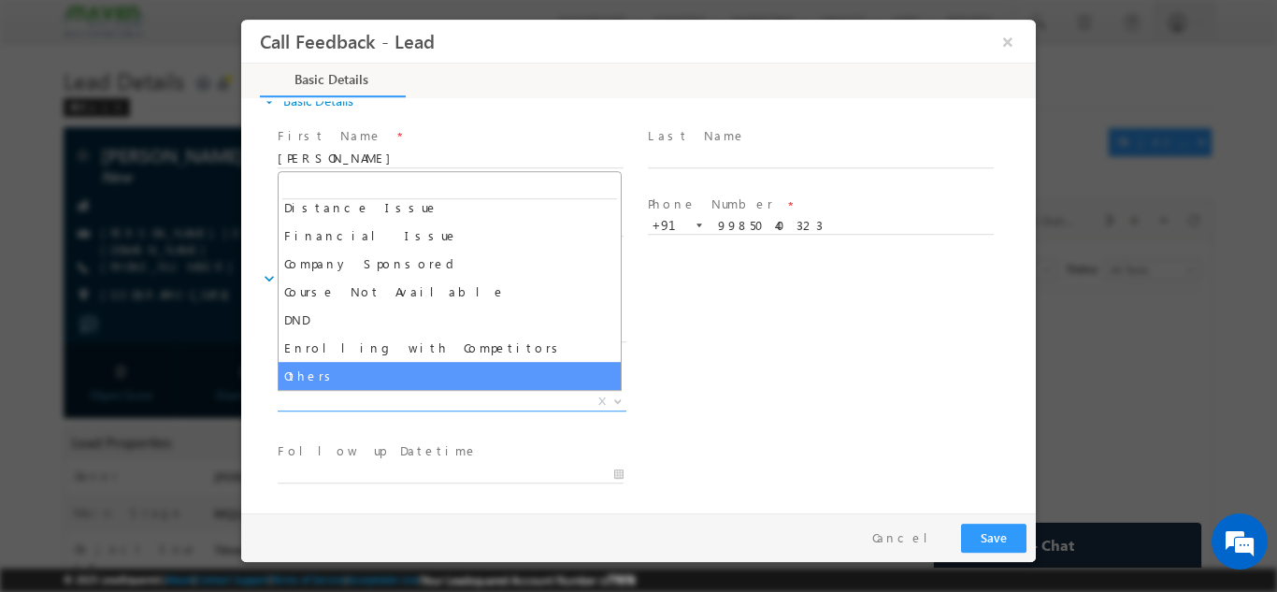
select select "Others"
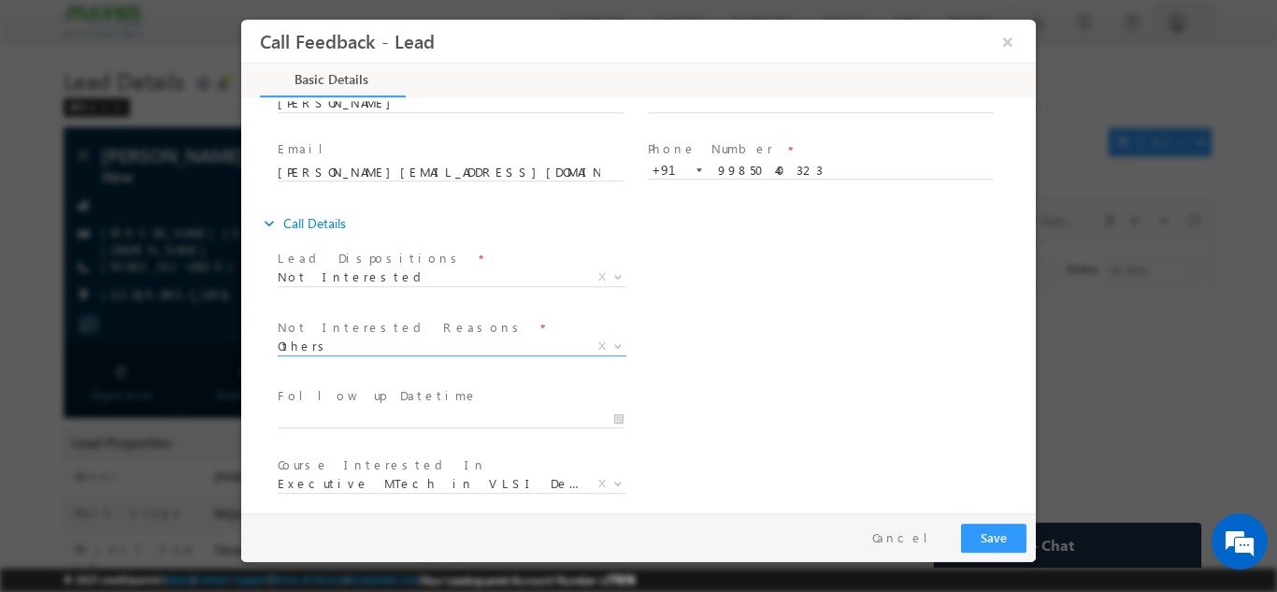
scroll to position [168, 0]
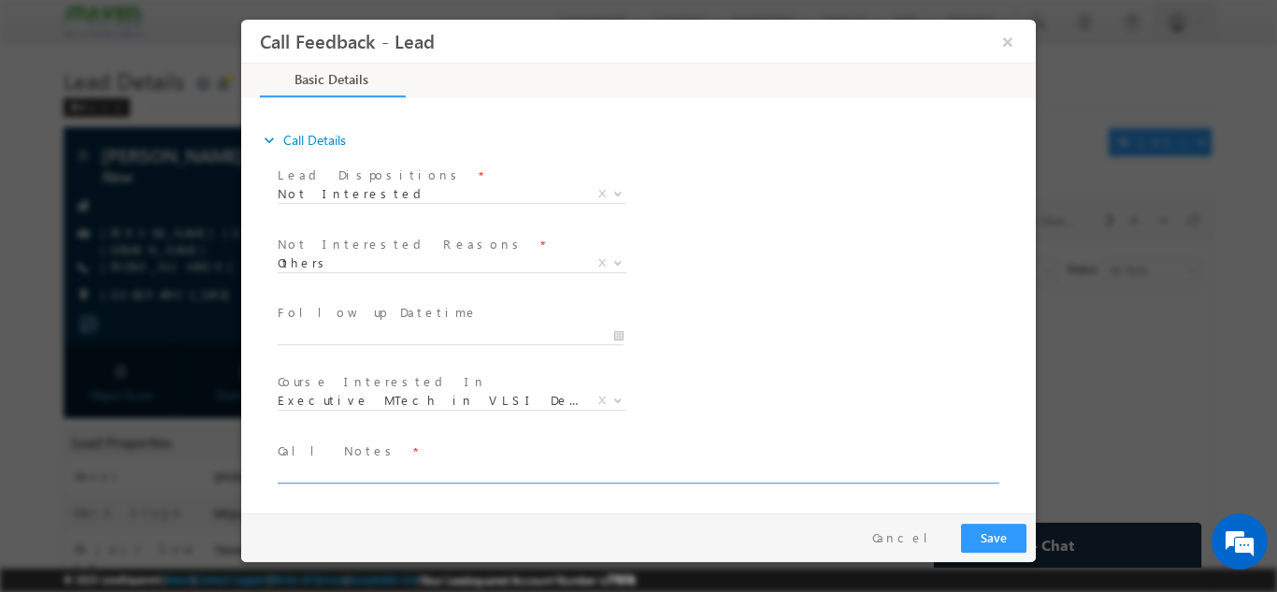
click at [437, 463] on textarea at bounding box center [637, 472] width 719 height 22
type textarea "not interested"
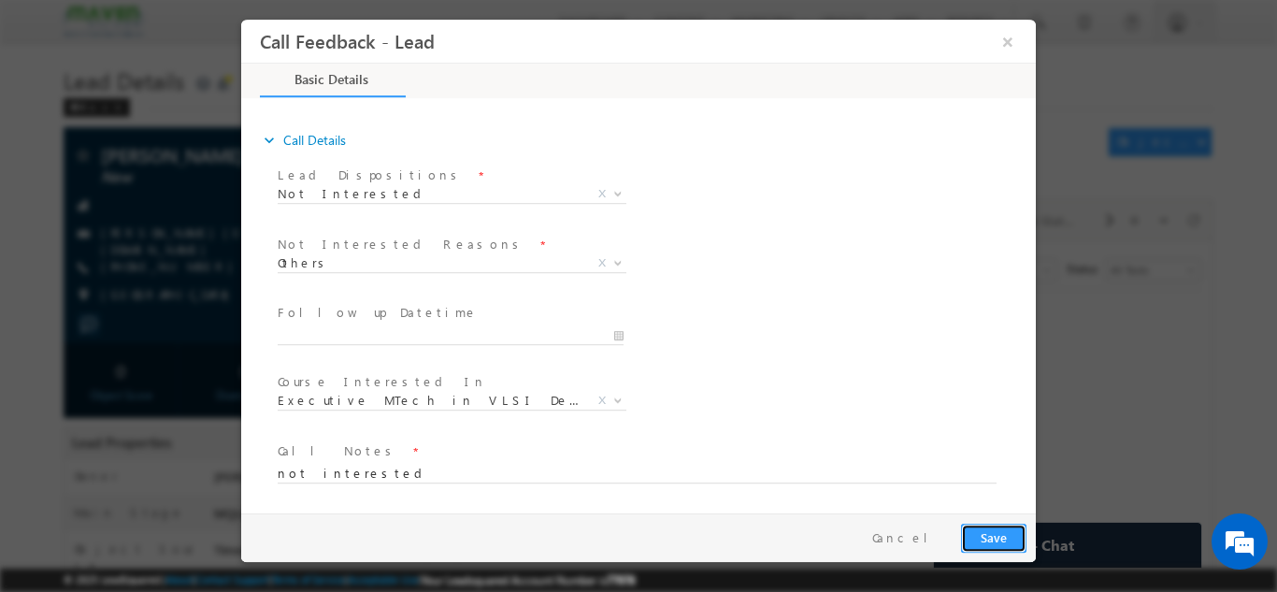
click at [1007, 532] on button "Save" at bounding box center [993, 537] width 65 height 29
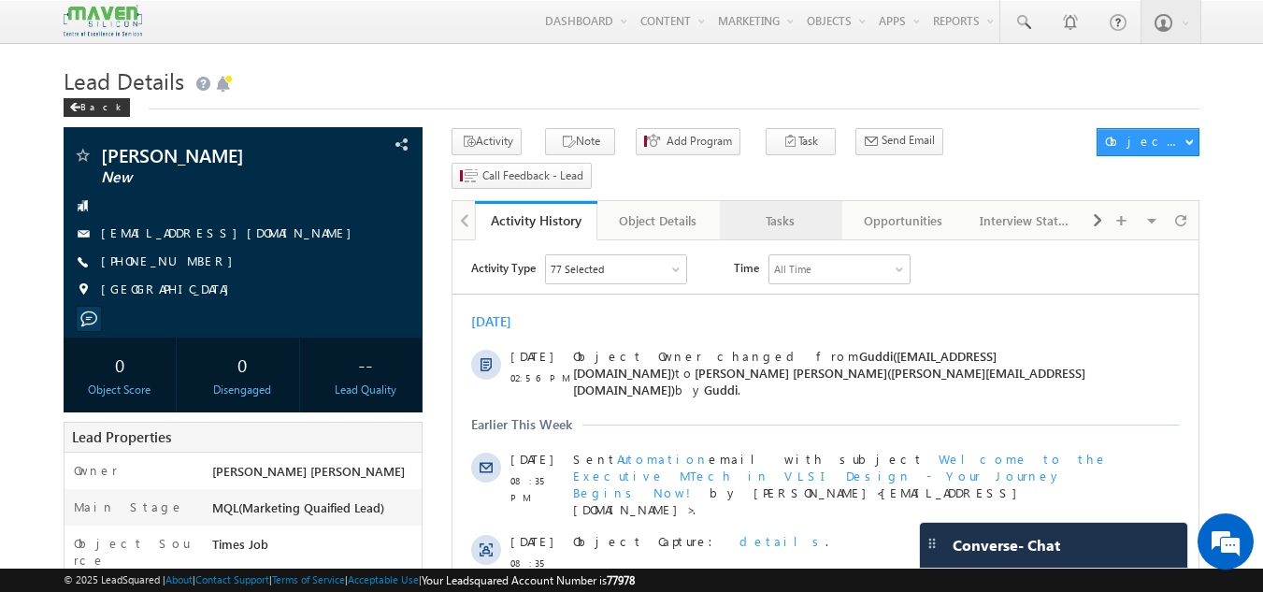
click at [766, 209] on div "Tasks" at bounding box center [780, 220] width 91 height 22
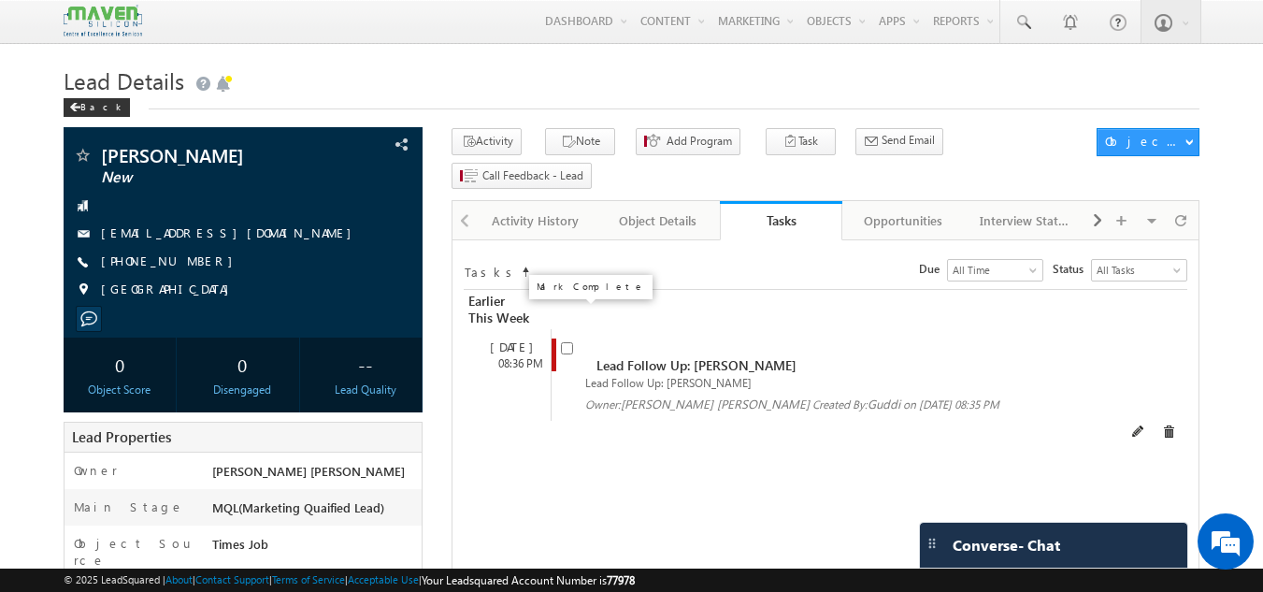
click at [568, 342] on input "checkbox" at bounding box center [567, 348] width 12 height 12
checkbox input "false"
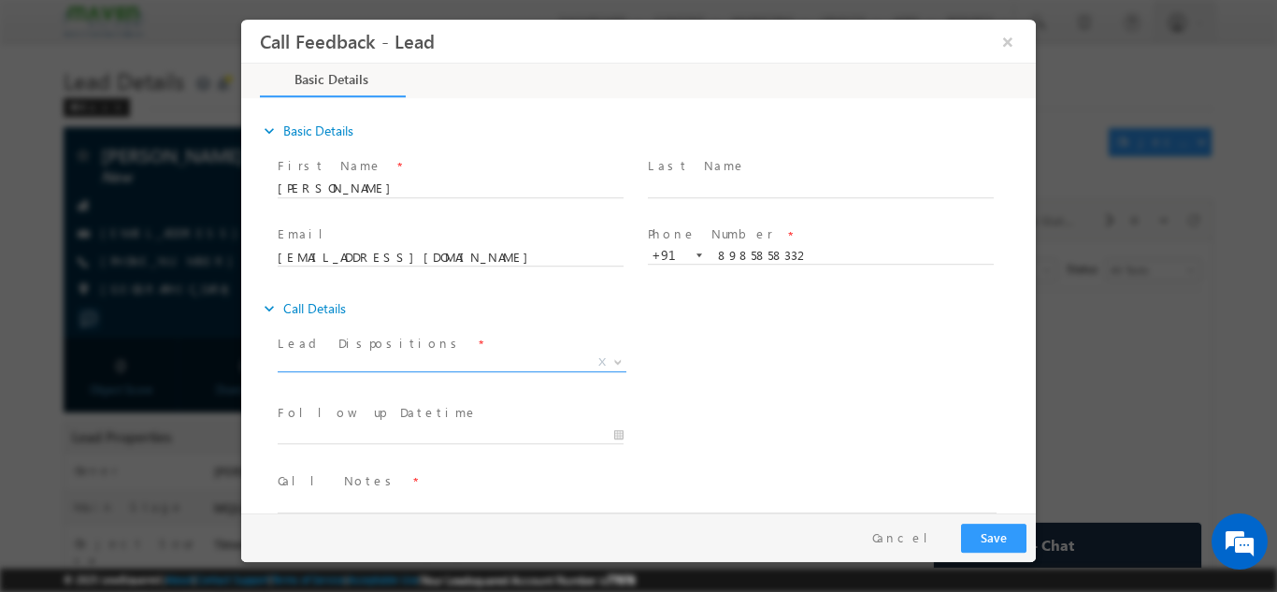
click at [434, 364] on span "X" at bounding box center [452, 361] width 349 height 19
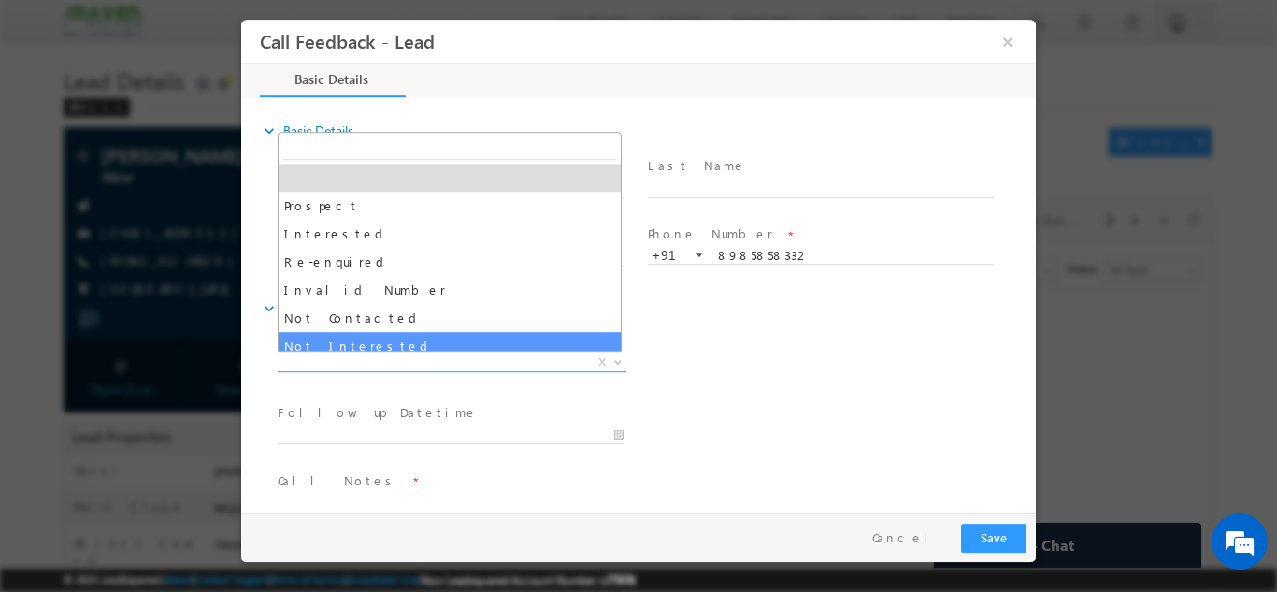
select select "Not Interested"
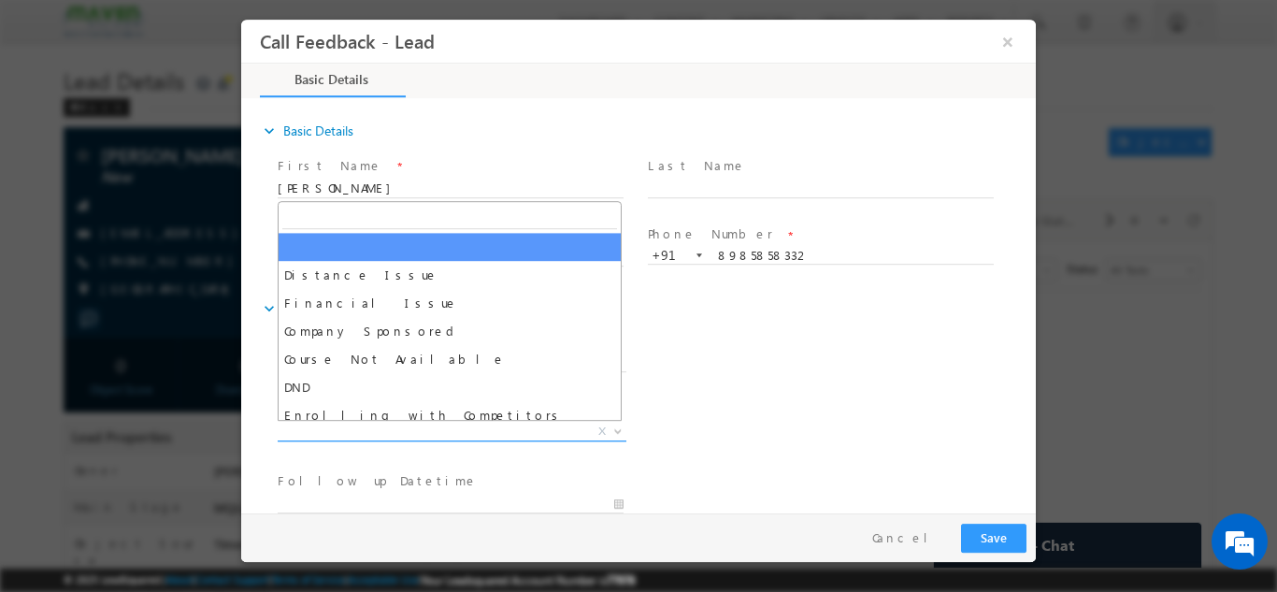
click at [430, 424] on span "X" at bounding box center [452, 431] width 349 height 19
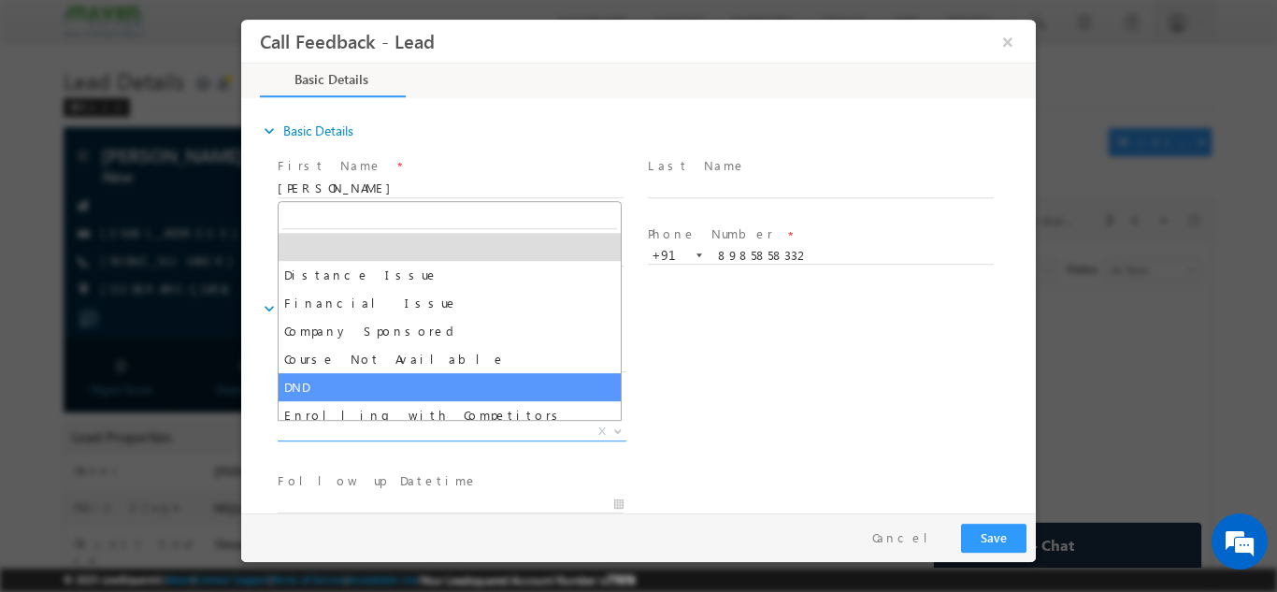
scroll to position [37, 0]
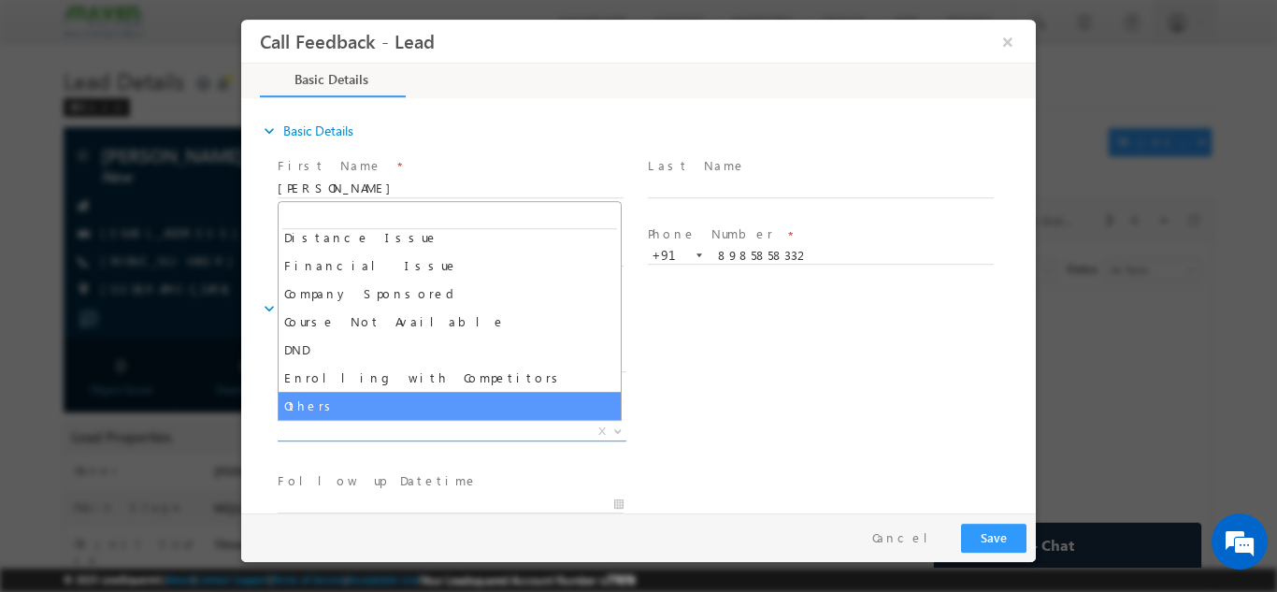
select select "Others"
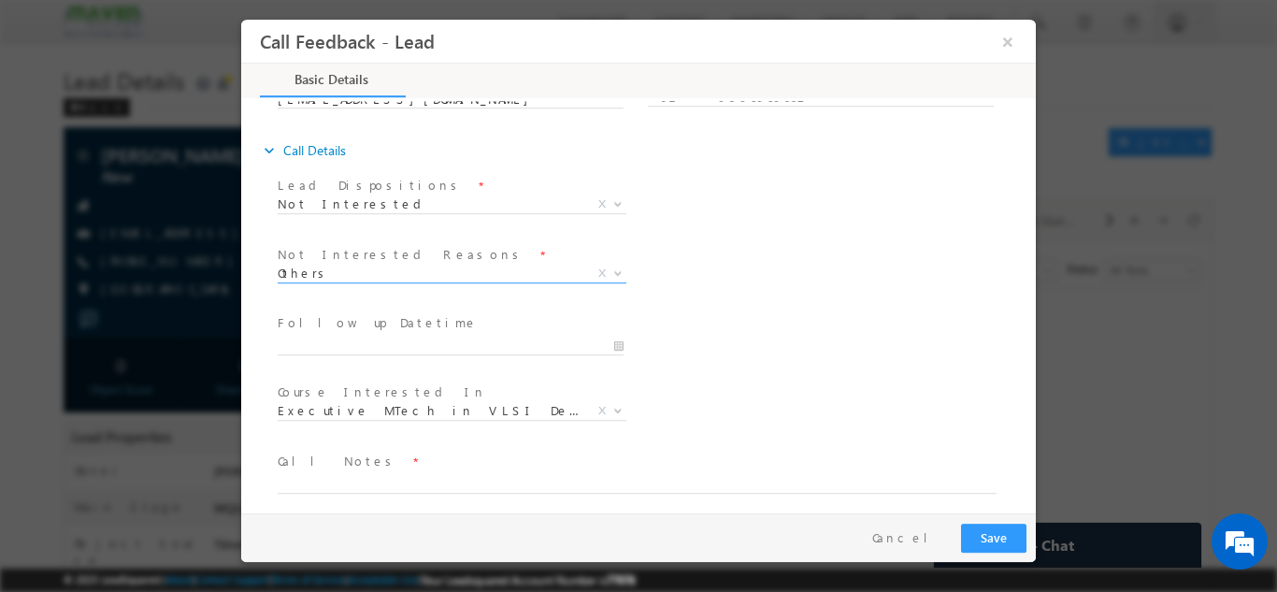
scroll to position [168, 0]
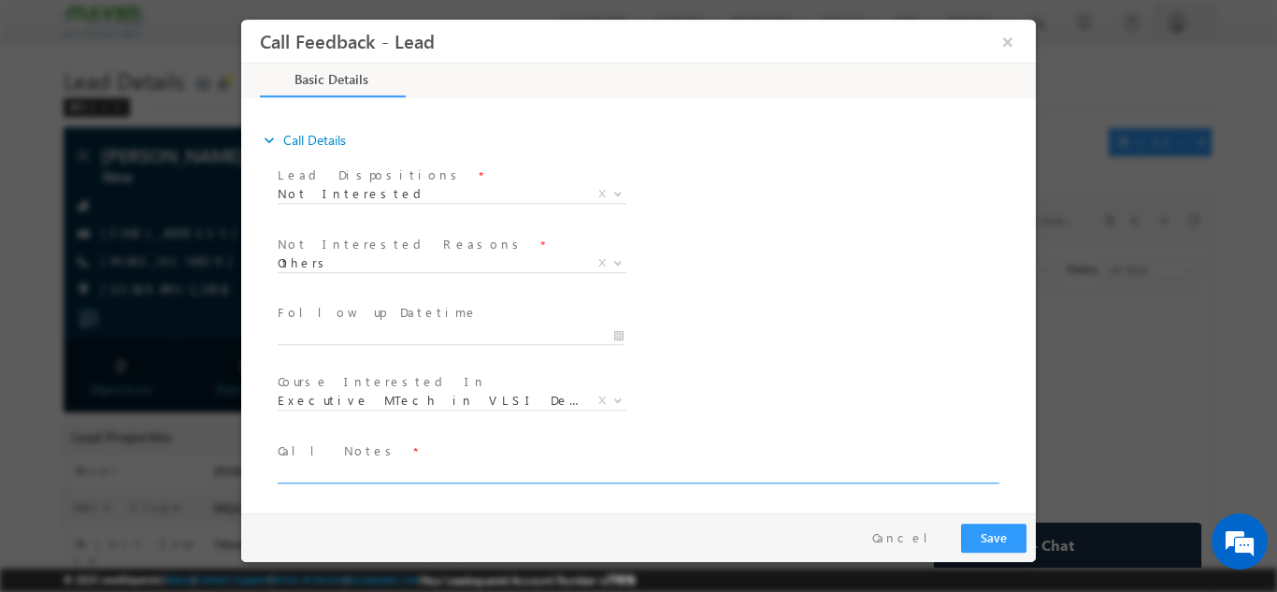
click at [462, 480] on textarea at bounding box center [637, 472] width 719 height 22
type textarea "not interested"
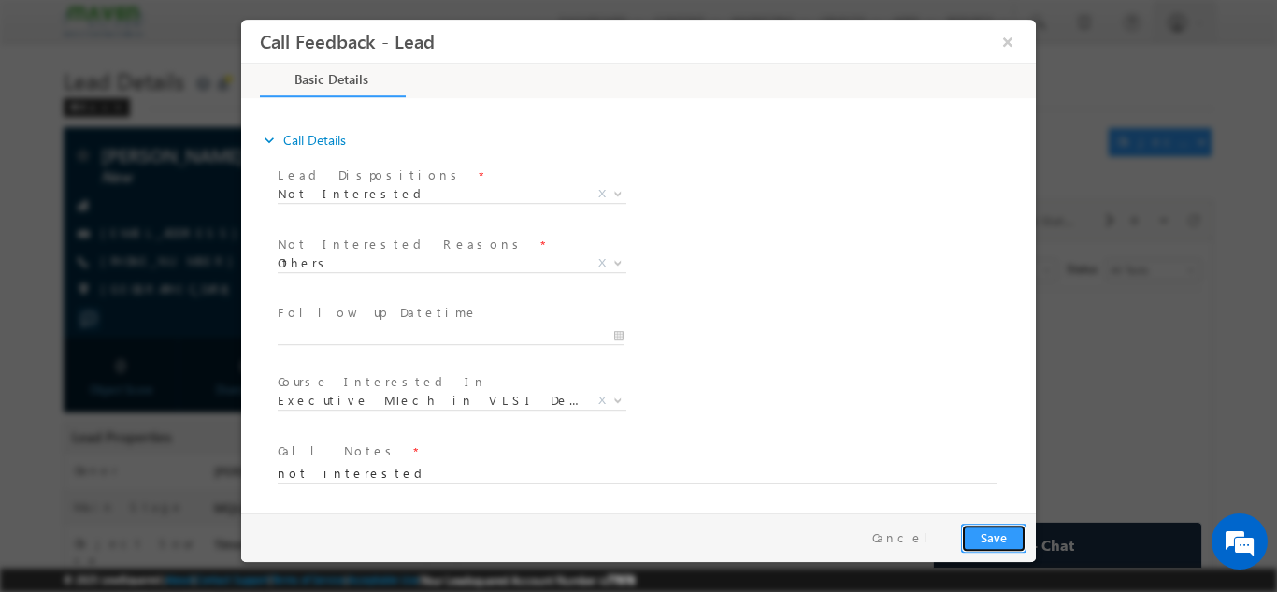
click at [1012, 540] on button "Save" at bounding box center [993, 537] width 65 height 29
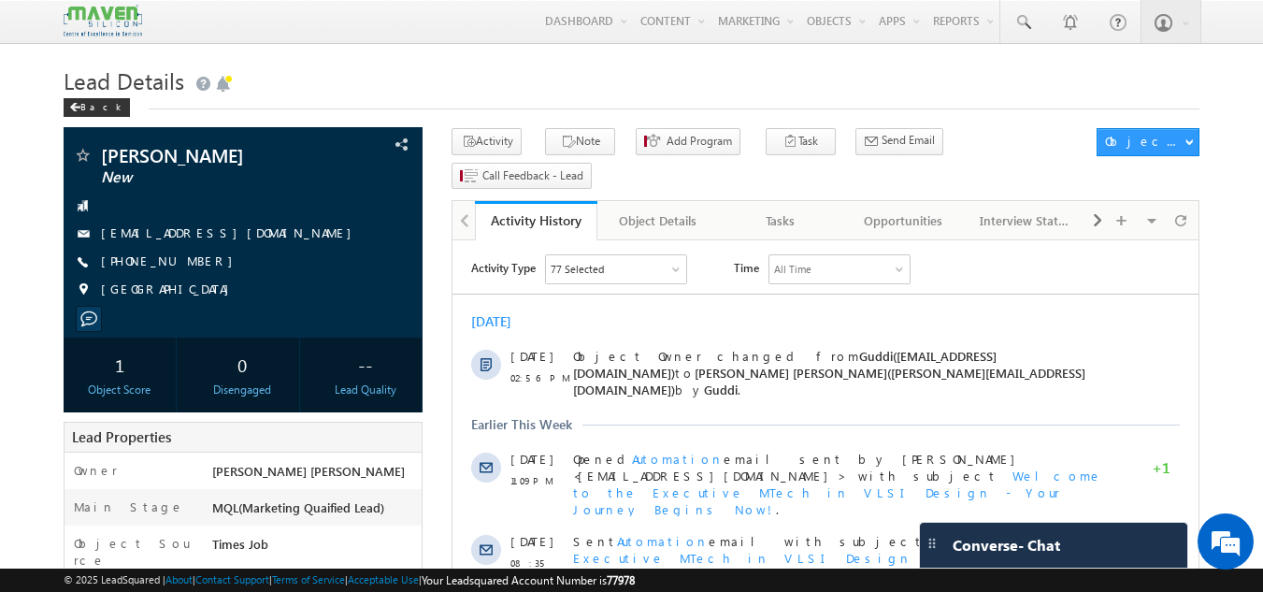
click at [438, 76] on h1 "Lead Details" at bounding box center [632, 79] width 1137 height 36
click at [780, 209] on div "Tasks" at bounding box center [780, 220] width 91 height 22
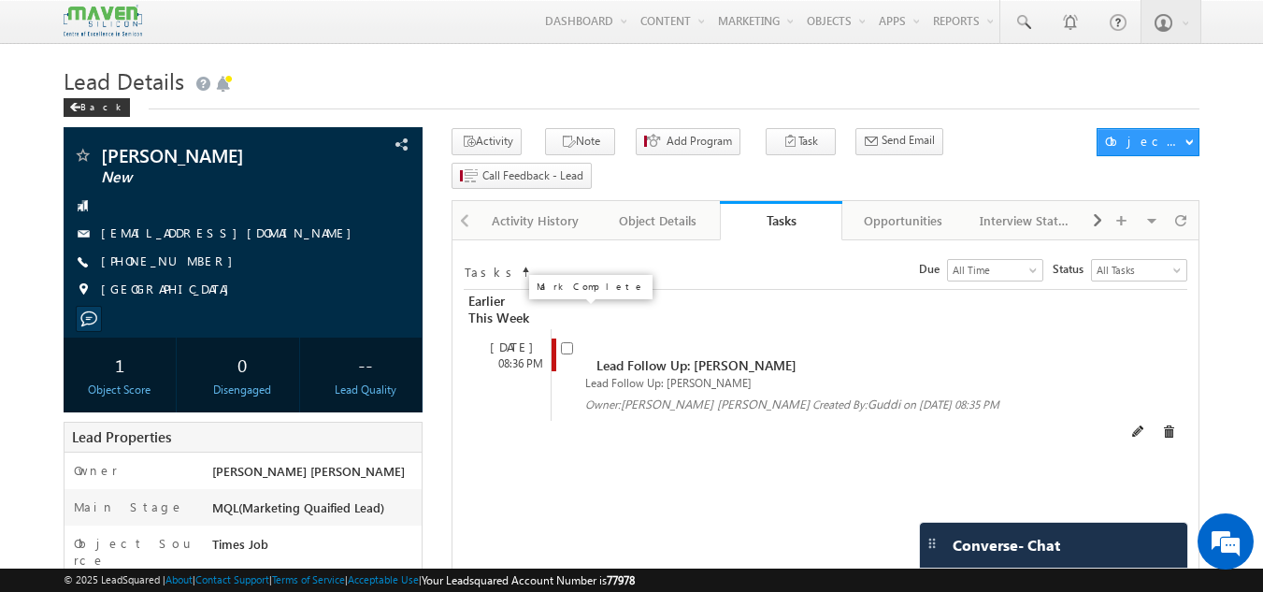
click at [571, 342] on input "checkbox" at bounding box center [567, 348] width 12 height 12
checkbox input "false"
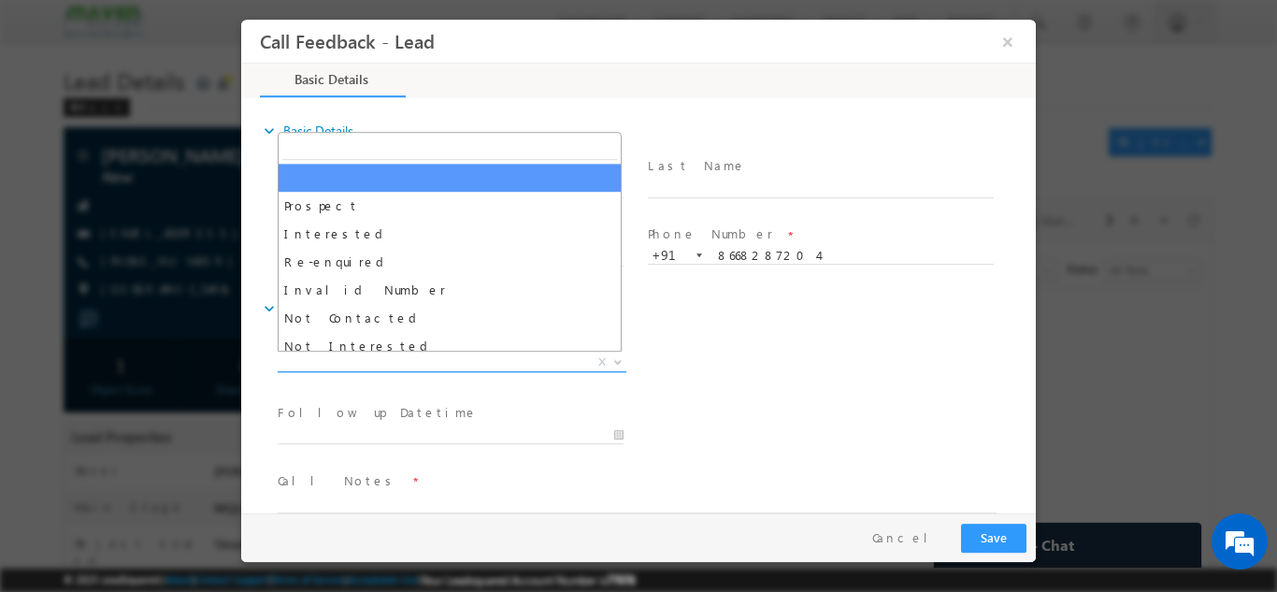
click at [530, 357] on span "X" at bounding box center [452, 361] width 349 height 19
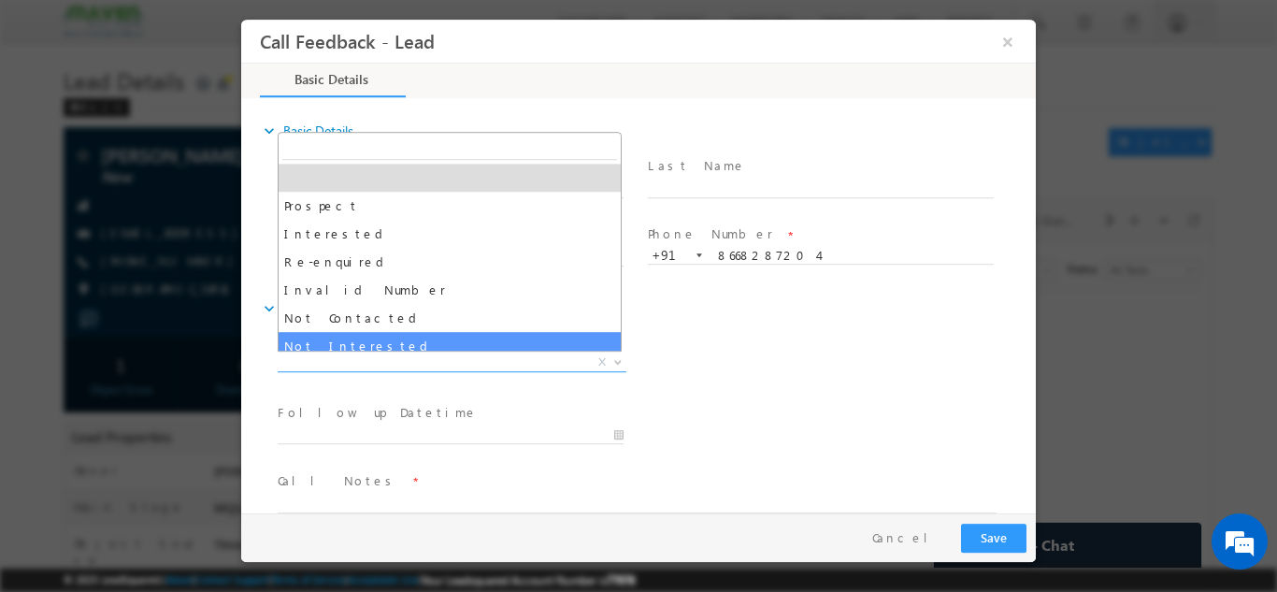
select select "Not Interested"
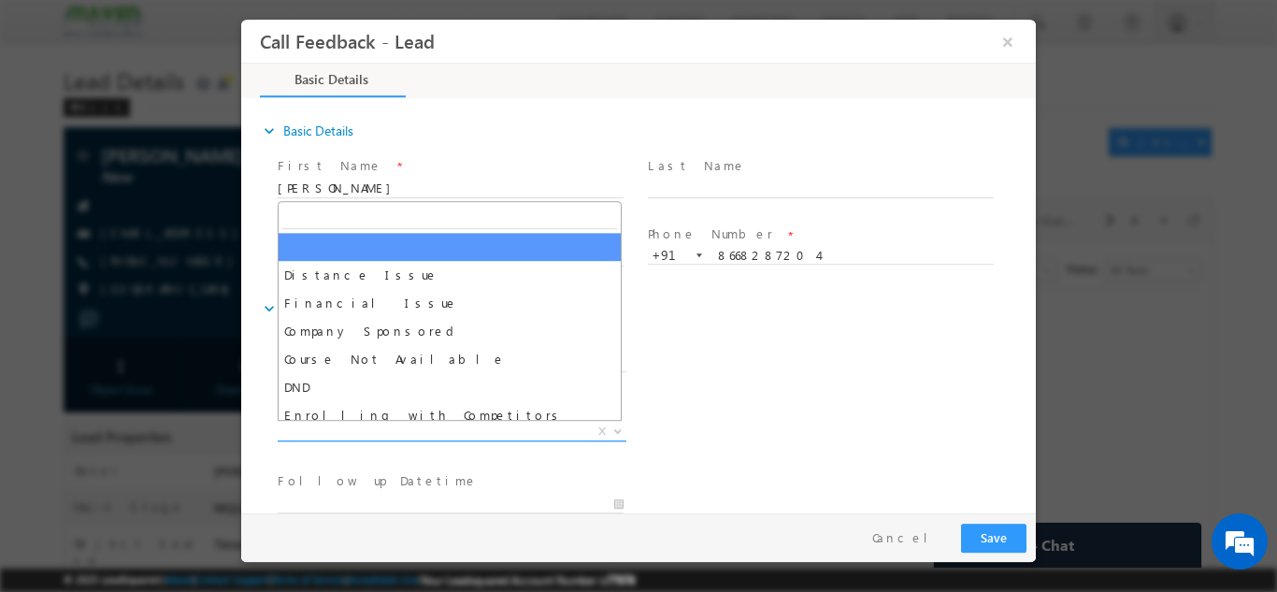
click at [490, 433] on span "X" at bounding box center [452, 431] width 349 height 19
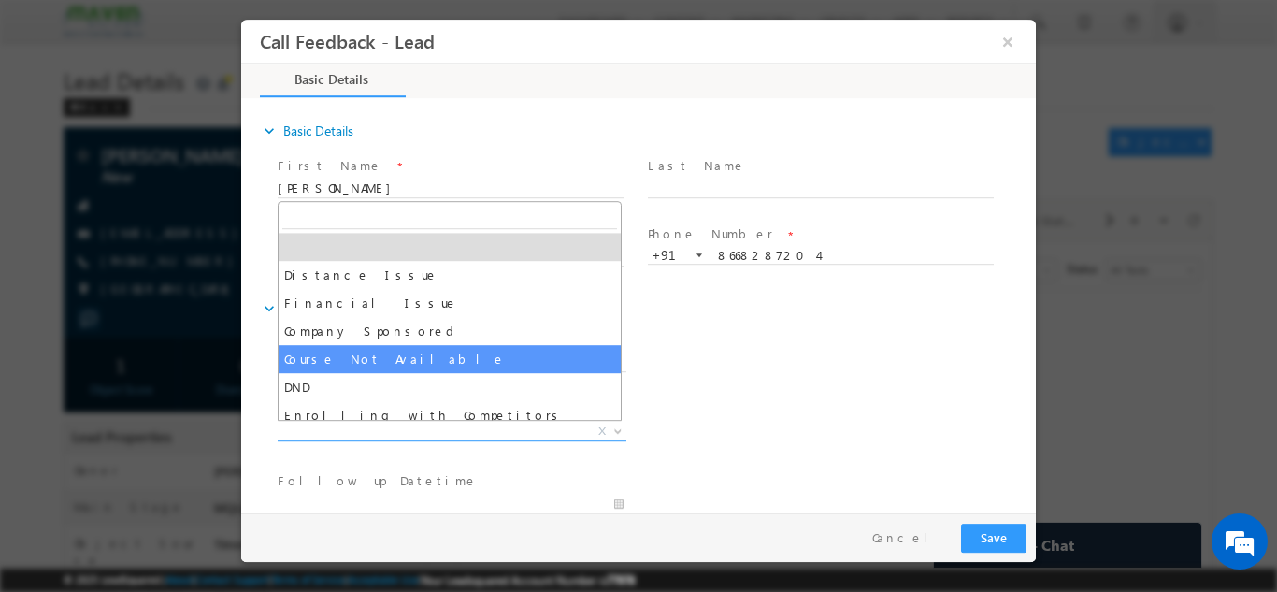
scroll to position [37, 0]
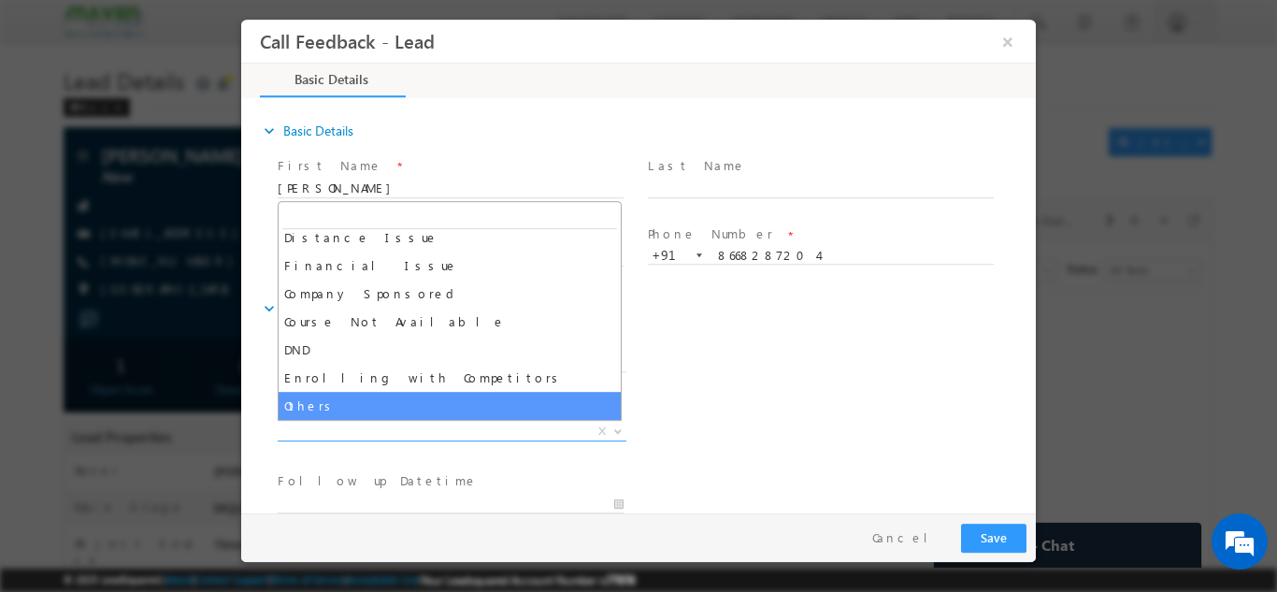
select select "Others"
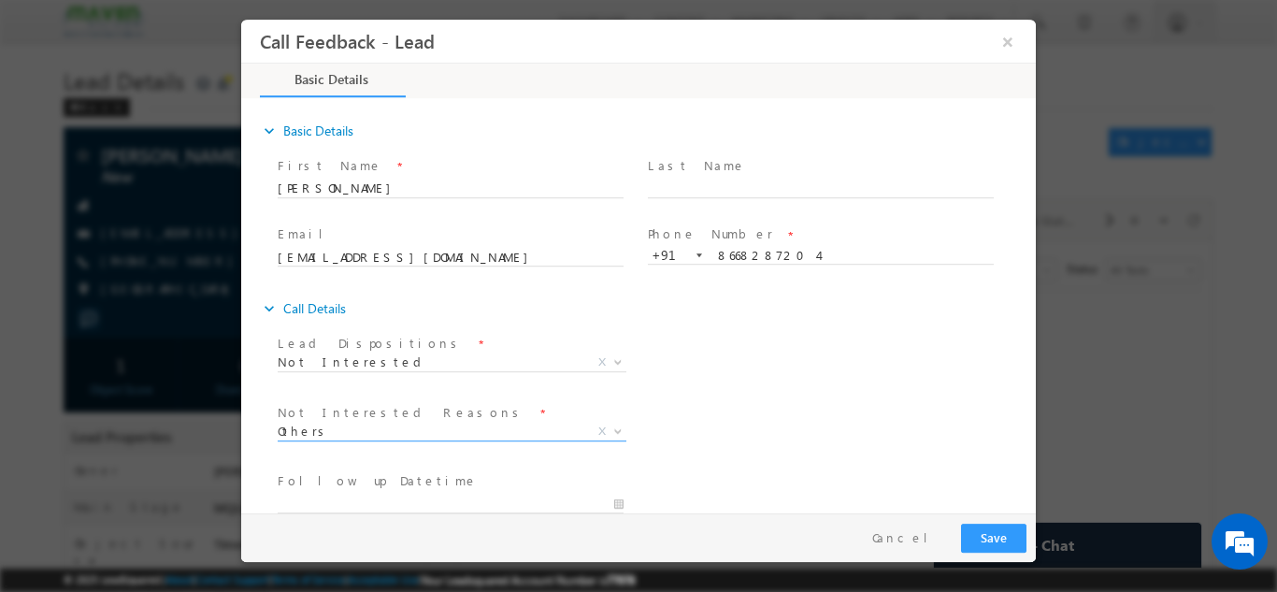
scroll to position [168, 0]
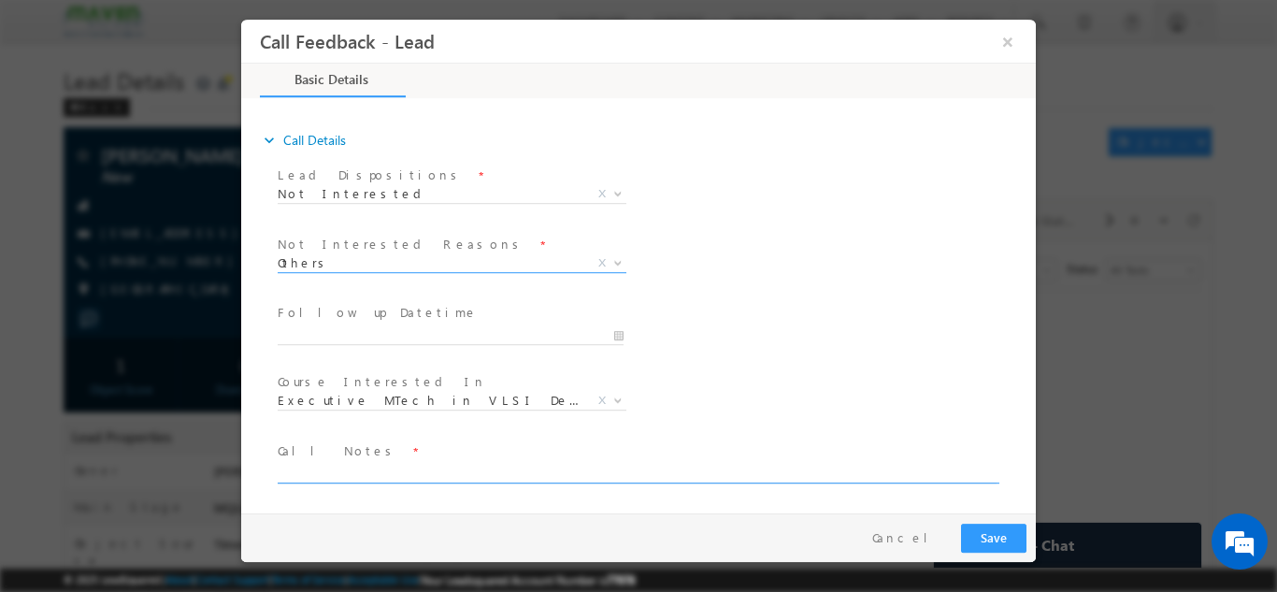
click at [463, 472] on textarea at bounding box center [637, 472] width 719 height 22
type textarea "not interested"
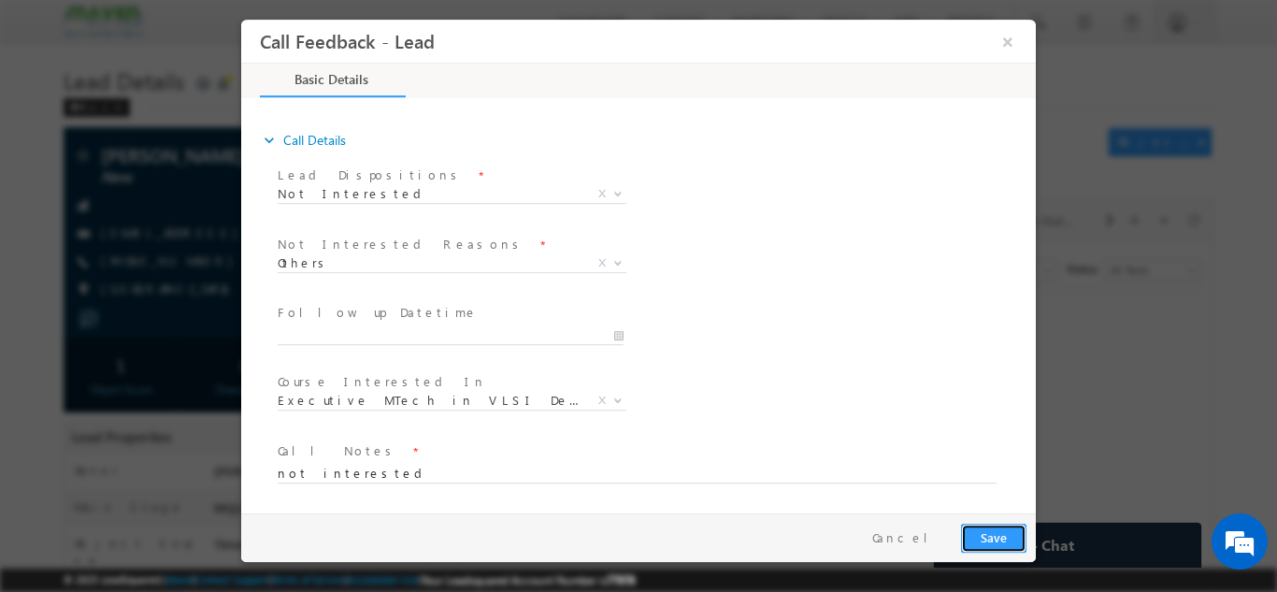
click at [1009, 531] on button "Save" at bounding box center [993, 537] width 65 height 29
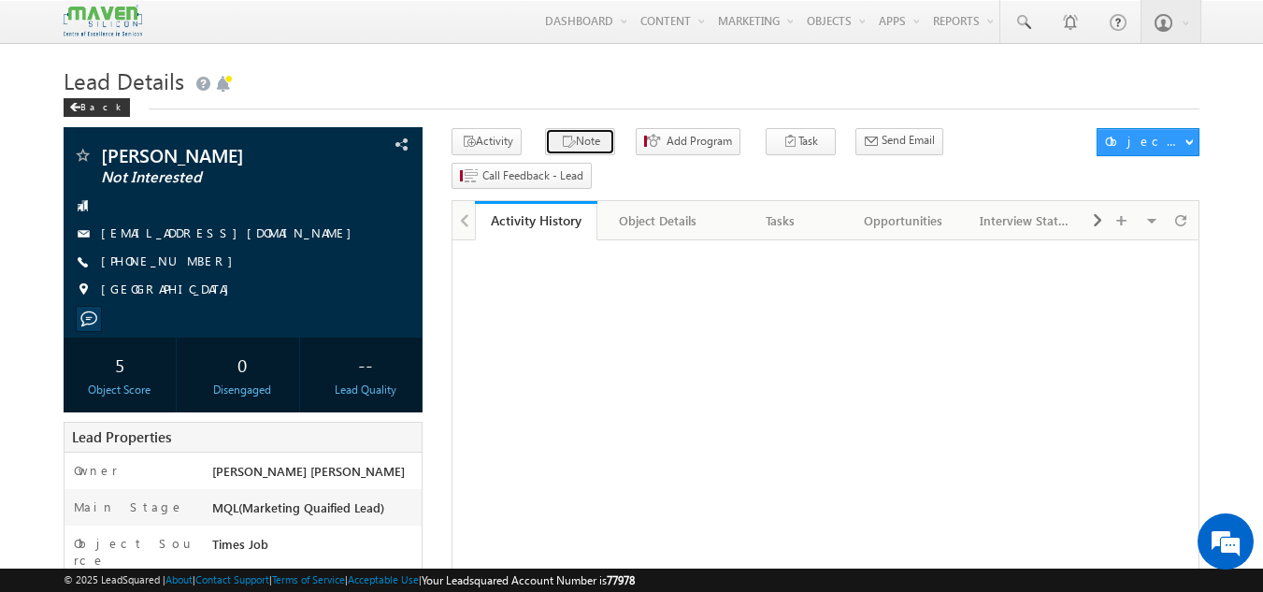
click at [569, 151] on button "Note" at bounding box center [580, 141] width 70 height 27
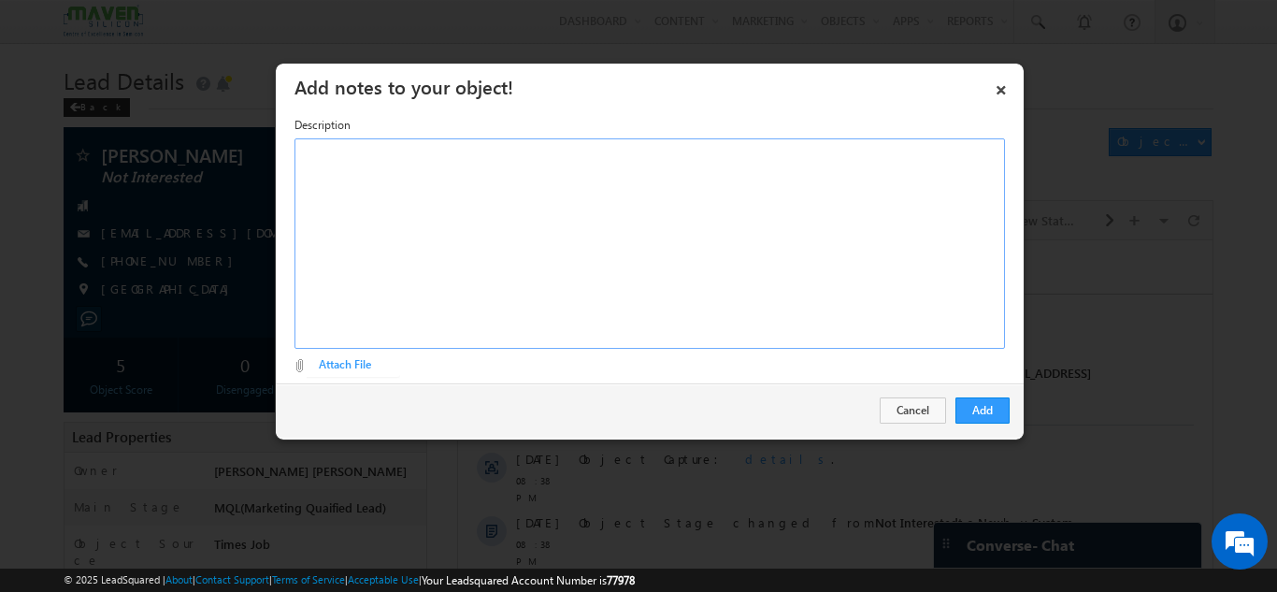
click at [551, 177] on div "Rich Text Editor, Description-inline-editor-div" at bounding box center [650, 243] width 711 height 210
click at [974, 410] on button "Add" at bounding box center [982, 410] width 54 height 26
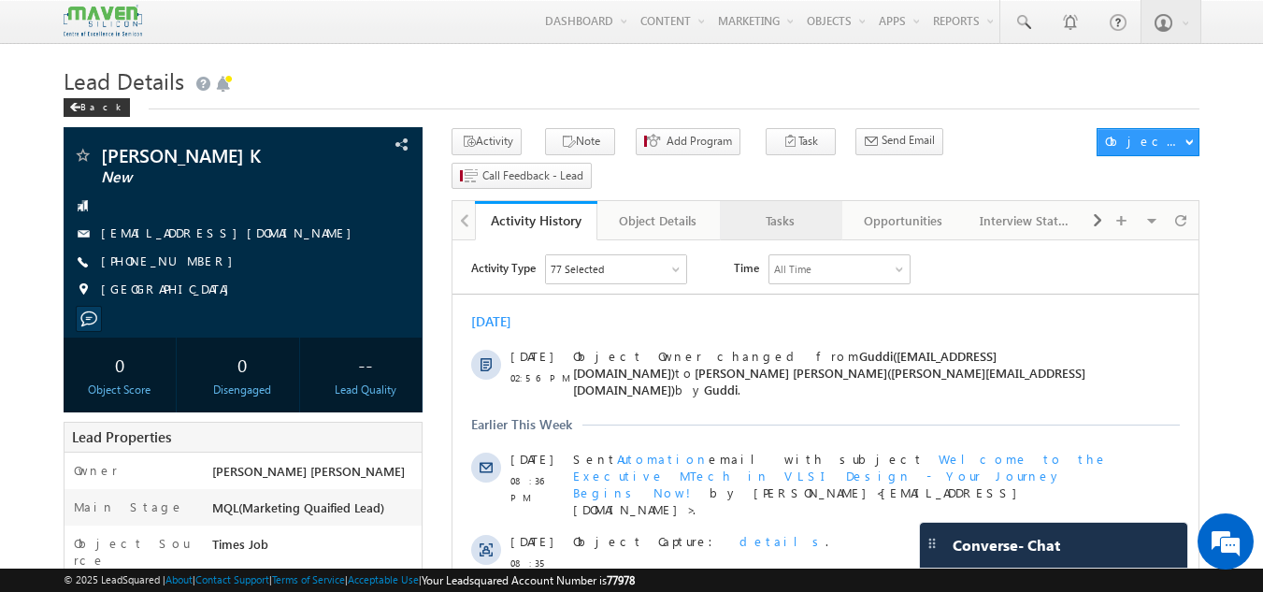
click at [782, 209] on div "Tasks" at bounding box center [780, 220] width 91 height 22
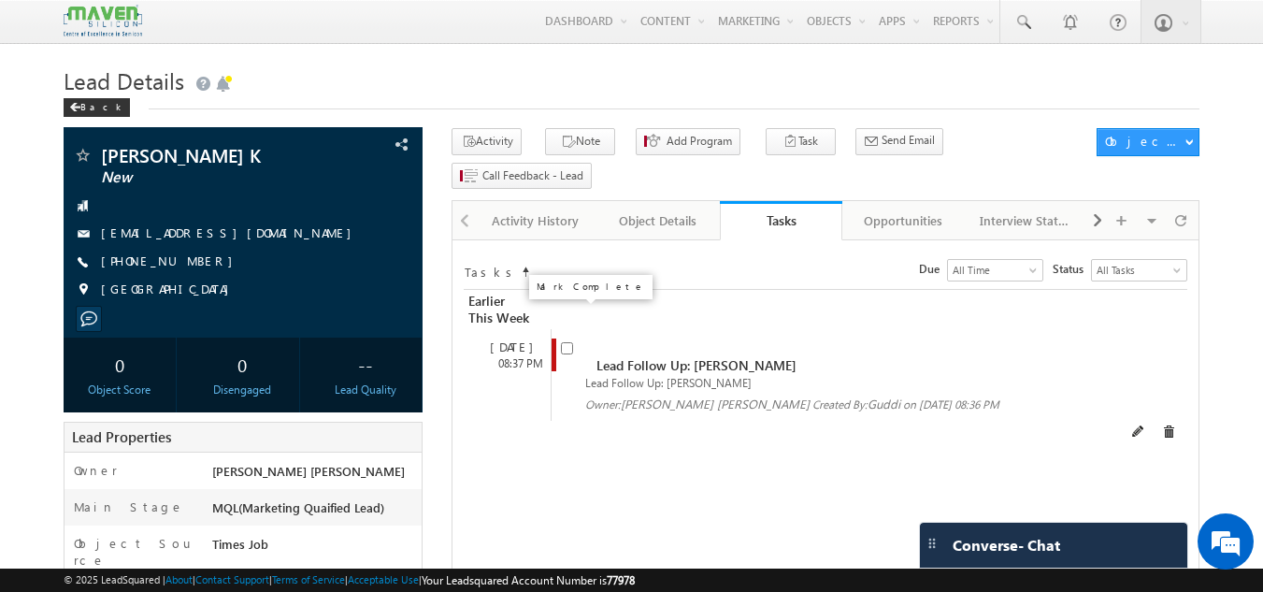
click at [568, 342] on input "checkbox" at bounding box center [567, 348] width 12 height 12
checkbox input "false"
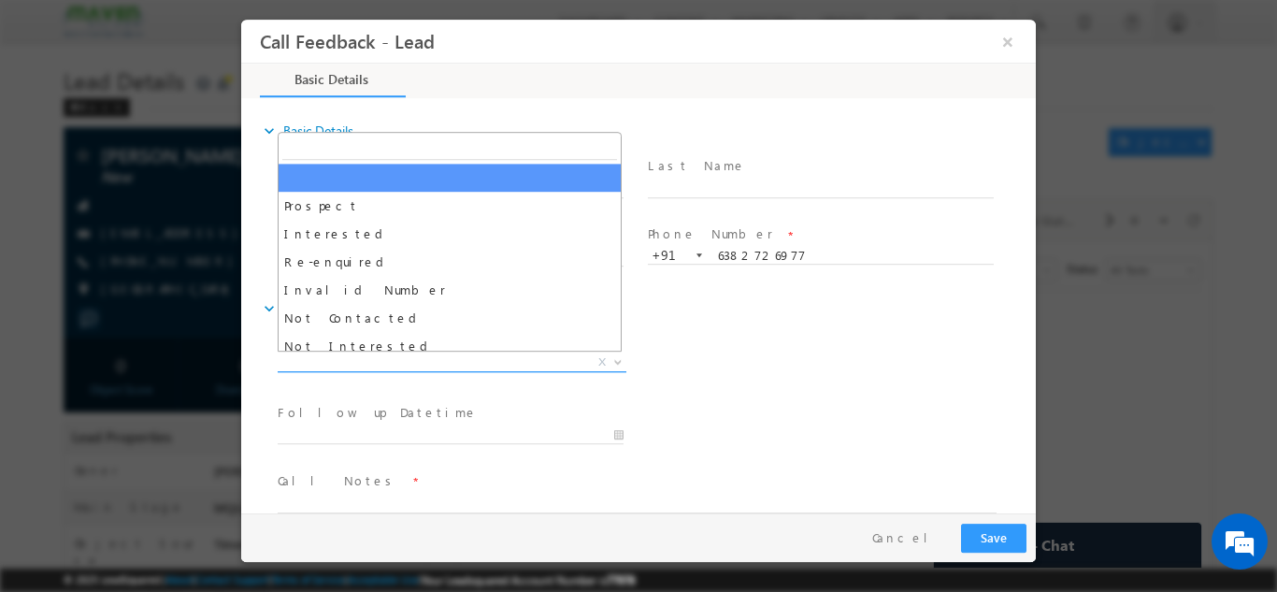
click at [425, 370] on span "Prospect Interested Re-enquired Invalid Number Not Contacted Not Interested In …" at bounding box center [459, 364] width 363 height 22
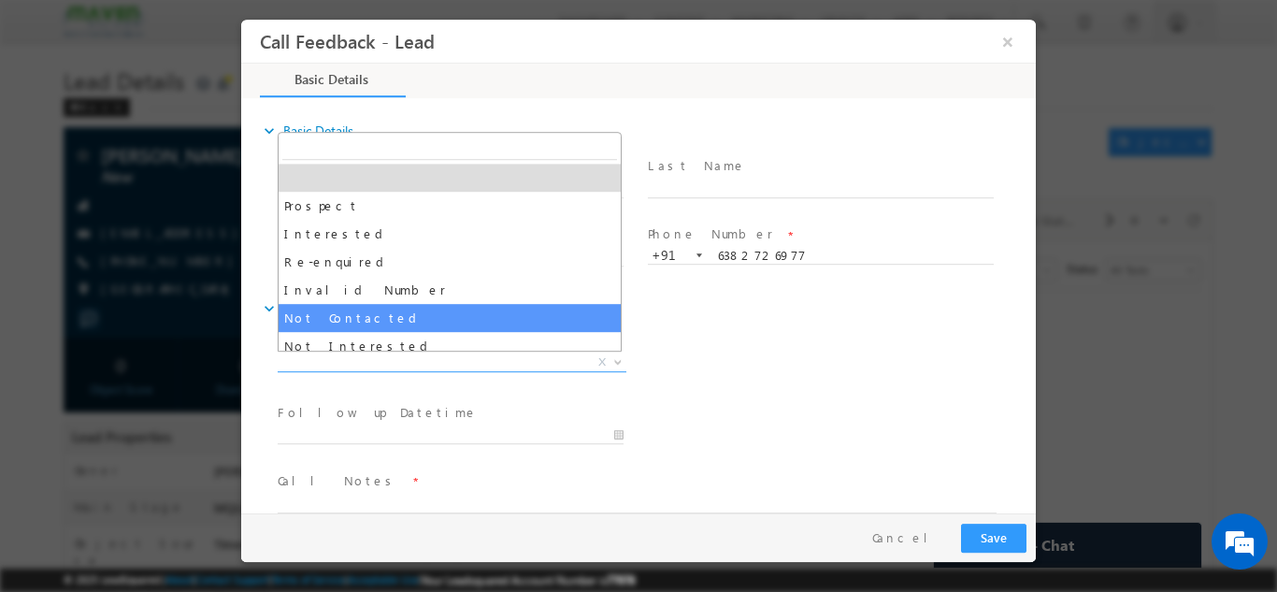
scroll to position [178, 0]
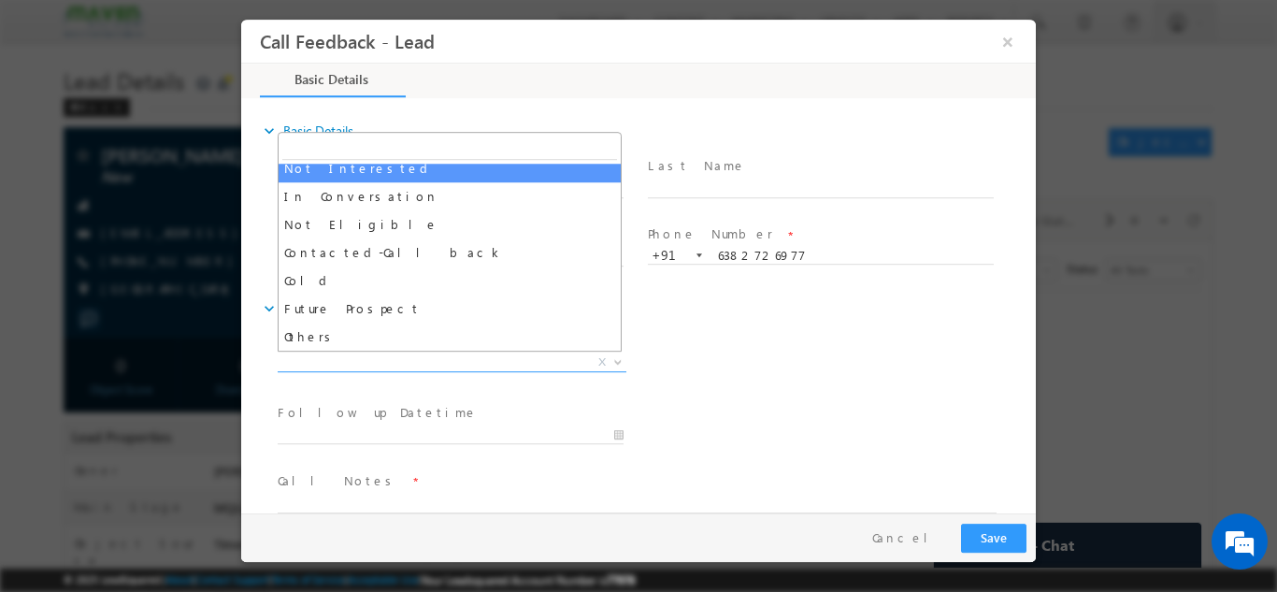
select select "Not Interested"
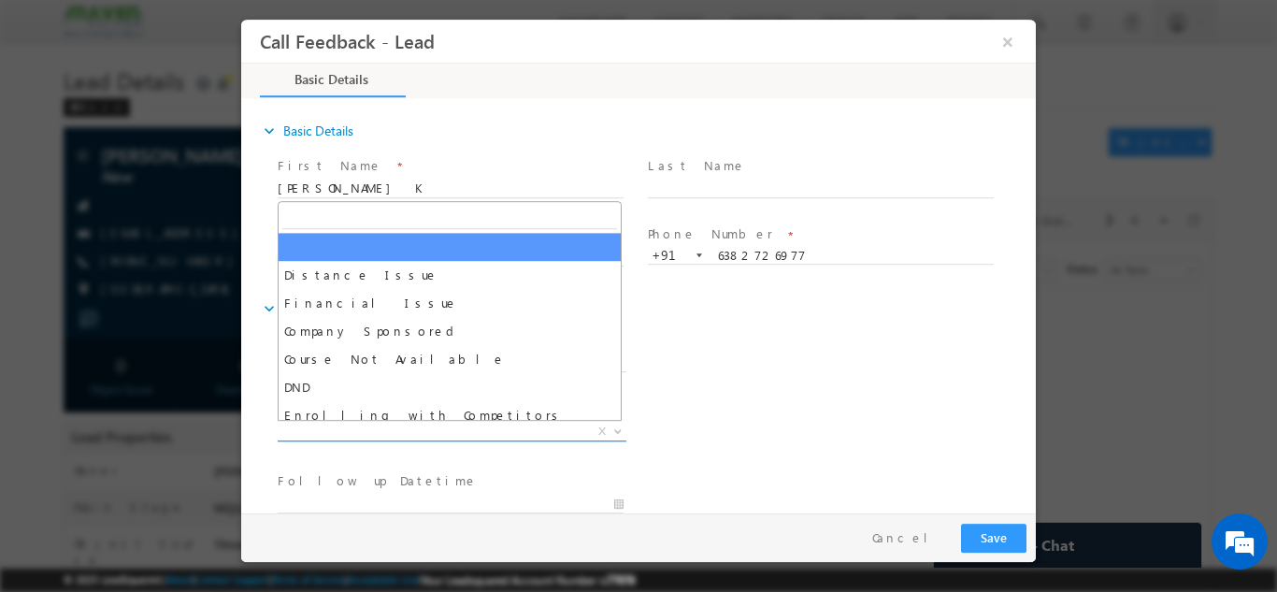
click at [412, 427] on span "X" at bounding box center [452, 431] width 349 height 19
click at [343, 223] on input "search" at bounding box center [449, 216] width 335 height 23
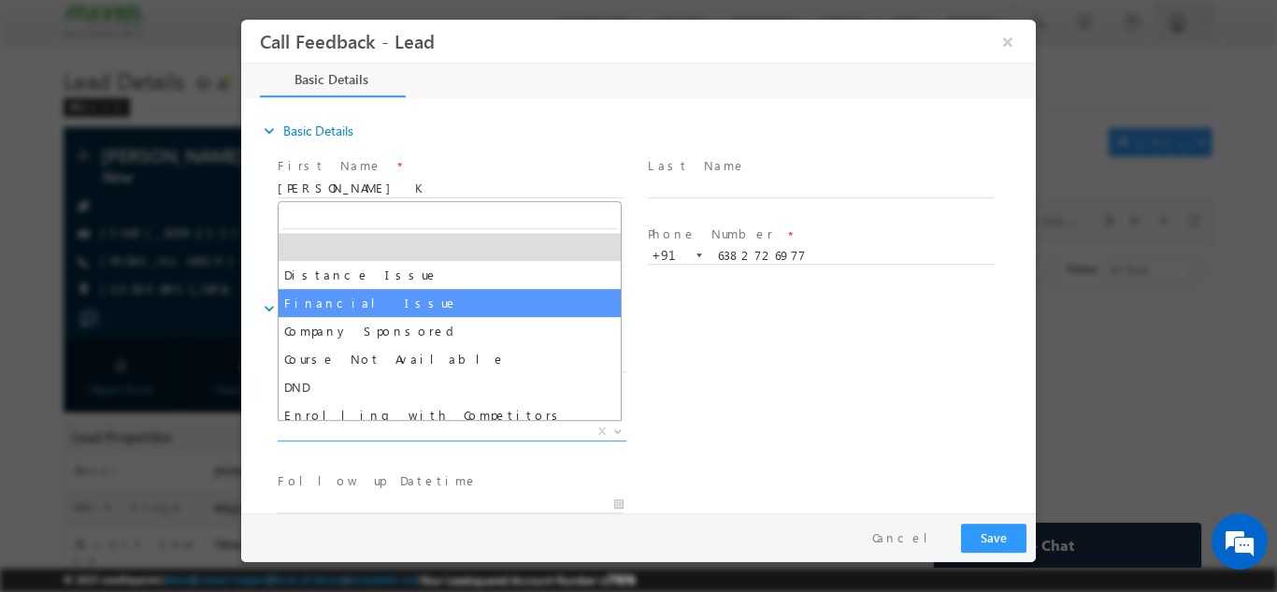
scroll to position [37, 0]
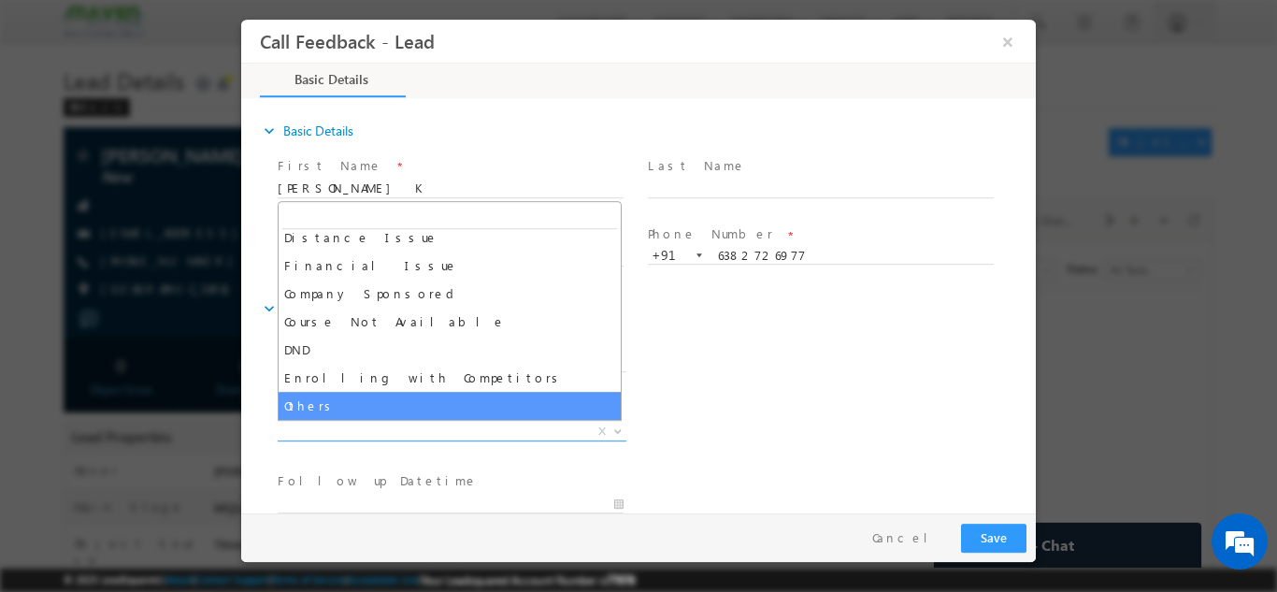
select select "Others"
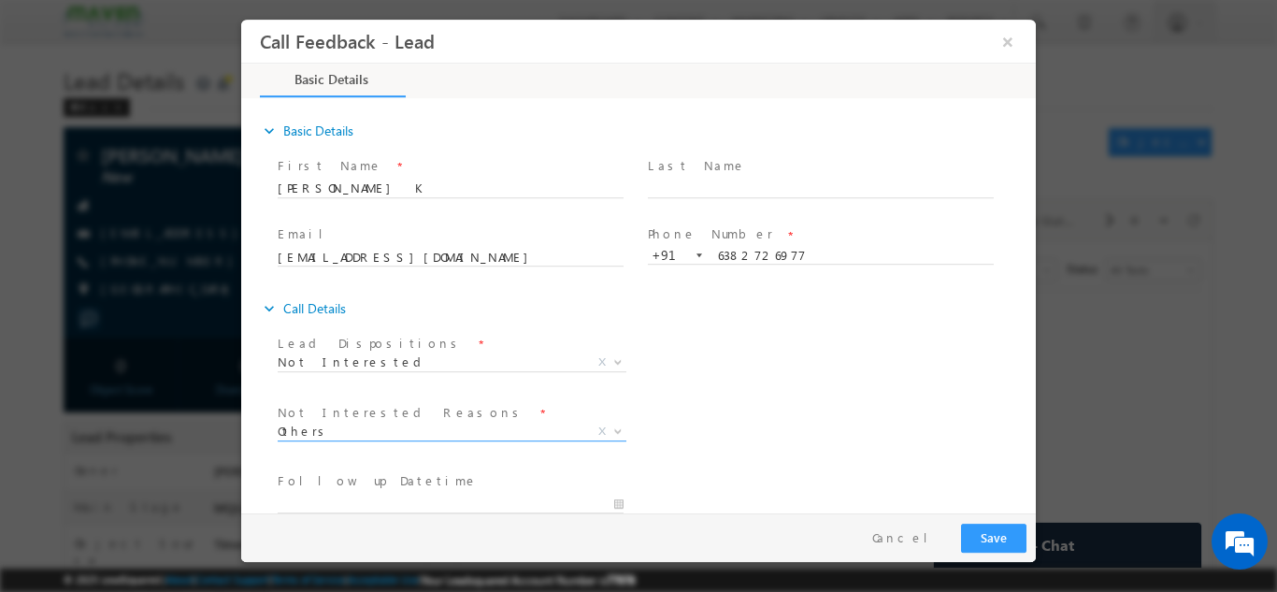
scroll to position [168, 0]
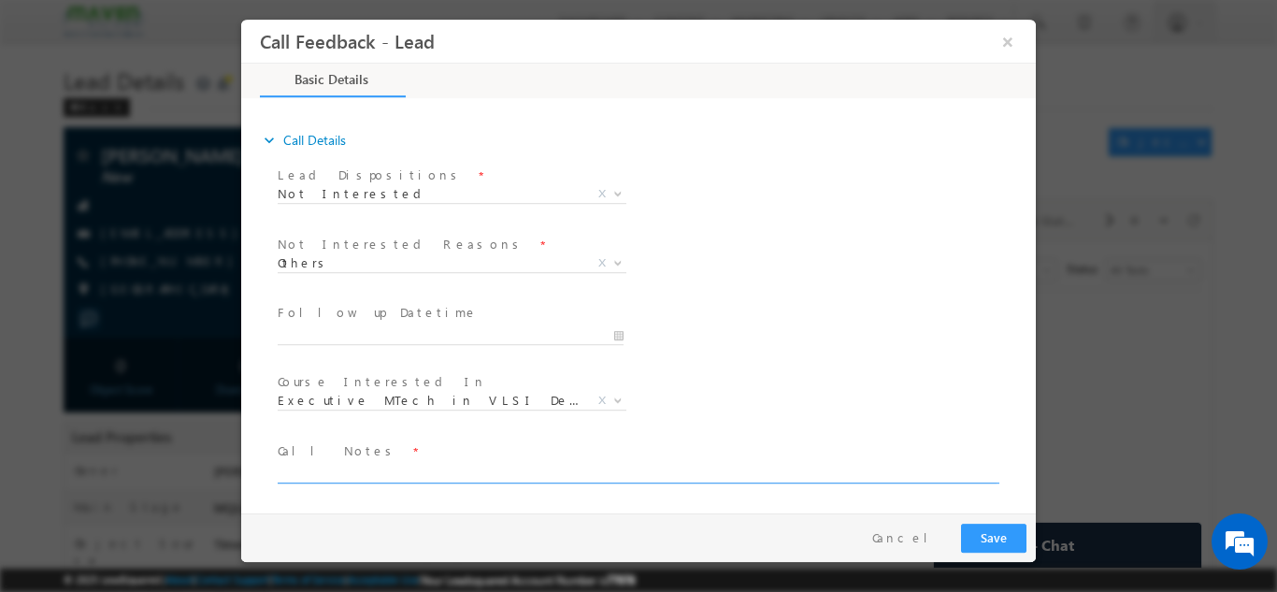
click at [702, 478] on textarea at bounding box center [637, 472] width 719 height 22
type textarea "d"
type textarea "not interested"
click at [1013, 530] on button "Save" at bounding box center [993, 537] width 65 height 29
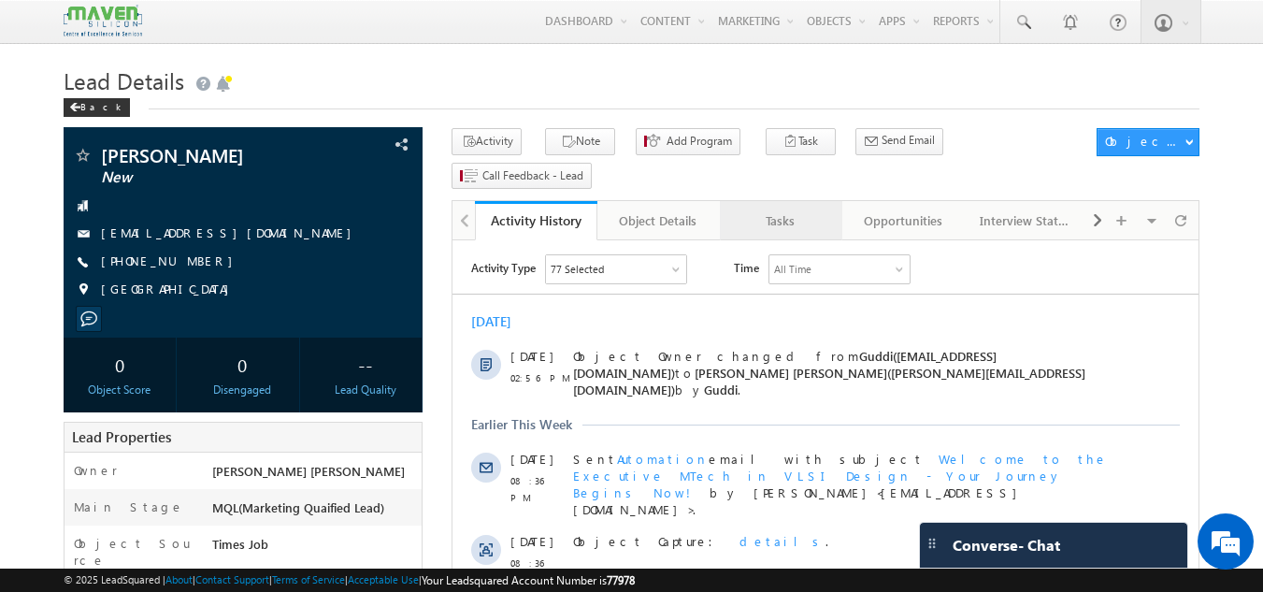
click at [769, 209] on div "Tasks" at bounding box center [780, 220] width 91 height 22
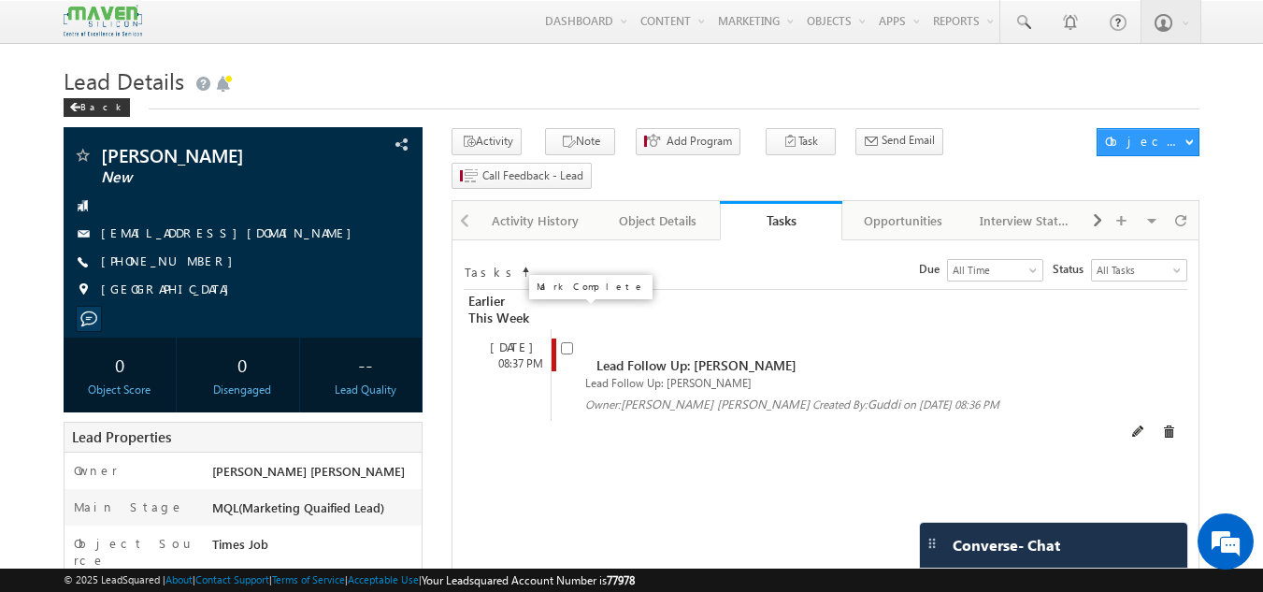
click at [564, 342] on input "checkbox" at bounding box center [567, 348] width 12 height 12
checkbox input "false"
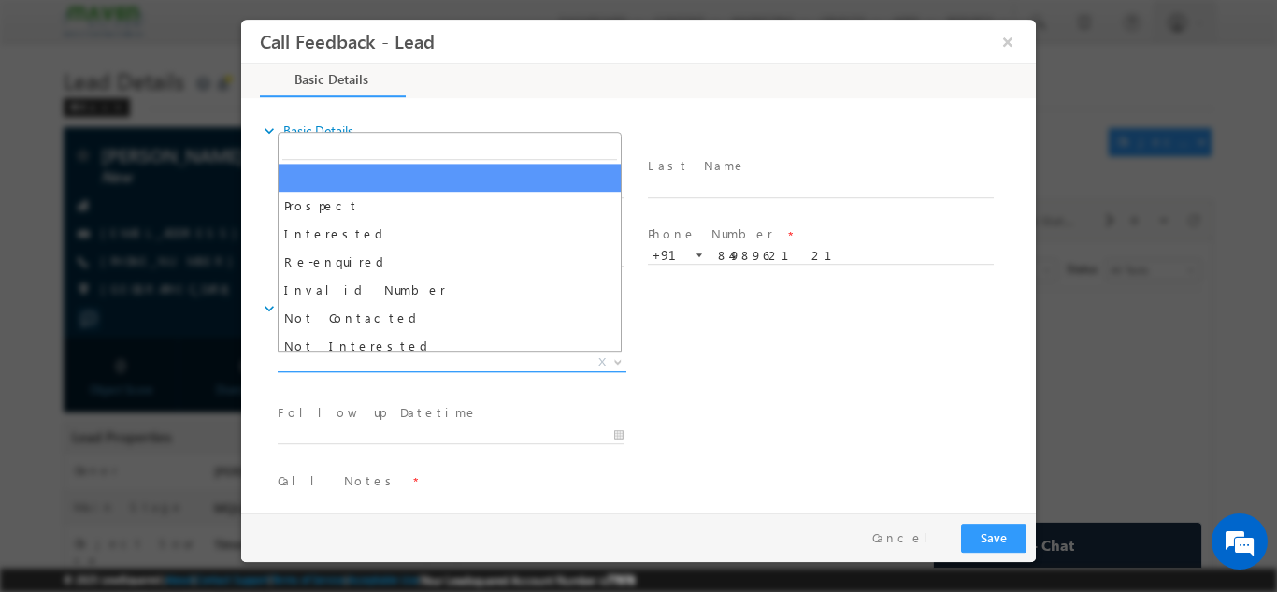
click at [390, 364] on span "X" at bounding box center [452, 361] width 349 height 19
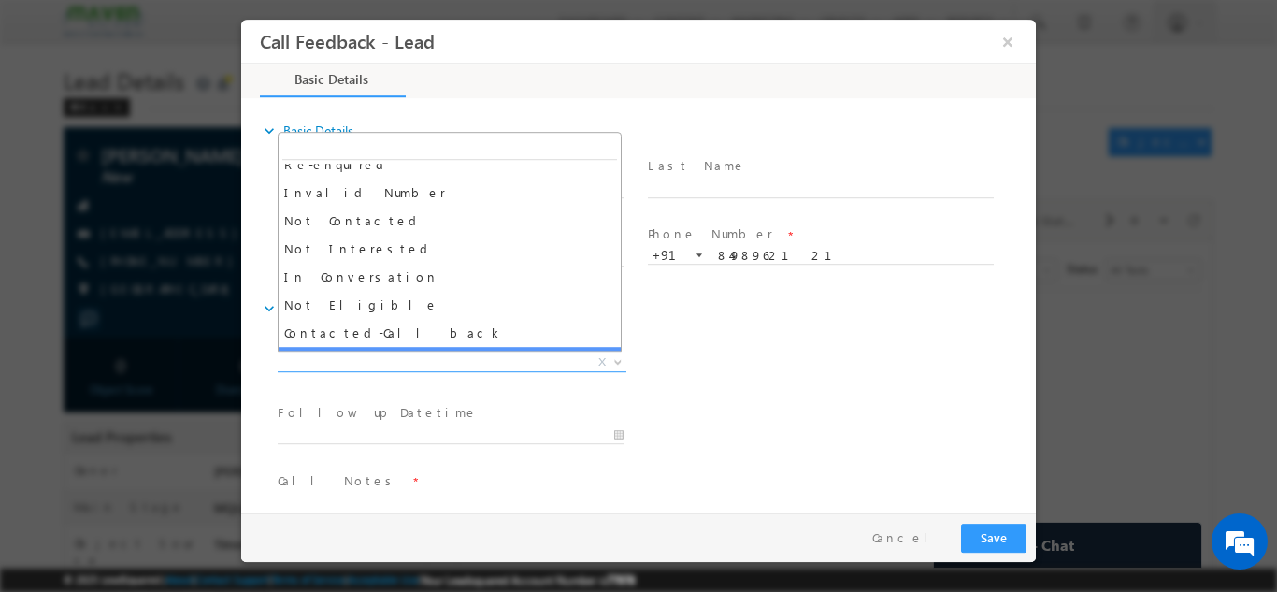
scroll to position [84, 0]
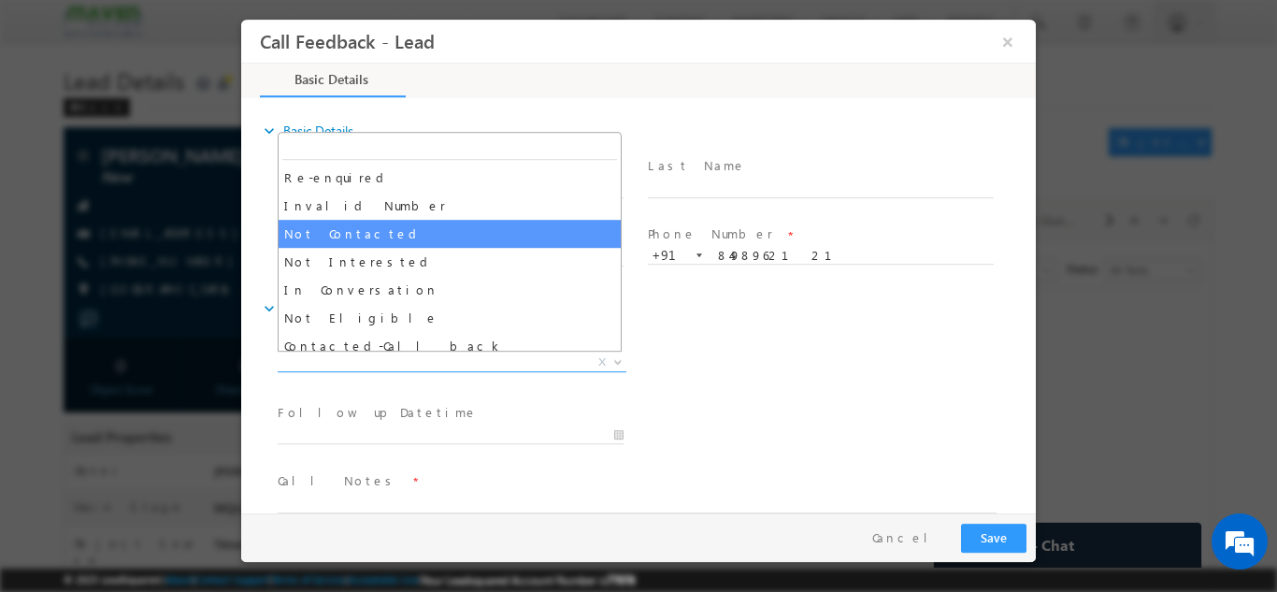
select select "Not Contacted"
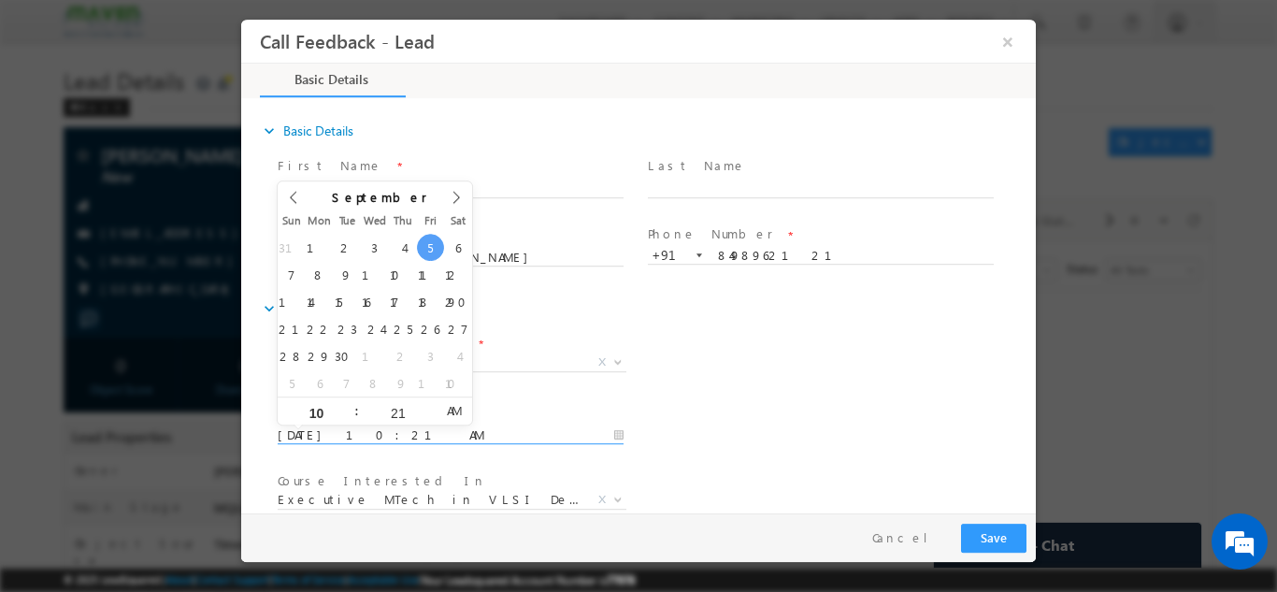
click at [365, 434] on input "05/09/2025 10:21 AM" at bounding box center [451, 434] width 346 height 19
type input "06/09/2025 10:21 AM"
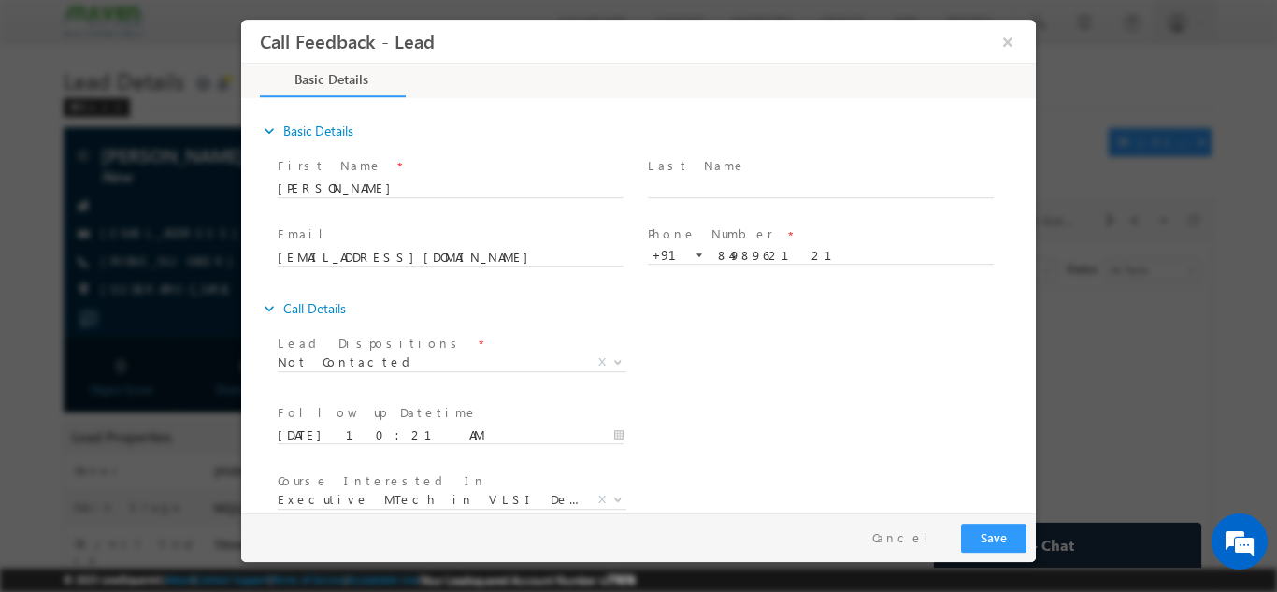
click at [738, 426] on div "Follow up Datetime * 06/09/2025 10:21 AM Program Type * Long Term Short Term X" at bounding box center [655, 432] width 762 height 69
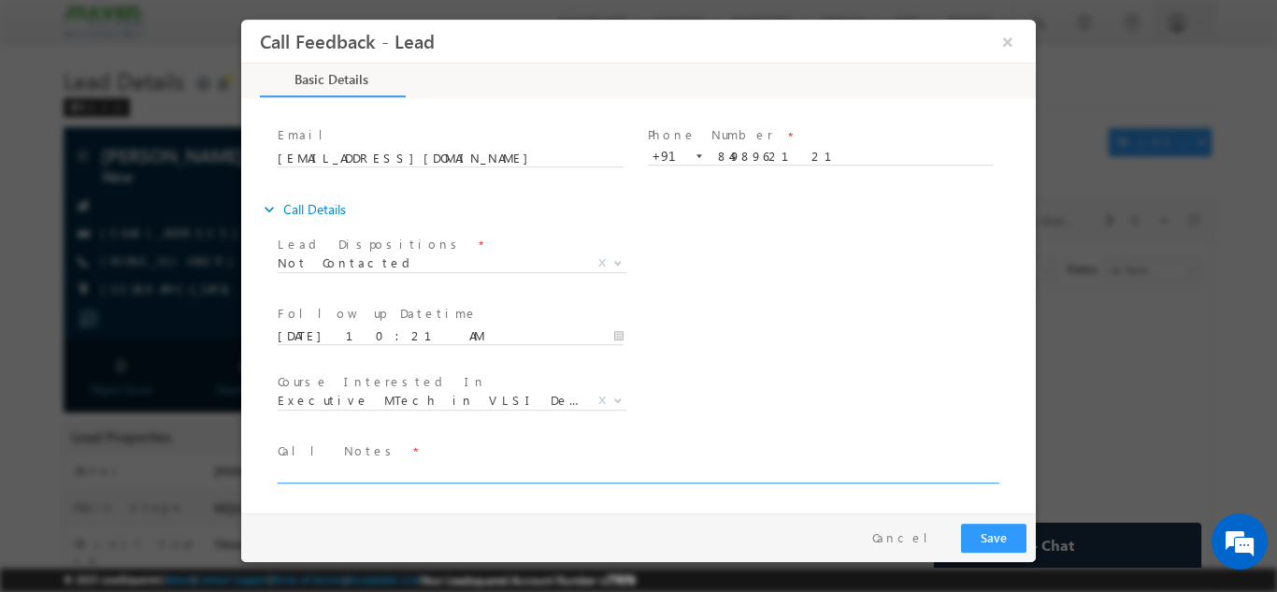
click at [606, 464] on textarea at bounding box center [637, 472] width 719 height 22
type textarea "dnp"
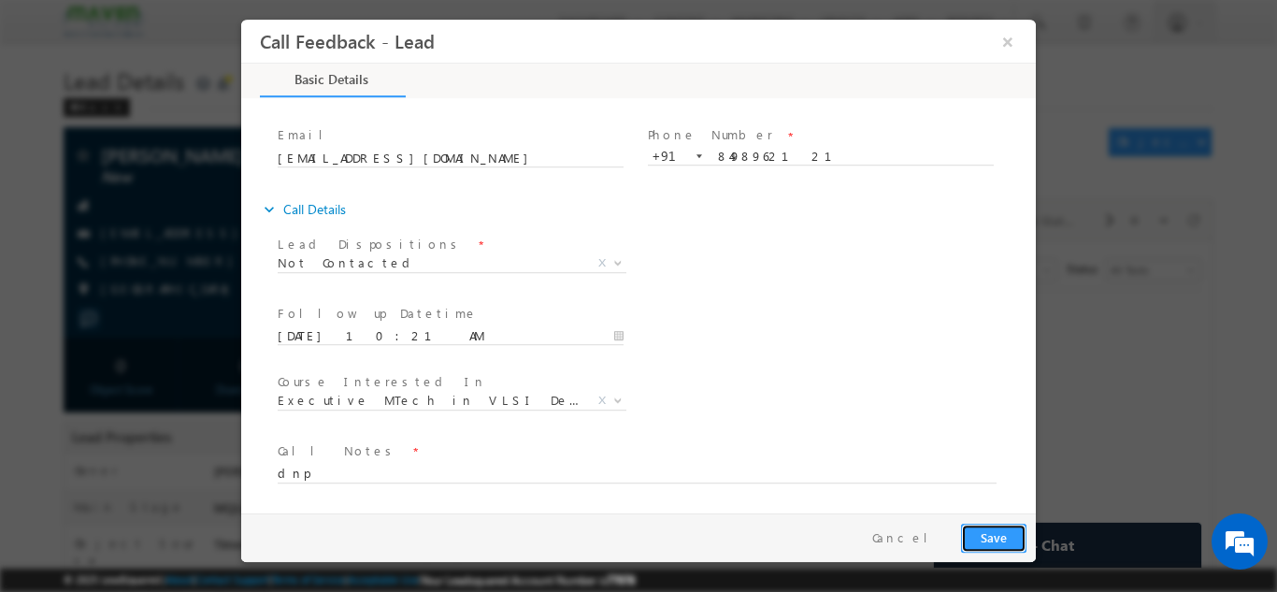
click at [992, 527] on button "Save" at bounding box center [993, 537] width 65 height 29
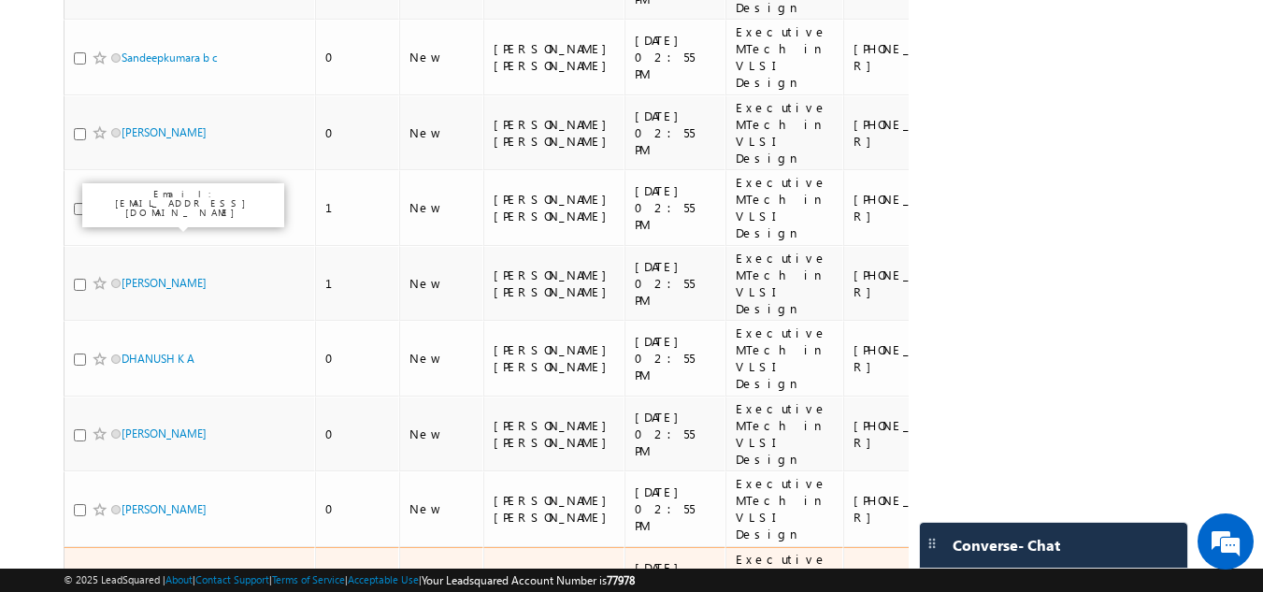
click at [151, 577] on link "R J Priyanka" at bounding box center [164, 584] width 85 height 14
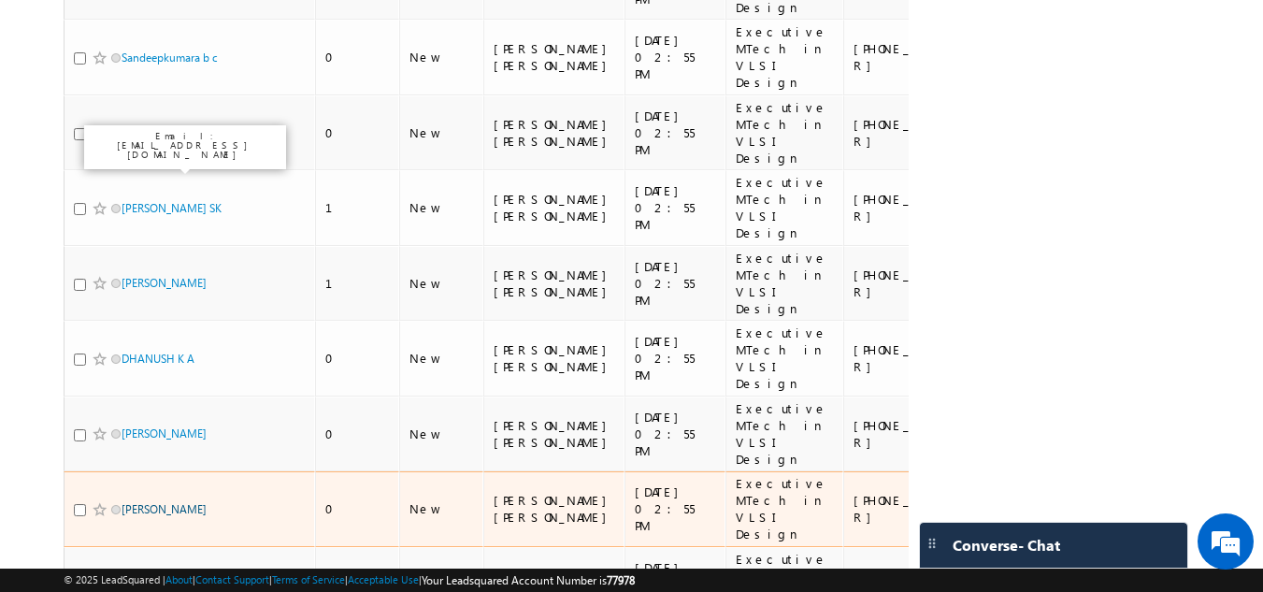
click at [150, 502] on link "Versha Verma" at bounding box center [164, 509] width 85 height 14
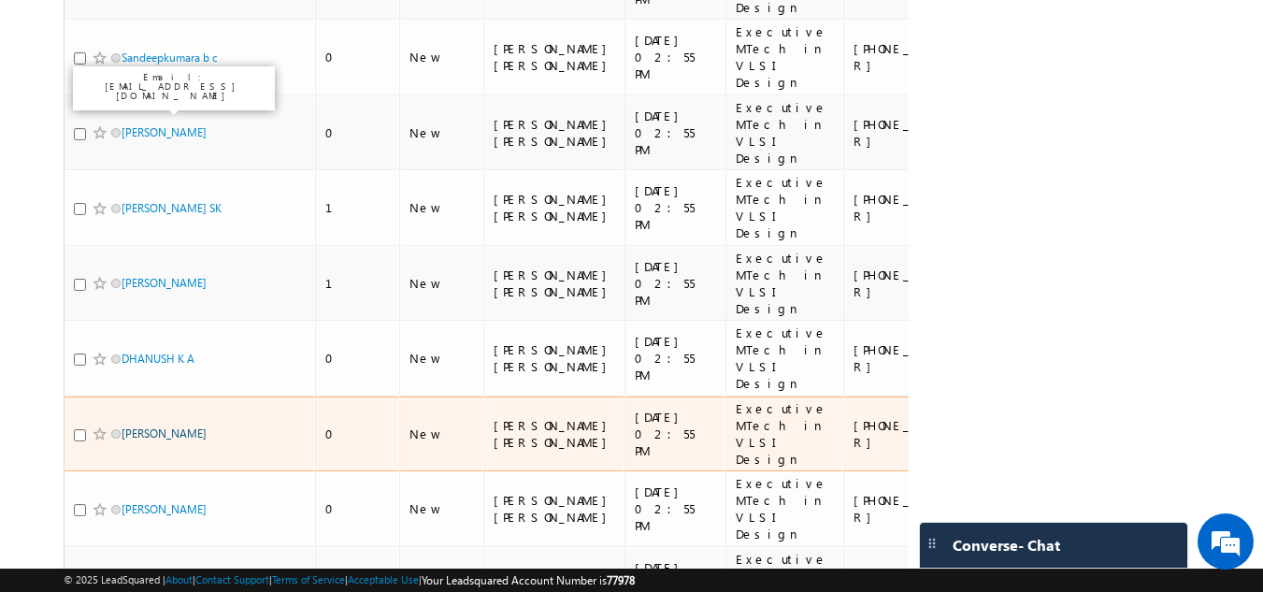
click at [158, 426] on link "Suraj Kumar" at bounding box center [164, 433] width 85 height 14
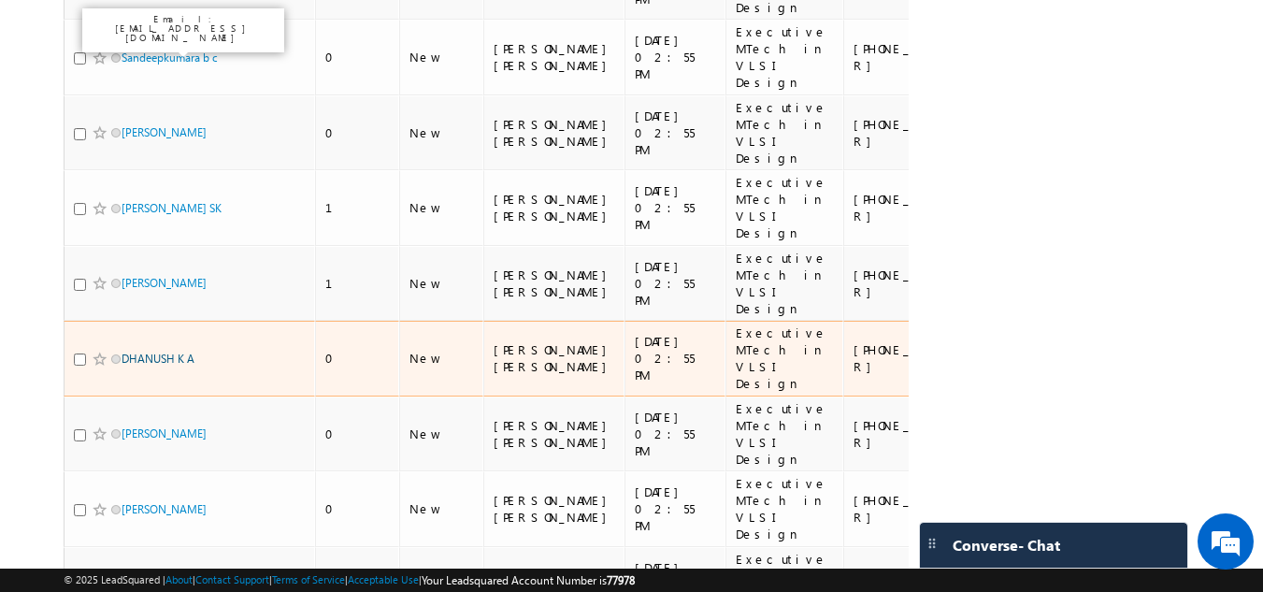
click at [161, 352] on link "DHANUSH K A" at bounding box center [158, 359] width 73 height 14
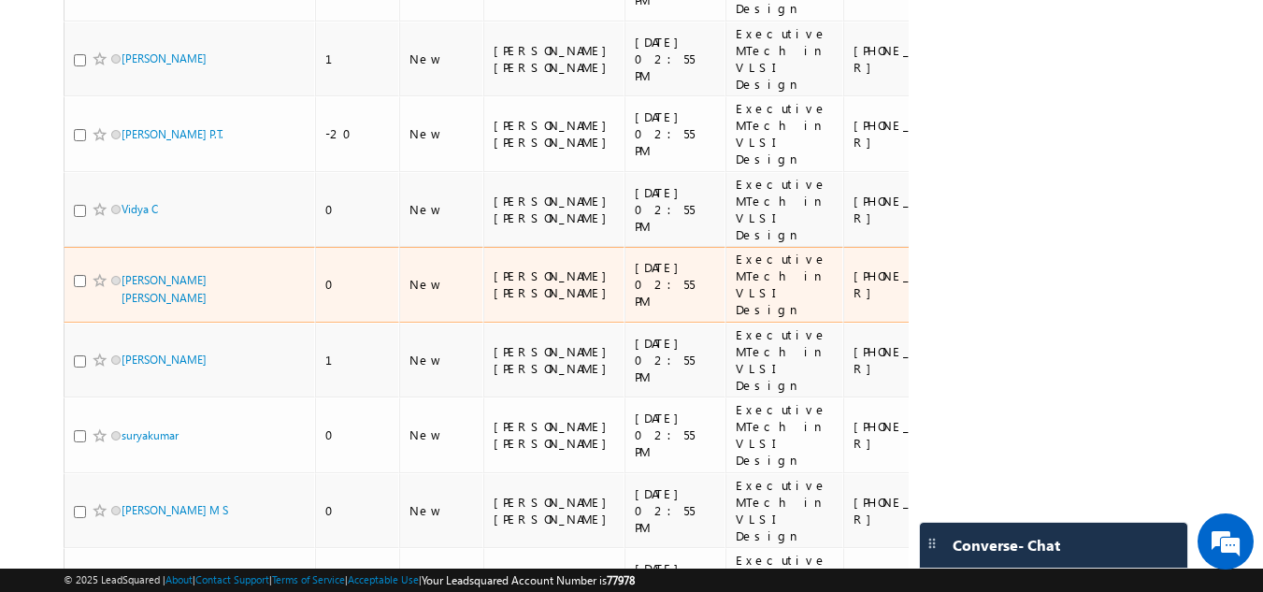
scroll to position [729, 0]
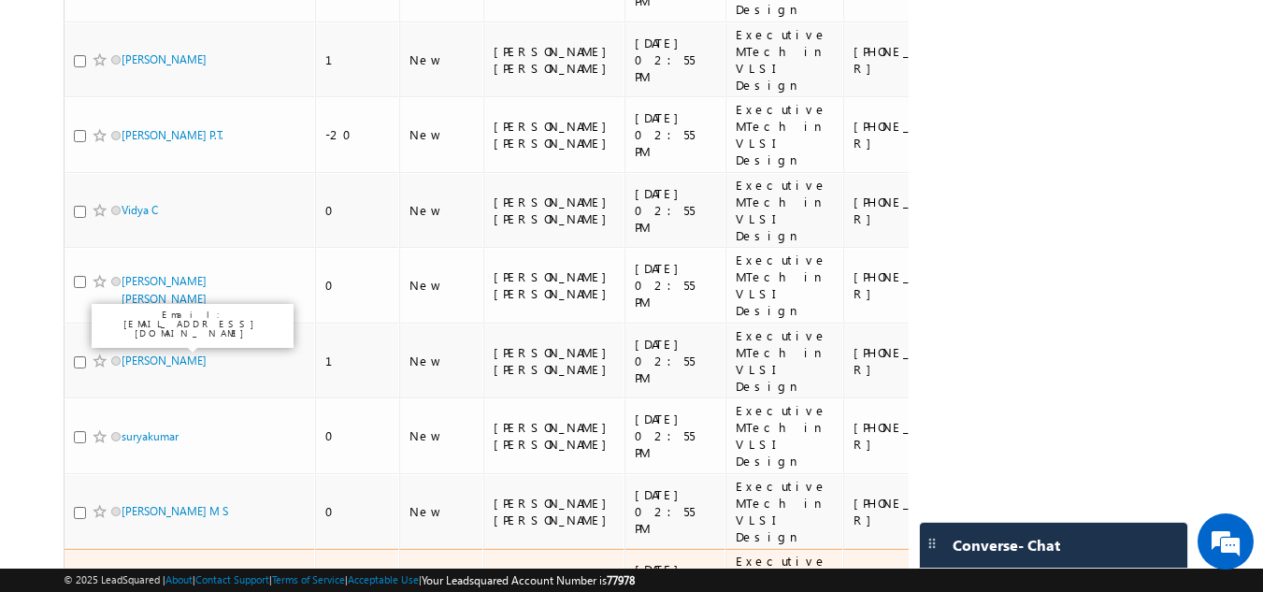
click at [155, 580] on link "Sandeepkumara b c" at bounding box center [170, 587] width 96 height 14
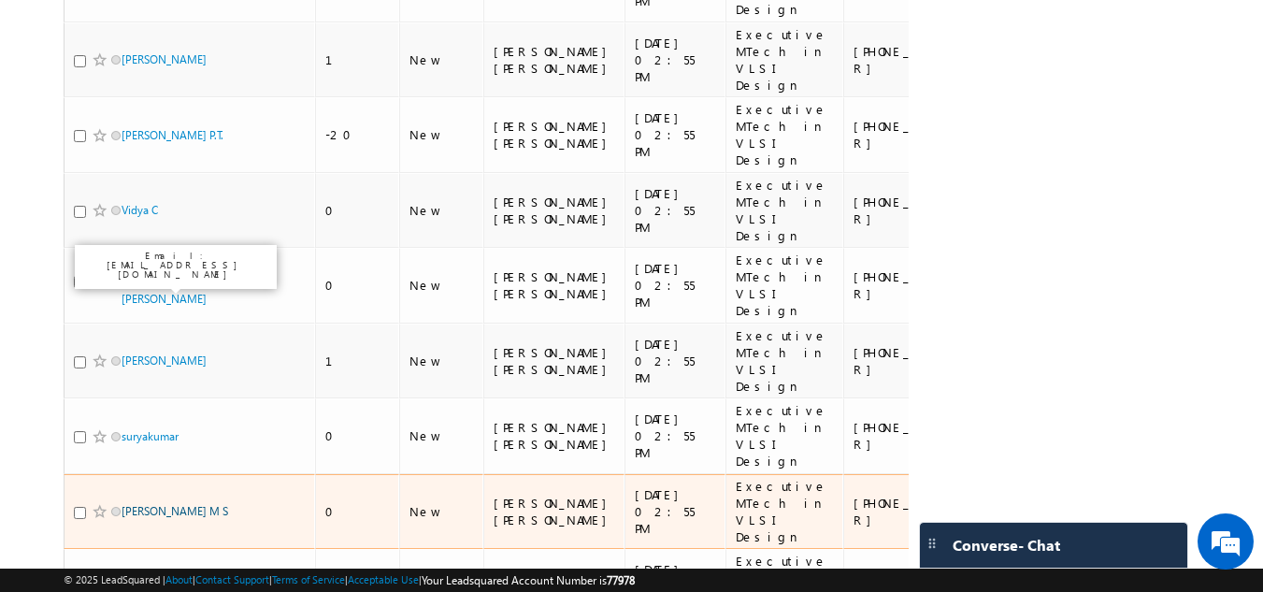
click at [157, 504] on link "Sushma M S" at bounding box center [175, 511] width 107 height 14
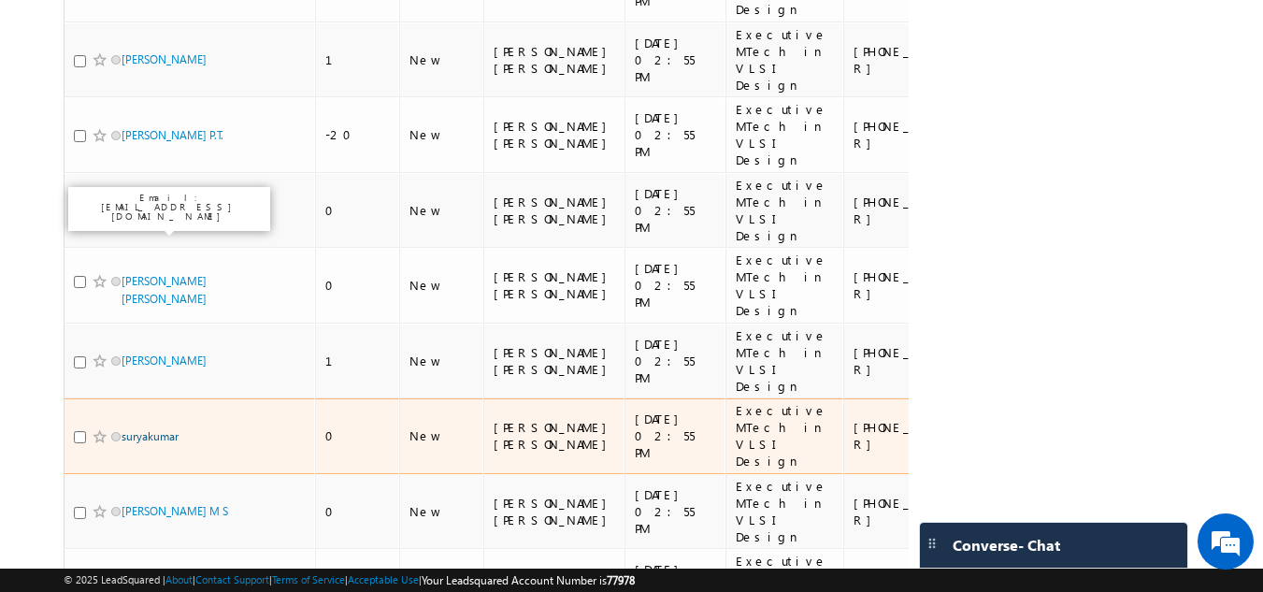
click at [153, 429] on link "suryakumar" at bounding box center [150, 436] width 57 height 14
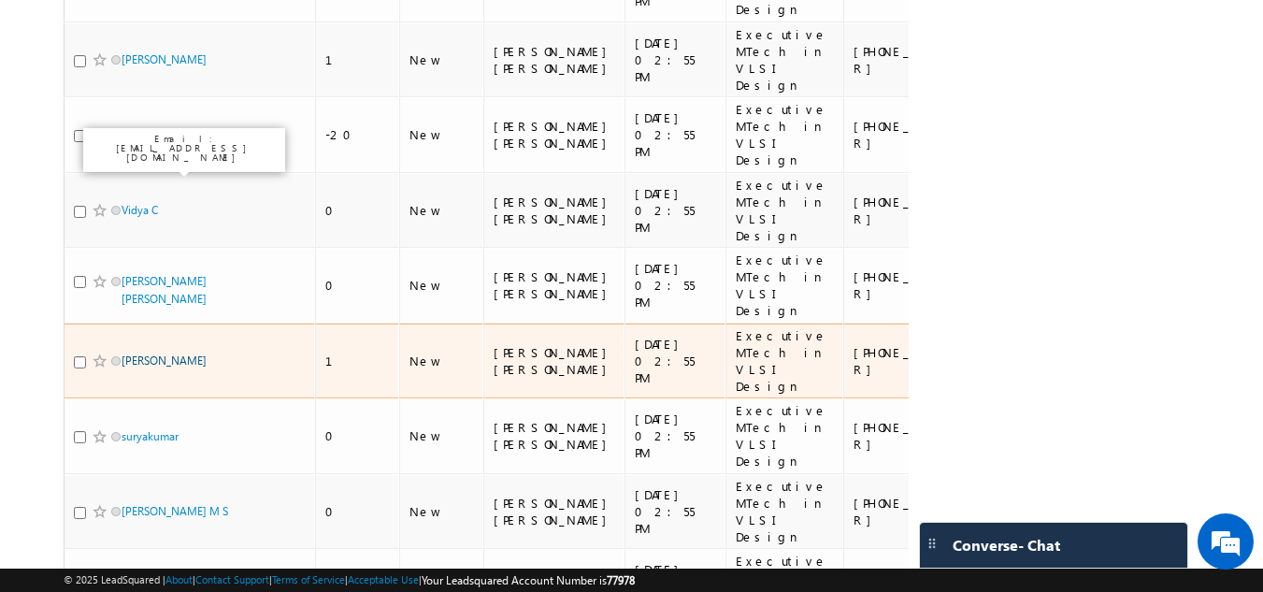
click at [156, 353] on link "Ashok Kumar" at bounding box center [164, 360] width 85 height 14
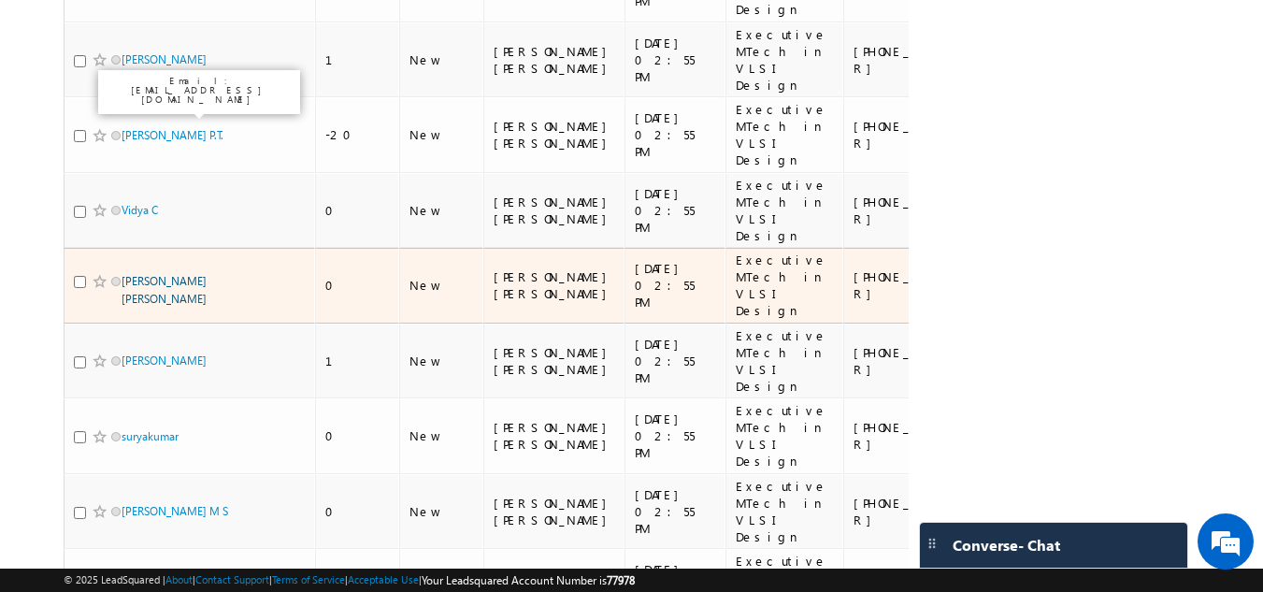
click at [148, 274] on link "Soniya Sachin Gaikwad" at bounding box center [164, 290] width 85 height 32
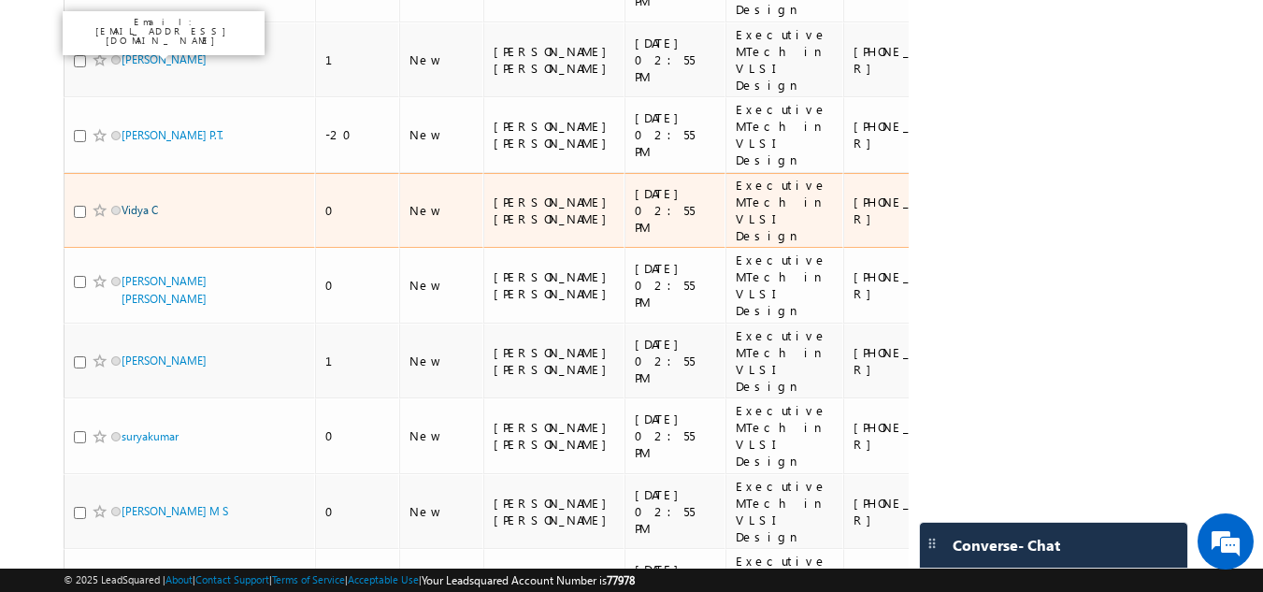
click at [135, 203] on link "Vidya C" at bounding box center [140, 210] width 36 height 14
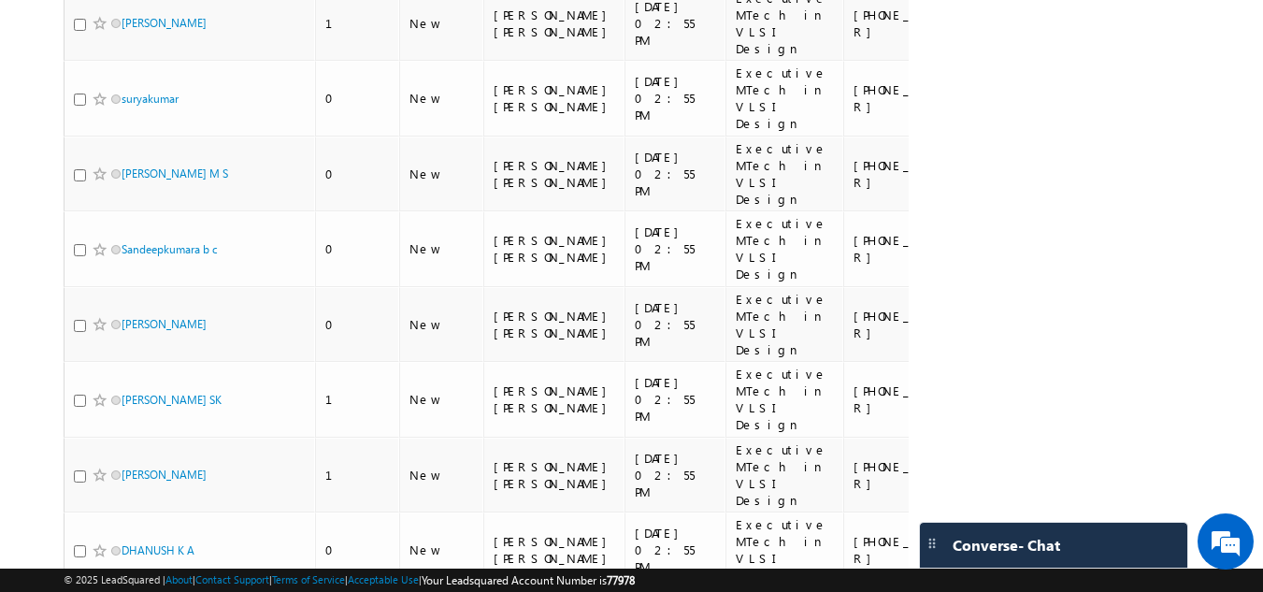
scroll to position [1258, 0]
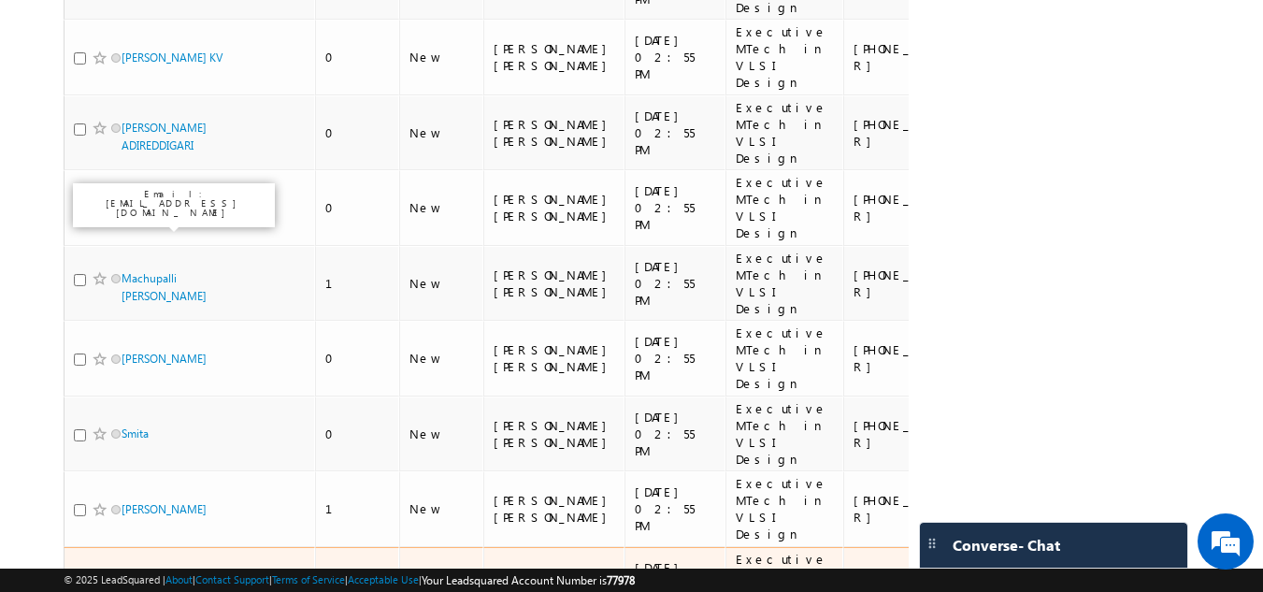
click at [138, 577] on link "Lokanath barik" at bounding box center [164, 584] width 85 height 14
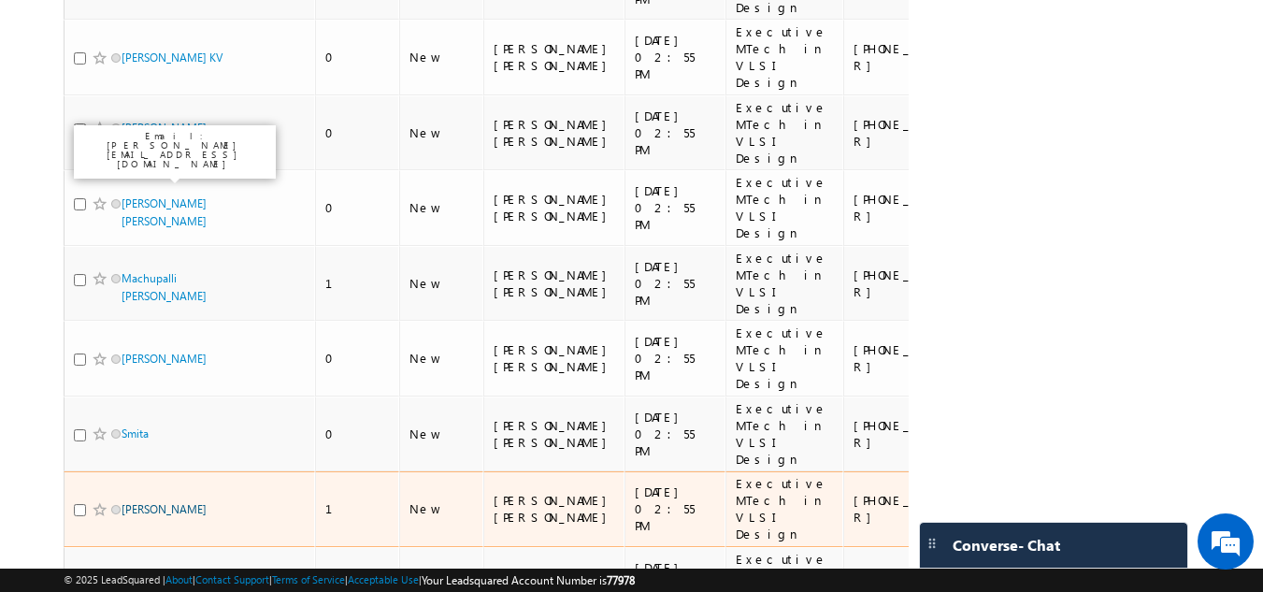
click at [144, 502] on link "Srikanth Godavarthi" at bounding box center [164, 509] width 85 height 14
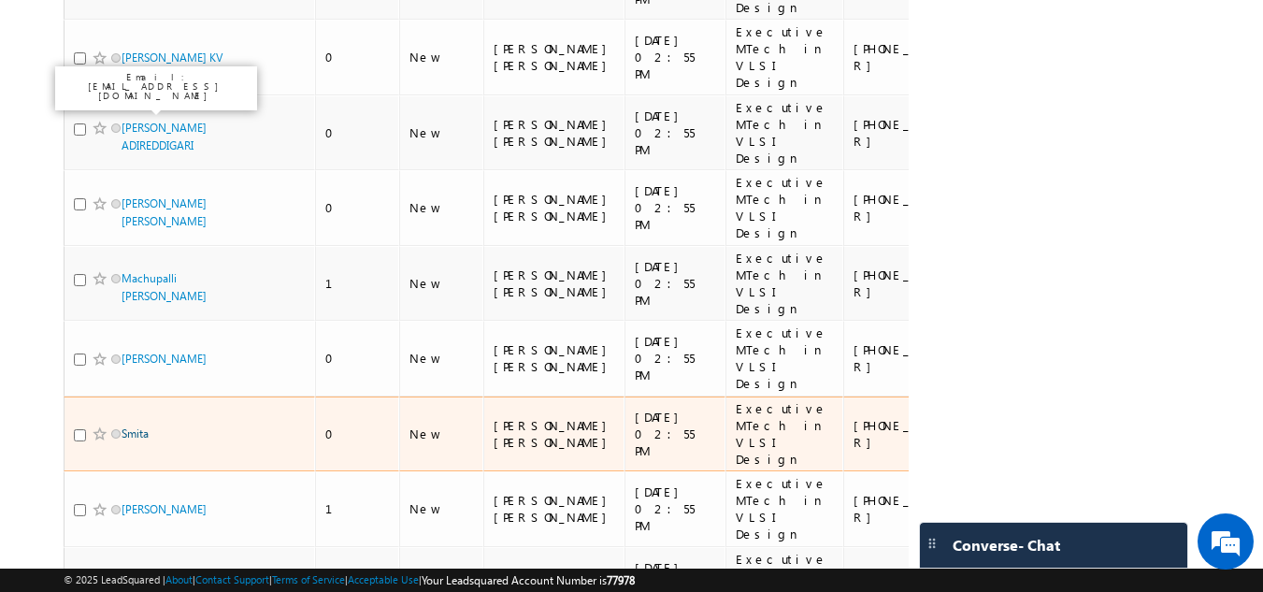
click at [132, 426] on link "Smita" at bounding box center [135, 433] width 27 height 14
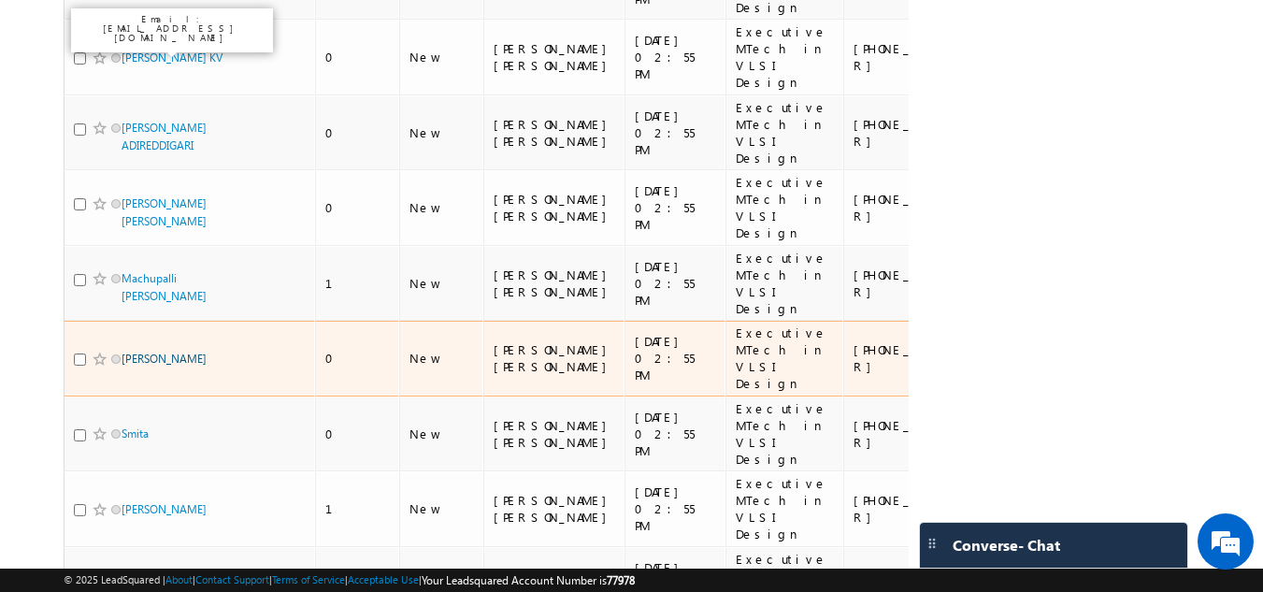
click at [131, 352] on link "Sujay Hv" at bounding box center [164, 359] width 85 height 14
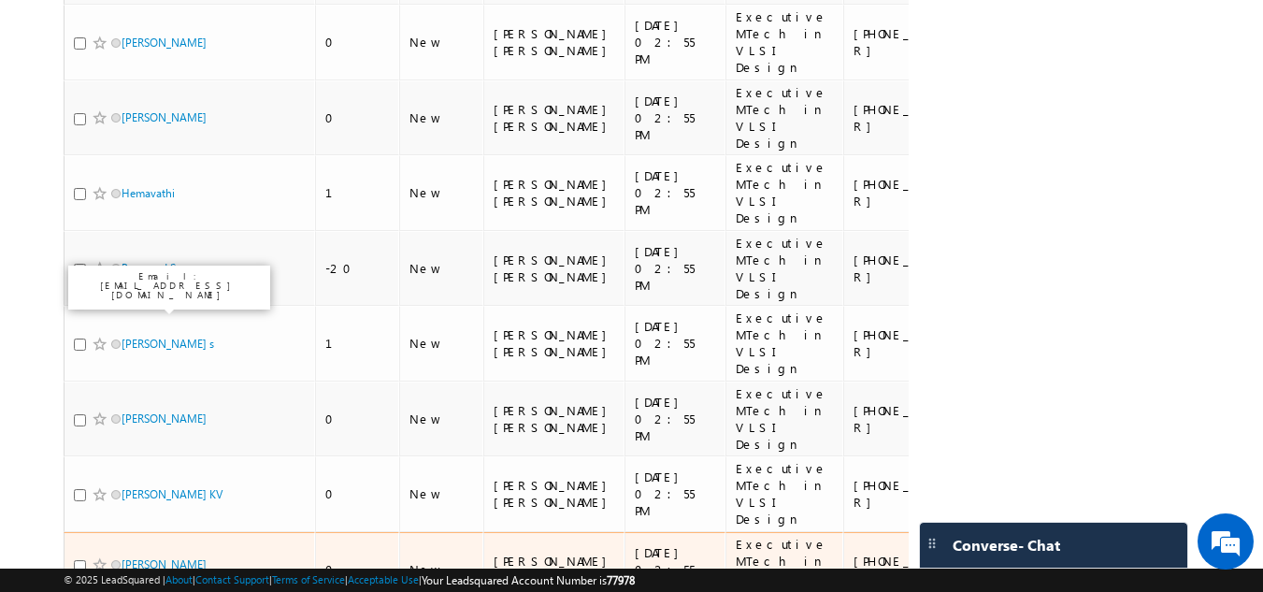
scroll to position [821, 0]
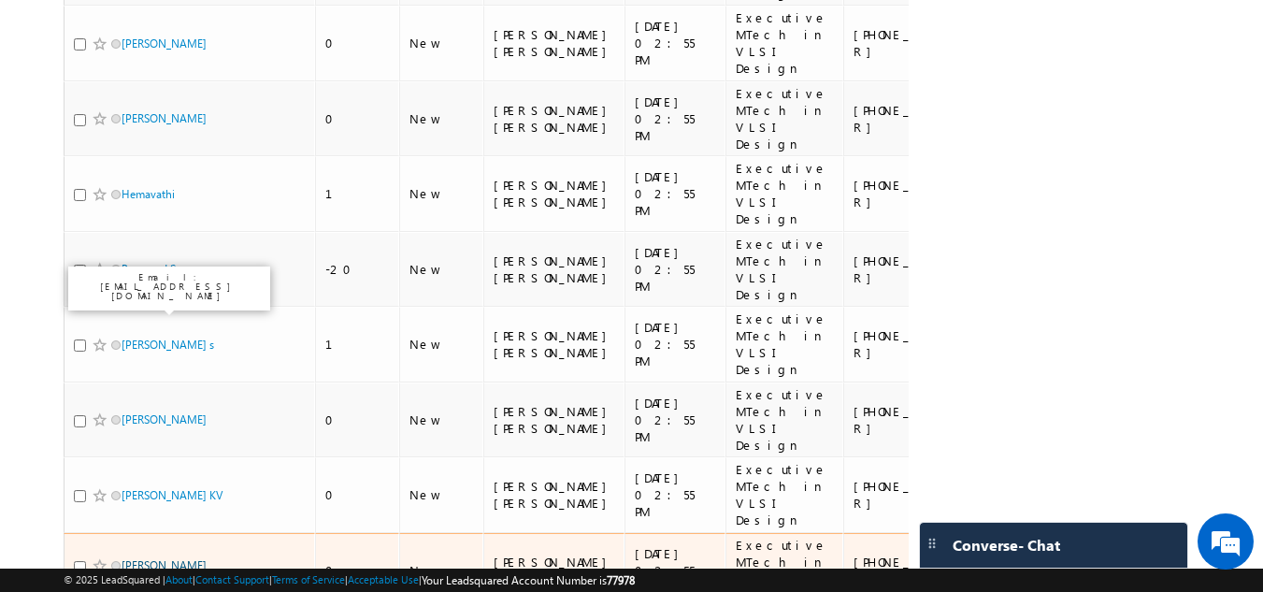
click at [155, 558] on link "[PERSON_NAME] ADIREDDIGARI" at bounding box center [164, 574] width 85 height 32
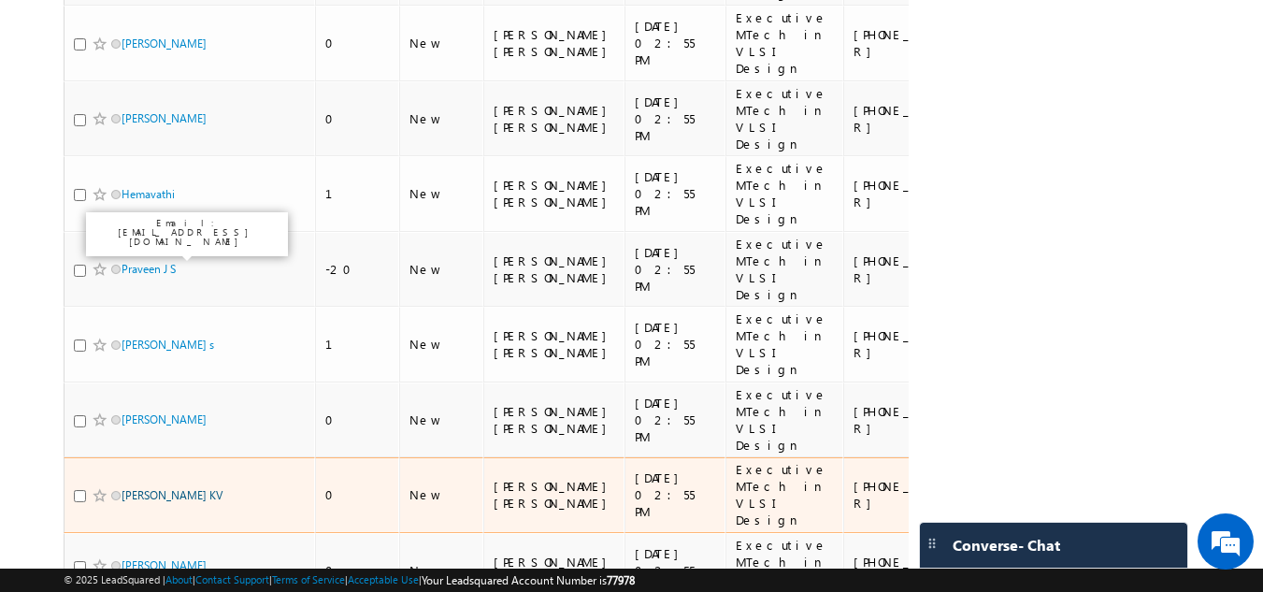
click at [155, 488] on link "[PERSON_NAME] KV" at bounding box center [172, 495] width 101 height 14
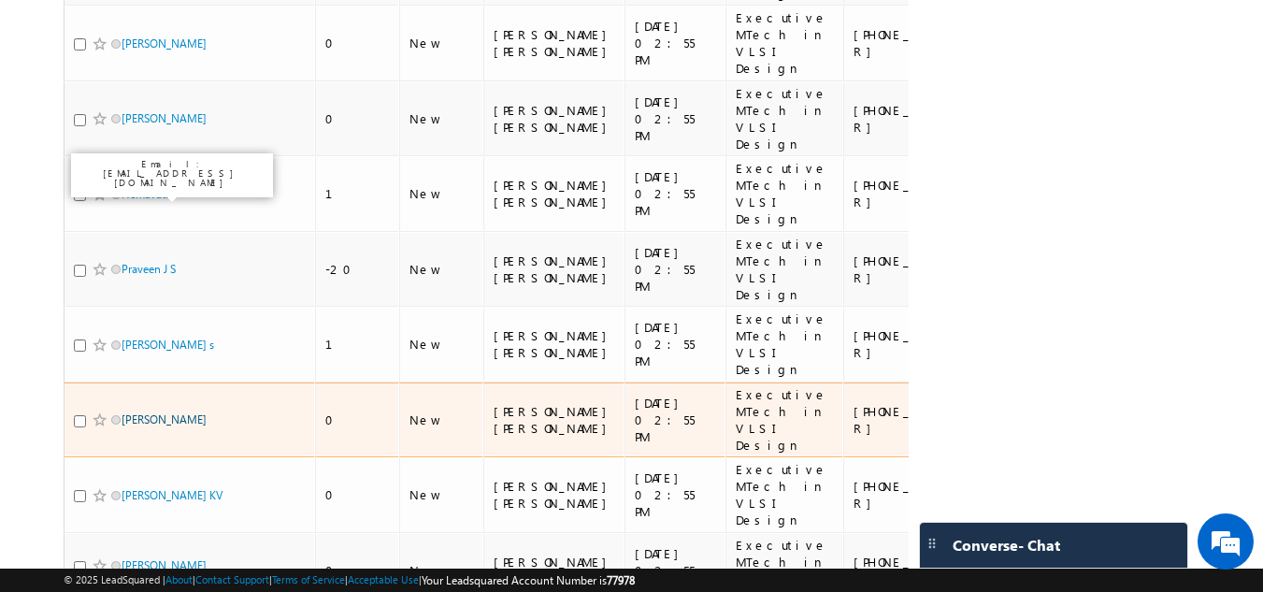
click at [155, 412] on link "[PERSON_NAME]" at bounding box center [164, 419] width 85 height 14
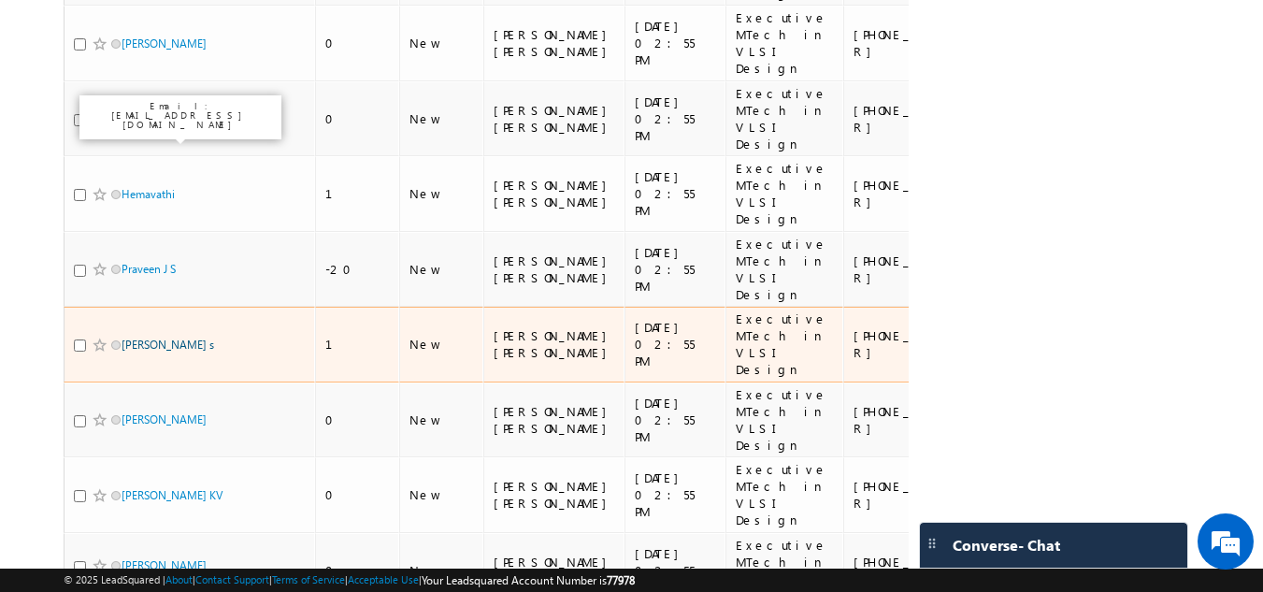
click at [151, 338] on link "[PERSON_NAME] s" at bounding box center [168, 345] width 93 height 14
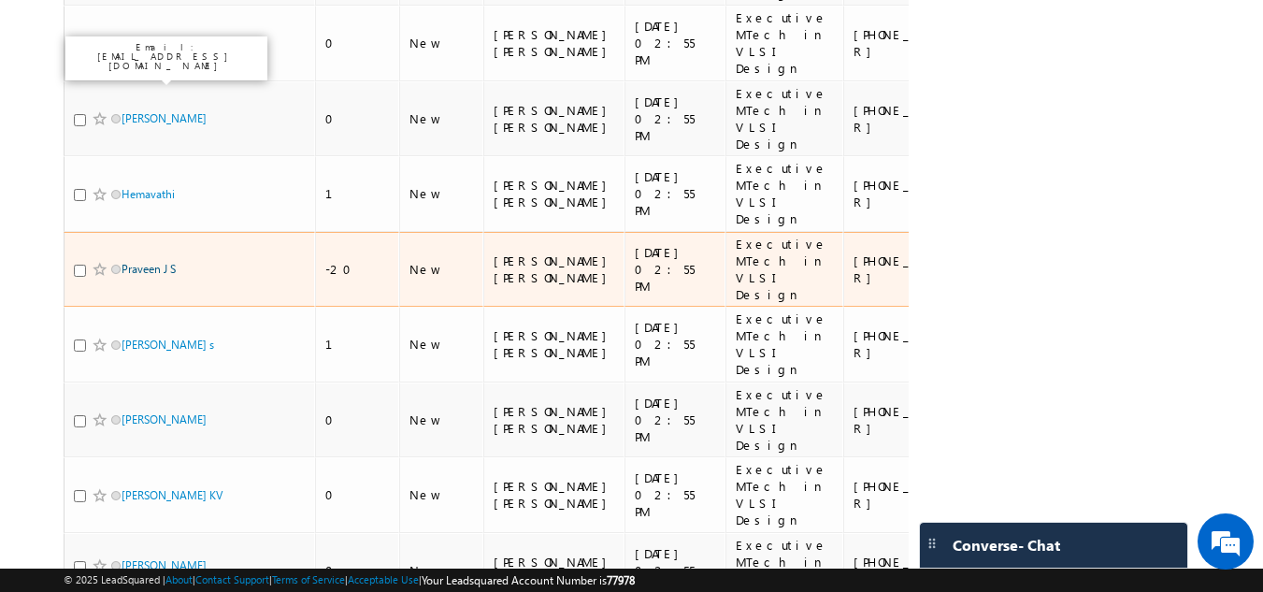
click at [139, 262] on link "Praveen J S" at bounding box center [149, 269] width 54 height 14
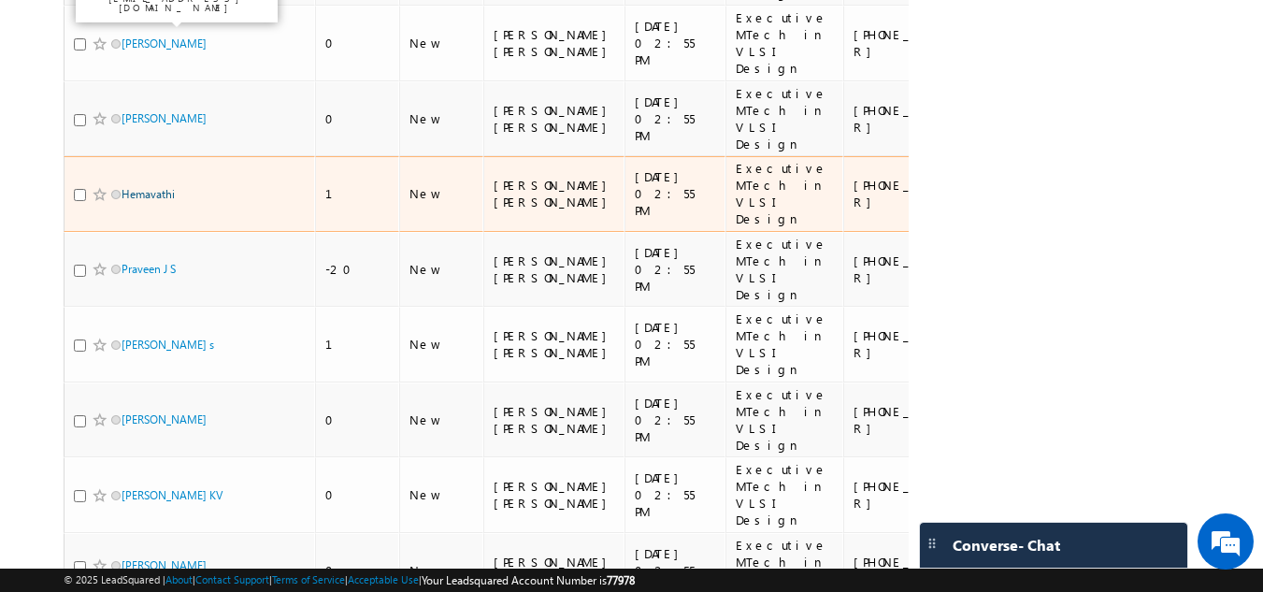
click at [148, 187] on link "Hemavathi" at bounding box center [148, 194] width 53 height 14
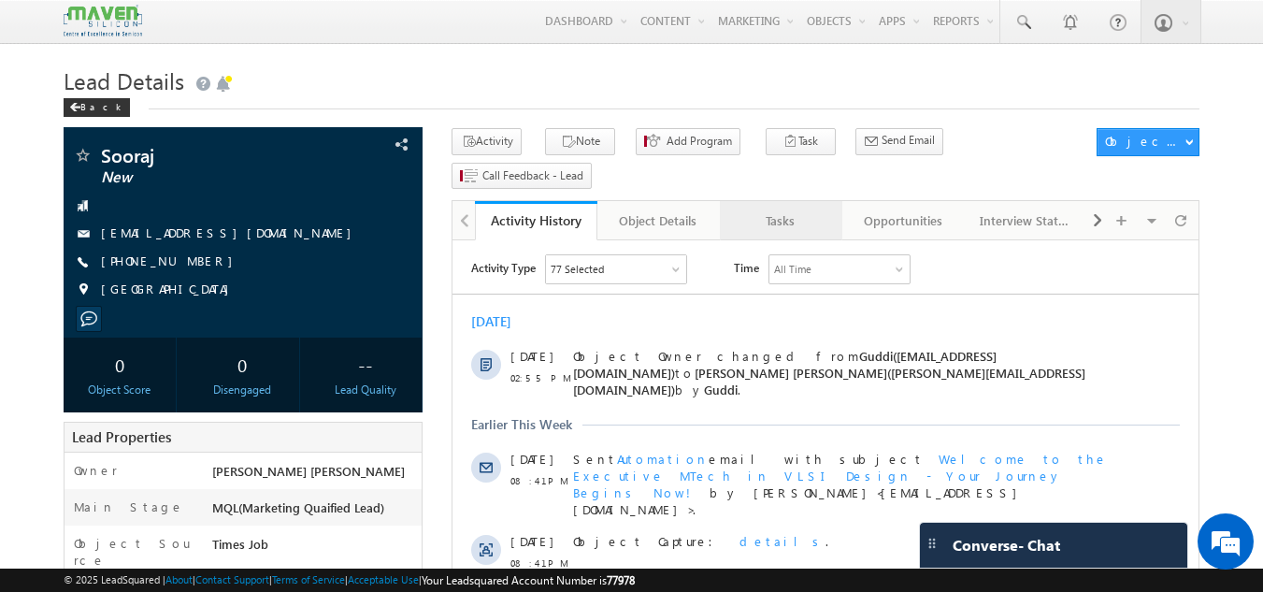
click at [792, 209] on div "Tasks" at bounding box center [780, 220] width 91 height 22
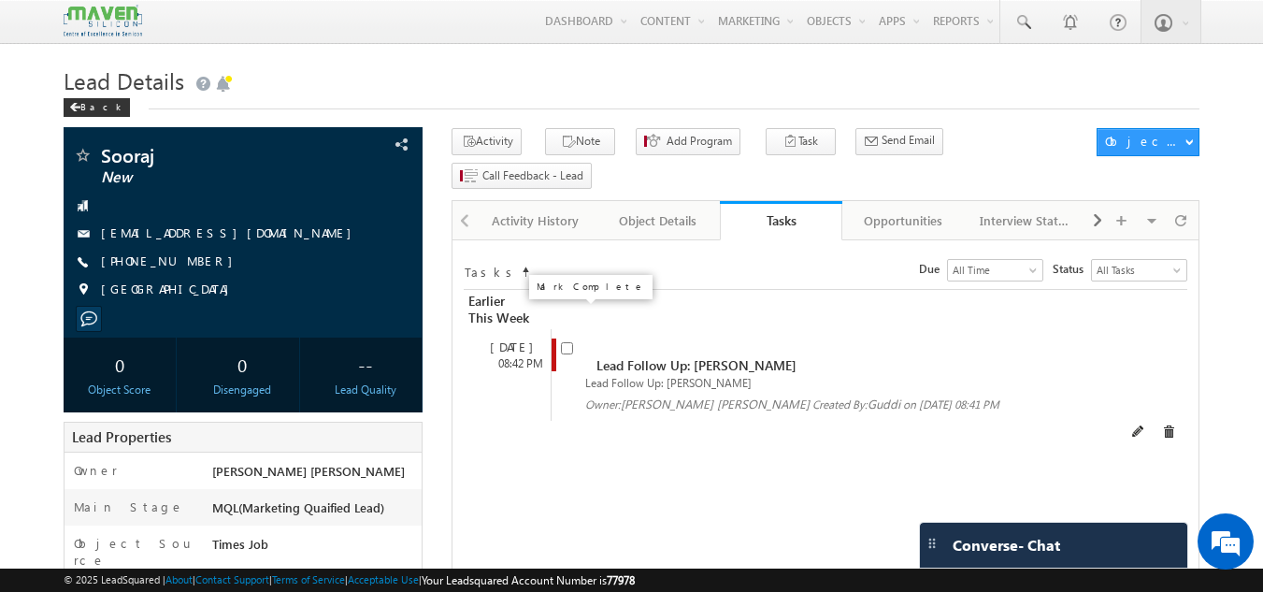
click at [567, 342] on input "checkbox" at bounding box center [567, 348] width 12 height 12
checkbox input "false"
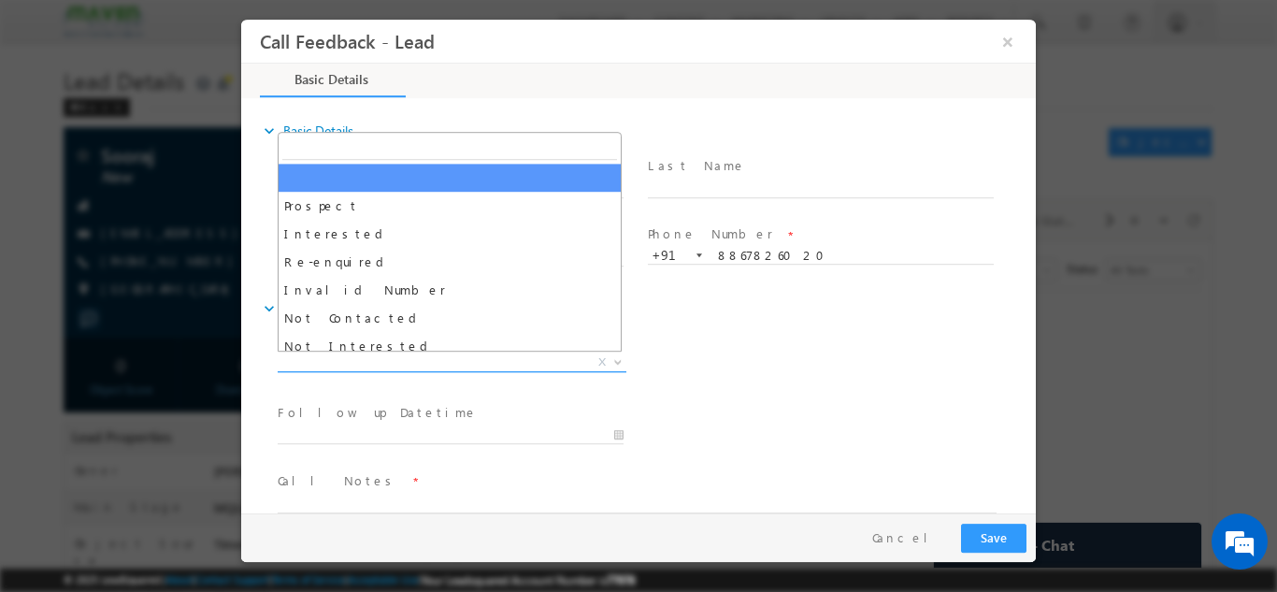
click at [506, 352] on span "X" at bounding box center [452, 361] width 349 height 19
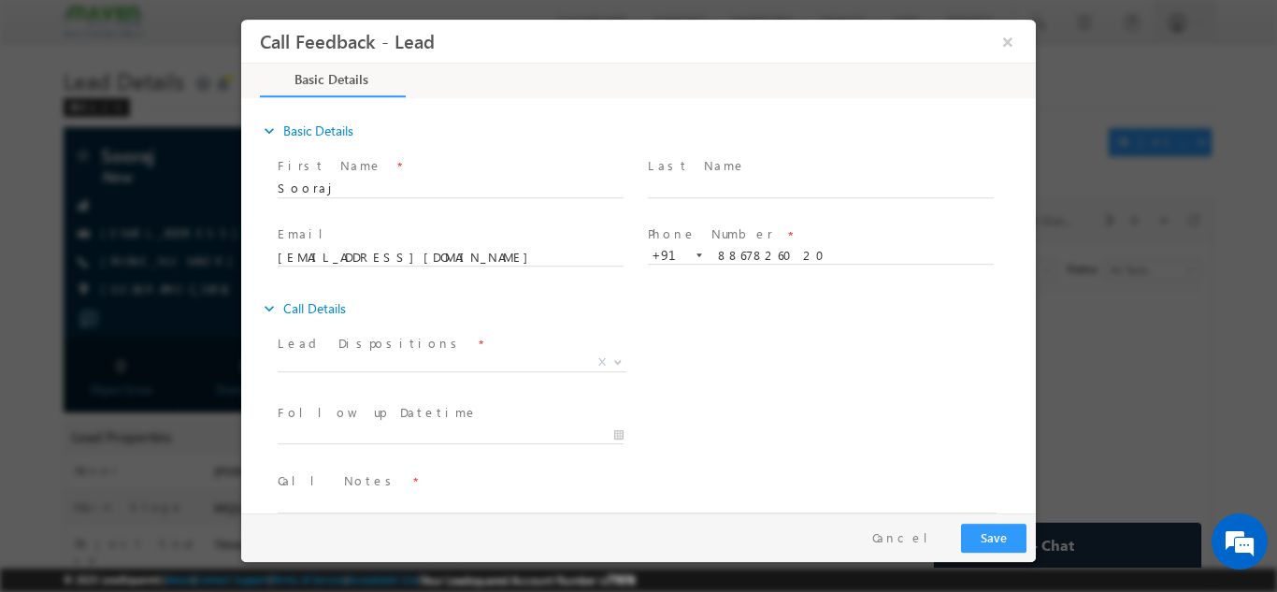
click at [474, 396] on div "Lead Dispositions * Prospect Interested Re-enquired Invalid Number Not Contacte…" at bounding box center [459, 363] width 370 height 69
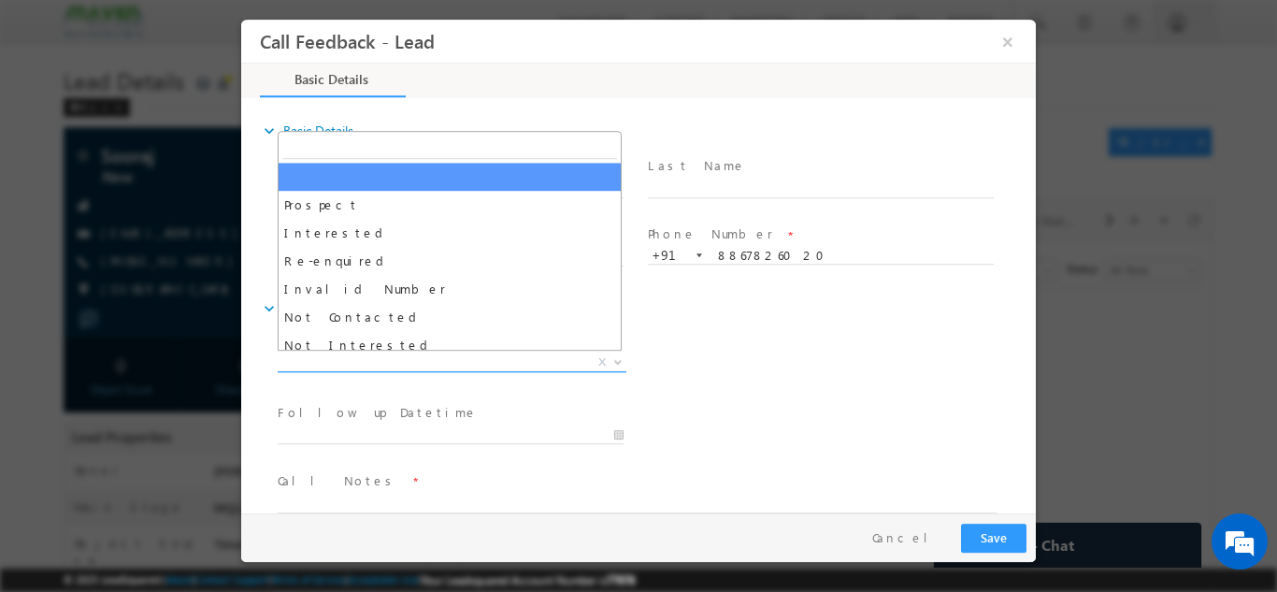
click at [459, 364] on span "X" at bounding box center [452, 361] width 349 height 19
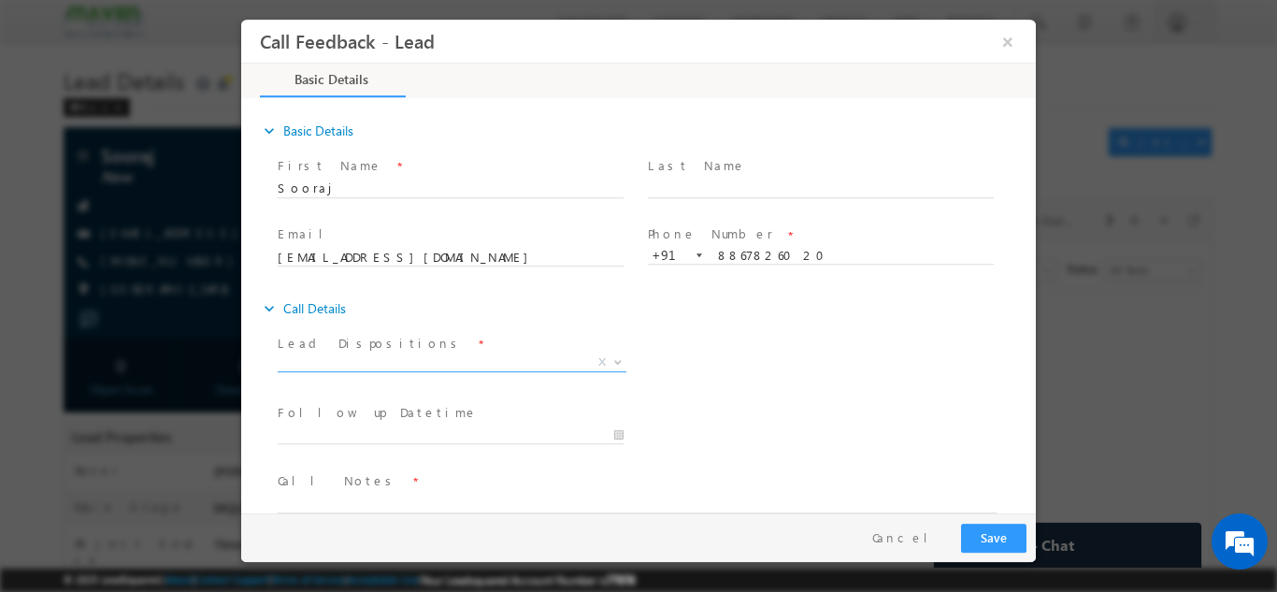
click at [696, 385] on div "Lead Dispositions * Prospect Interested Re-enquired Invalid Number Not Contacte…" at bounding box center [655, 363] width 762 height 69
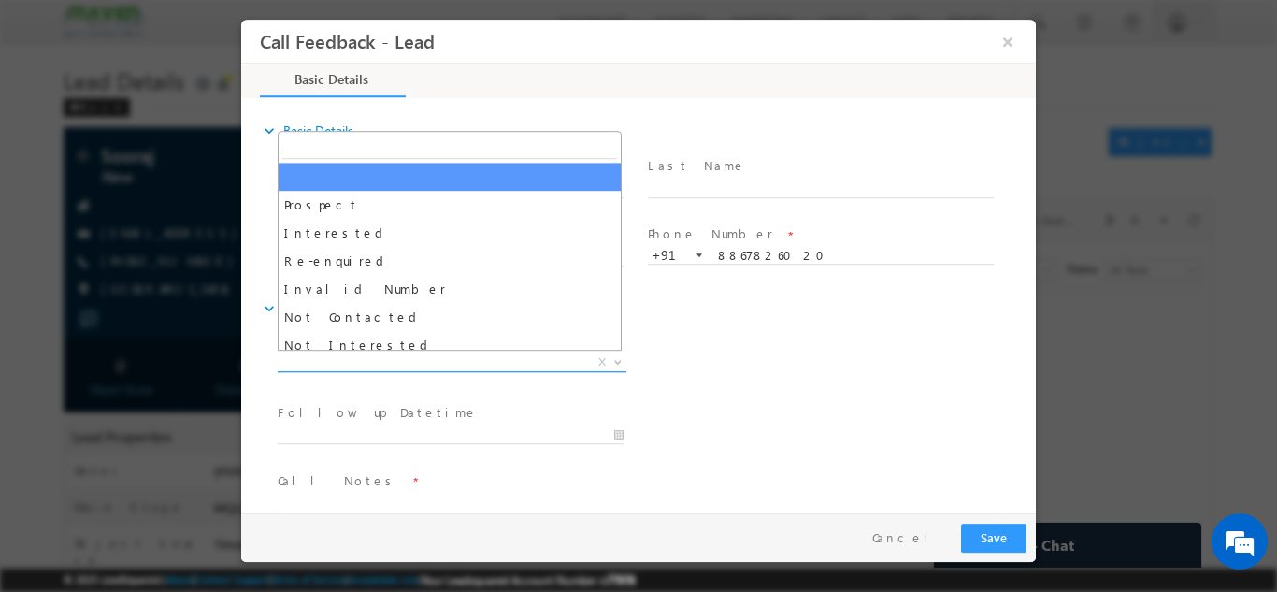
click at [390, 367] on span "X" at bounding box center [452, 361] width 349 height 19
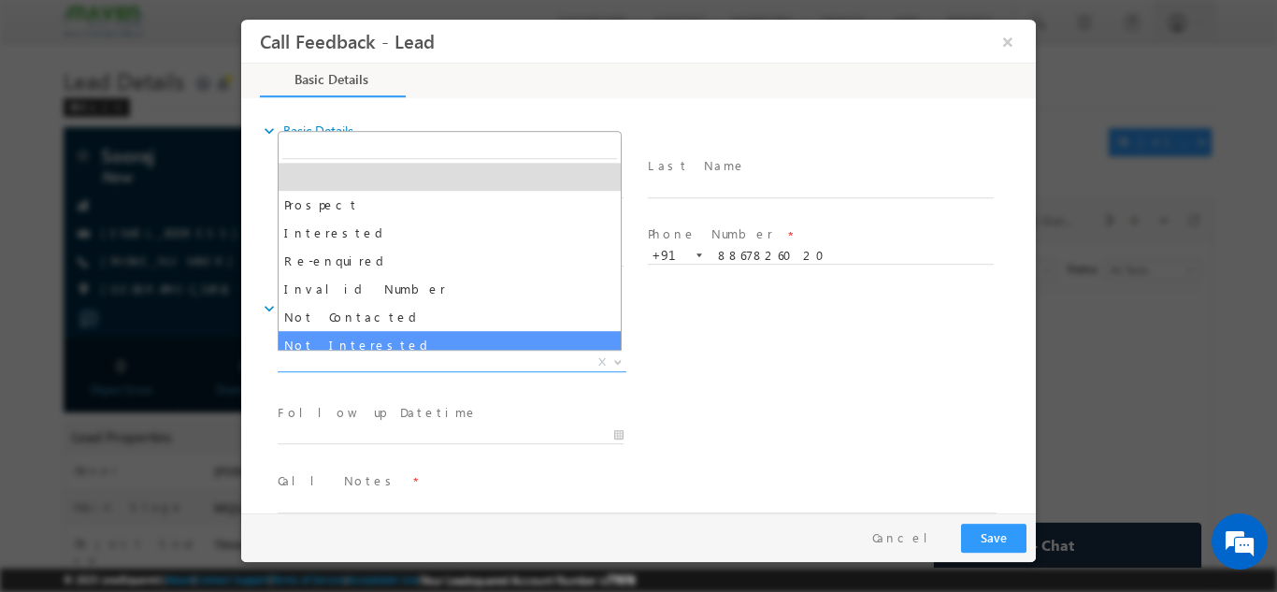
select select "Not Interested"
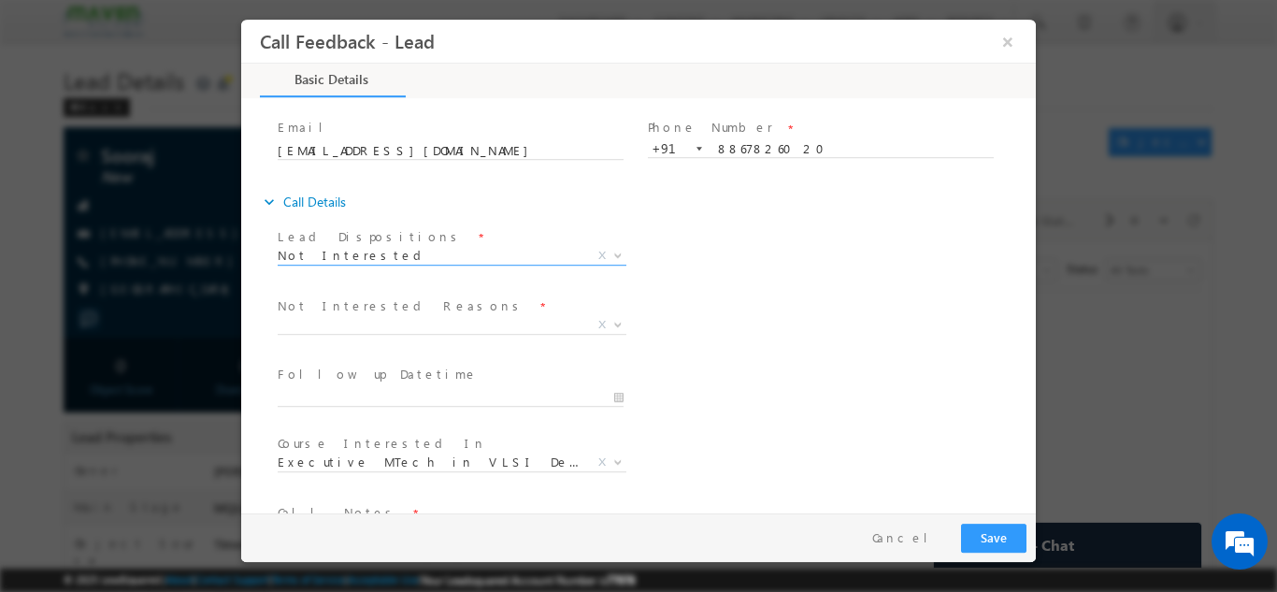
scroll to position [108, 0]
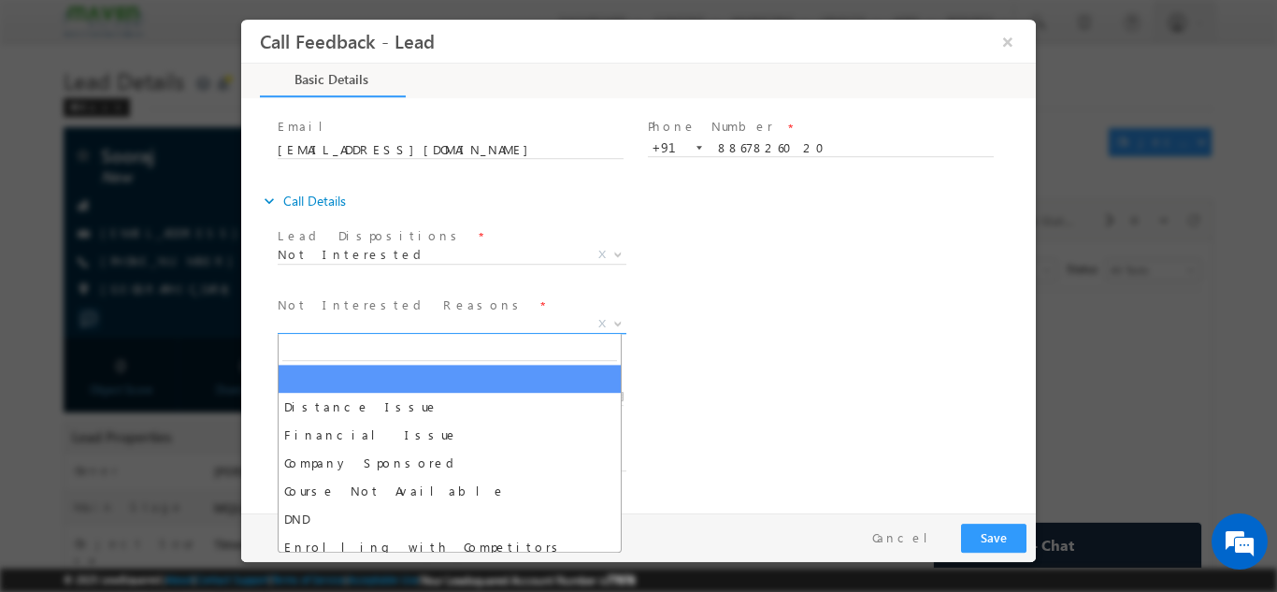
click at [389, 327] on span "X" at bounding box center [452, 323] width 349 height 19
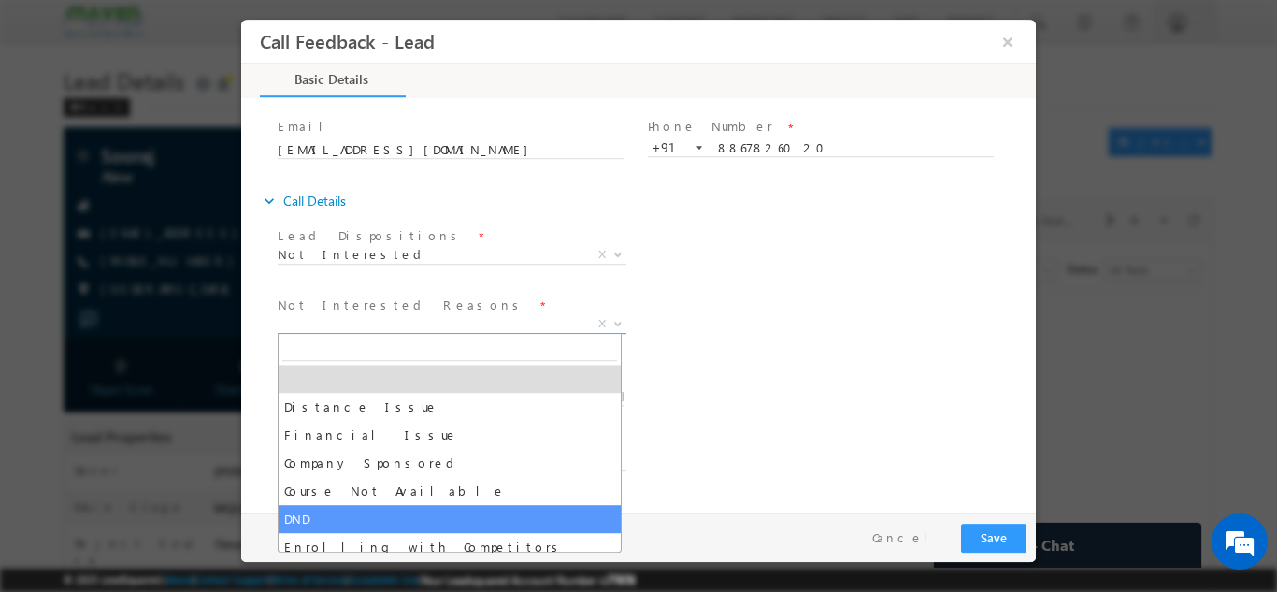
scroll to position [37, 0]
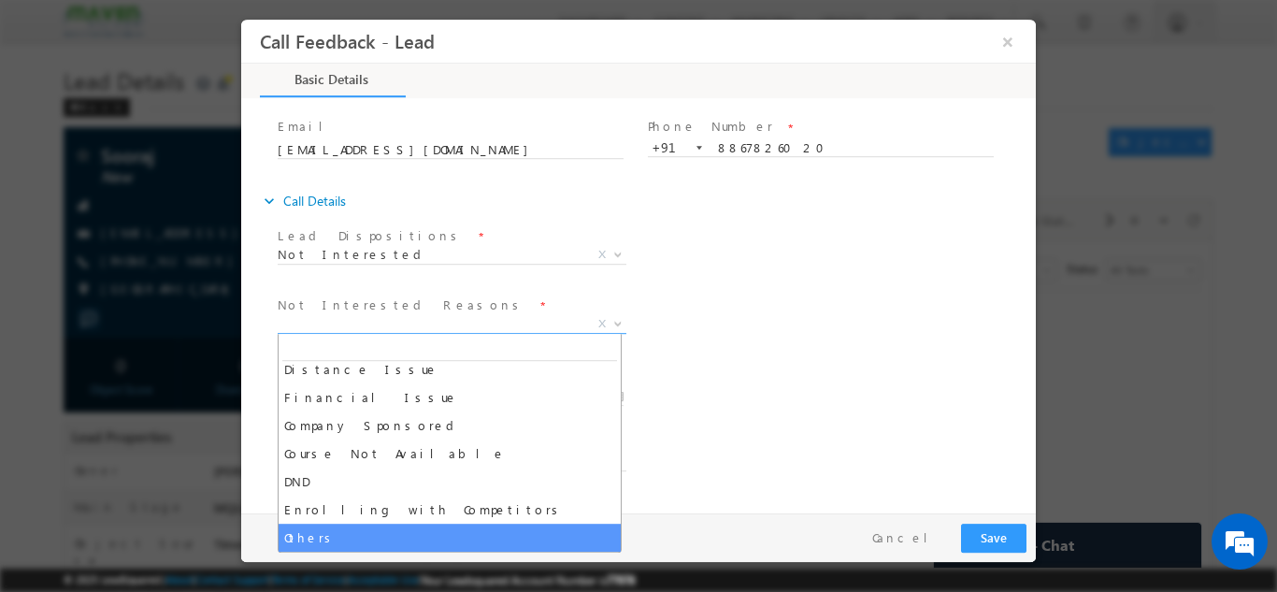
select select "Others"
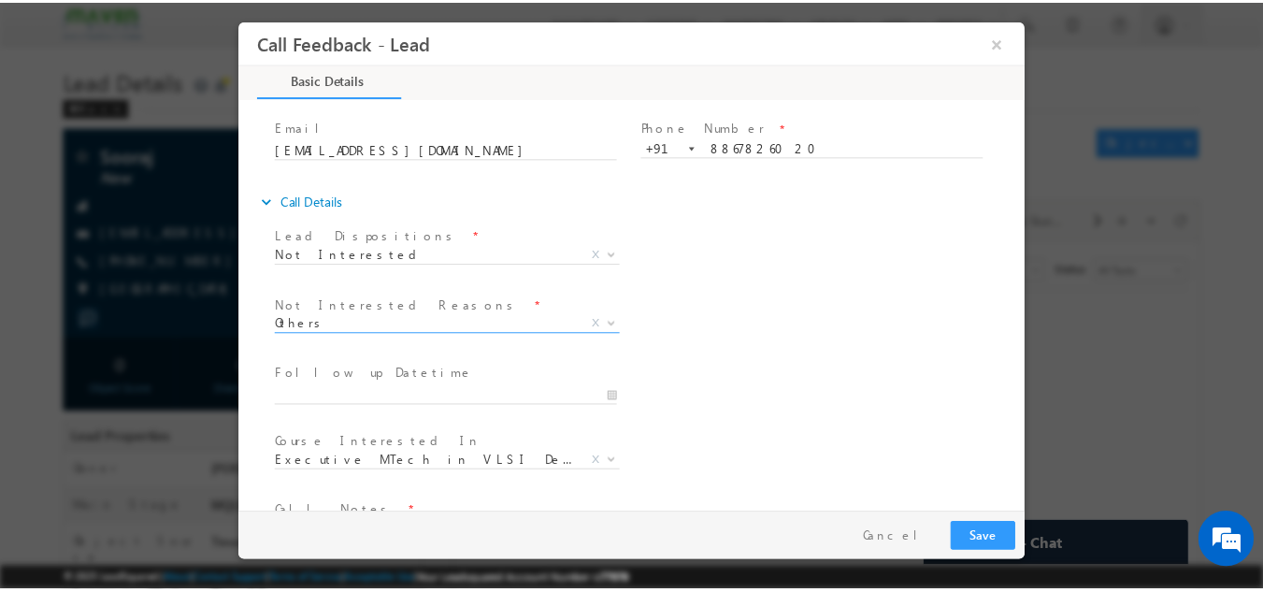
scroll to position [168, 0]
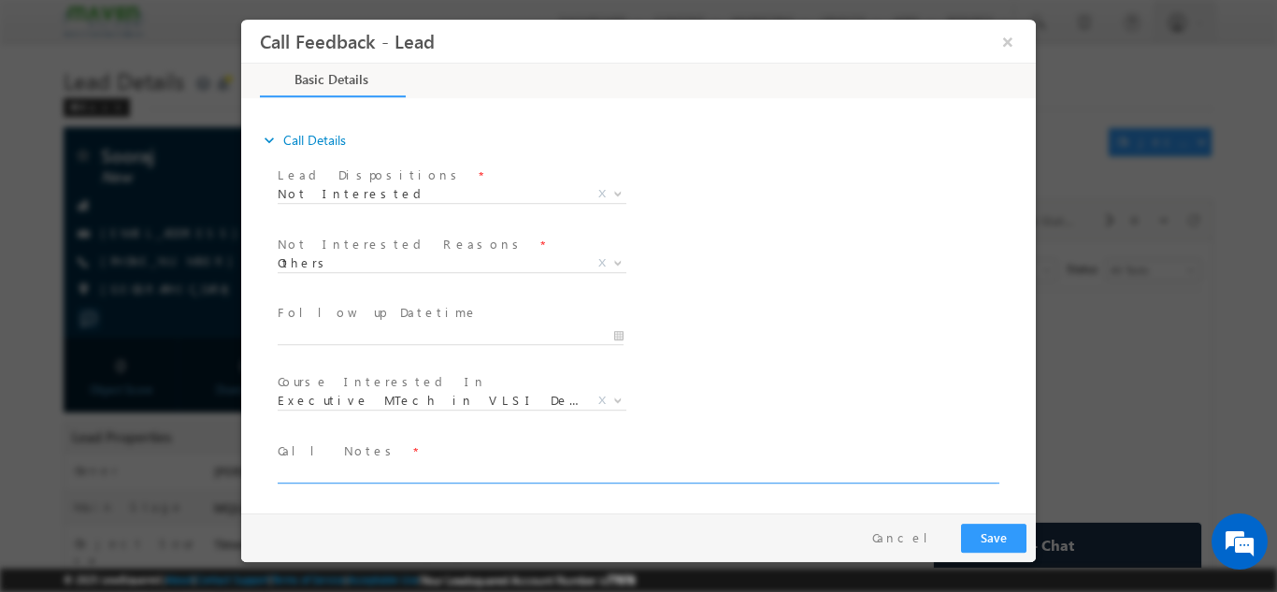
click at [666, 477] on textarea at bounding box center [637, 472] width 719 height 22
type textarea "not interested"
click at [978, 534] on button "Save" at bounding box center [993, 537] width 65 height 29
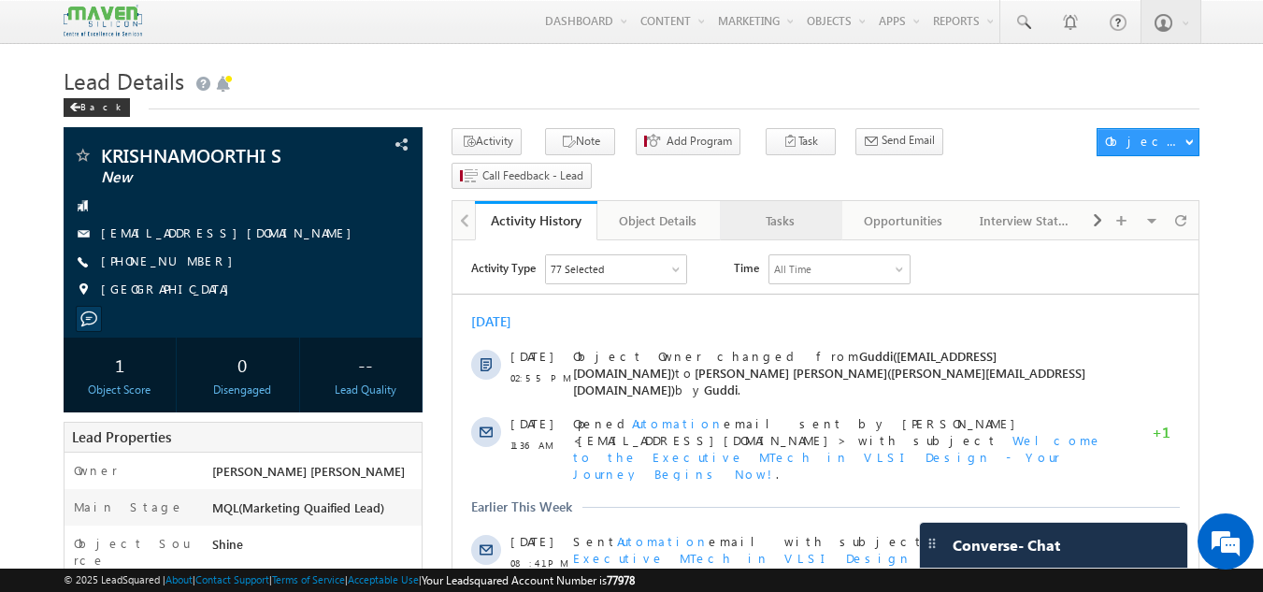
click at [783, 209] on div "Tasks" at bounding box center [780, 220] width 91 height 22
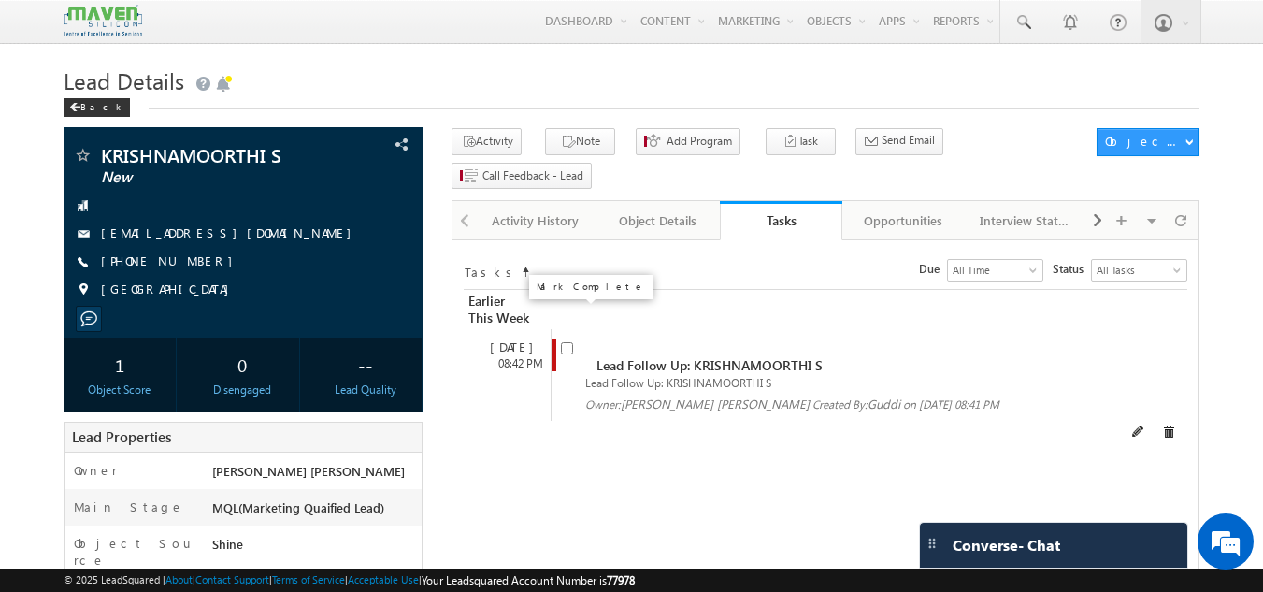
click at [568, 342] on input "checkbox" at bounding box center [567, 348] width 12 height 12
checkbox input "false"
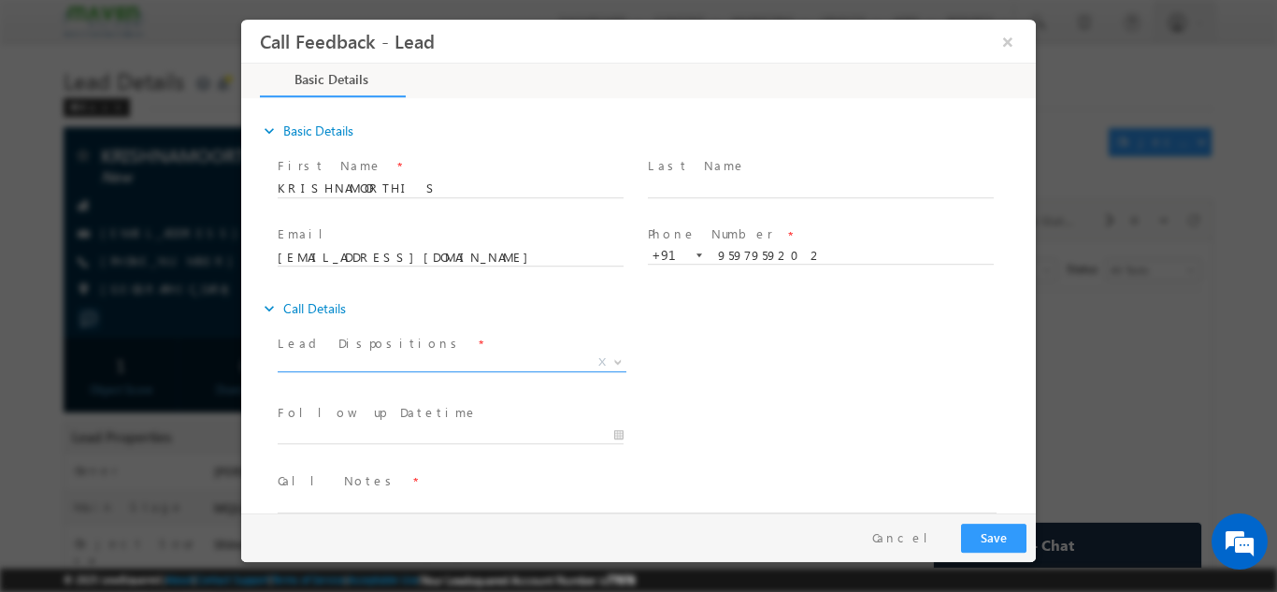
click at [546, 372] on span "X" at bounding box center [452, 365] width 349 height 19
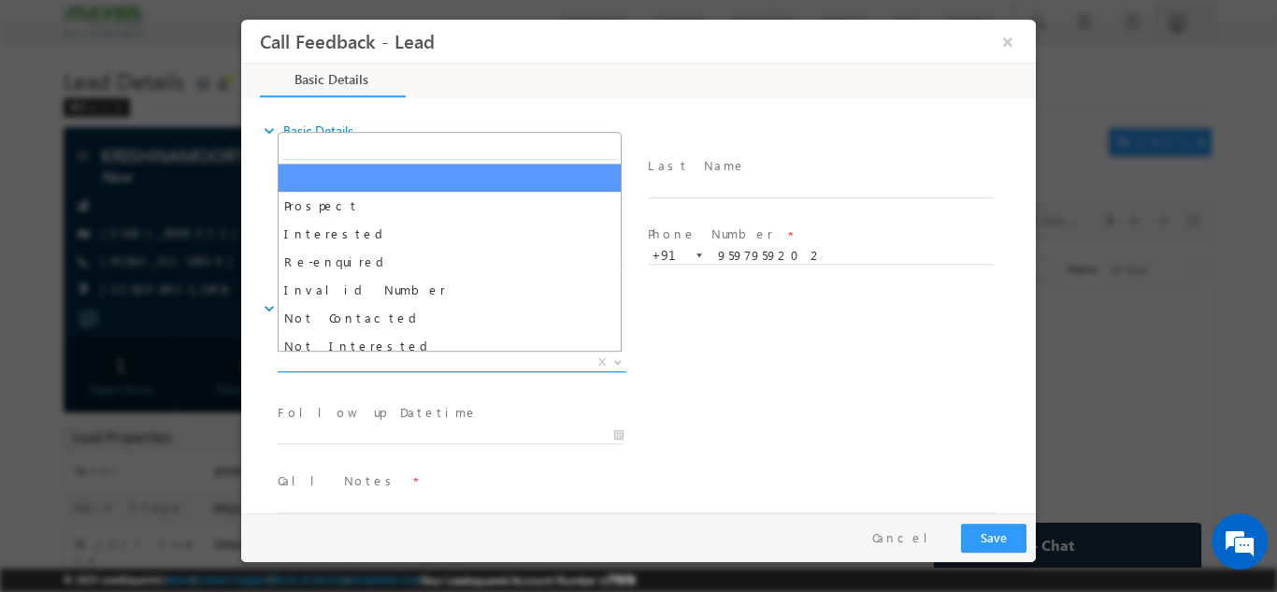
click at [544, 361] on span "X" at bounding box center [452, 361] width 349 height 19
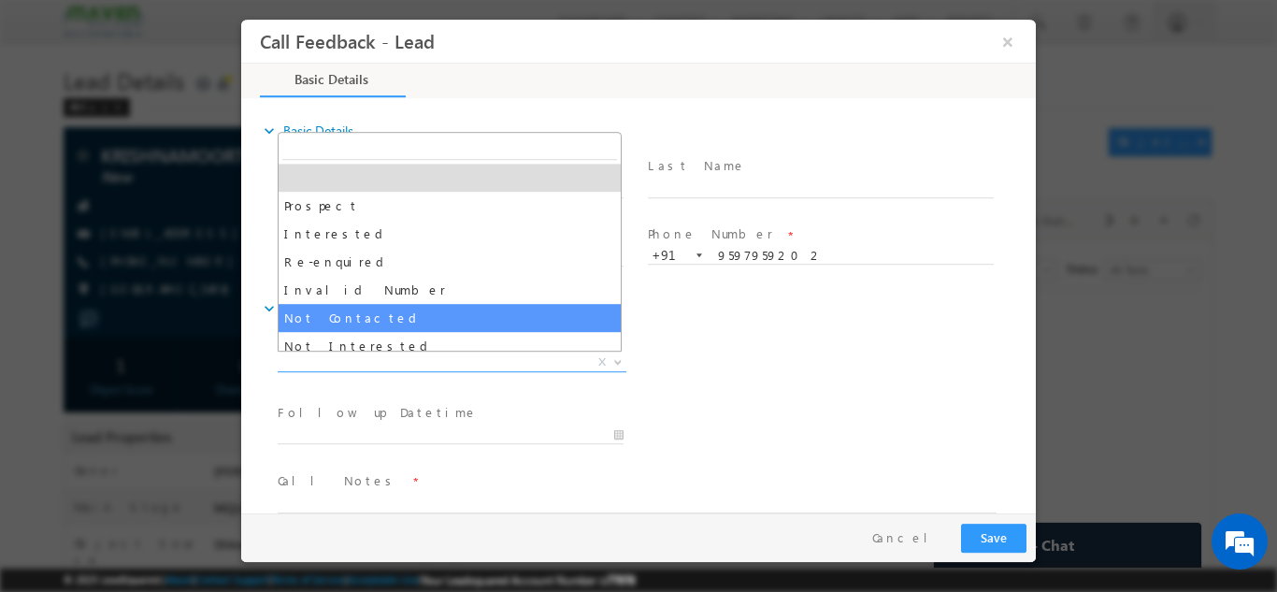
select select "Not Contacted"
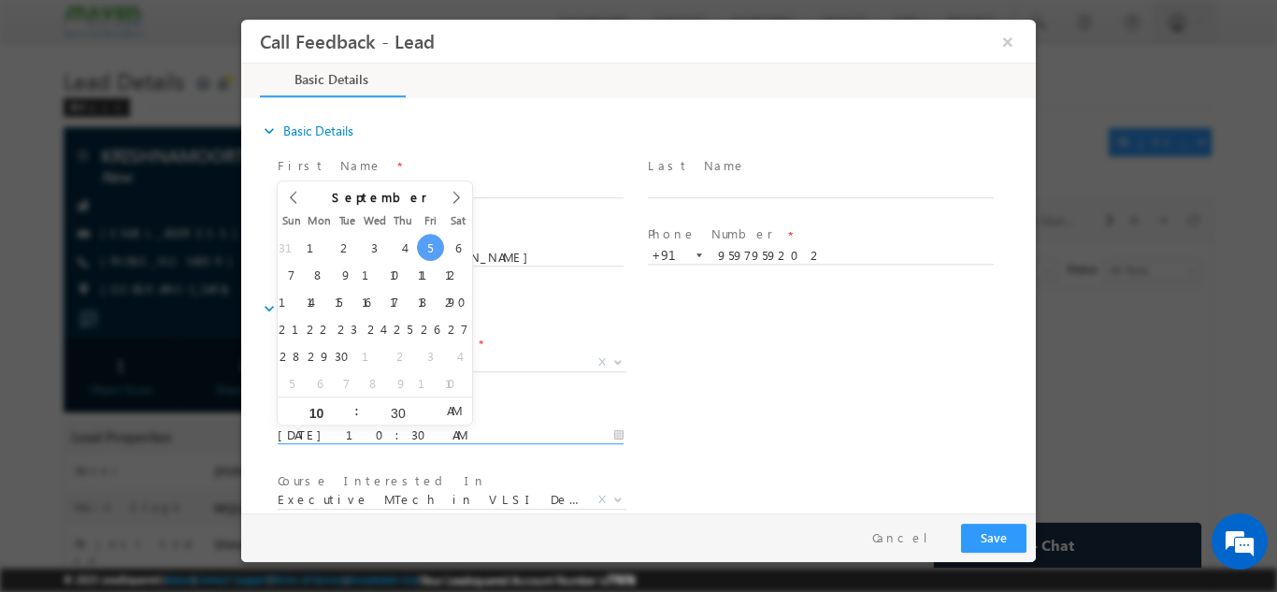
click at [517, 434] on input "[DATE] 10:30 AM" at bounding box center [451, 434] width 346 height 19
type input "[DATE] 10:30 AM"
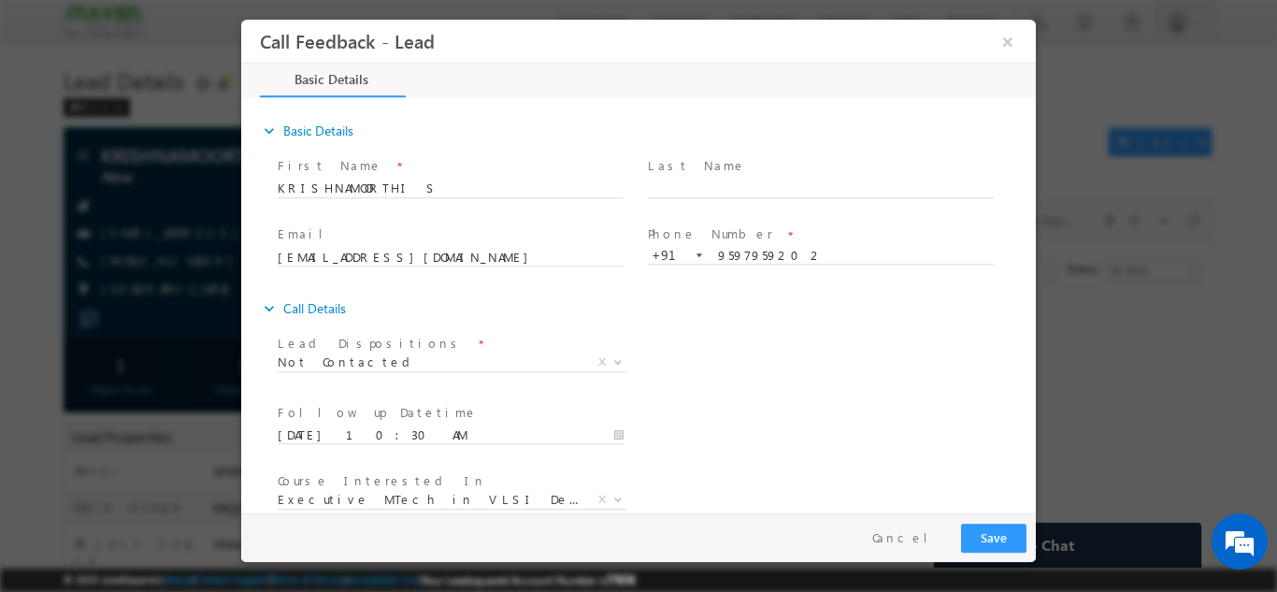
click at [656, 323] on div "expand_more Call Details" at bounding box center [648, 308] width 776 height 34
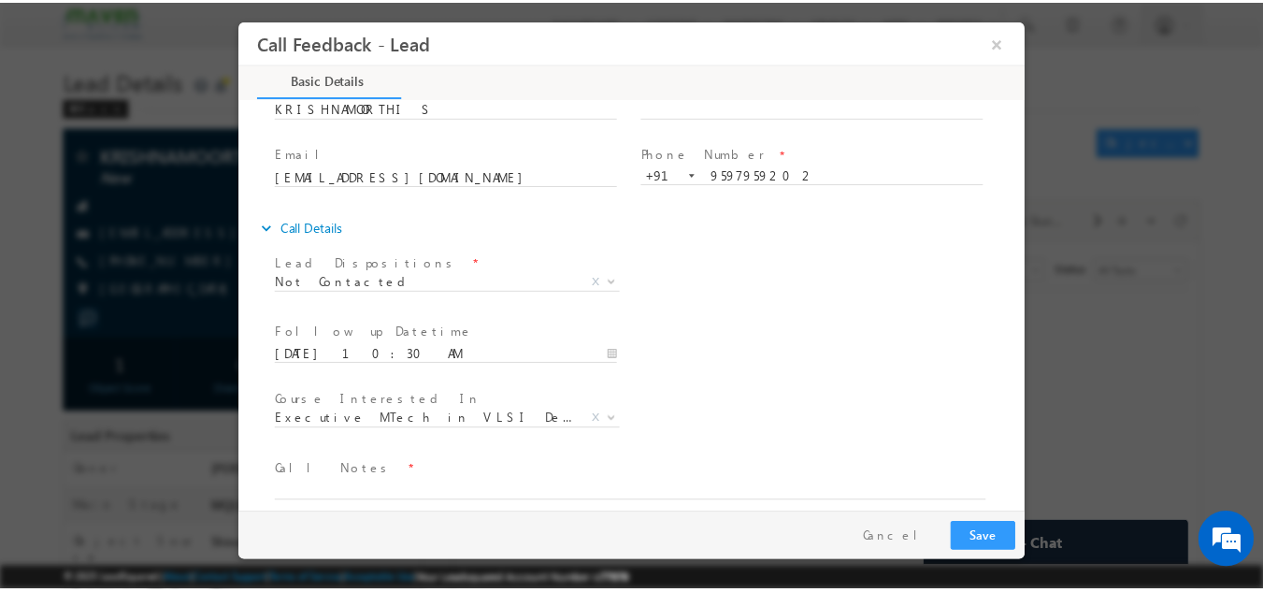
scroll to position [99, 0]
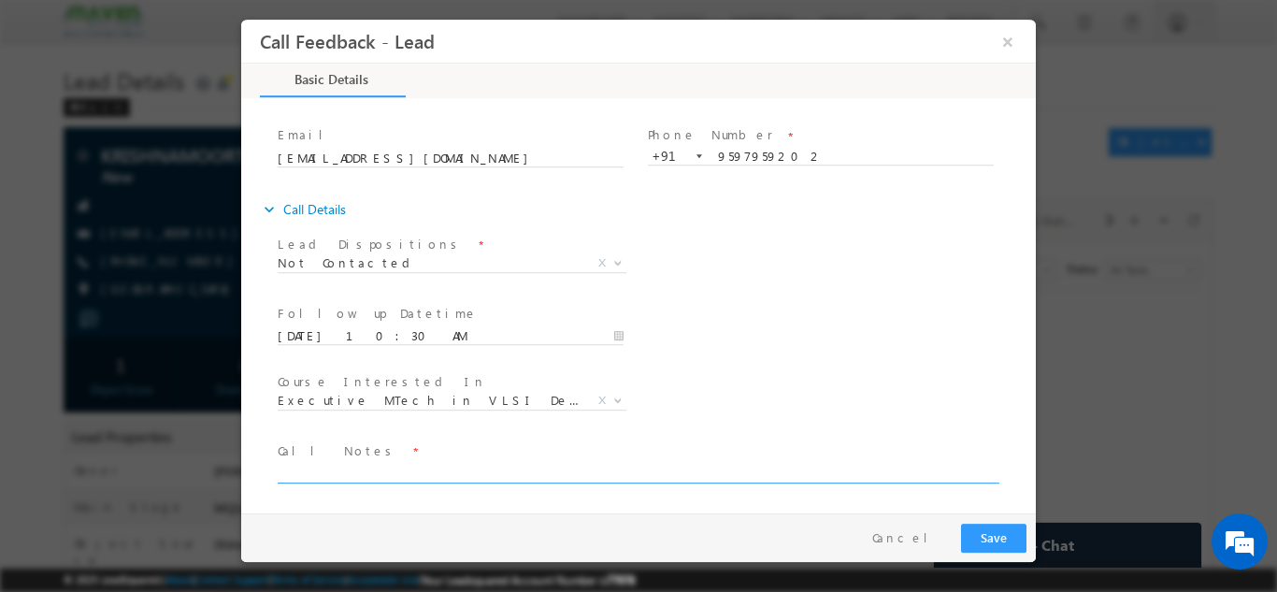
click at [682, 463] on textarea at bounding box center [637, 472] width 719 height 22
type textarea "dnp"
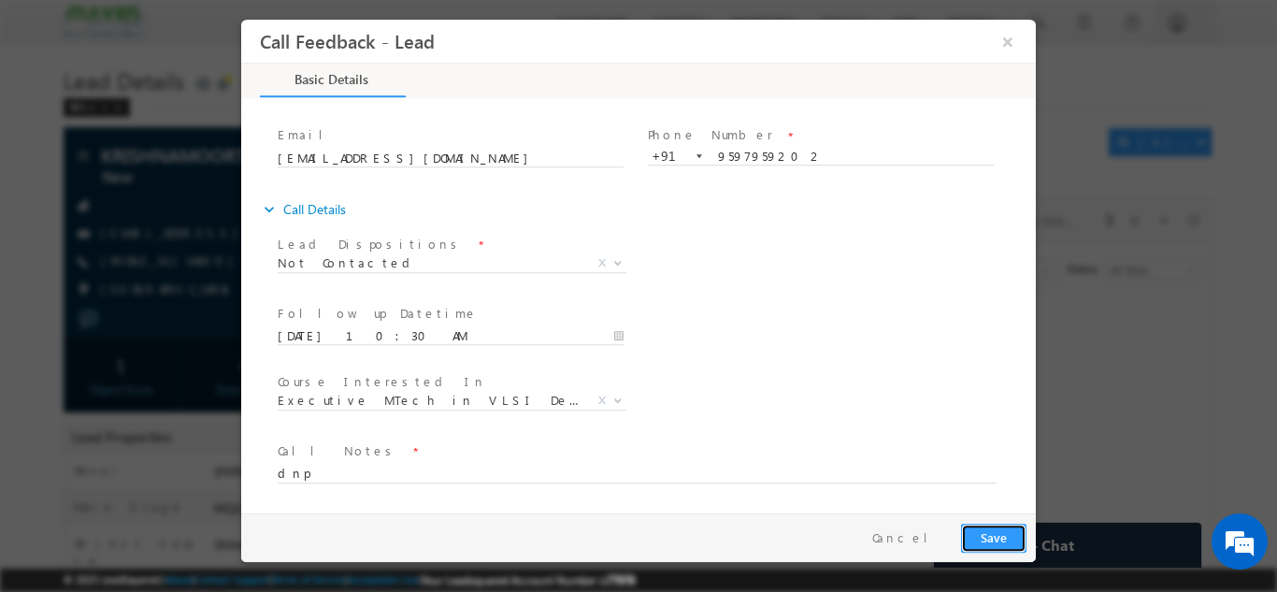
click at [995, 541] on button "Save" at bounding box center [993, 537] width 65 height 29
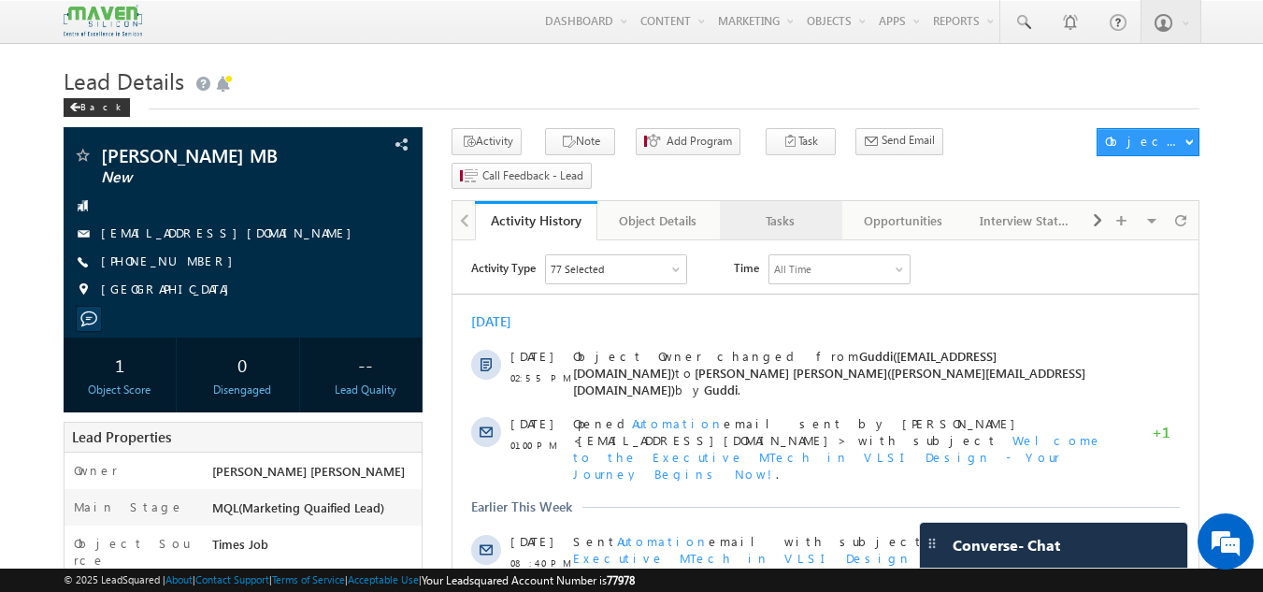
click at [798, 209] on div "Tasks" at bounding box center [780, 220] width 91 height 22
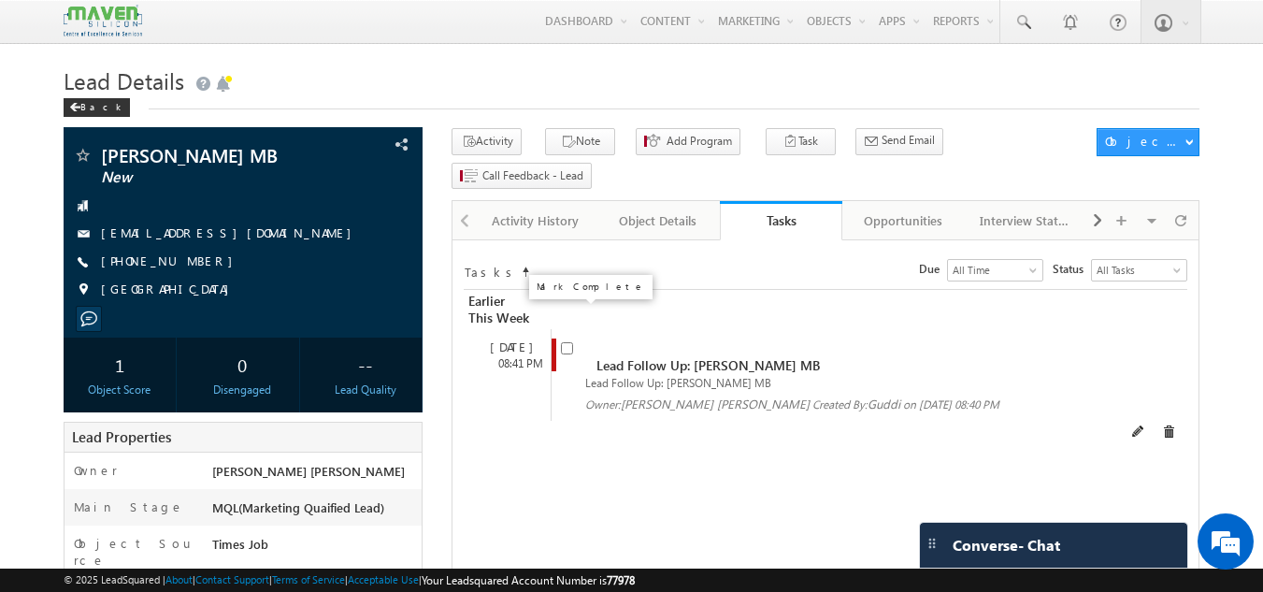
click at [570, 342] on input "checkbox" at bounding box center [567, 348] width 12 height 12
checkbox input "false"
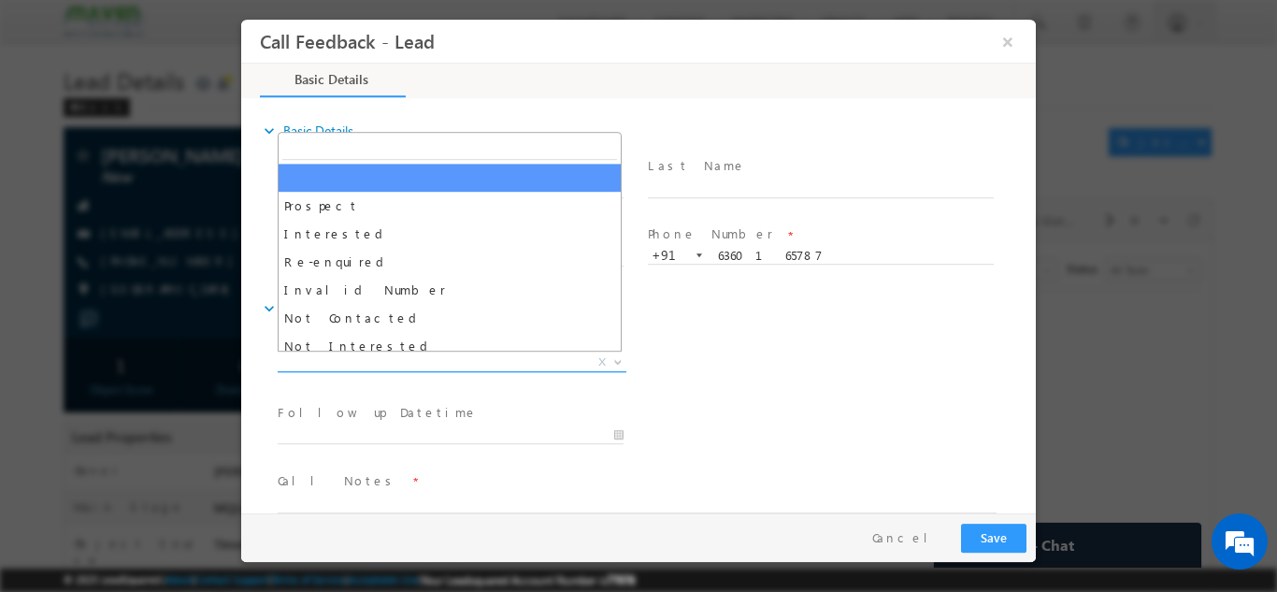
click at [428, 357] on span "X" at bounding box center [452, 361] width 349 height 19
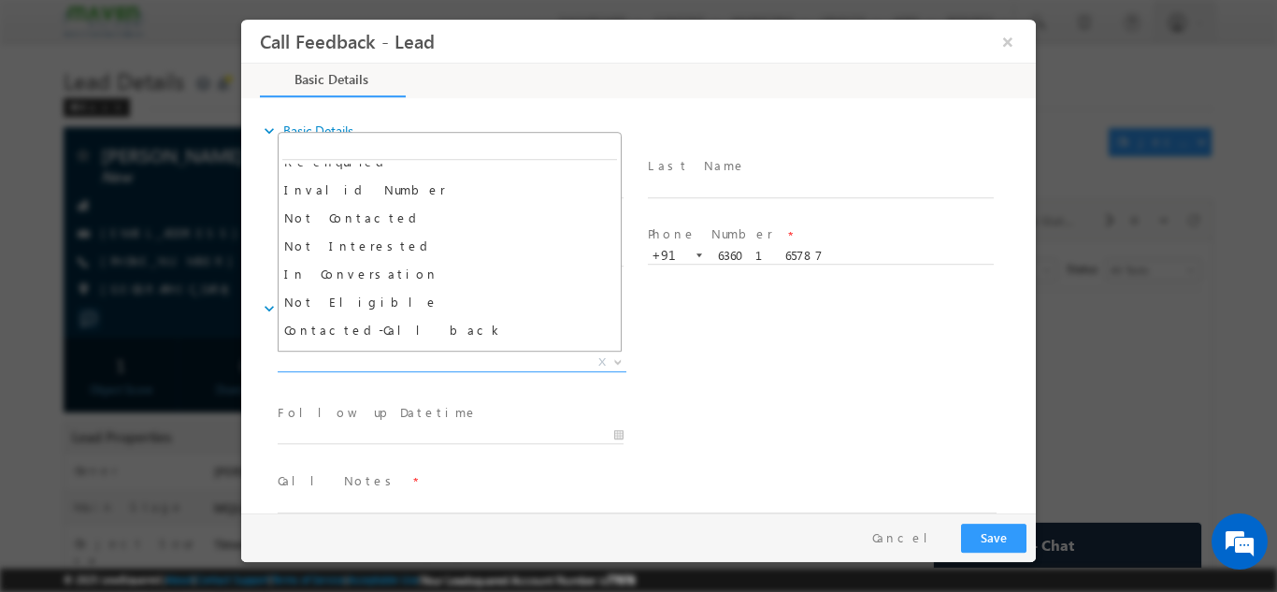
scroll to position [99, 0]
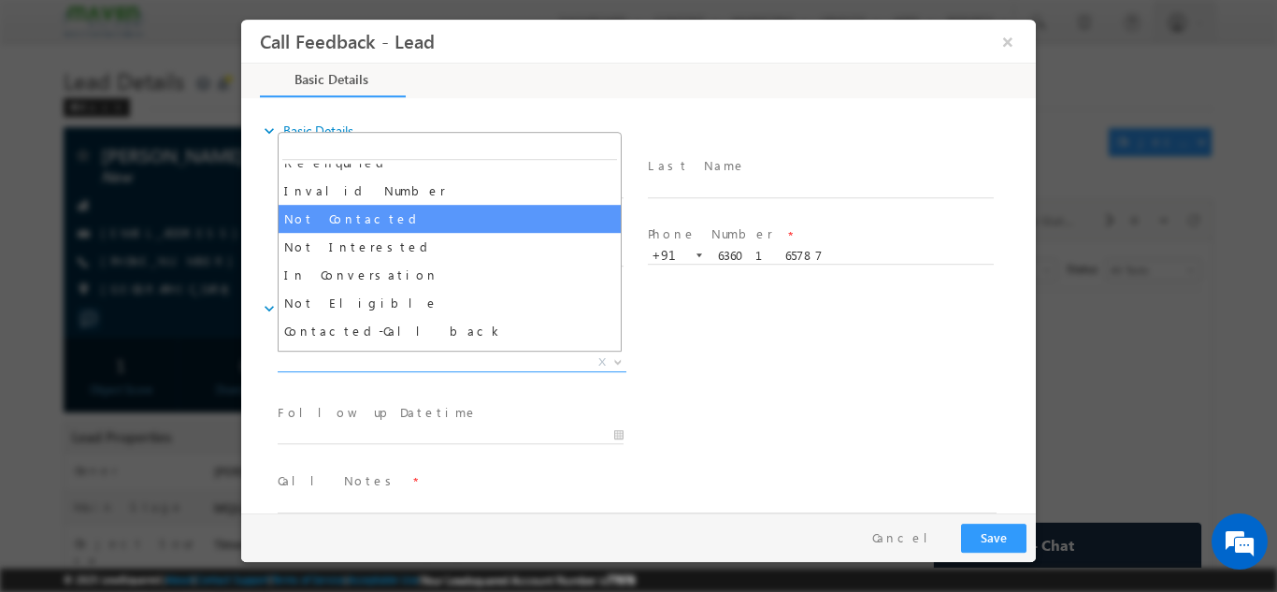
select select "Not Contacted"
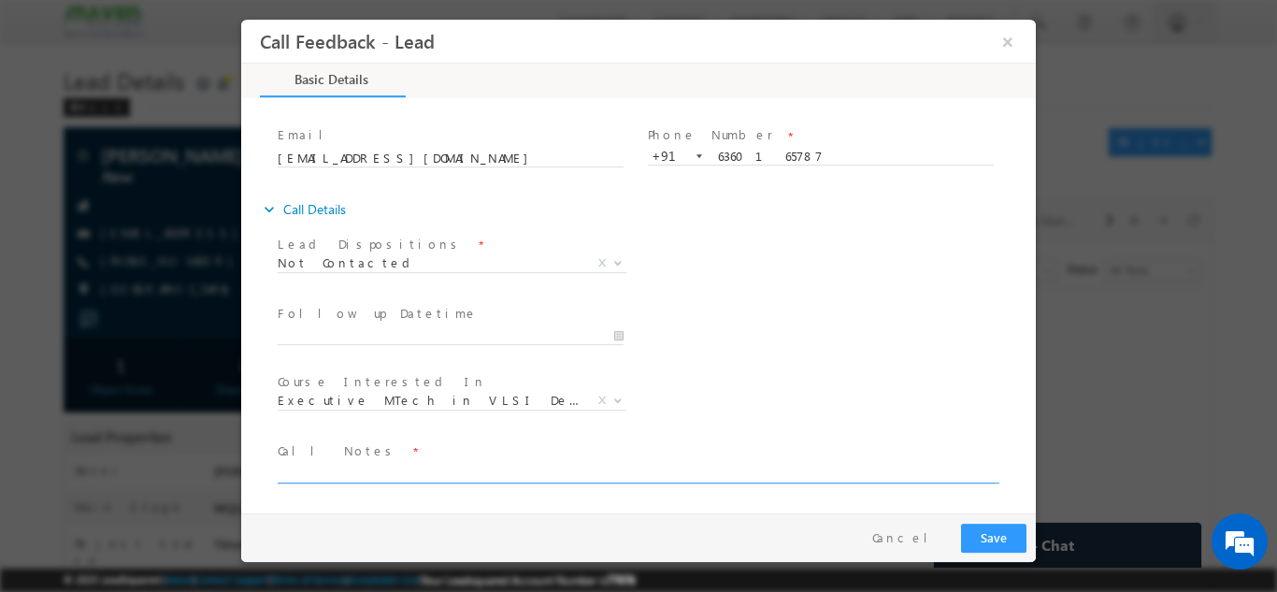
click at [586, 467] on textarea at bounding box center [637, 472] width 719 height 22
type textarea "dnp"
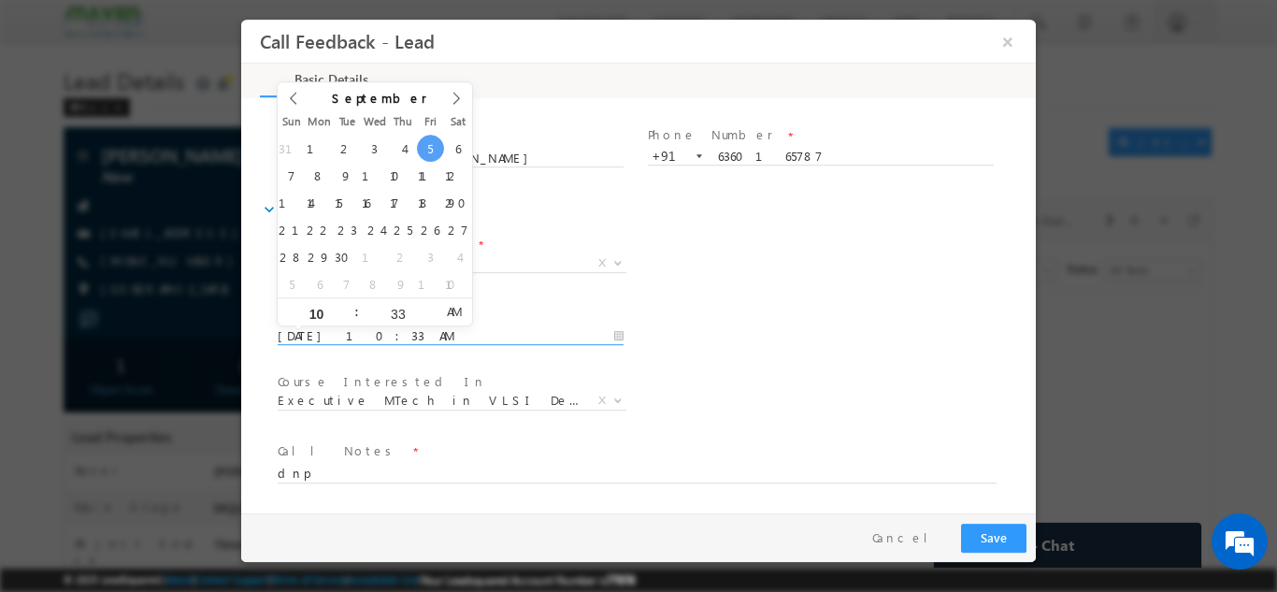
click at [572, 338] on input "05/09/2025 10:33 AM" at bounding box center [451, 335] width 346 height 19
type input "06/09/2025 10:33 AM"
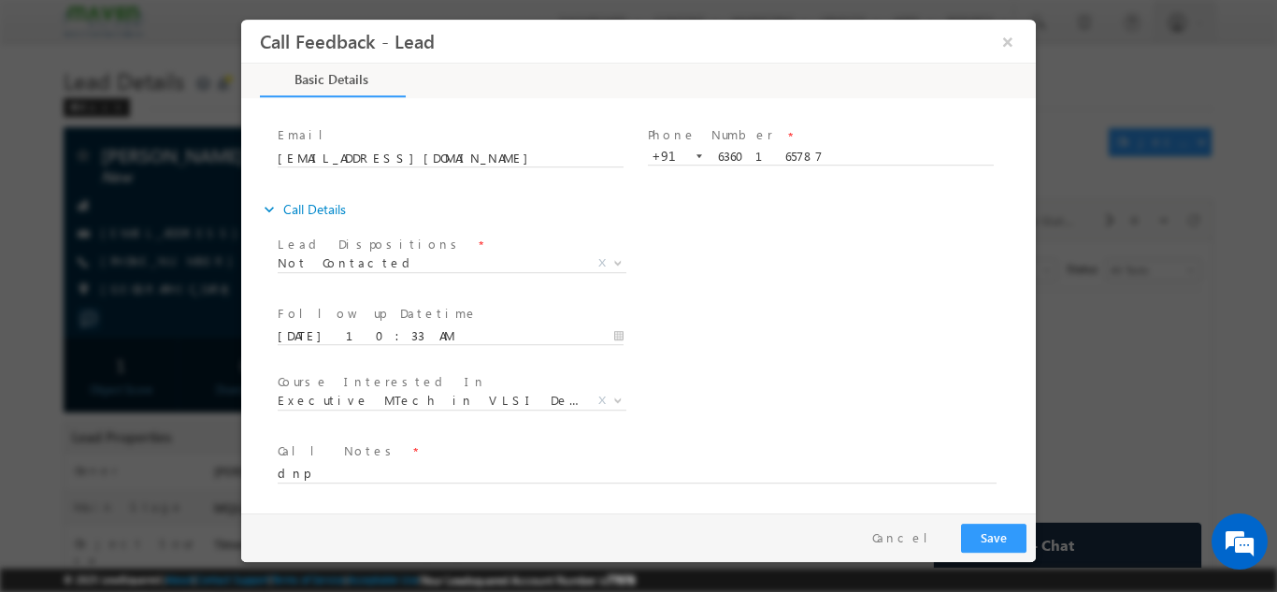
click at [920, 360] on div "Follow up Datetime * 06/09/2025 10:33 AM Program Type * Long Term Short Term X" at bounding box center [655, 333] width 762 height 69
click at [976, 530] on button "Save" at bounding box center [993, 537] width 65 height 29
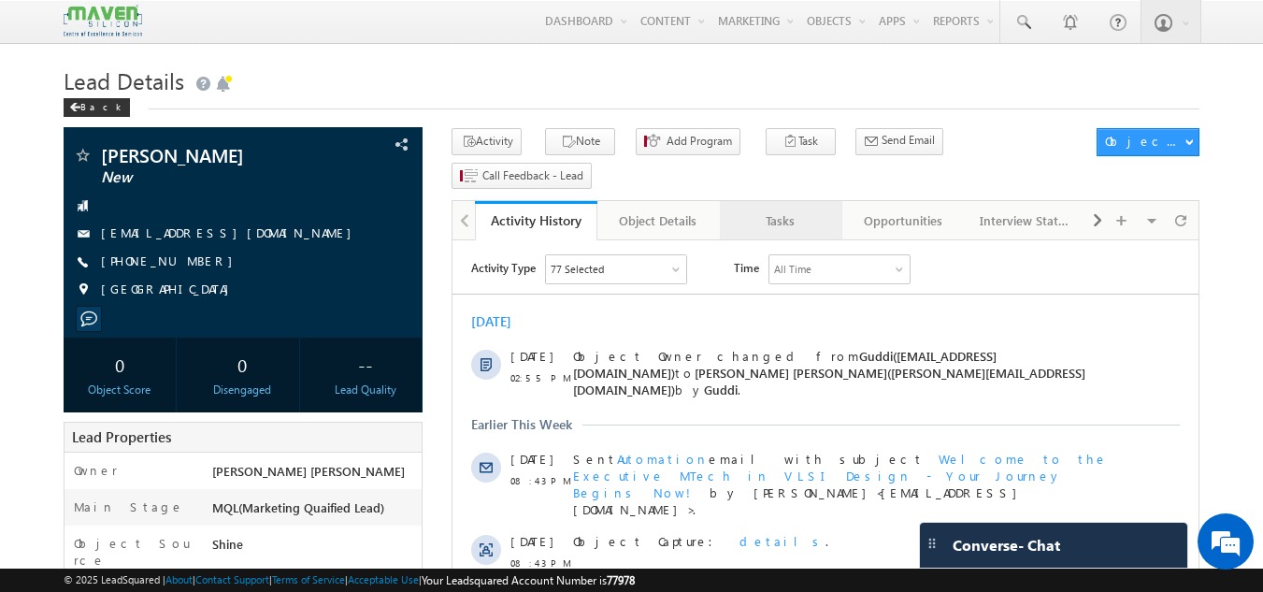
click at [777, 209] on div "Tasks" at bounding box center [780, 220] width 91 height 22
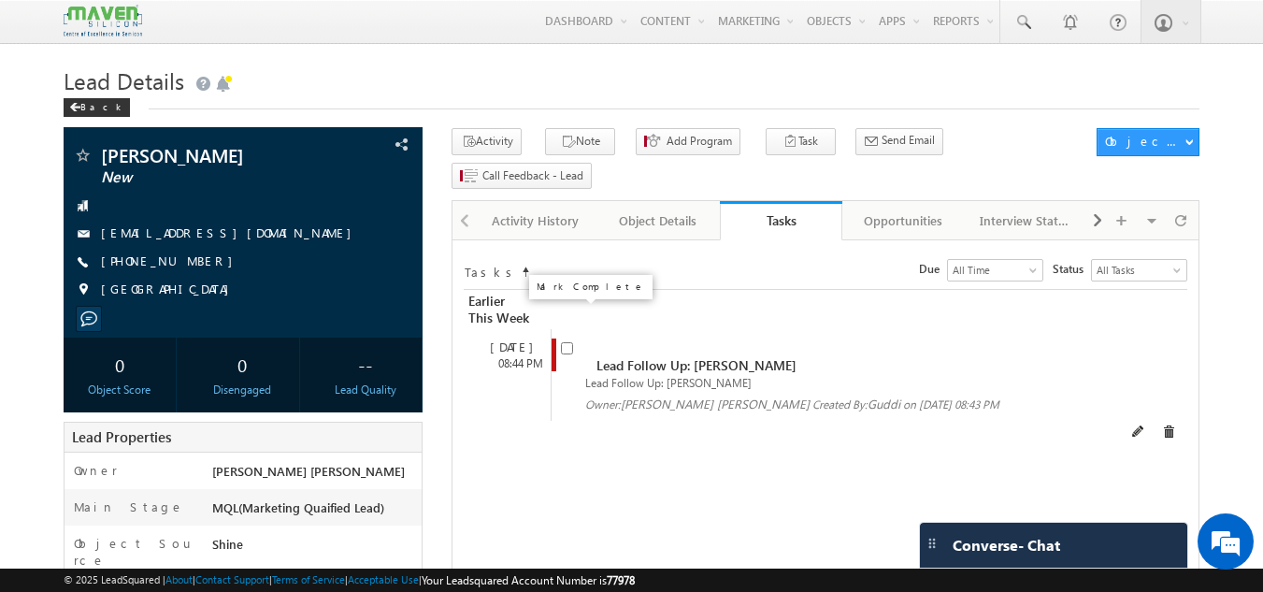
click at [566, 342] on input "checkbox" at bounding box center [567, 348] width 12 height 12
checkbox input "false"
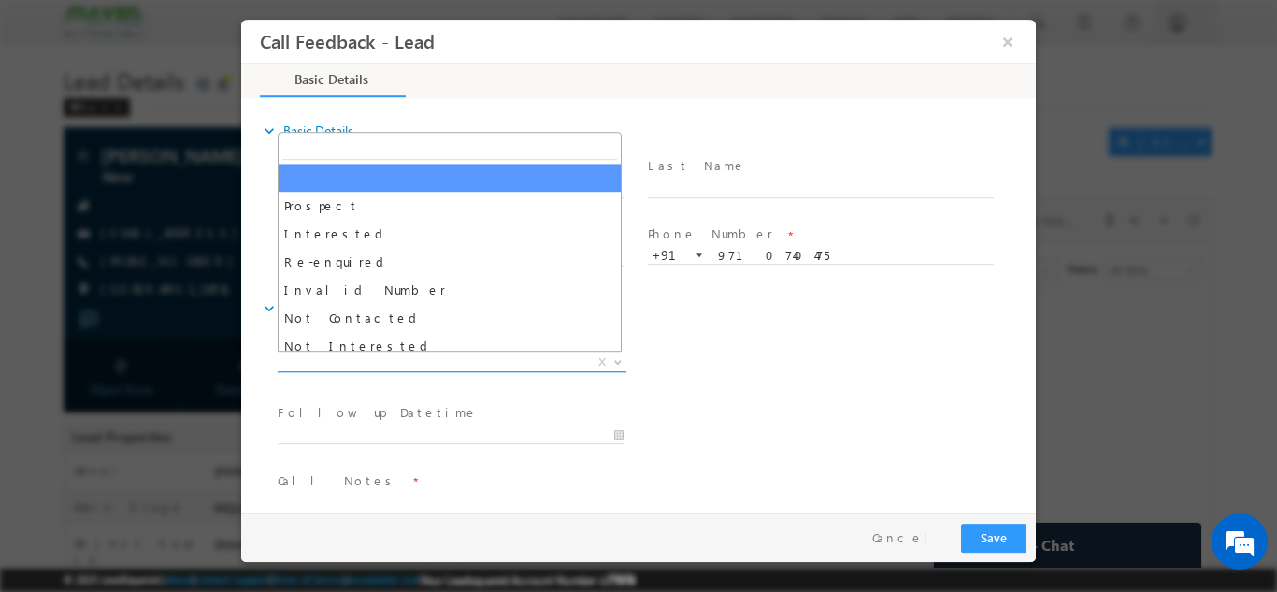
click at [499, 363] on span "X" at bounding box center [452, 361] width 349 height 19
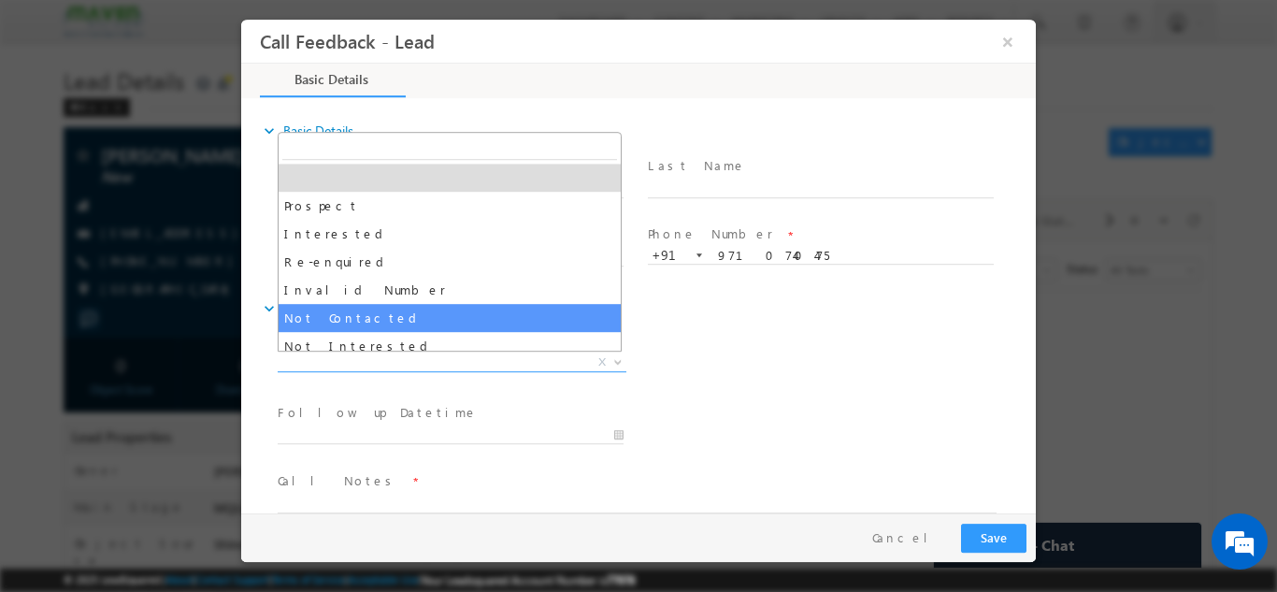
select select "Not Contacted"
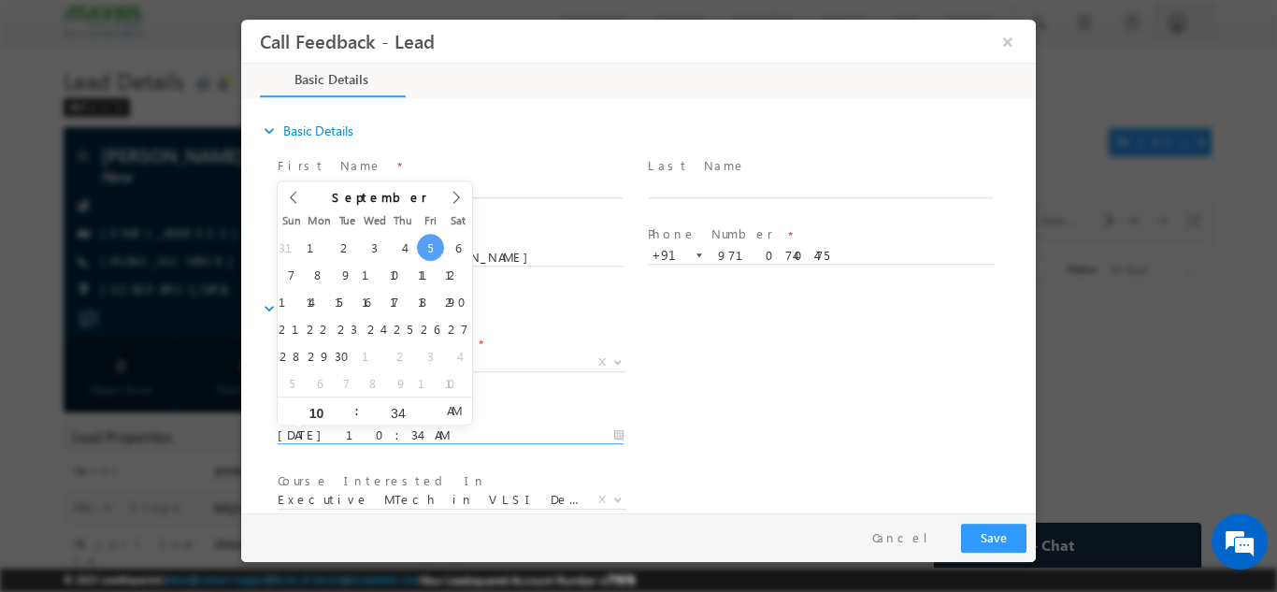
click at [496, 431] on input "[DATE] 10:34 AM" at bounding box center [451, 434] width 346 height 19
type input "[DATE] 10:34 AM"
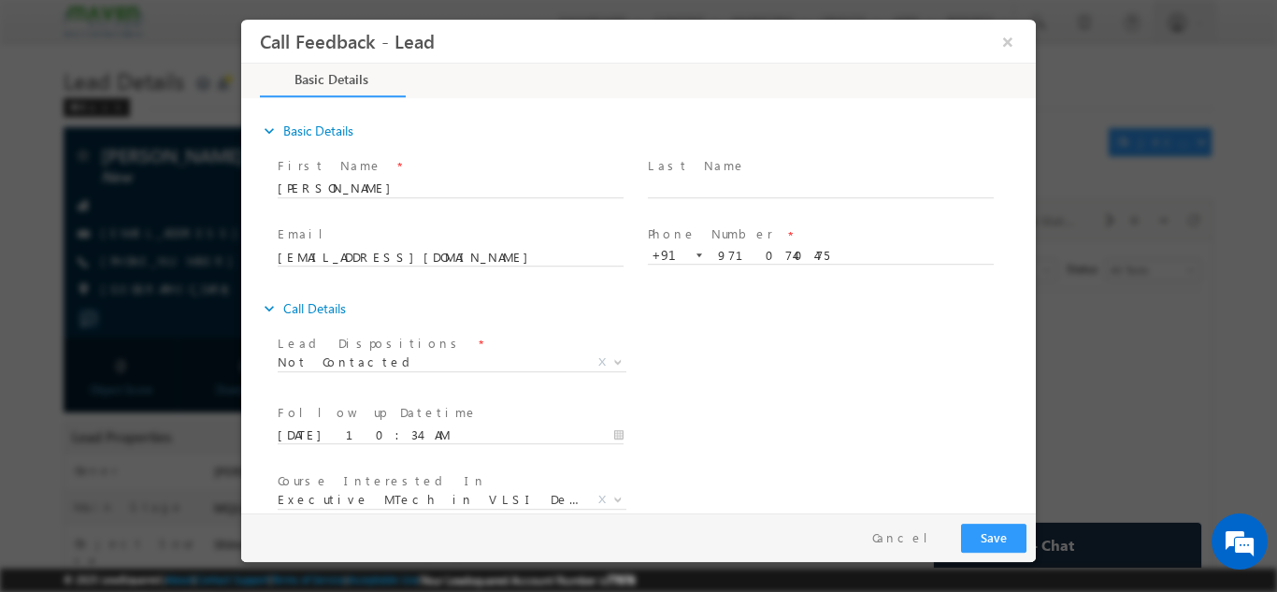
click at [704, 331] on div "Lead Dispositions * Prospect Interested Re-enquired Invalid Number Not Contacte…" at bounding box center [655, 363] width 762 height 69
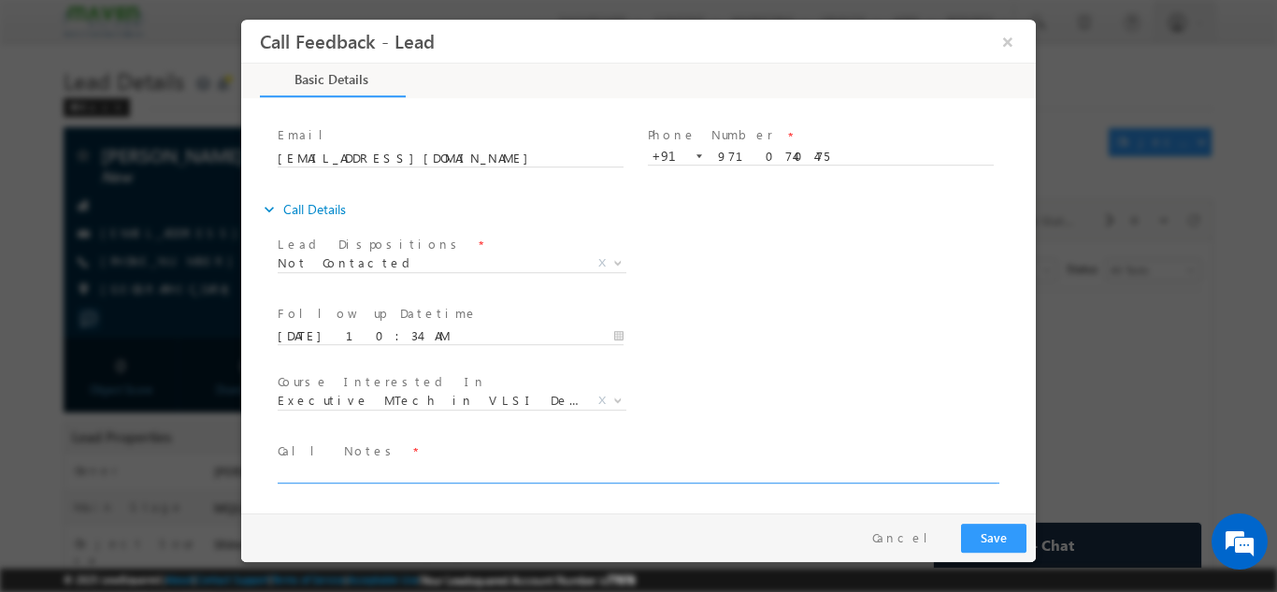
click at [558, 464] on textarea at bounding box center [637, 472] width 719 height 22
type textarea "dnp"
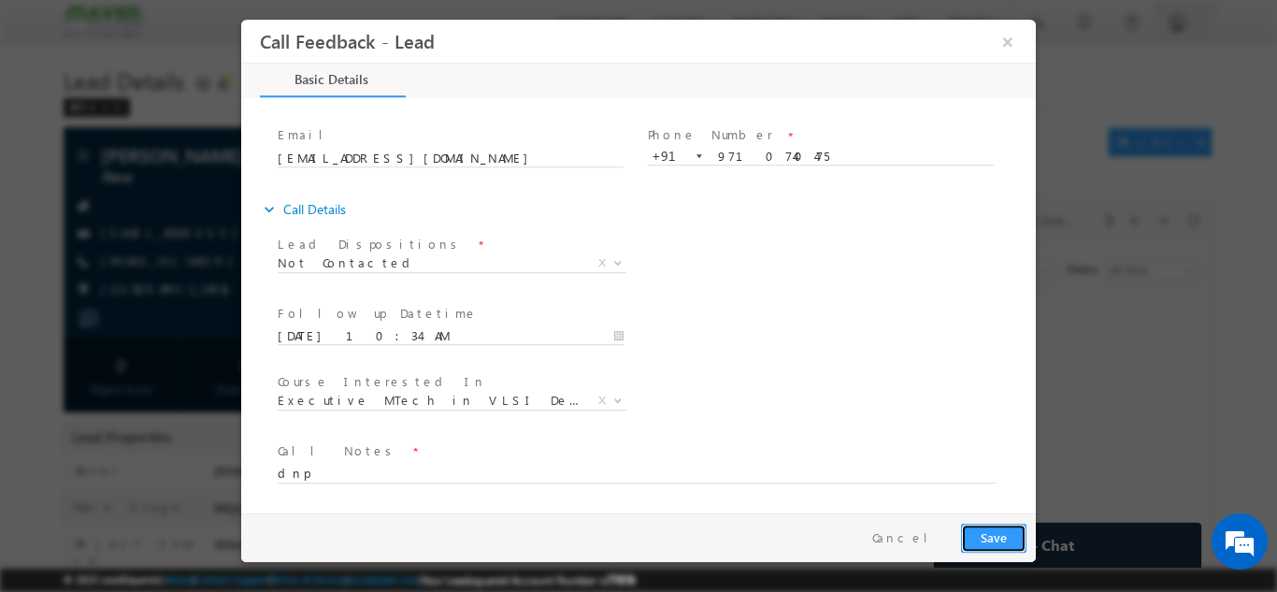
click at [998, 523] on button "Save" at bounding box center [993, 537] width 65 height 29
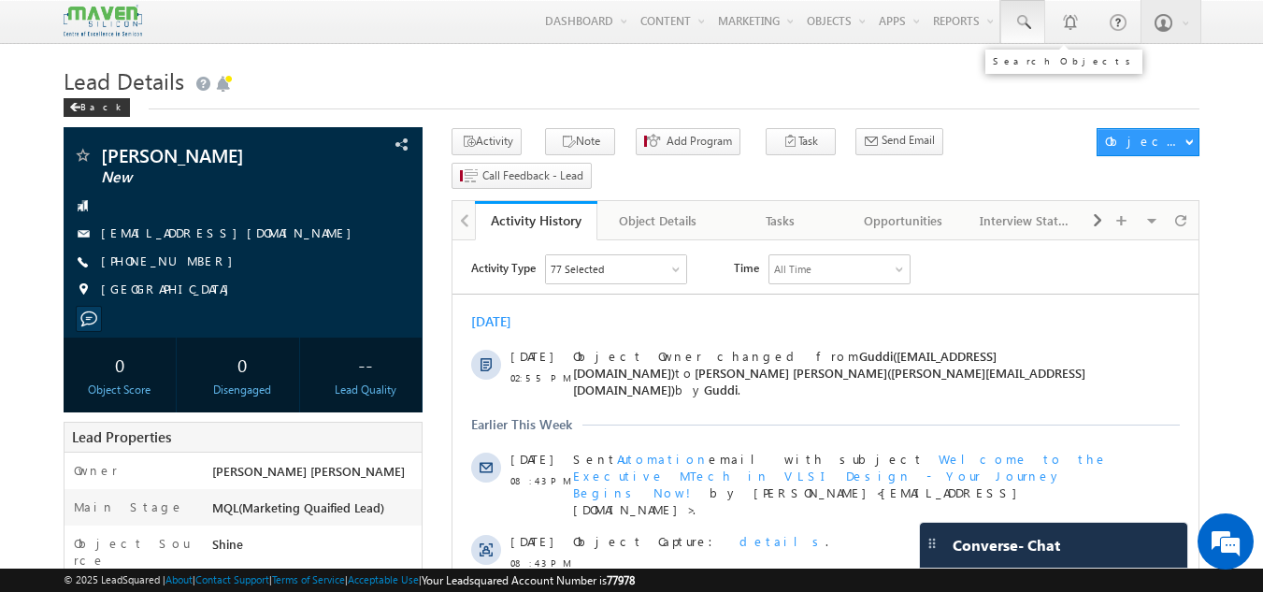
click at [1028, 25] on span at bounding box center [1022, 22] width 19 height 19
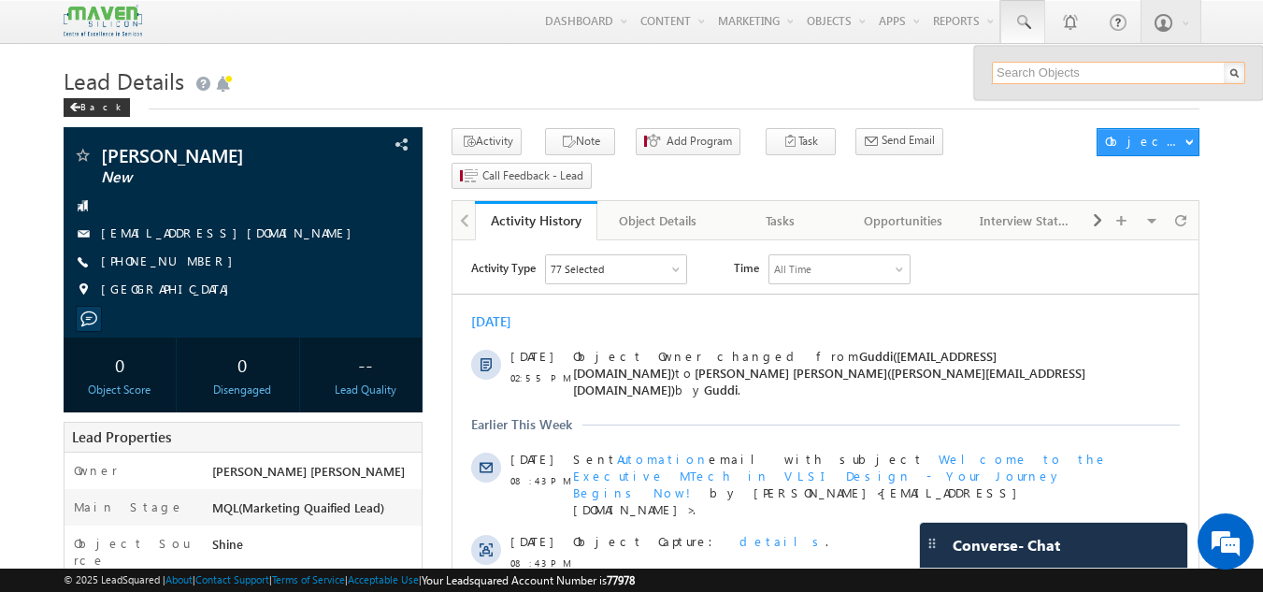
click at [1010, 74] on input "text" at bounding box center [1118, 73] width 253 height 22
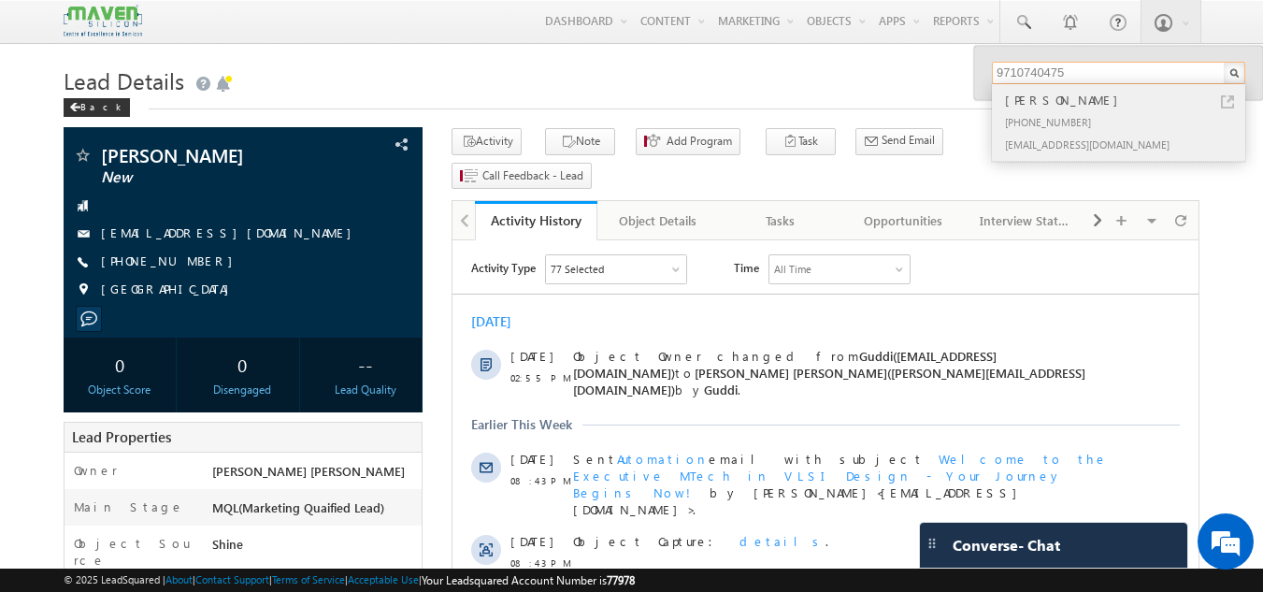
type input "9710740475"
click at [1228, 93] on div "[PERSON_NAME]" at bounding box center [1126, 100] width 251 height 21
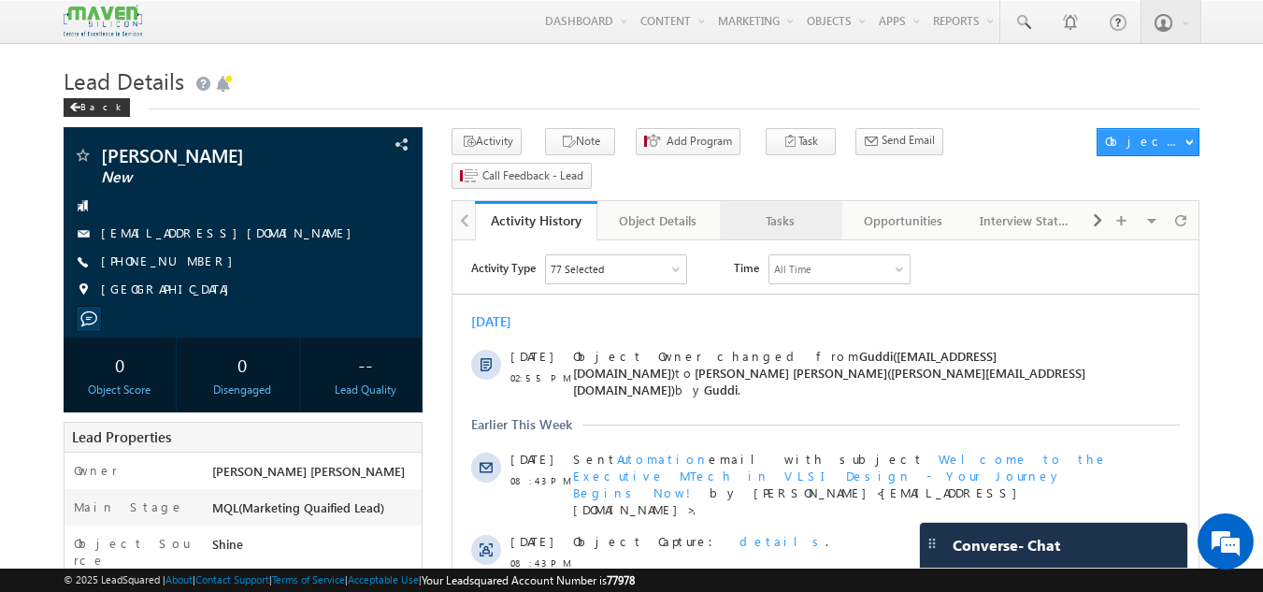
drag, startPoint x: 1257, startPoint y: 1, endPoint x: 780, endPoint y: 194, distance: 515.1
click at [780, 209] on div "Tasks" at bounding box center [780, 220] width 91 height 22
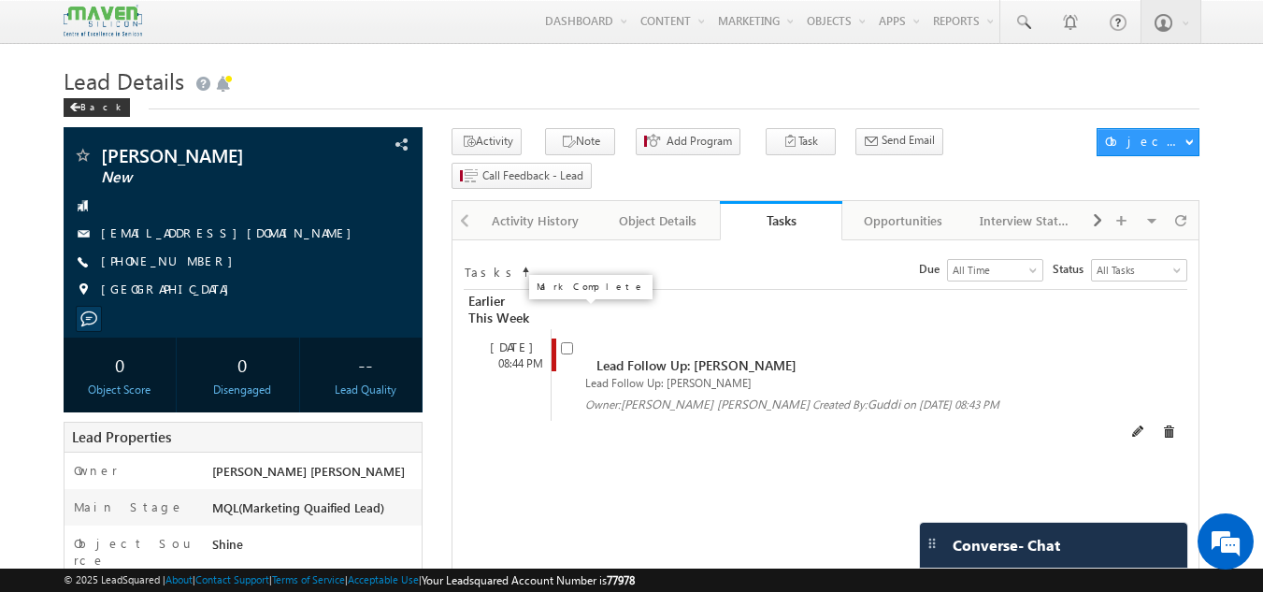
click at [568, 342] on input "checkbox" at bounding box center [567, 348] width 12 height 12
checkbox input "false"
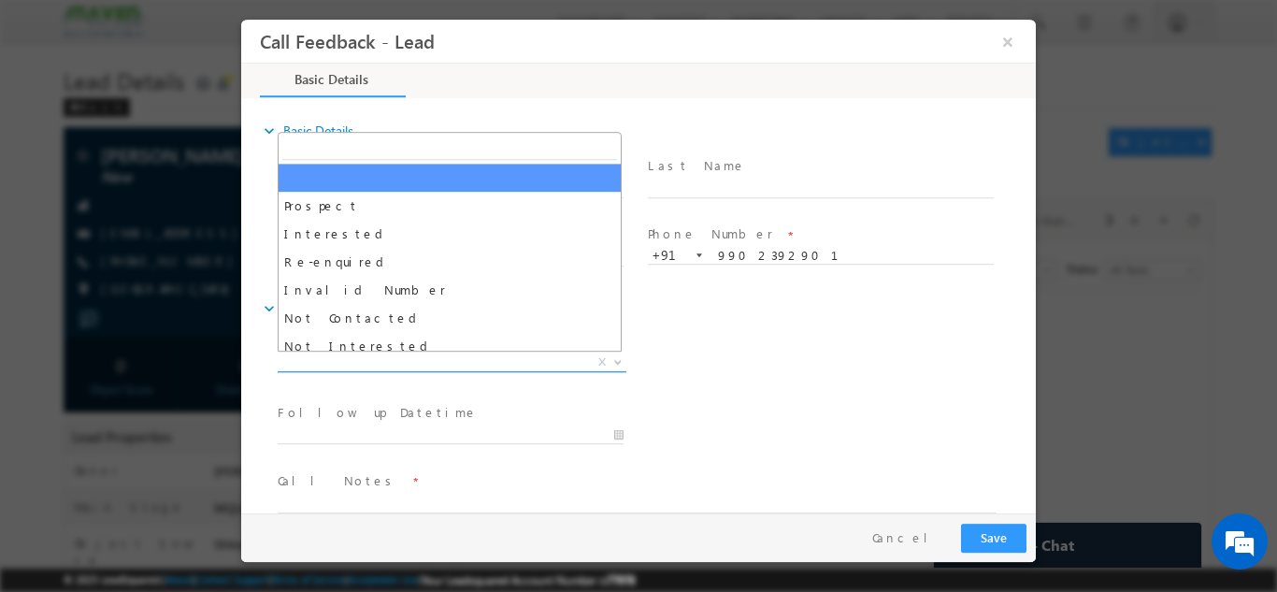
click at [453, 359] on span "X" at bounding box center [452, 361] width 349 height 19
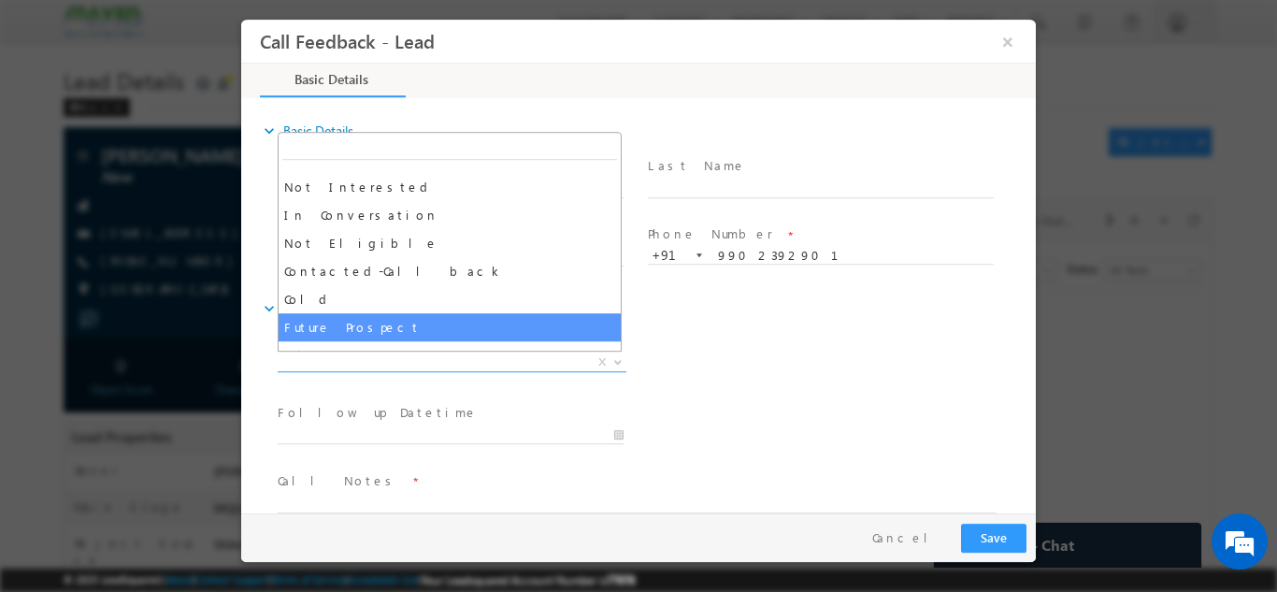
scroll to position [178, 0]
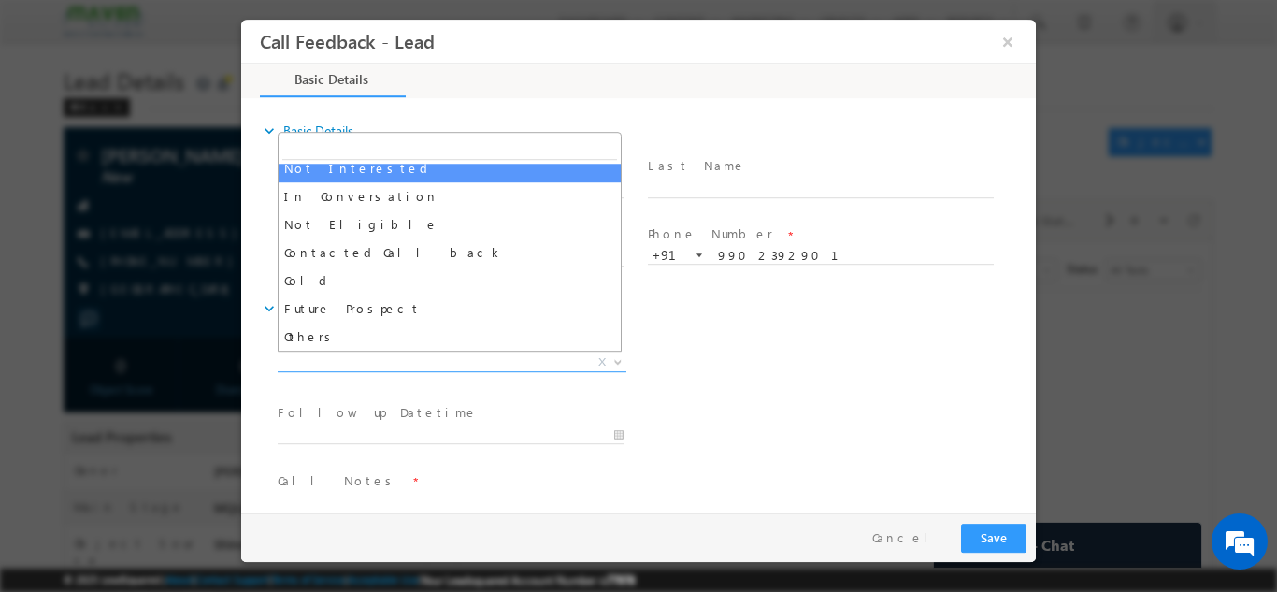
select select "Not Interested"
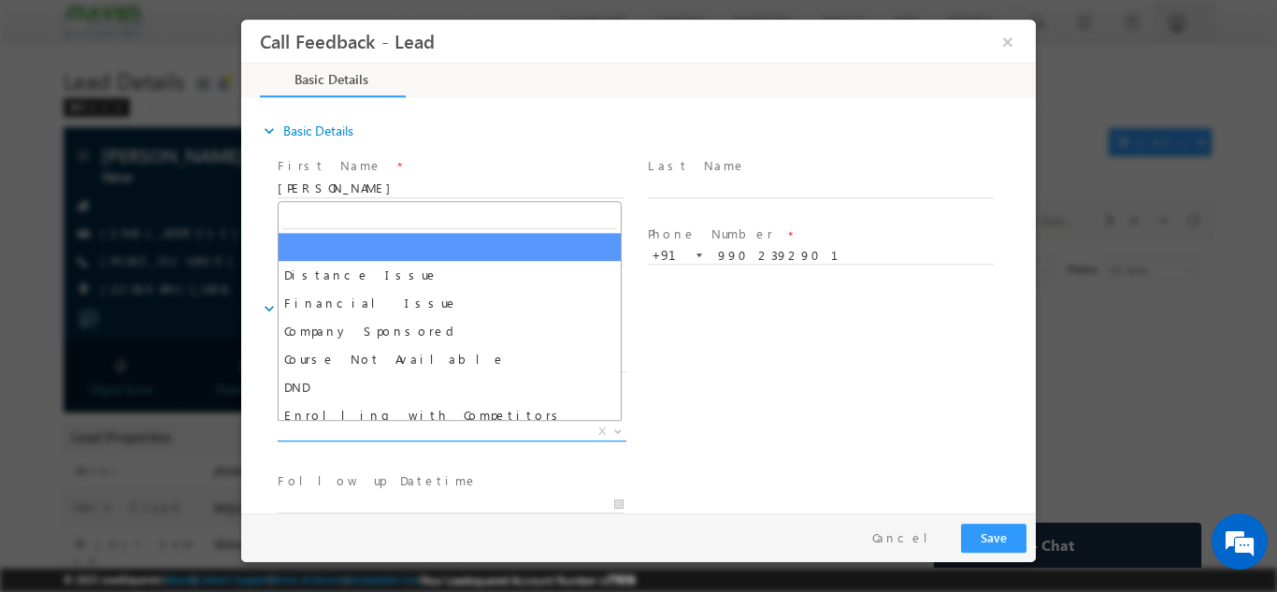
click at [397, 425] on span "X" at bounding box center [452, 431] width 349 height 19
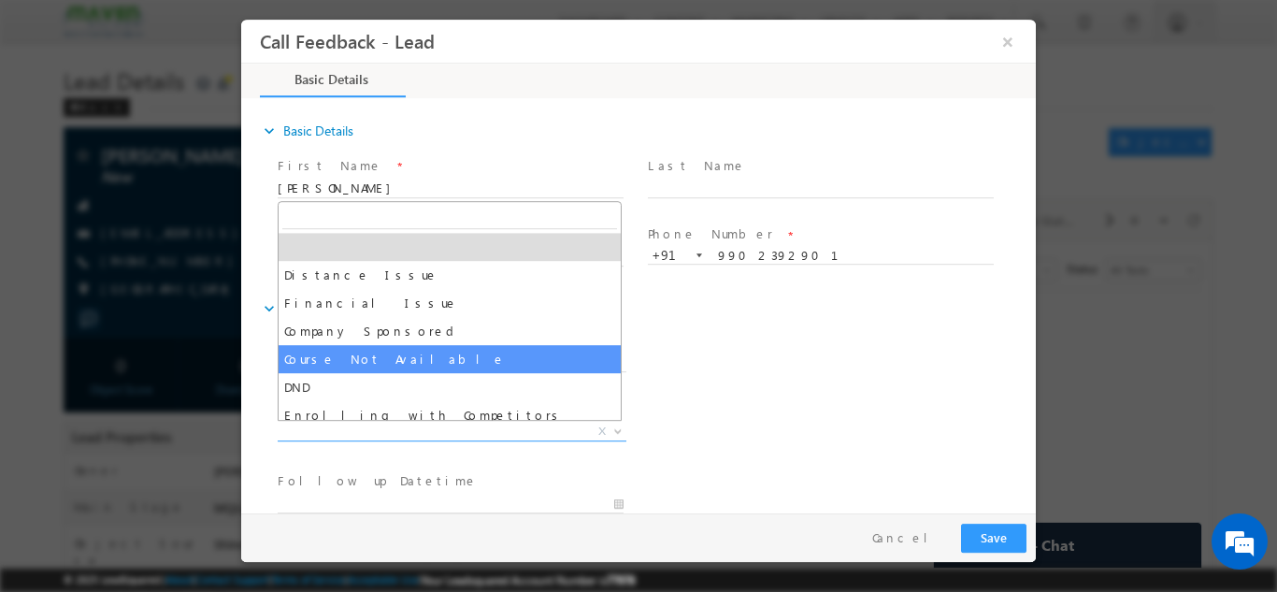
scroll to position [37, 0]
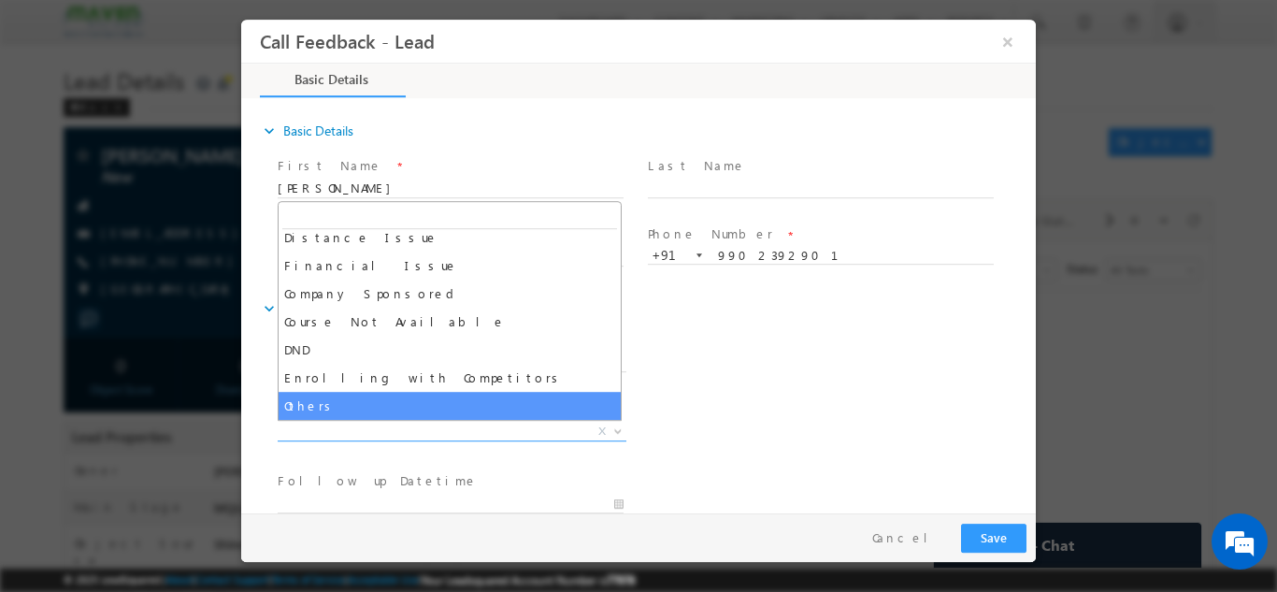
select select "Others"
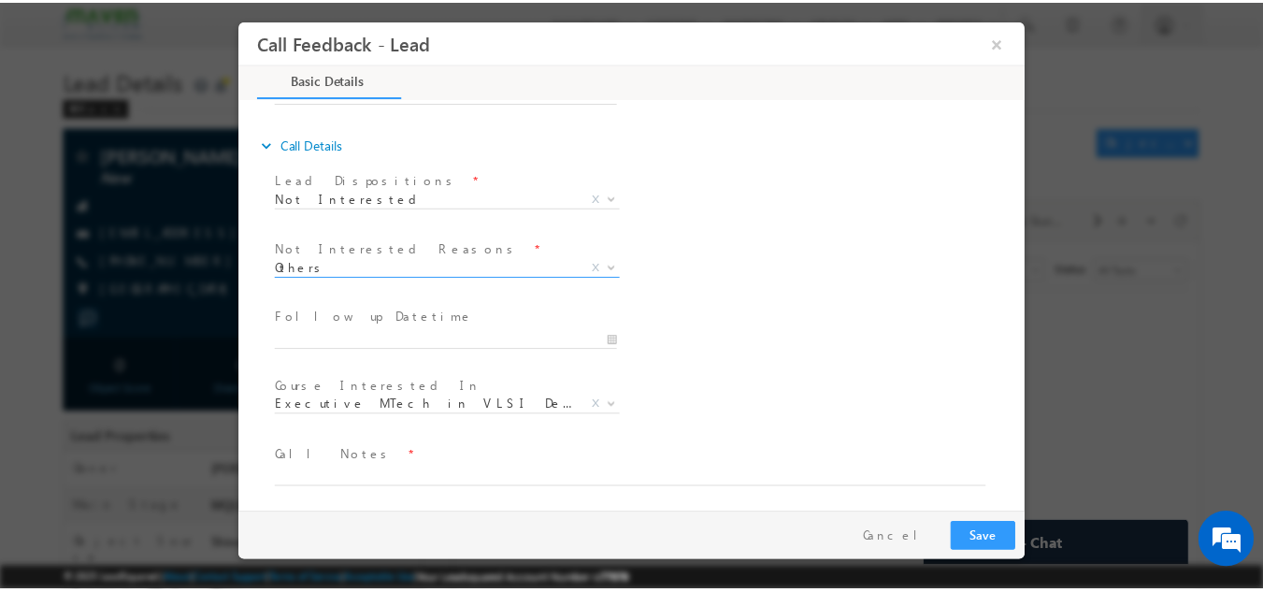
scroll to position [168, 0]
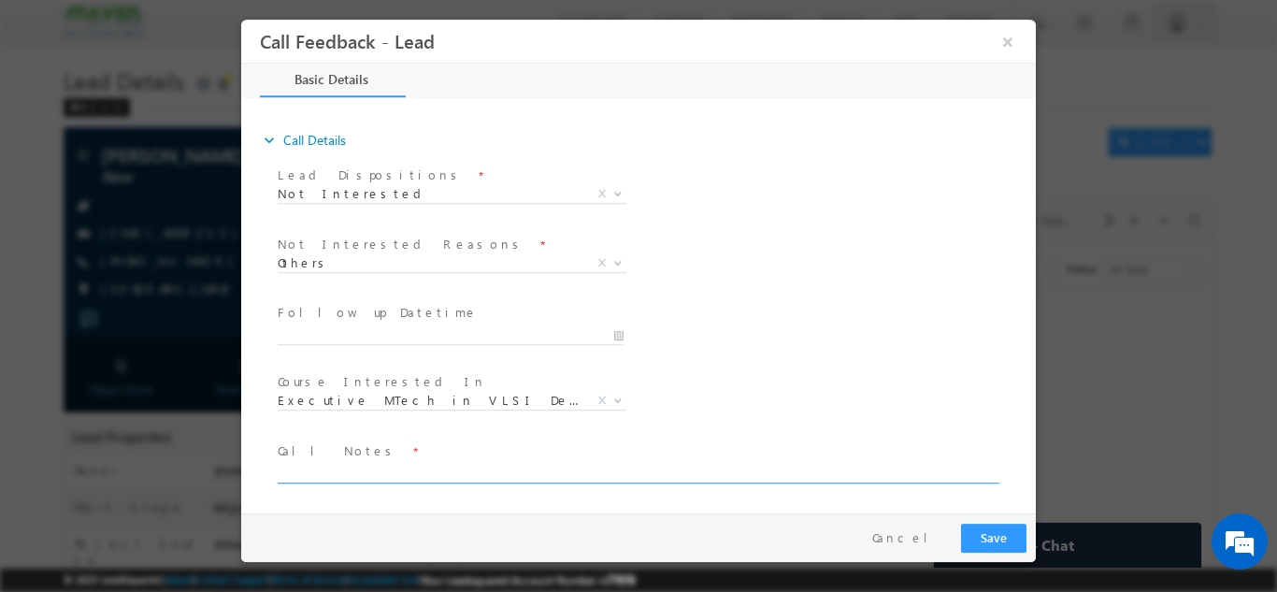
click at [386, 475] on textarea at bounding box center [637, 472] width 719 height 22
type textarea "noty interested"
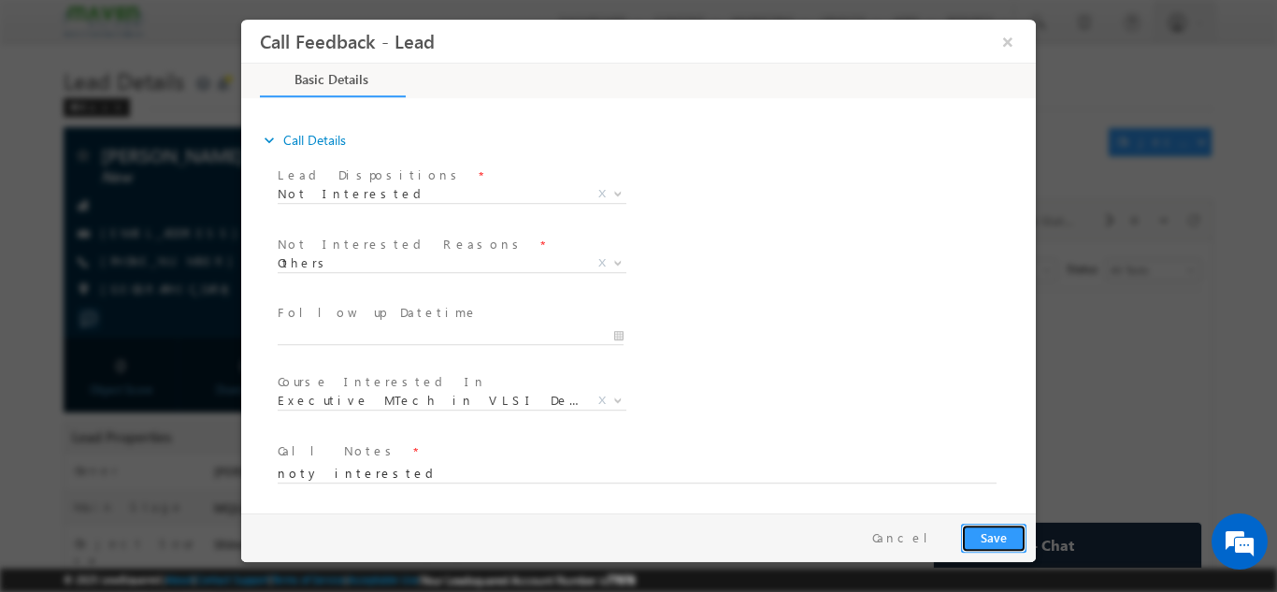
click at [1013, 526] on button "Save" at bounding box center [993, 537] width 65 height 29
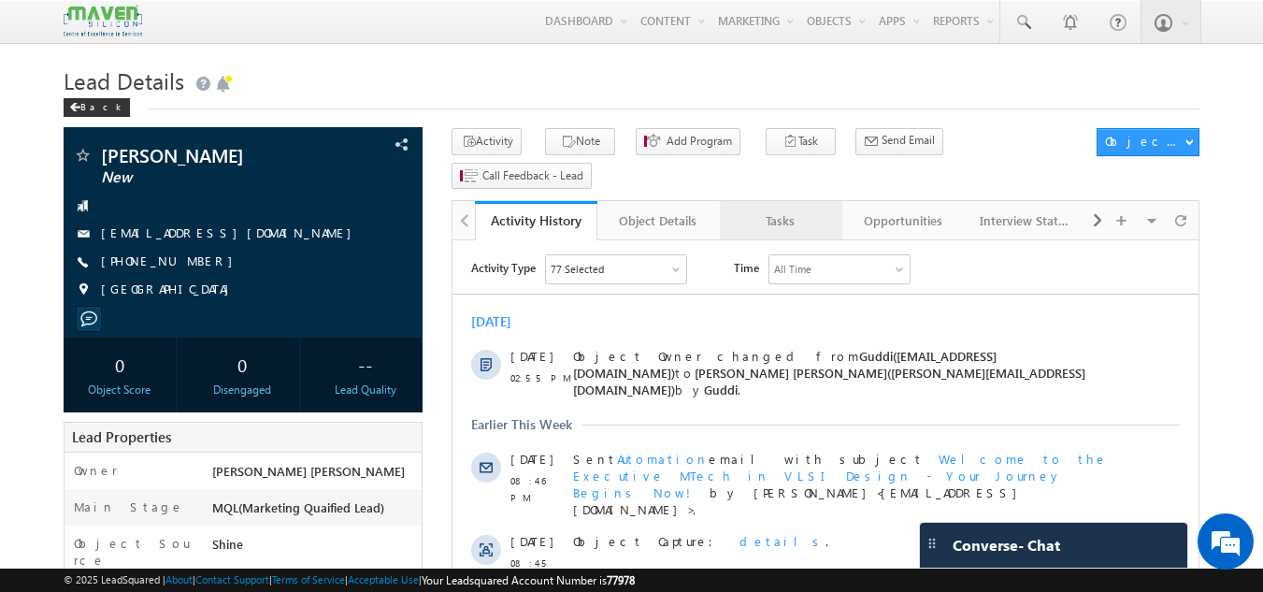
click at [753, 209] on div "Tasks" at bounding box center [780, 220] width 91 height 22
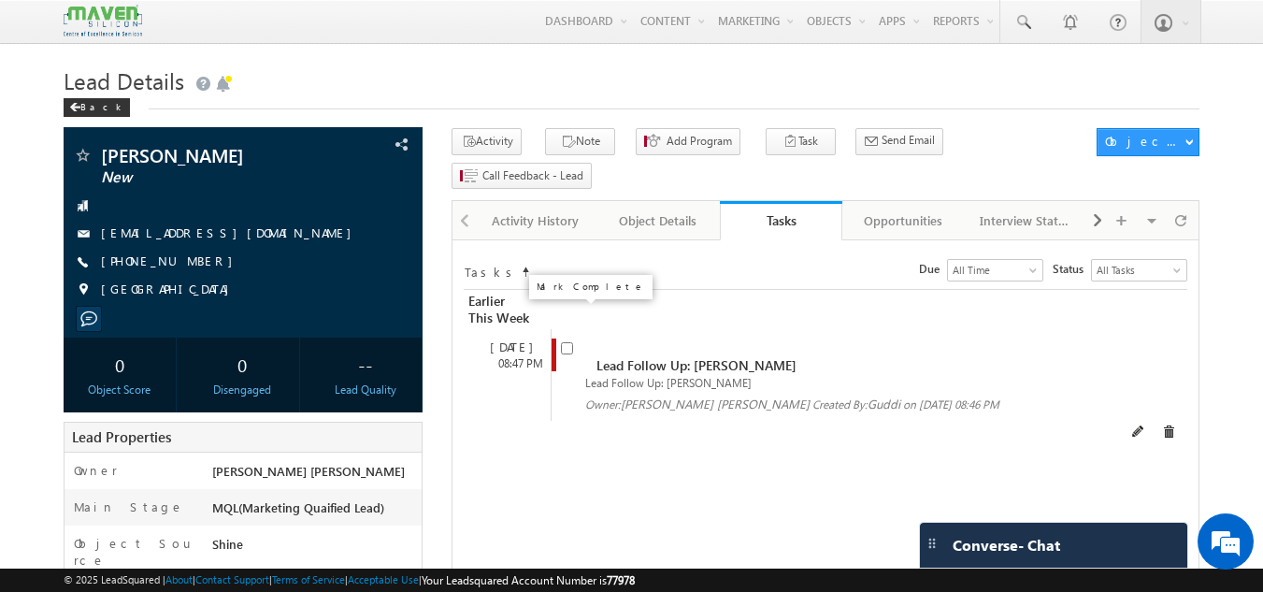
click at [566, 342] on input "checkbox" at bounding box center [567, 348] width 12 height 12
checkbox input "false"
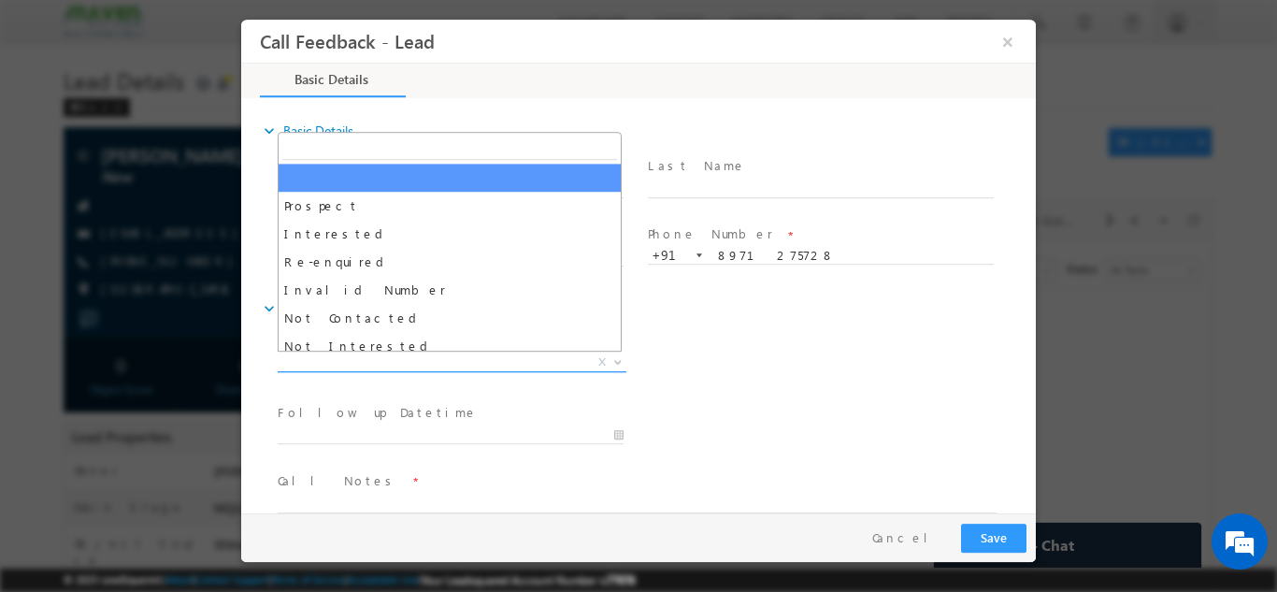
click at [523, 355] on span "X" at bounding box center [452, 361] width 349 height 19
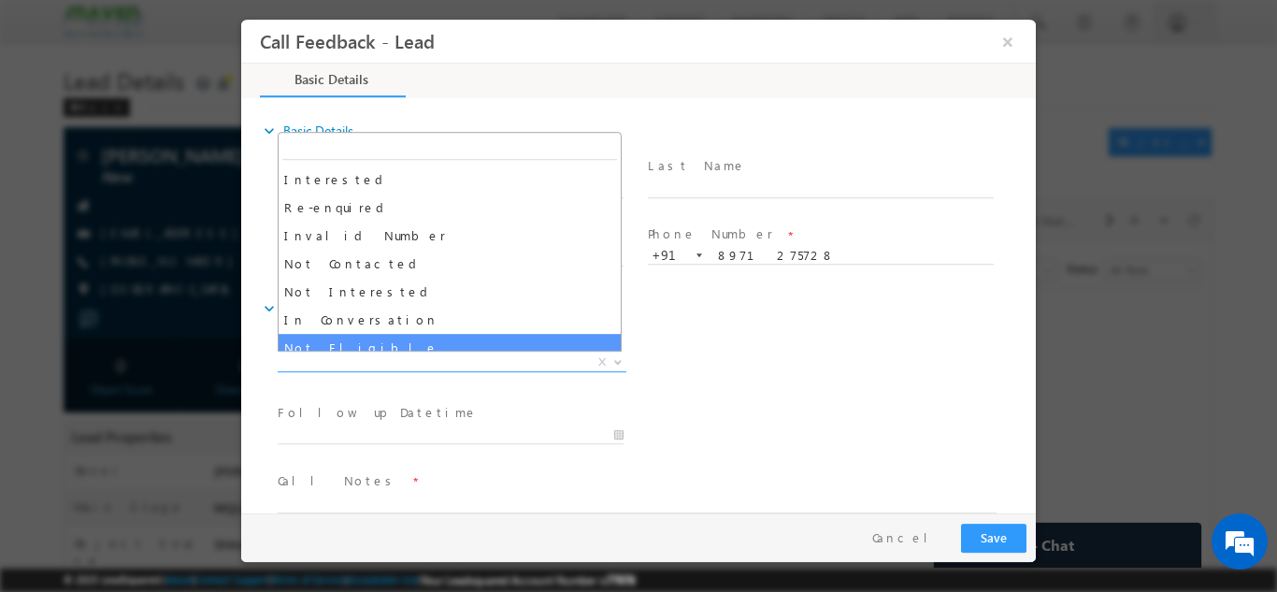
scroll to position [53, 0]
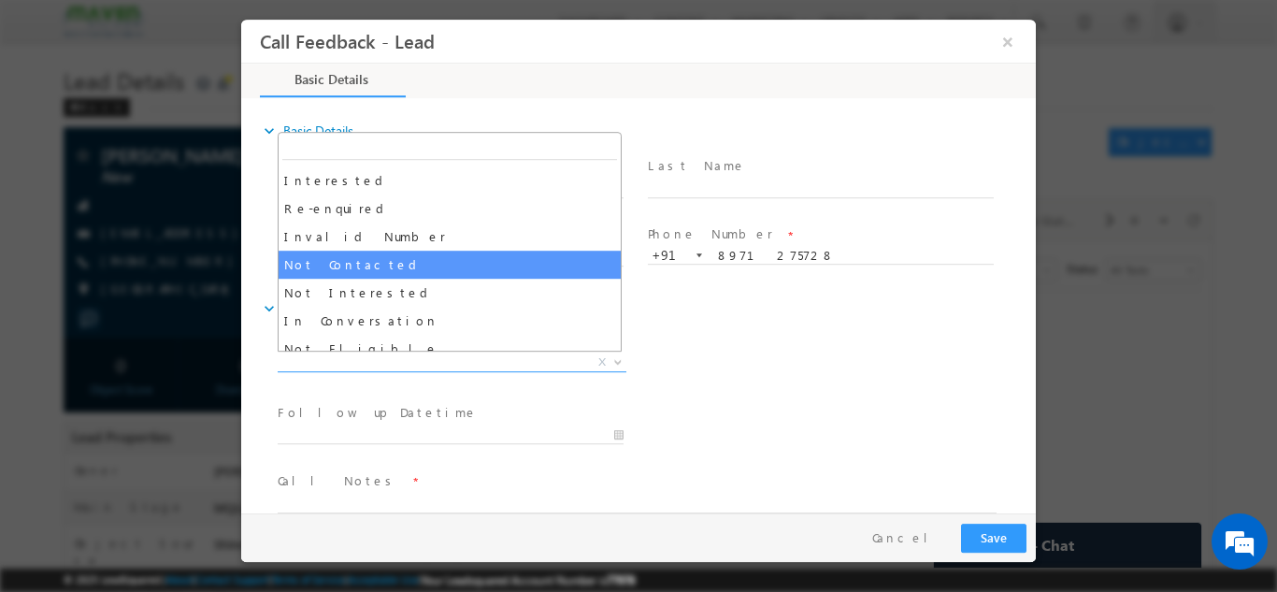
select select "Not Contacted"
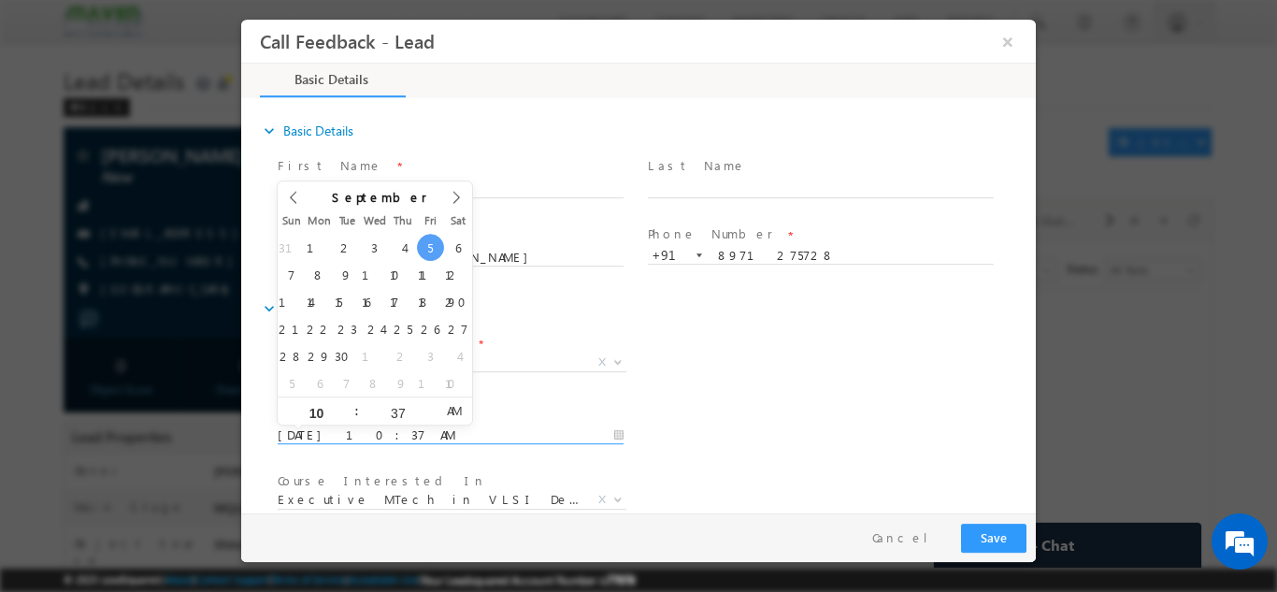
click at [381, 440] on input "05/09/2025 10:37 AM" at bounding box center [451, 434] width 346 height 19
type input "06/09/2025 10:37 AM"
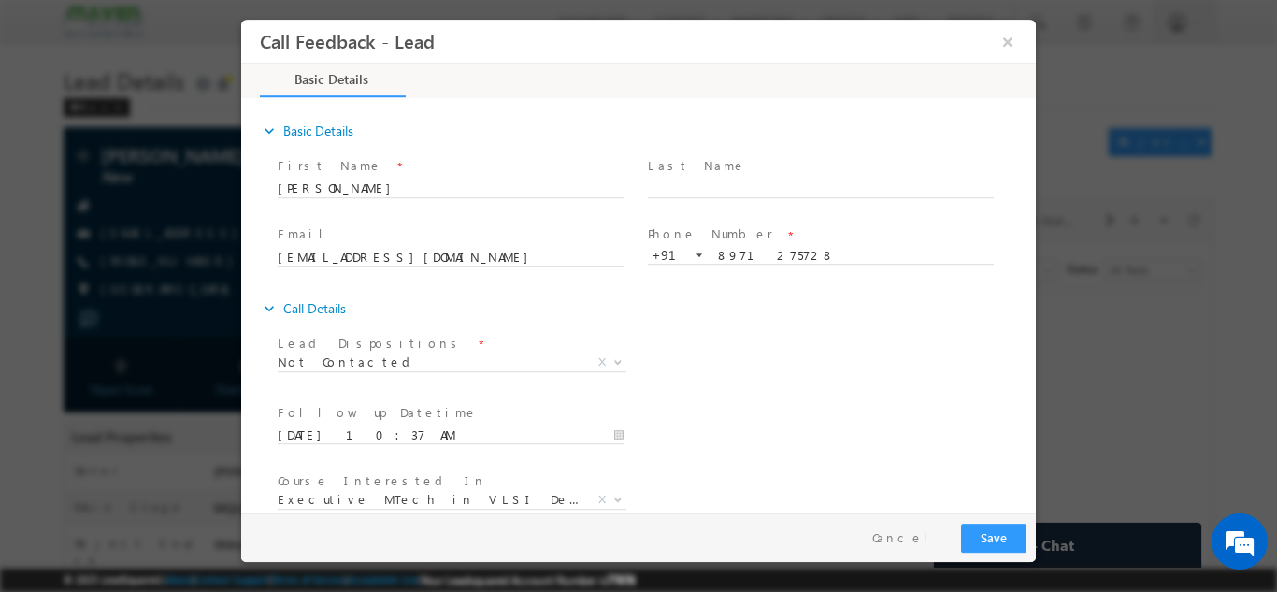
click at [787, 392] on div "Lead Dispositions * Prospect Interested Re-enquired Invalid Number Not Contacte…" at bounding box center [655, 363] width 762 height 69
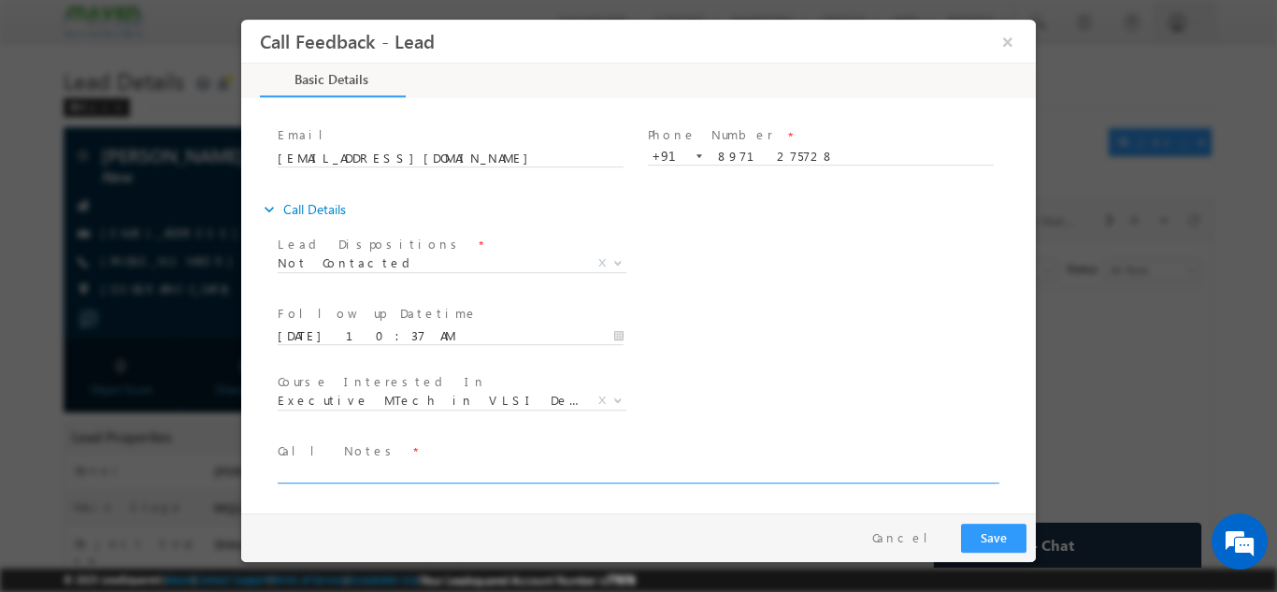
click at [674, 464] on textarea at bounding box center [637, 472] width 719 height 22
type textarea "dnp"
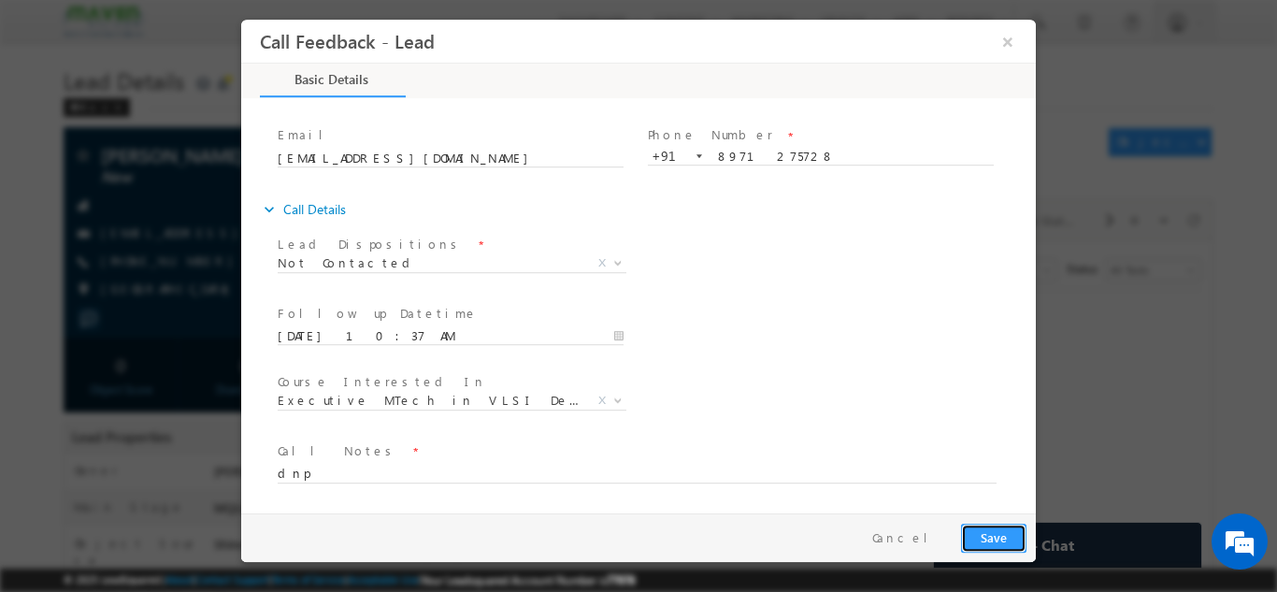
click at [984, 524] on button "Save" at bounding box center [993, 537] width 65 height 29
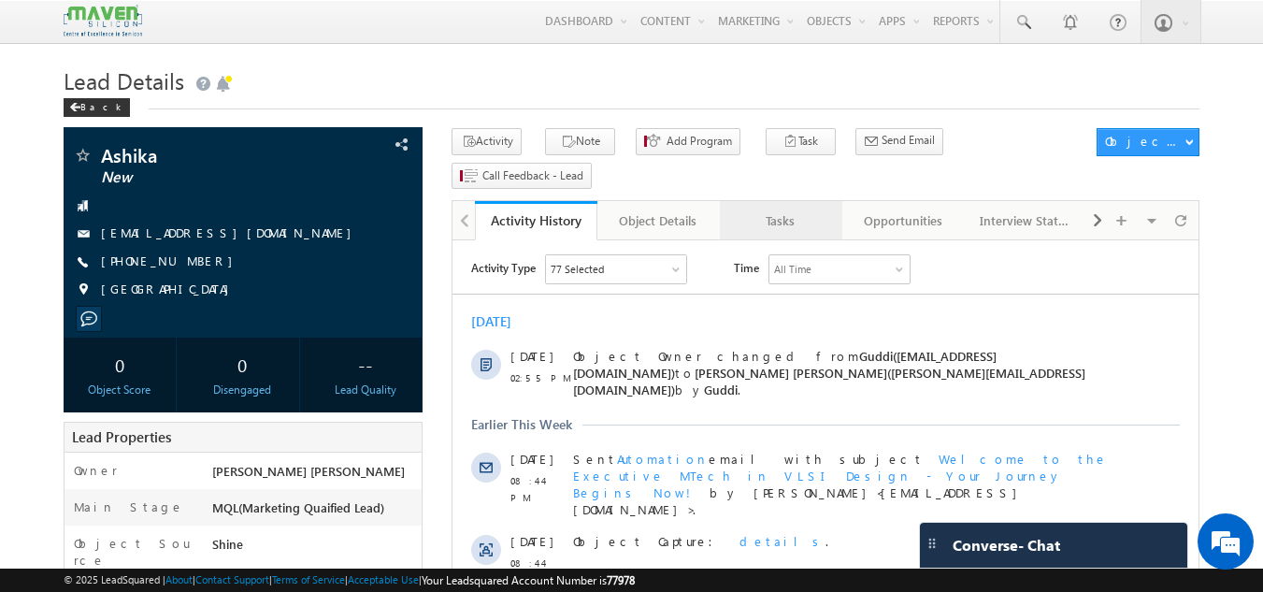
click at [798, 201] on link "Tasks" at bounding box center [781, 220] width 122 height 39
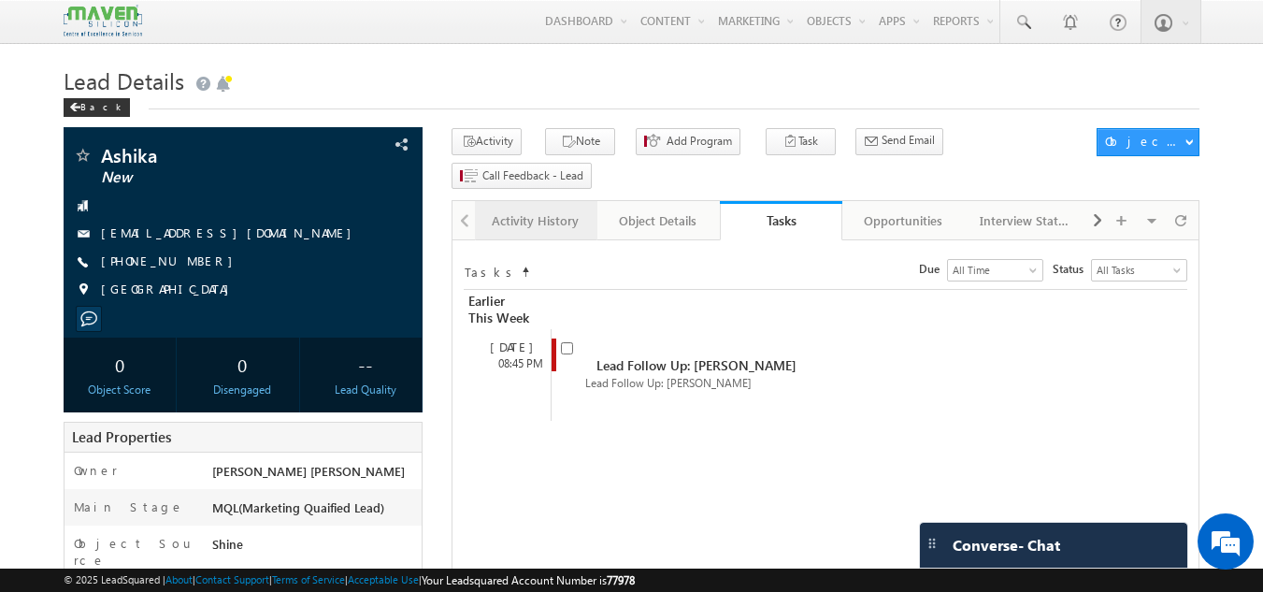
click at [541, 201] on link "Activity History" at bounding box center [536, 220] width 122 height 39
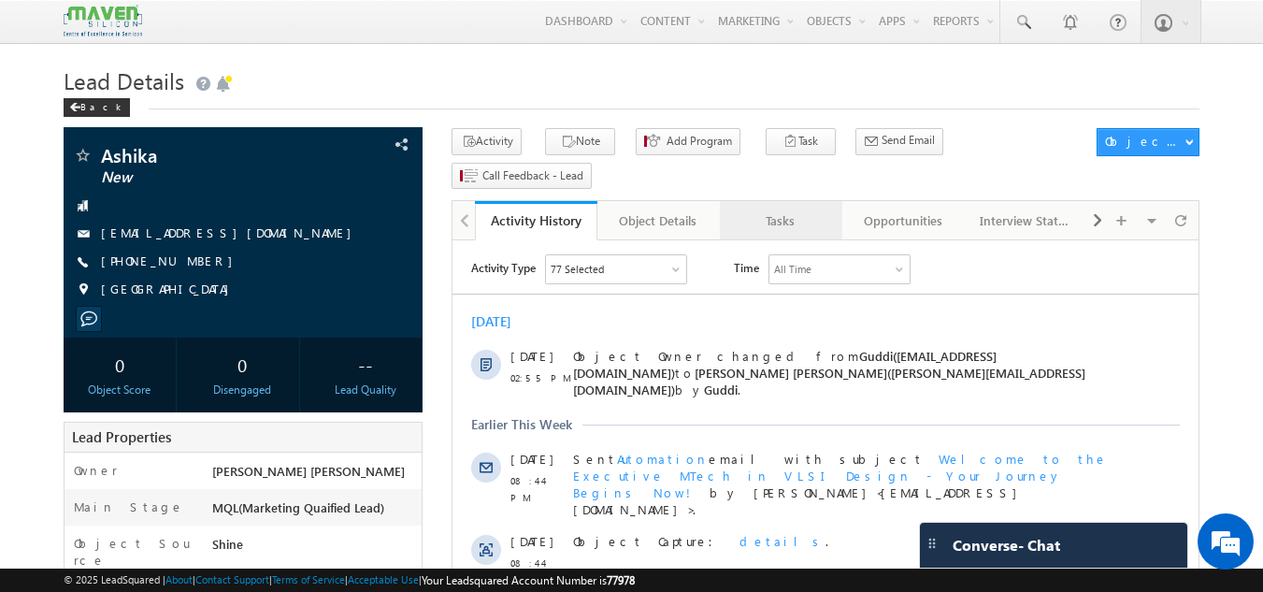
click at [782, 209] on div "Tasks" at bounding box center [780, 220] width 91 height 22
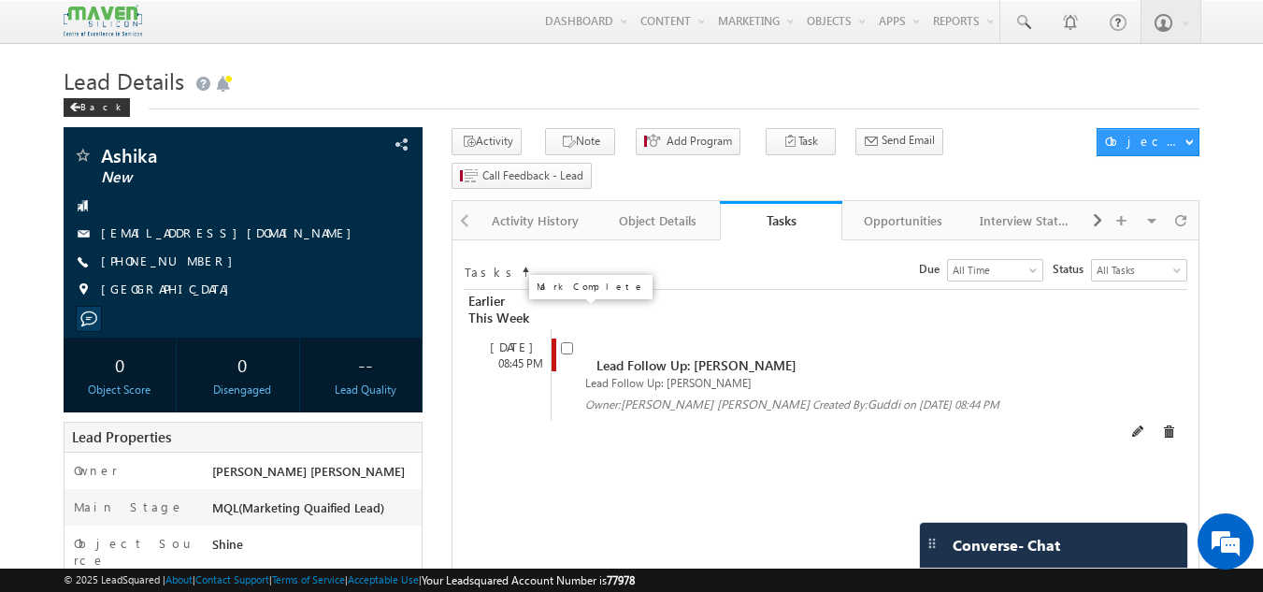
click at [565, 342] on input "checkbox" at bounding box center [567, 348] width 12 height 12
checkbox input "false"
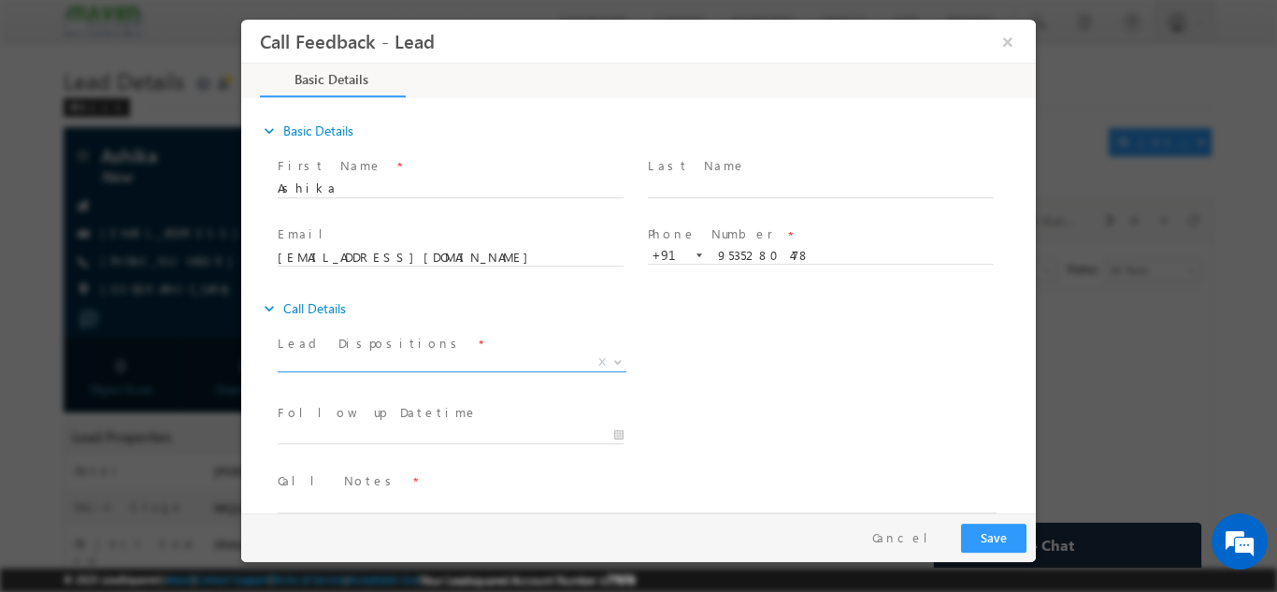
click at [457, 363] on span "X" at bounding box center [452, 361] width 349 height 19
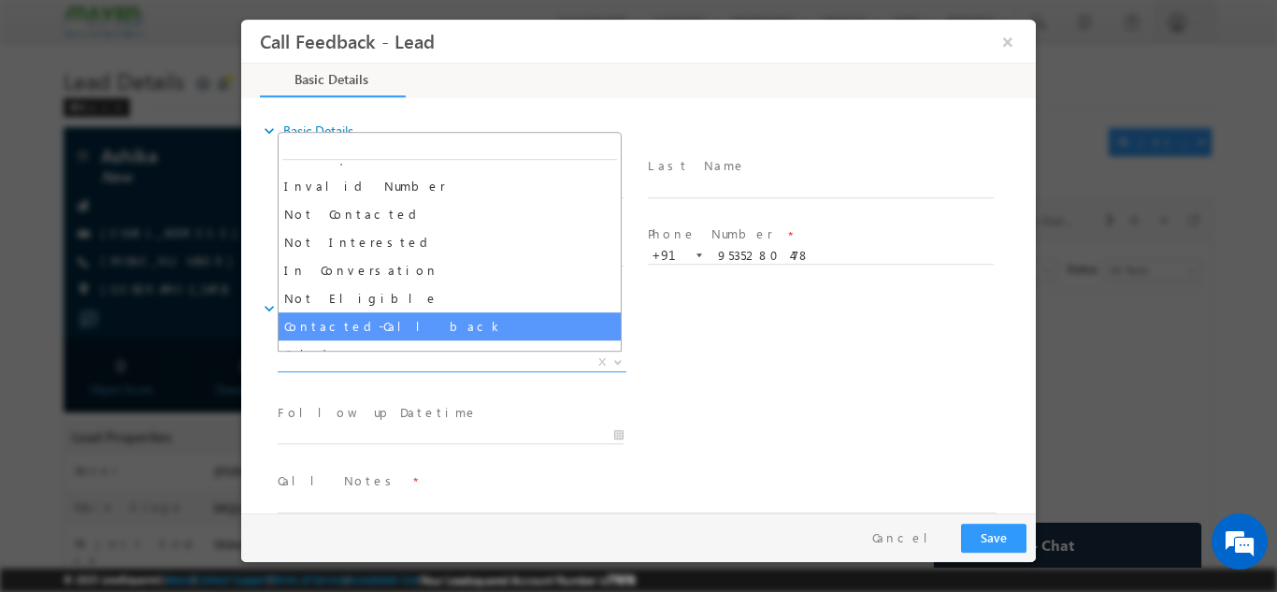
scroll to position [105, 0]
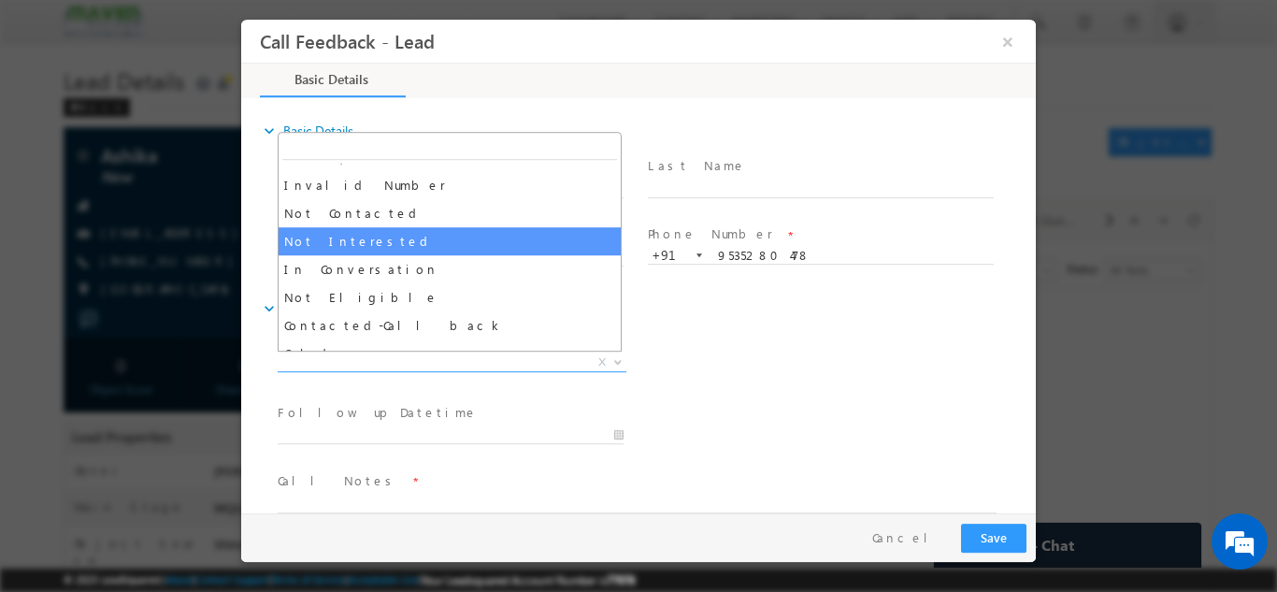
select select "Not Interested"
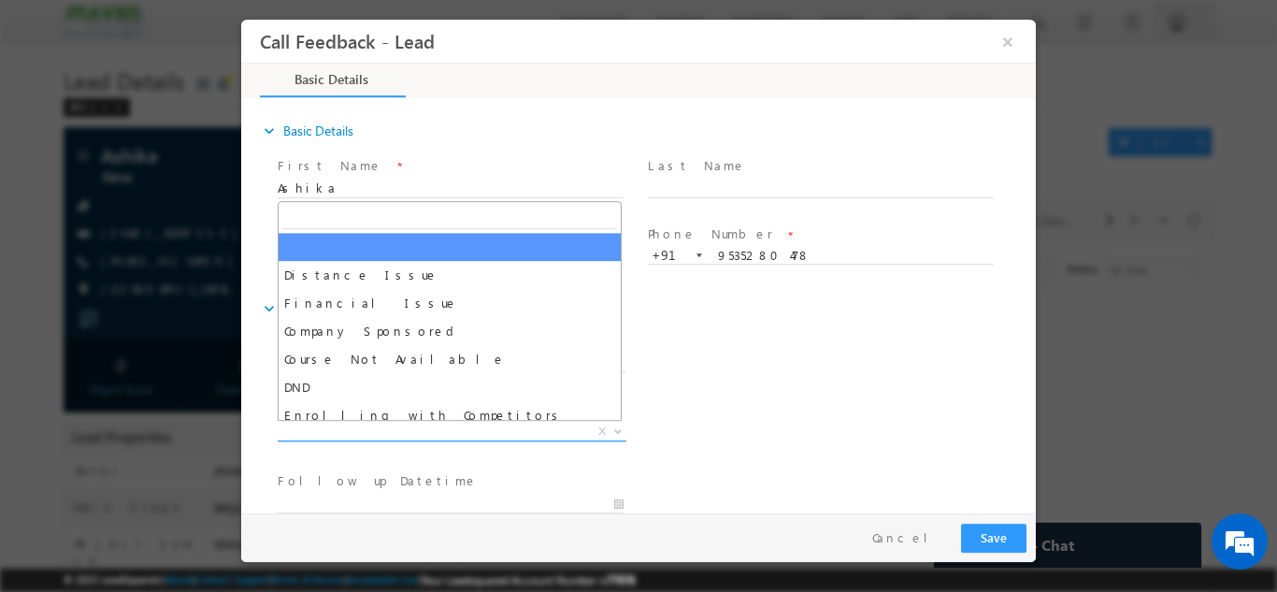
click at [450, 433] on span "X" at bounding box center [452, 431] width 349 height 19
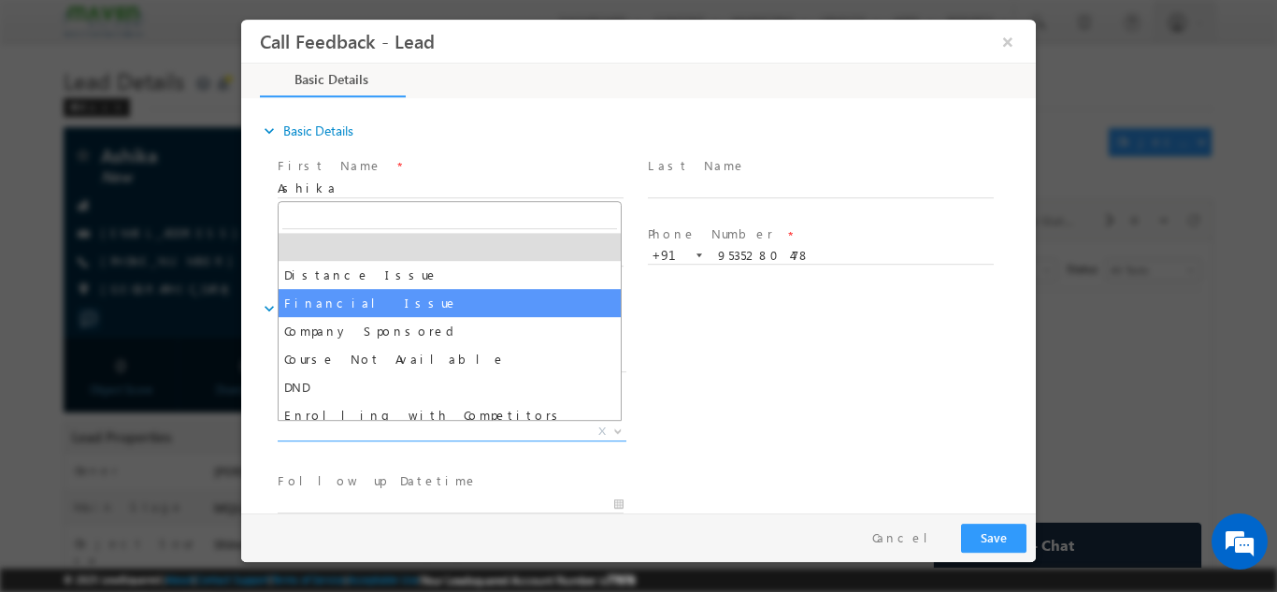
scroll to position [37, 0]
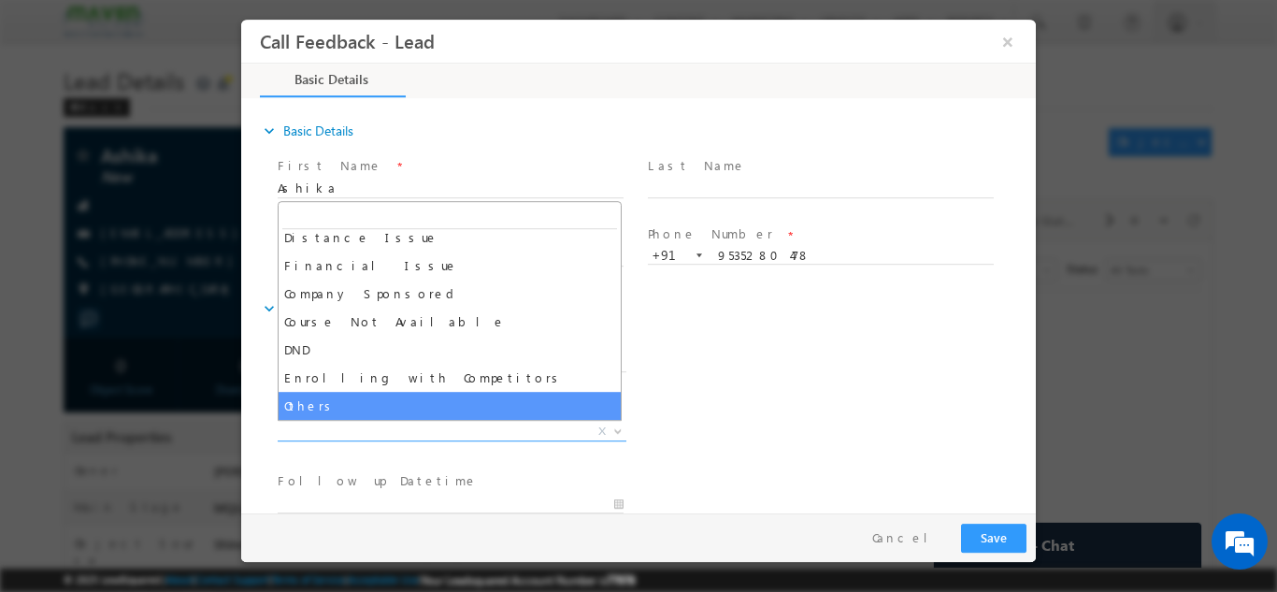
select select "Others"
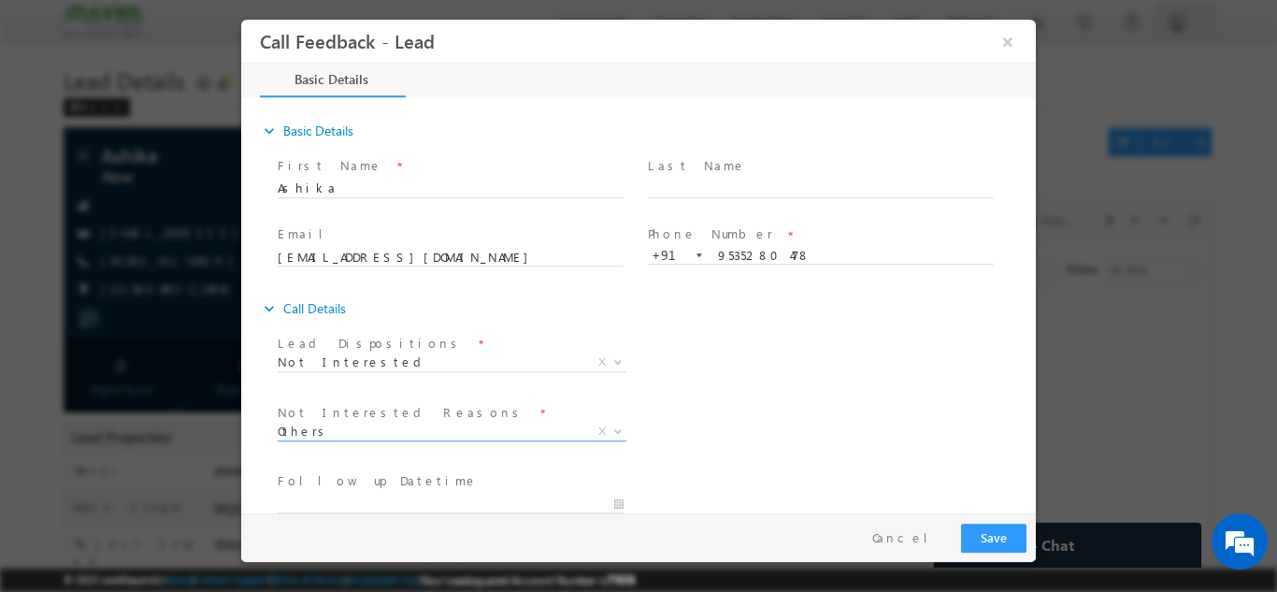
scroll to position [168, 0]
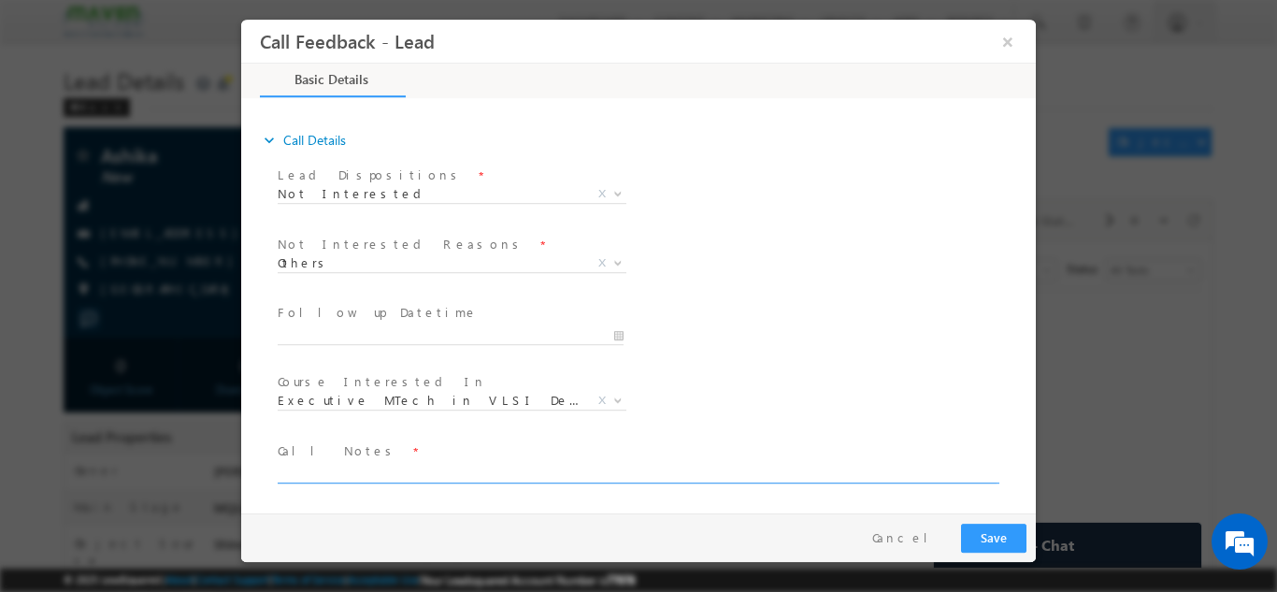
click at [479, 473] on textarea at bounding box center [637, 472] width 719 height 22
type textarea "not interested"
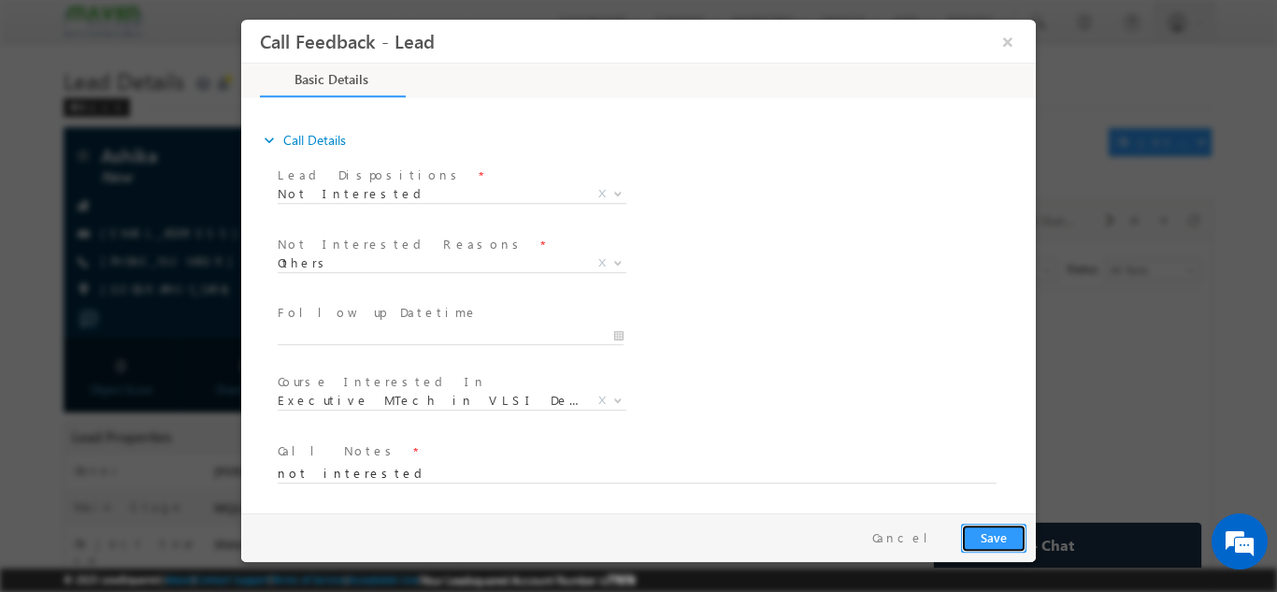
click at [996, 529] on button "Save" at bounding box center [993, 537] width 65 height 29
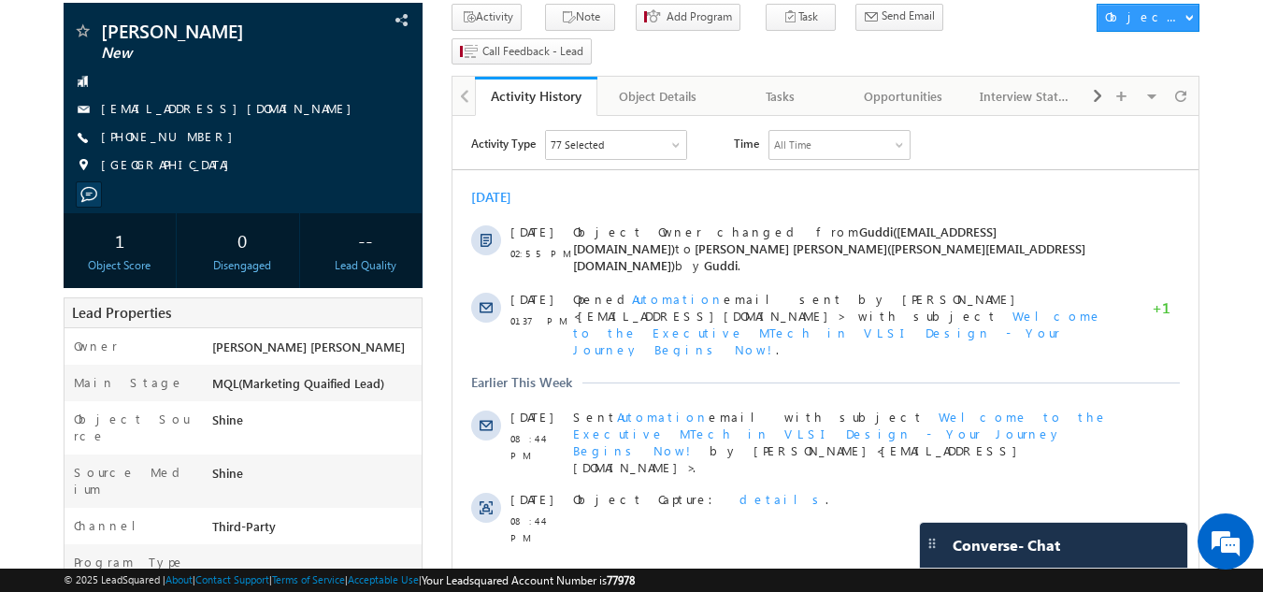
scroll to position [125, 0]
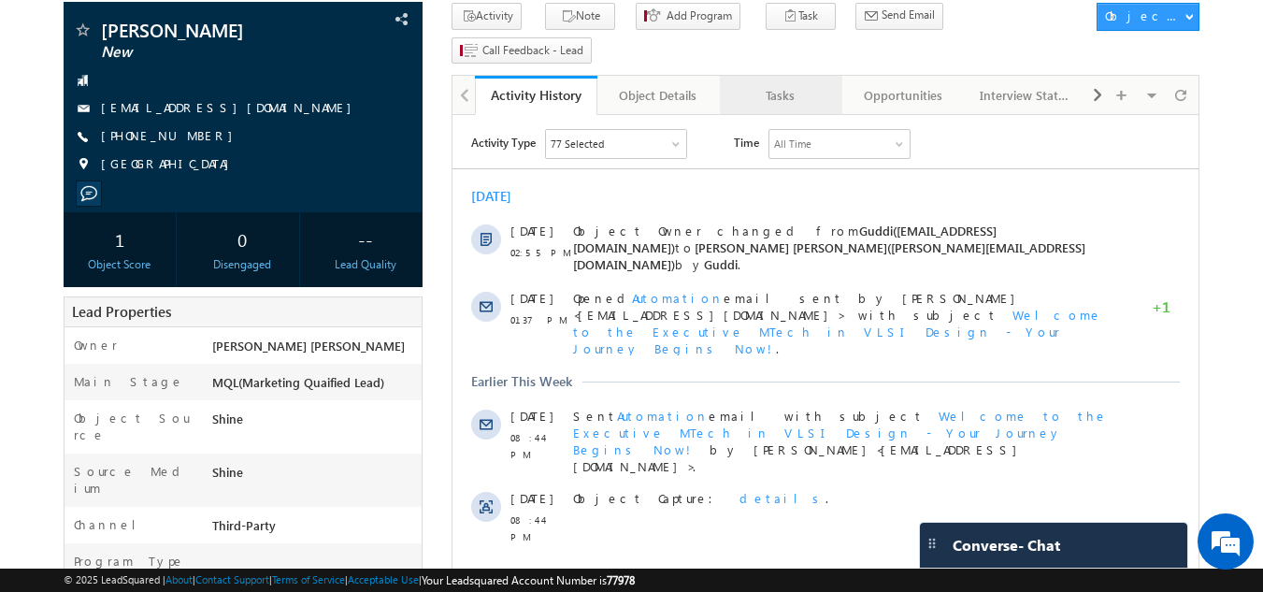
click at [775, 84] on div "Tasks" at bounding box center [780, 95] width 91 height 22
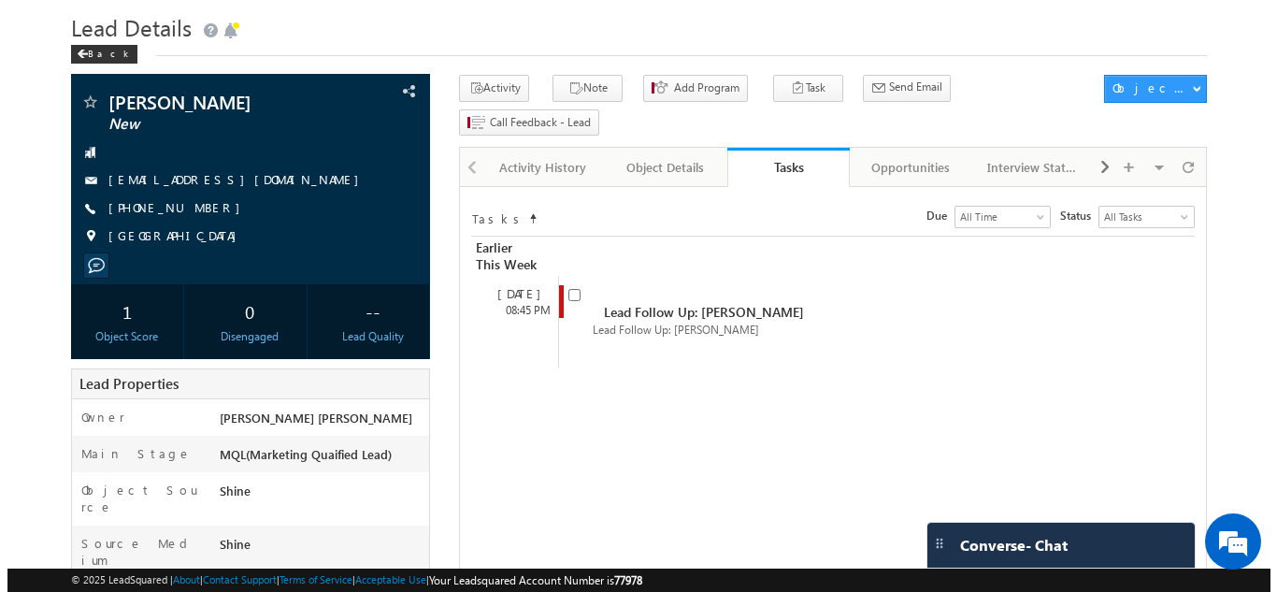
scroll to position [0, 0]
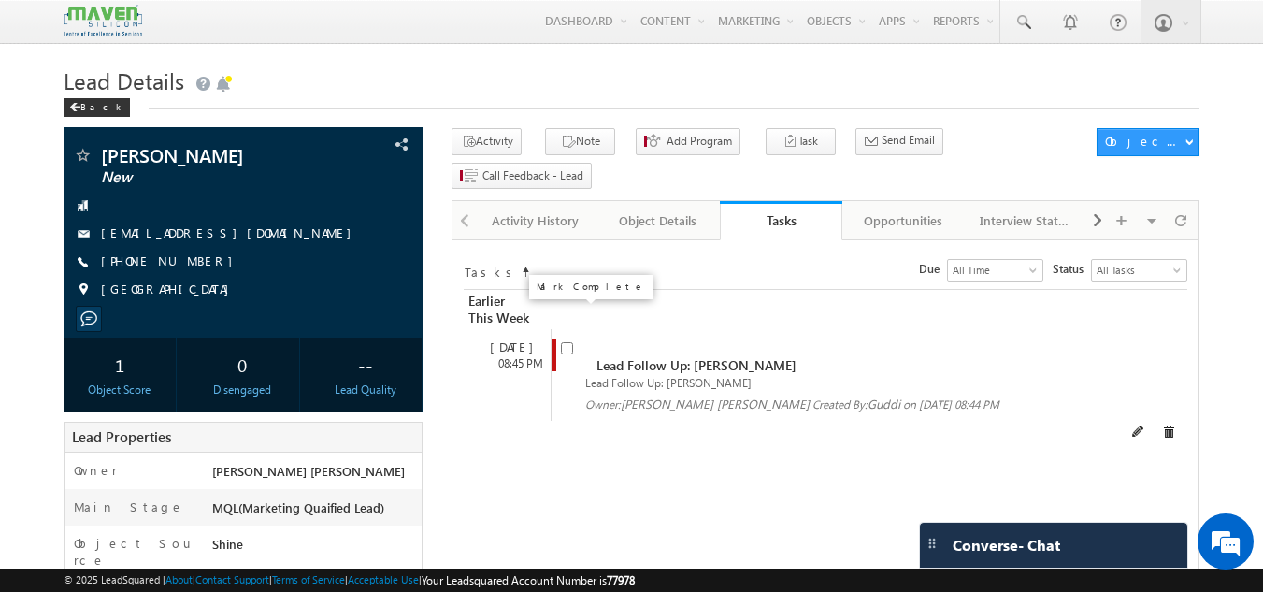
click at [567, 342] on input "checkbox" at bounding box center [567, 348] width 12 height 12
checkbox input "false"
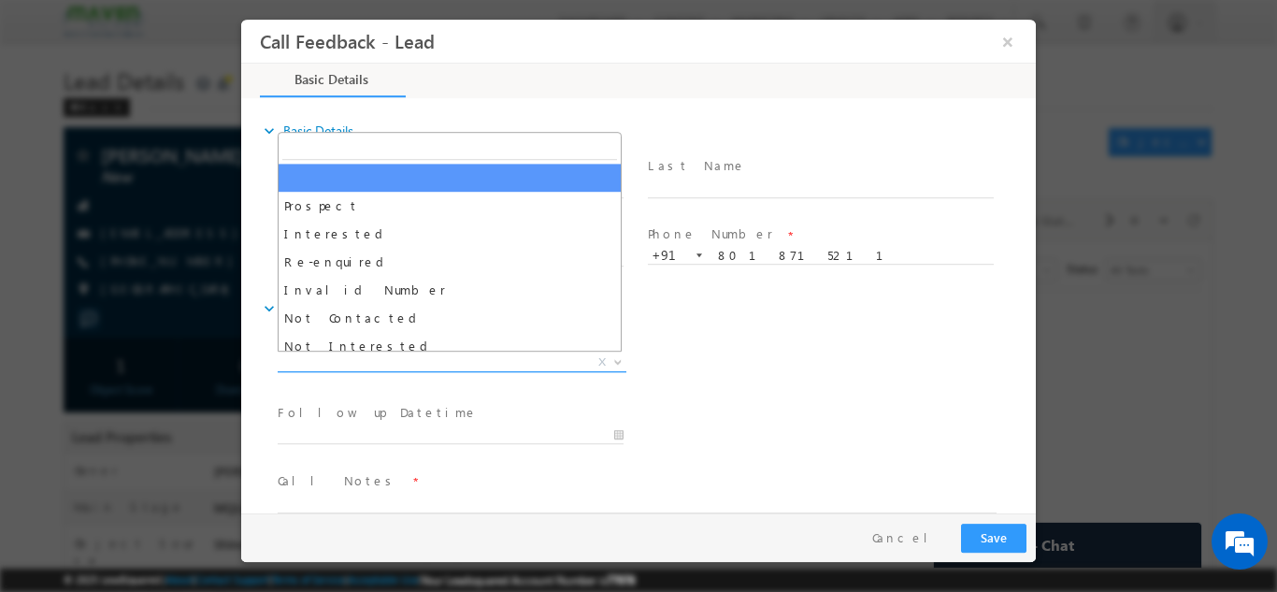
click at [502, 357] on span "X" at bounding box center [452, 361] width 349 height 19
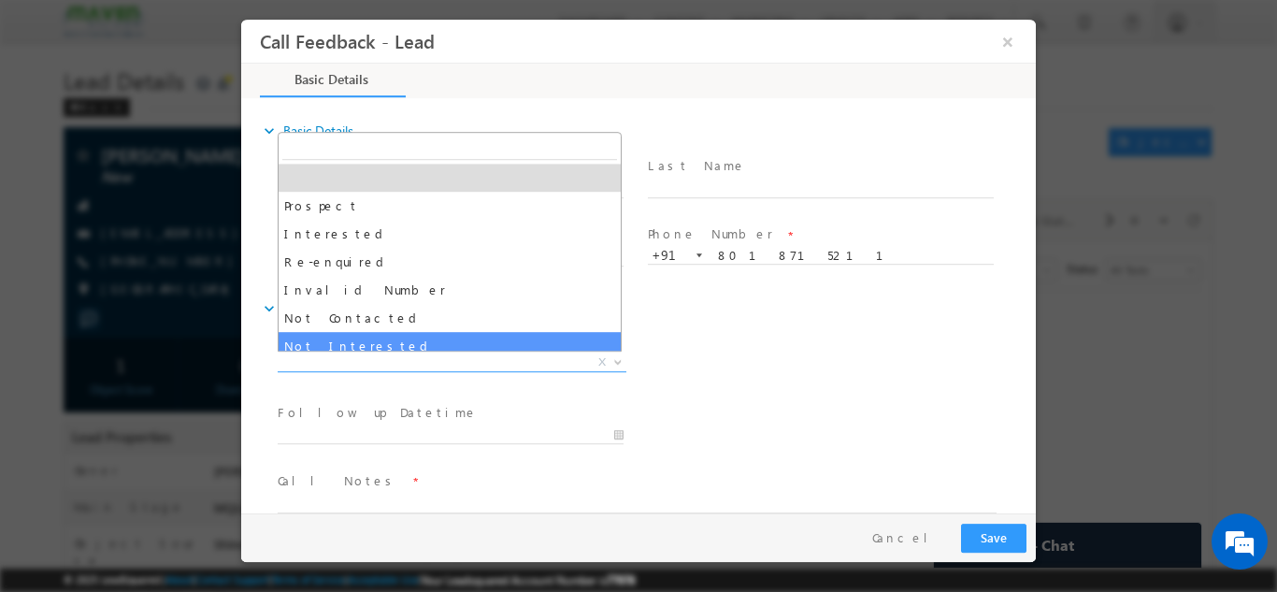
select select "Not Interested"
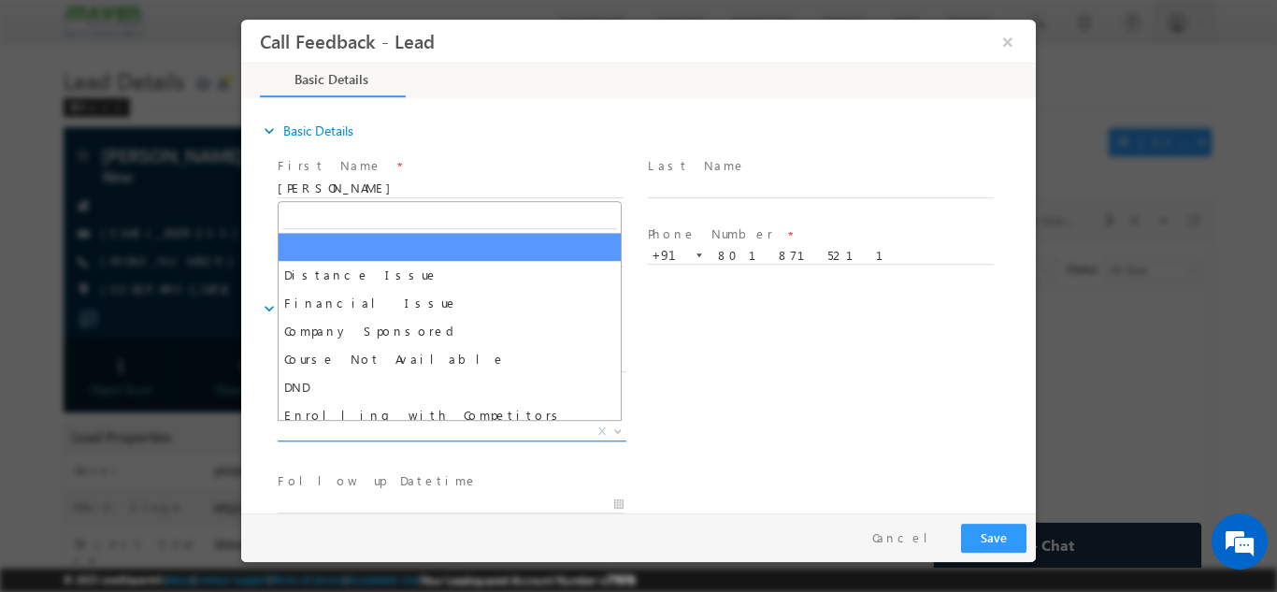
click at [365, 434] on span "X" at bounding box center [452, 431] width 349 height 19
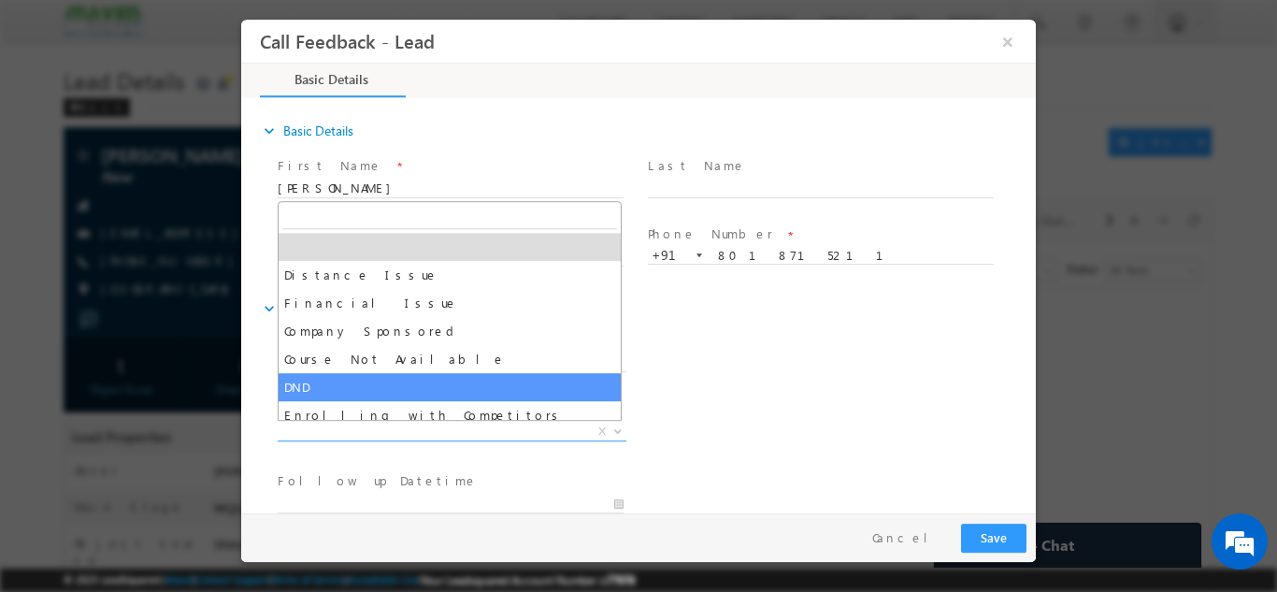
scroll to position [37, 0]
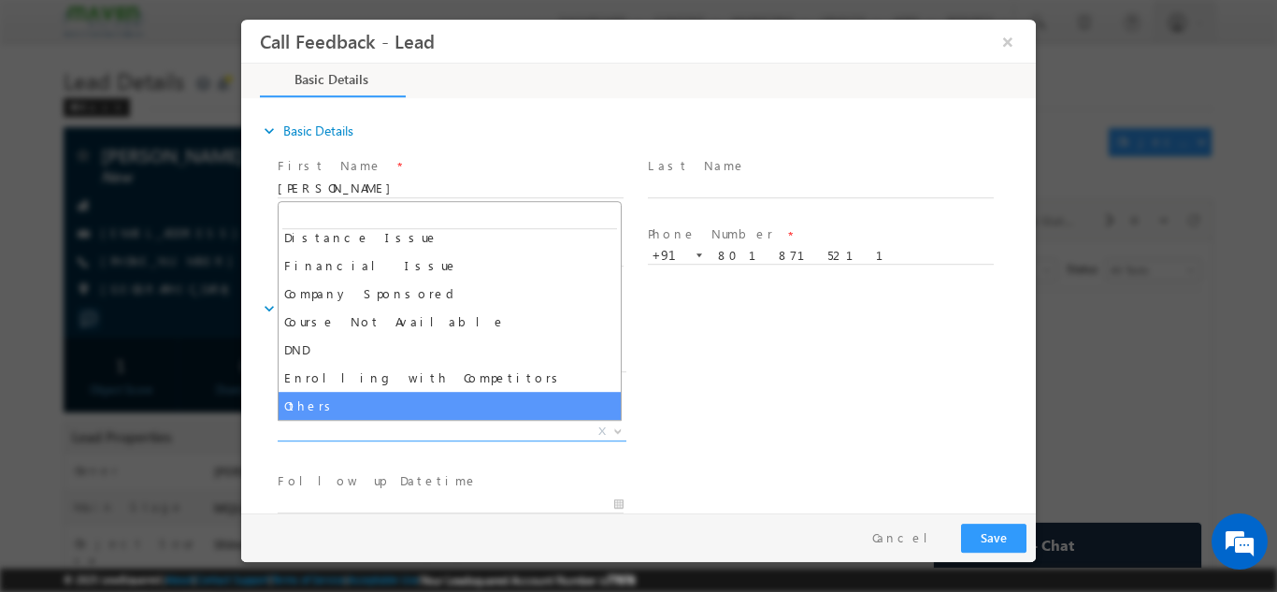
select select "Others"
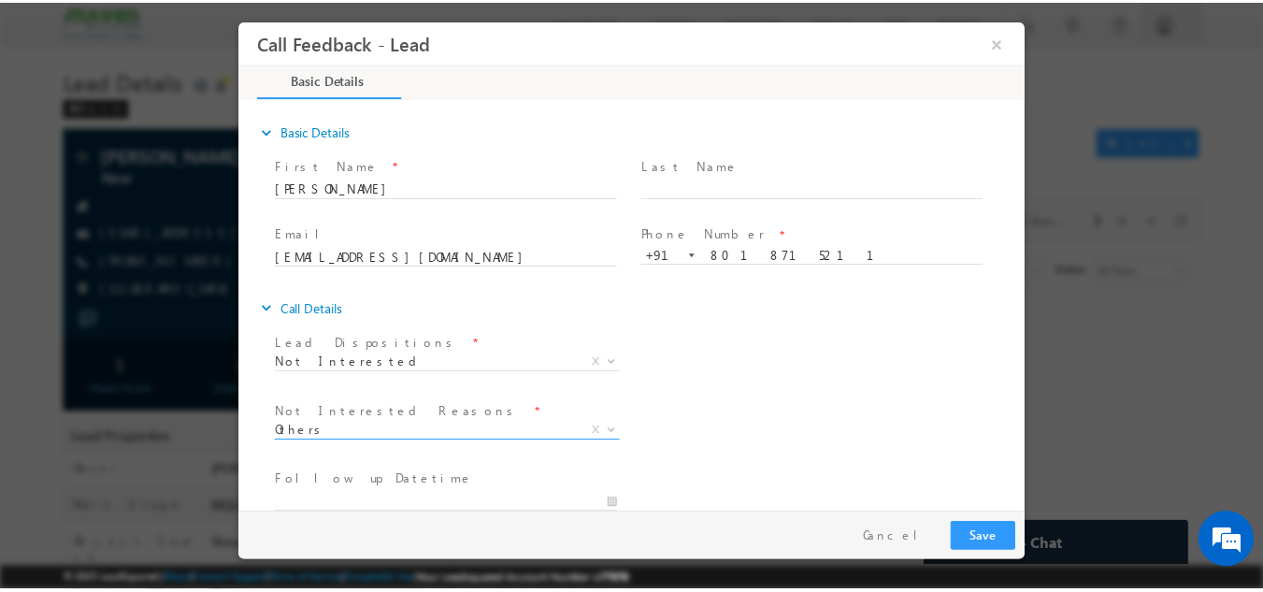
scroll to position [168, 0]
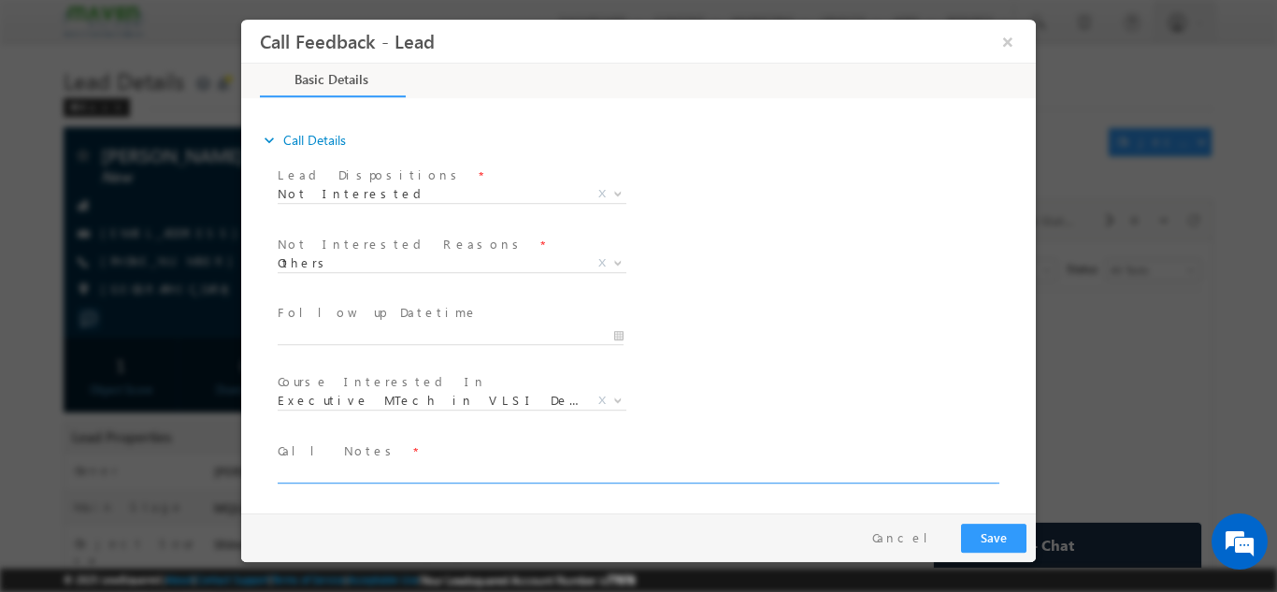
click at [634, 467] on textarea at bounding box center [637, 472] width 719 height 22
type textarea "not interested"
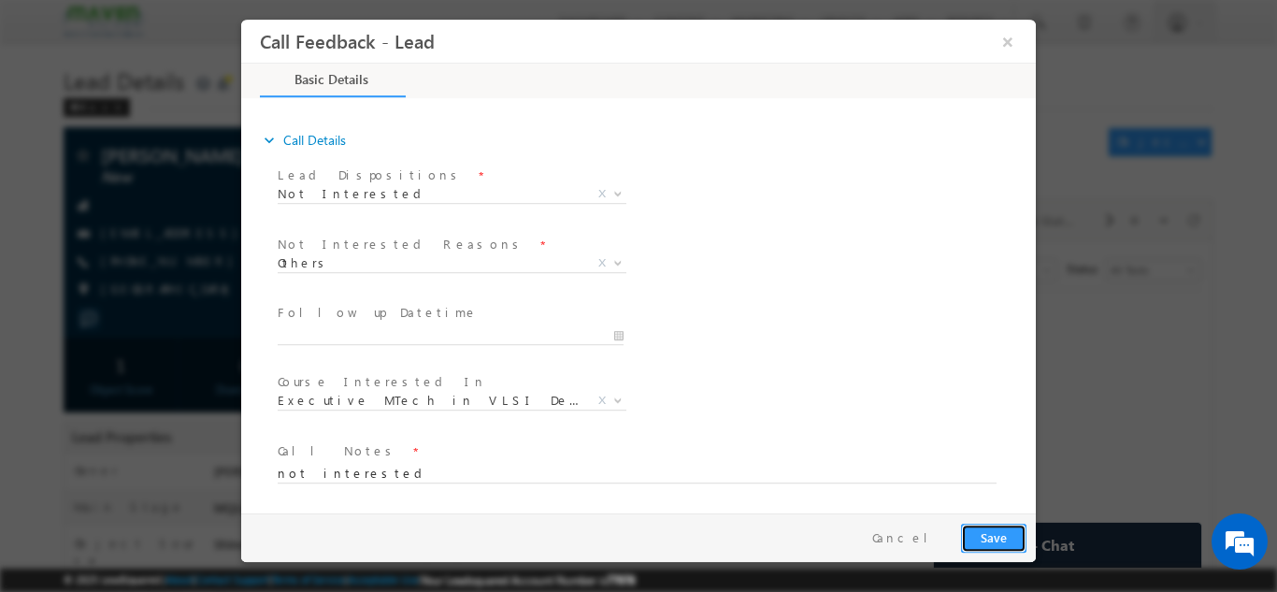
click at [979, 525] on button "Save" at bounding box center [993, 537] width 65 height 29
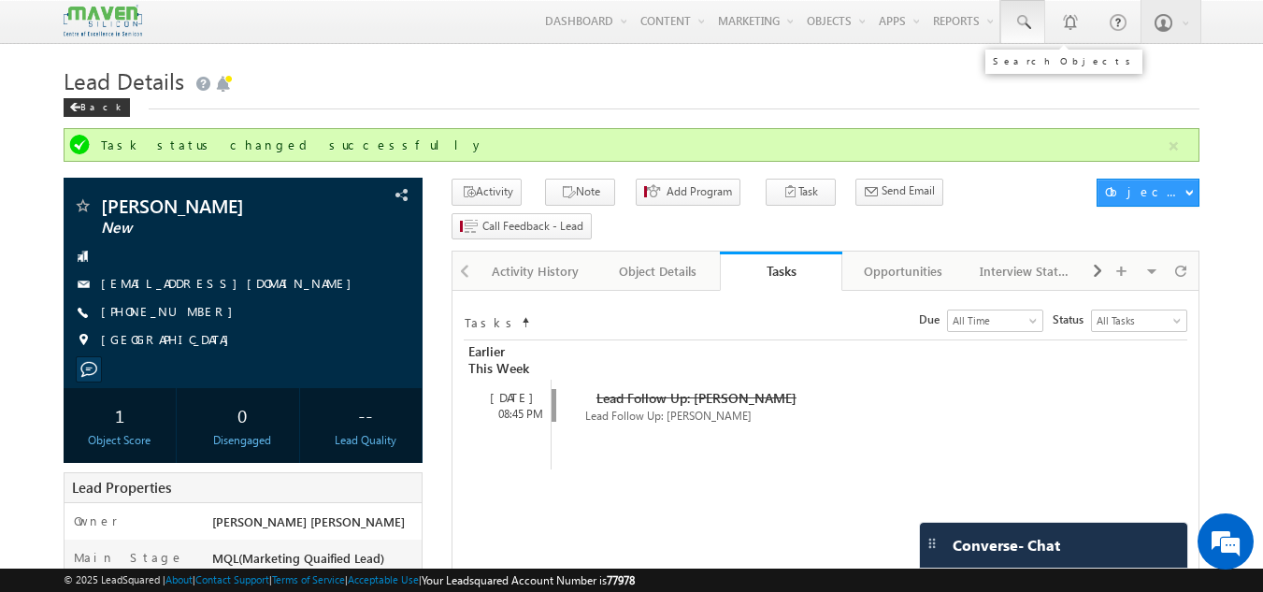
click at [1027, 24] on span at bounding box center [1022, 22] width 19 height 19
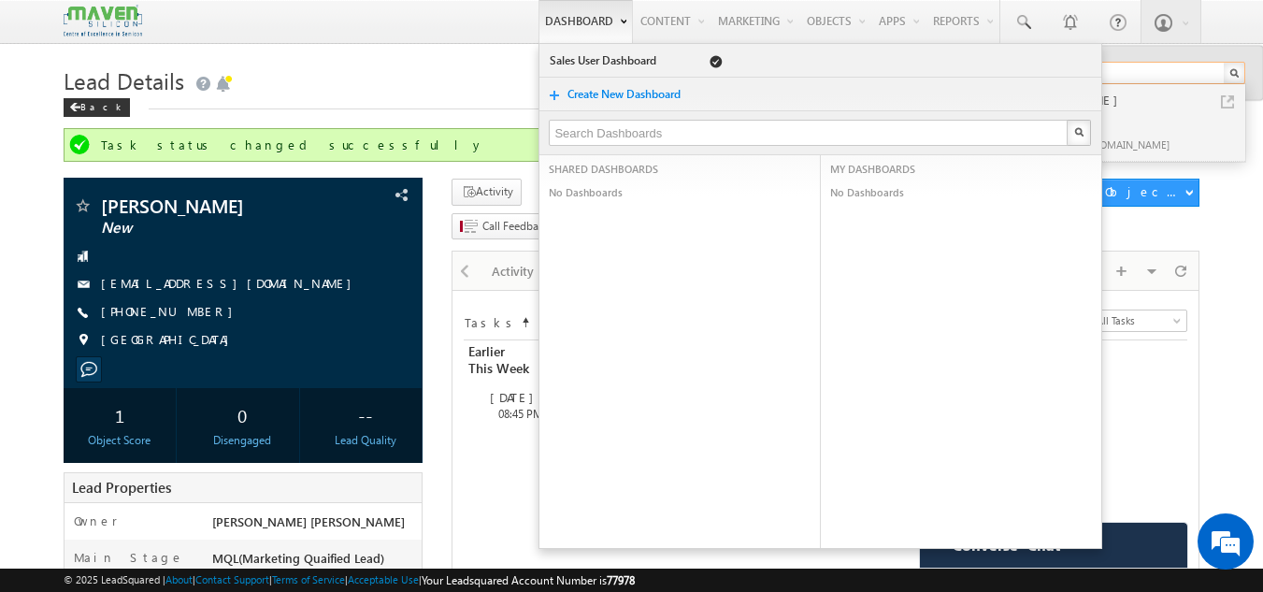
type input "9710740475"
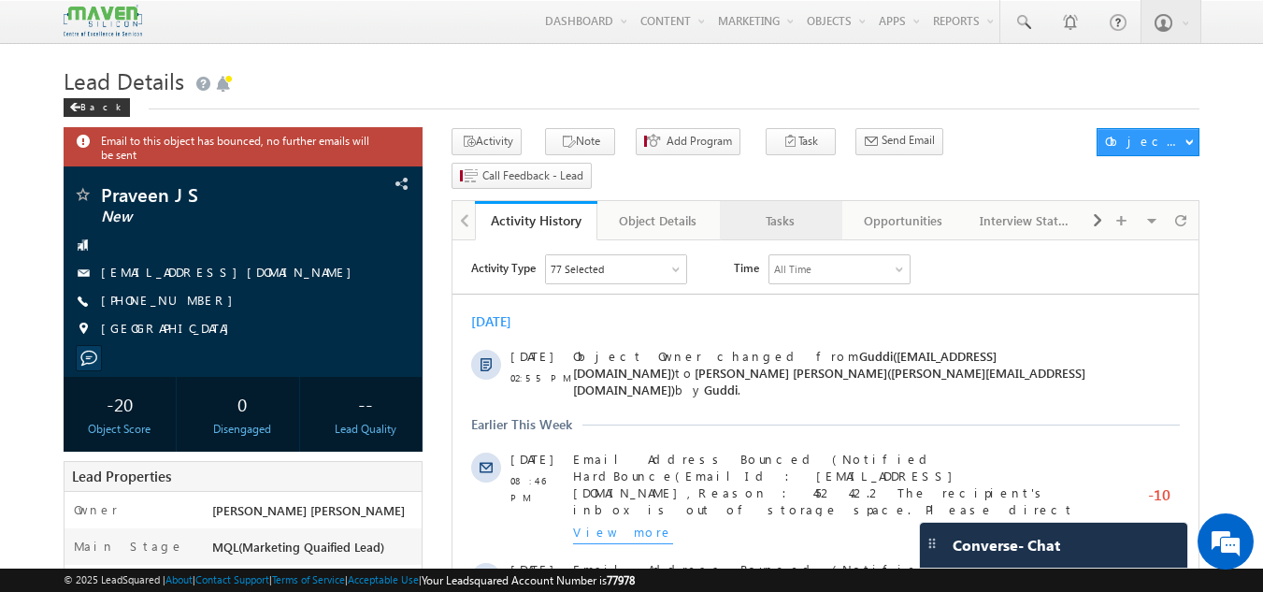
click at [778, 209] on div "Tasks" at bounding box center [780, 220] width 91 height 22
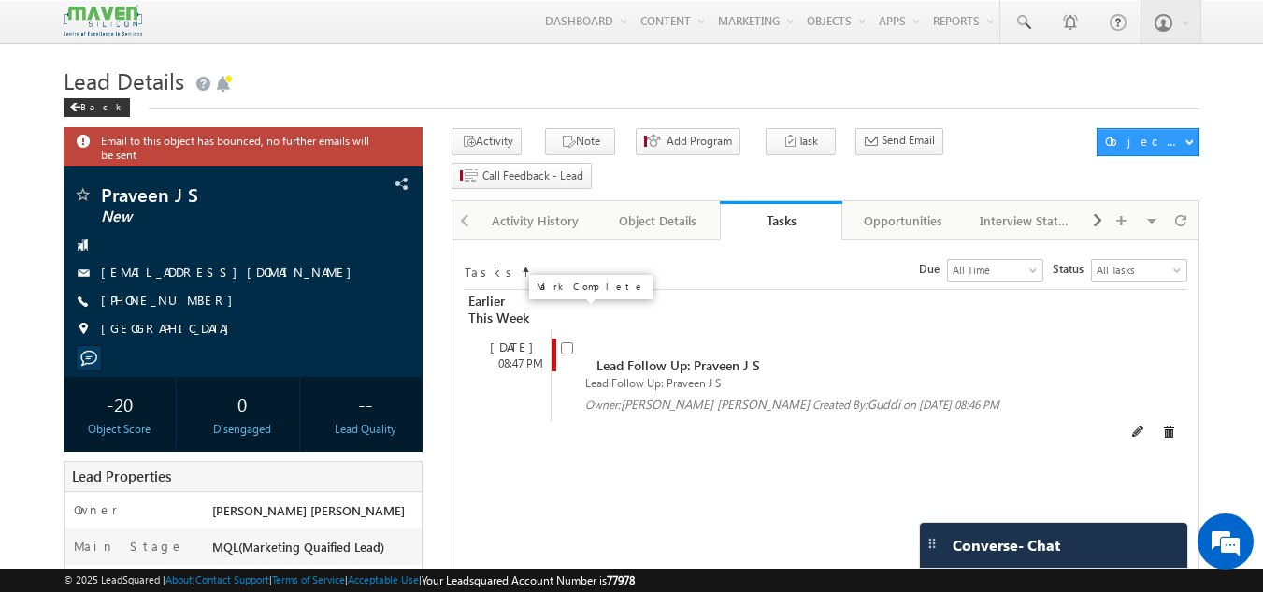
click at [567, 342] on input "checkbox" at bounding box center [567, 348] width 12 height 12
checkbox input "false"
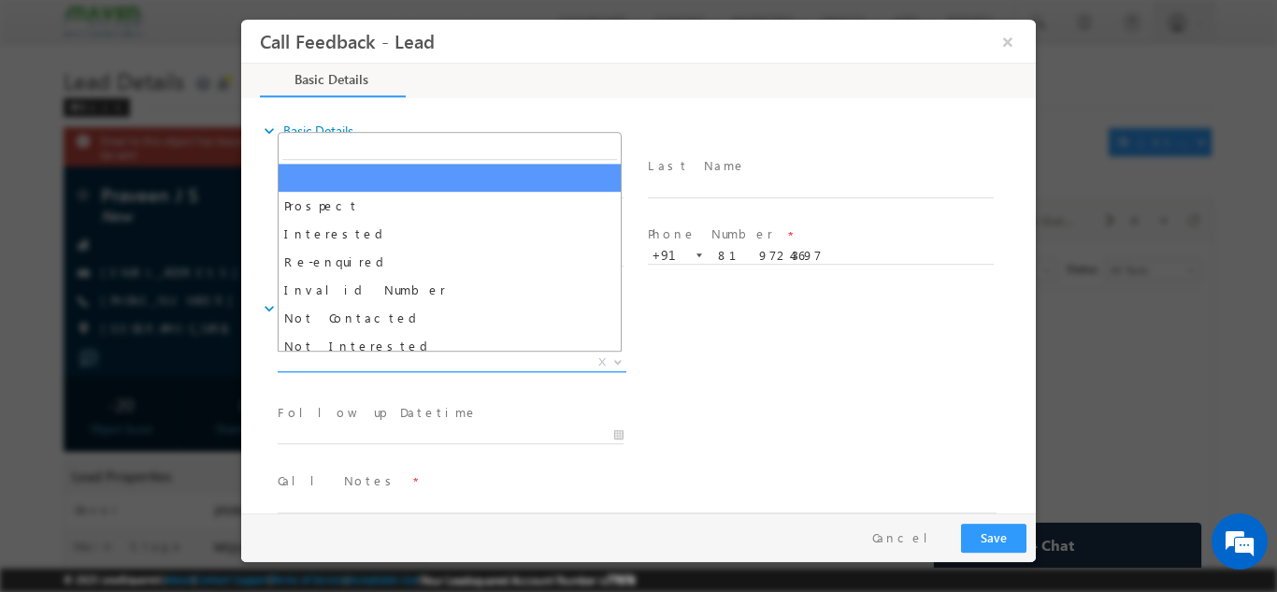
click at [486, 363] on span "X" at bounding box center [452, 361] width 349 height 19
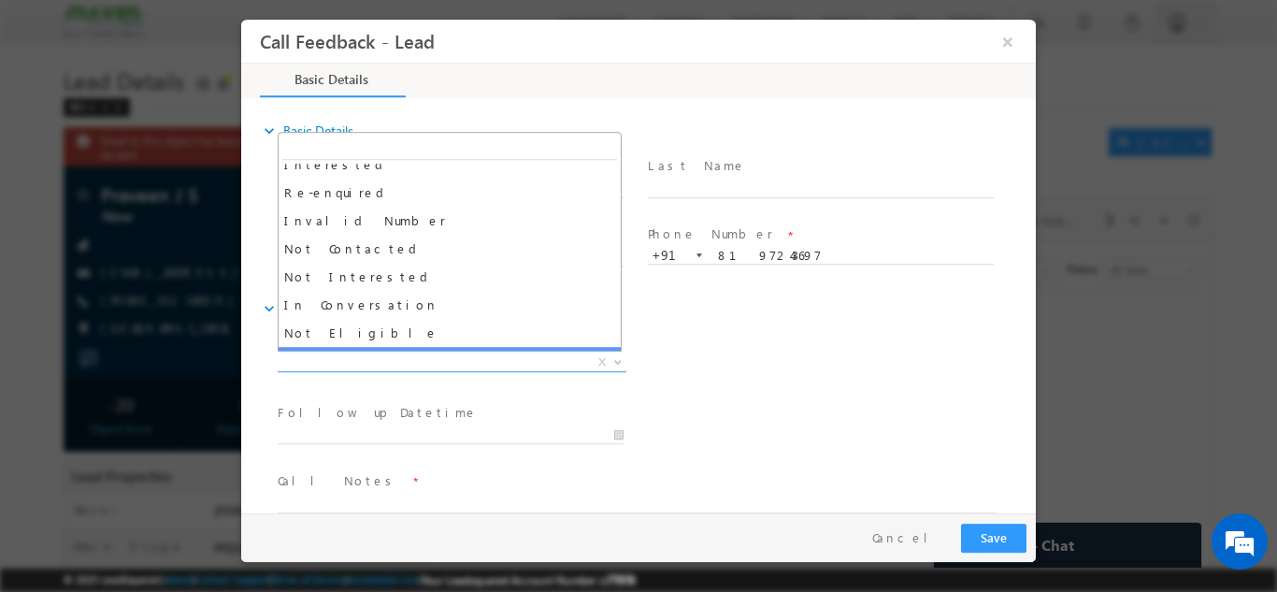
scroll to position [68, 0]
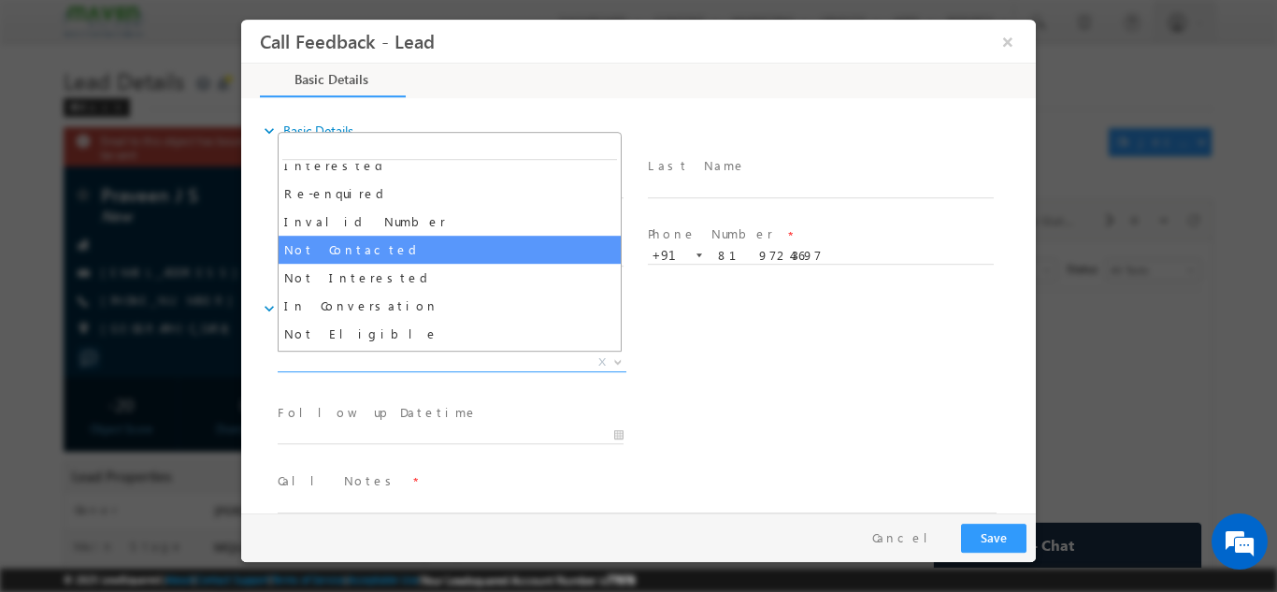
select select "Not Contacted"
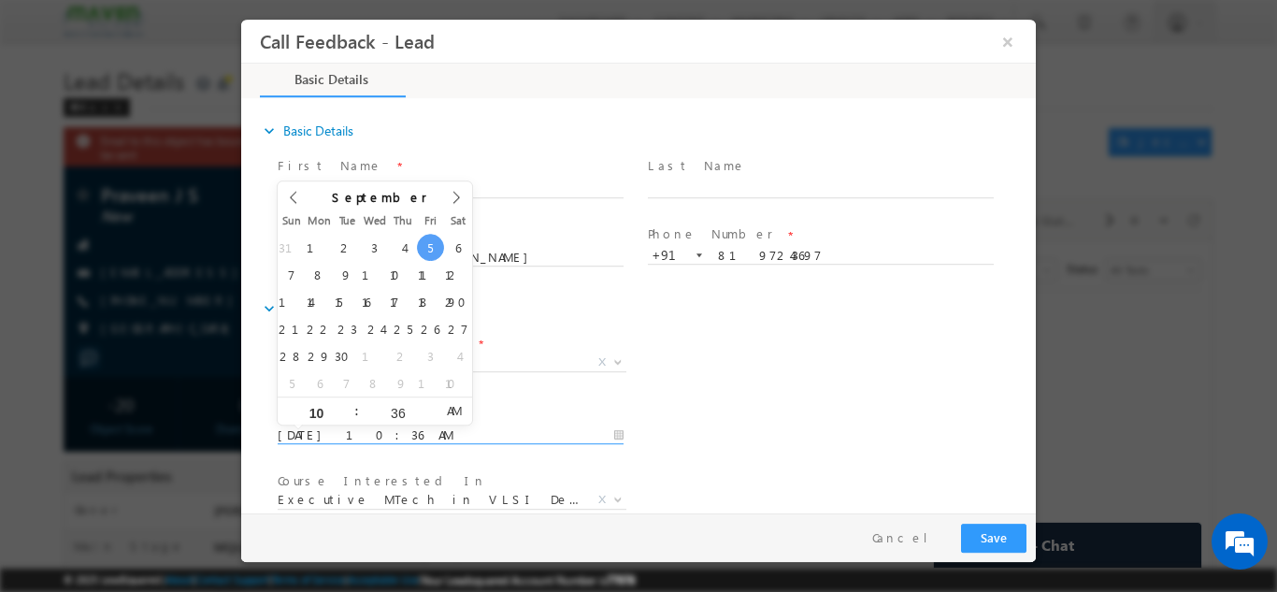
click at [454, 426] on input "05/09/2025 10:36 AM" at bounding box center [451, 434] width 346 height 19
type input "06/09/2025 10:36 AM"
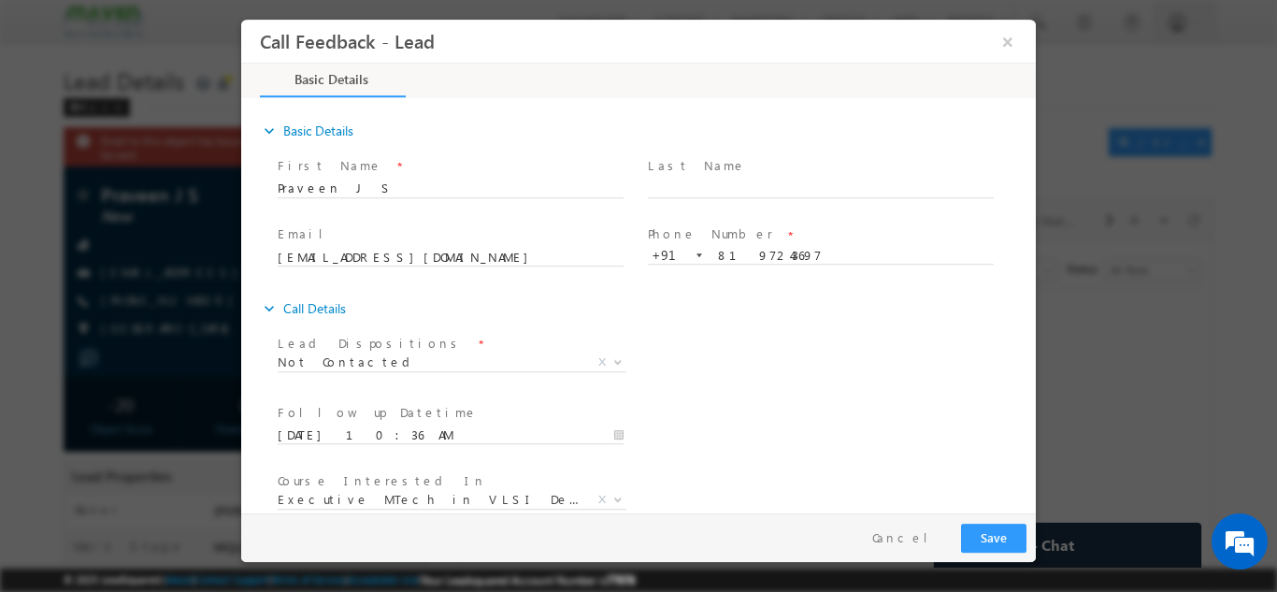
click at [731, 359] on div "Lead Dispositions * Prospect Interested Re-enquired Invalid Number Not Contacte…" at bounding box center [655, 363] width 762 height 69
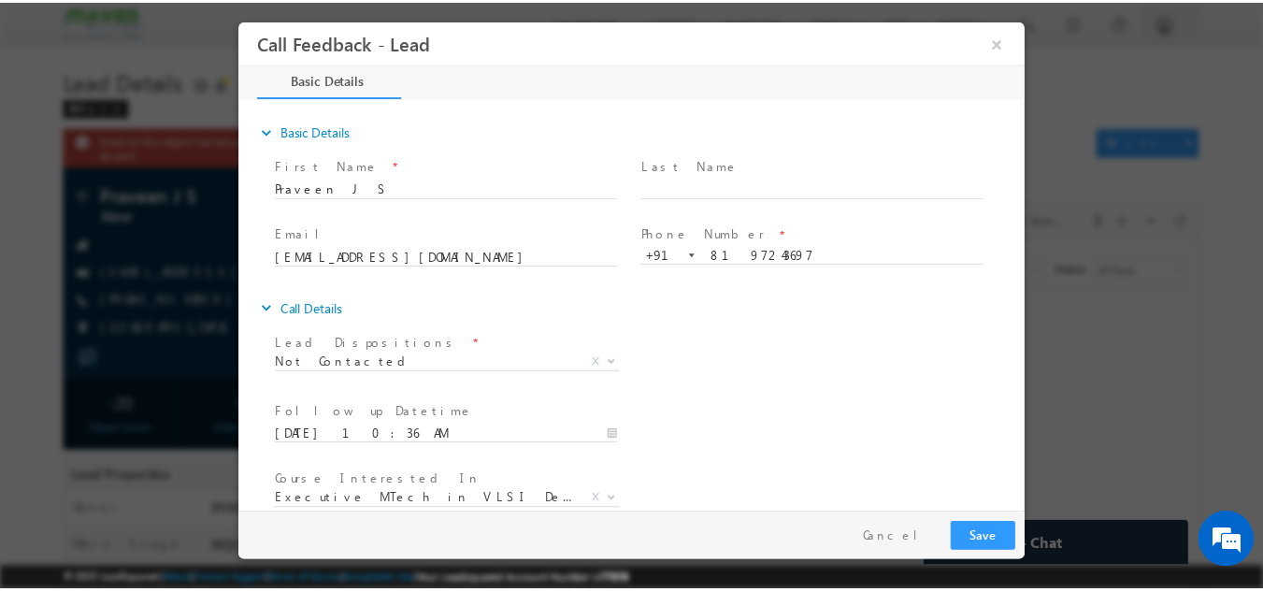
scroll to position [99, 0]
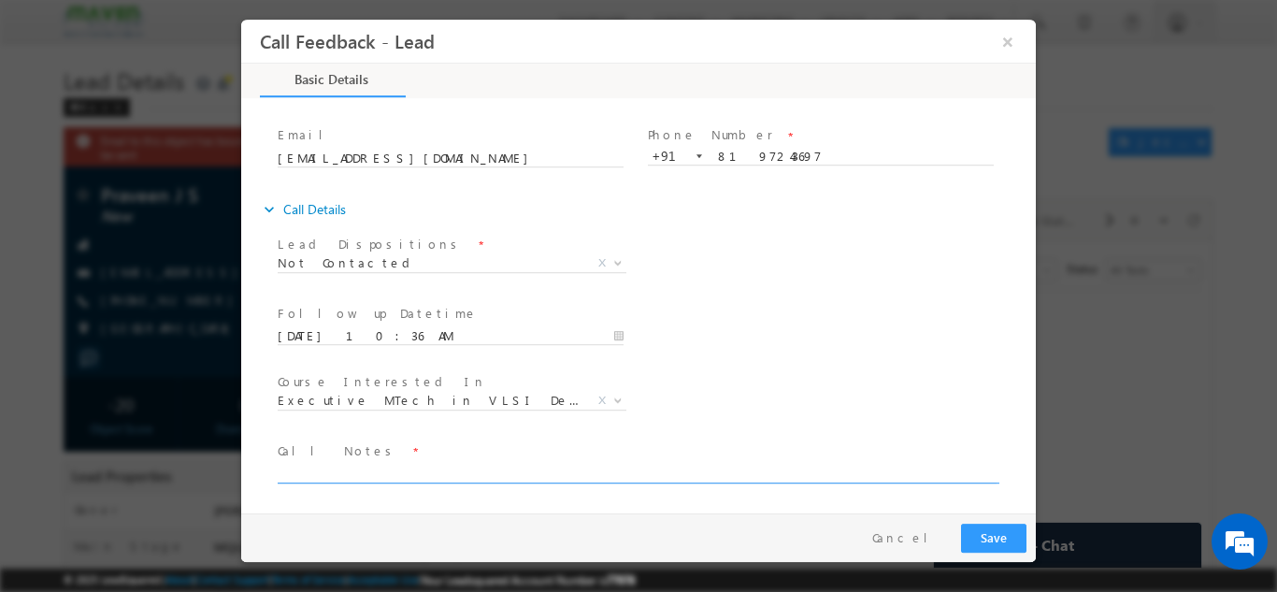
click at [618, 465] on textarea at bounding box center [637, 472] width 719 height 22
type textarea "dnp"
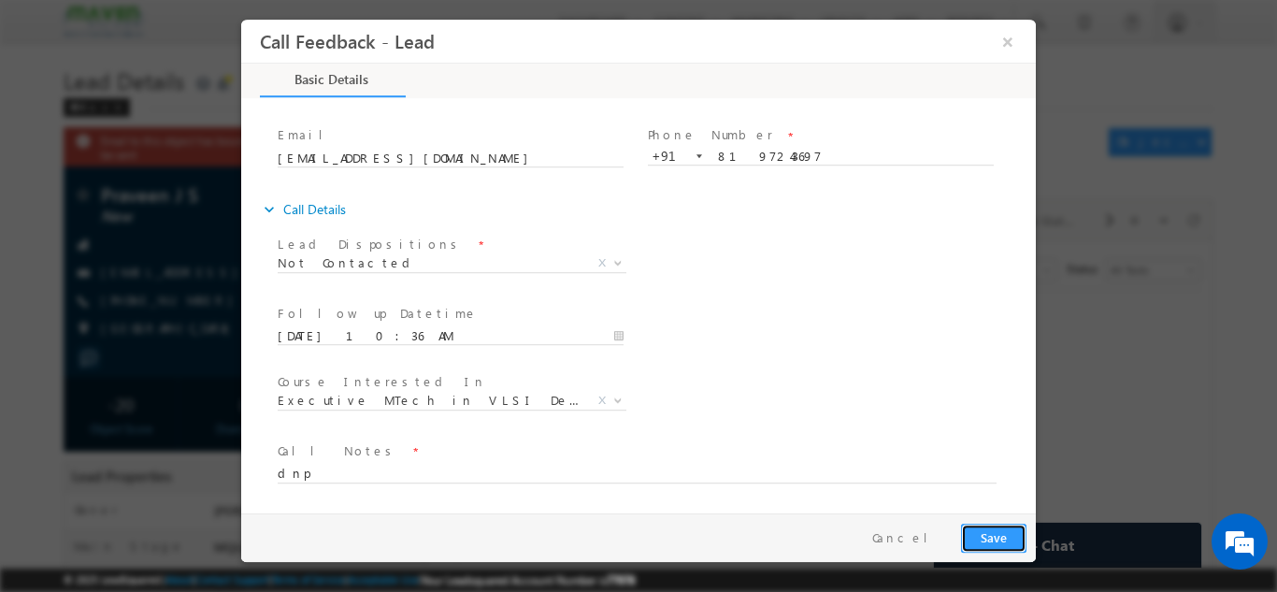
click at [993, 528] on button "Save" at bounding box center [993, 537] width 65 height 29
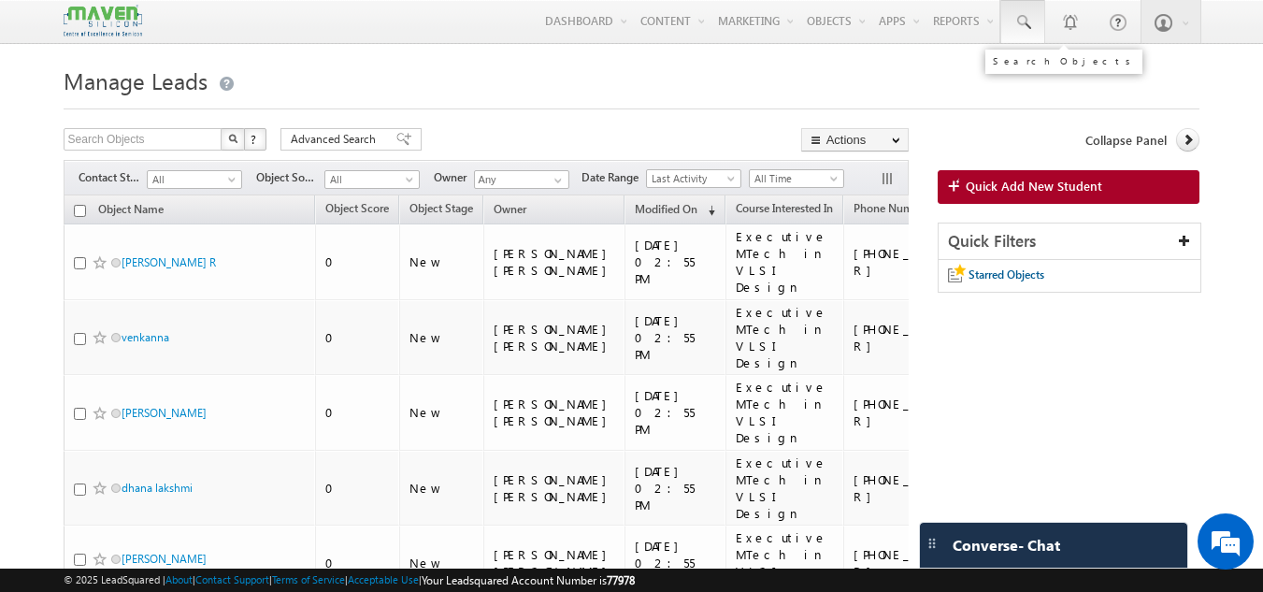
click at [1033, 27] on link at bounding box center [1022, 21] width 45 height 43
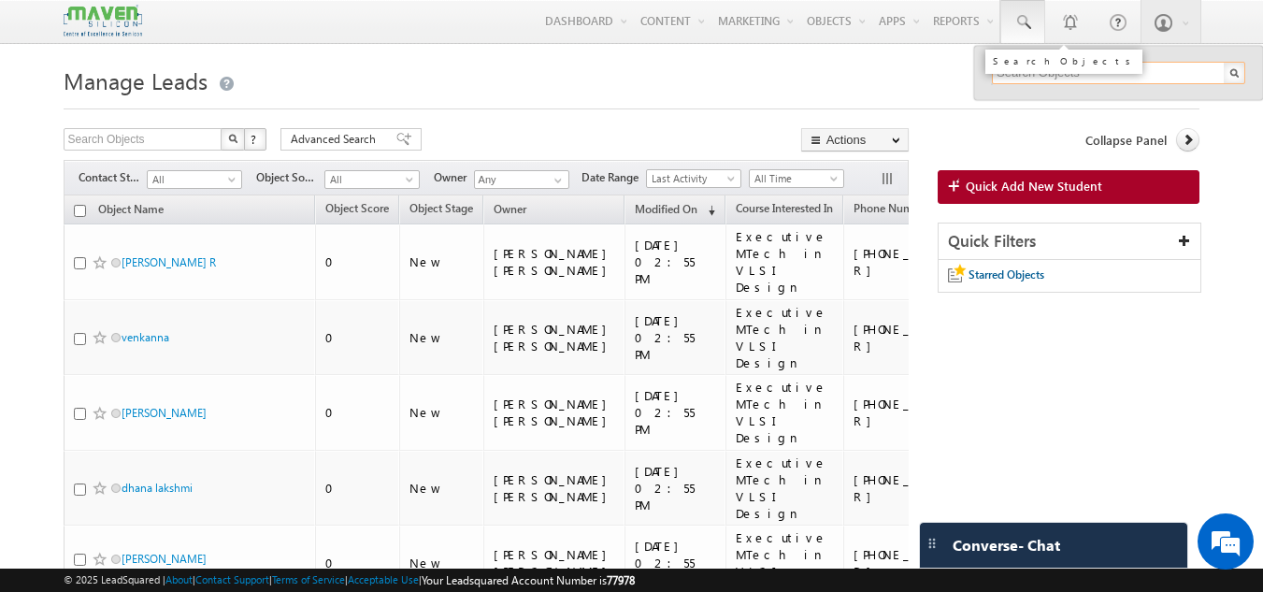
type input "7"
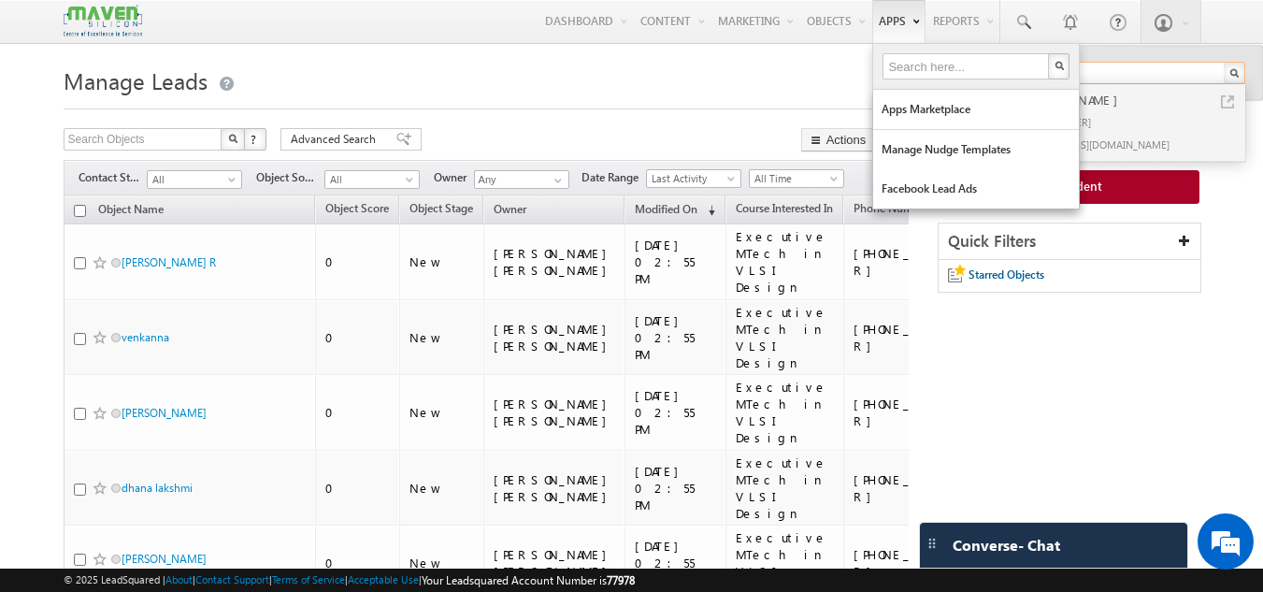
type input "8496079744"
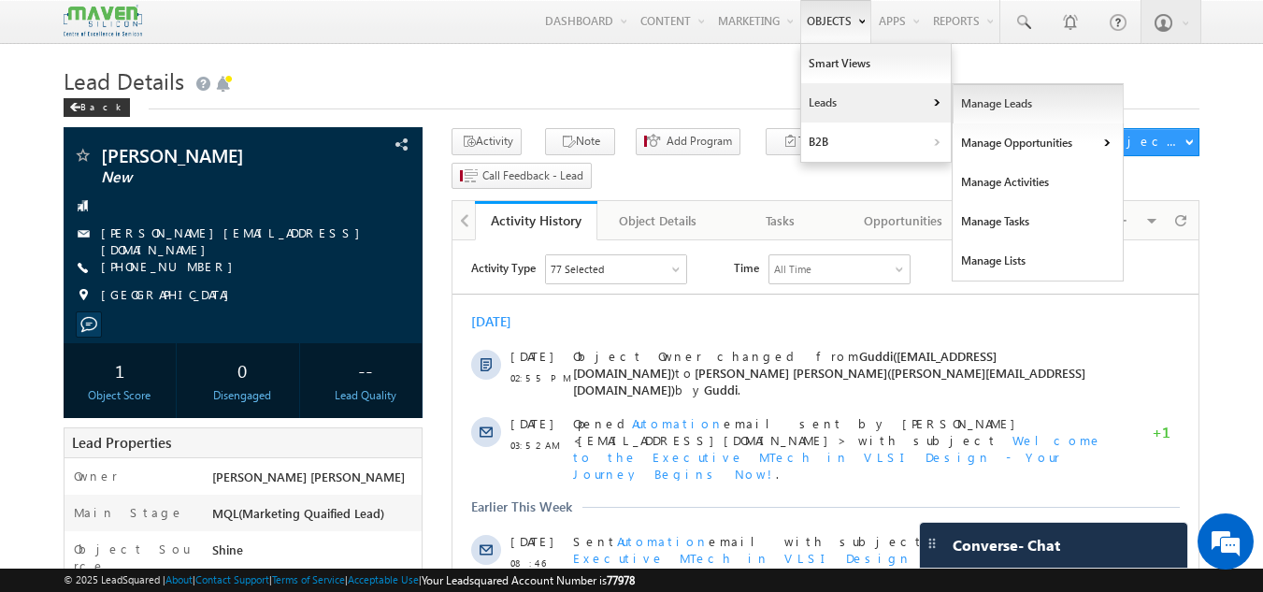
click at [977, 104] on link "Manage Leads" at bounding box center [1038, 103] width 171 height 39
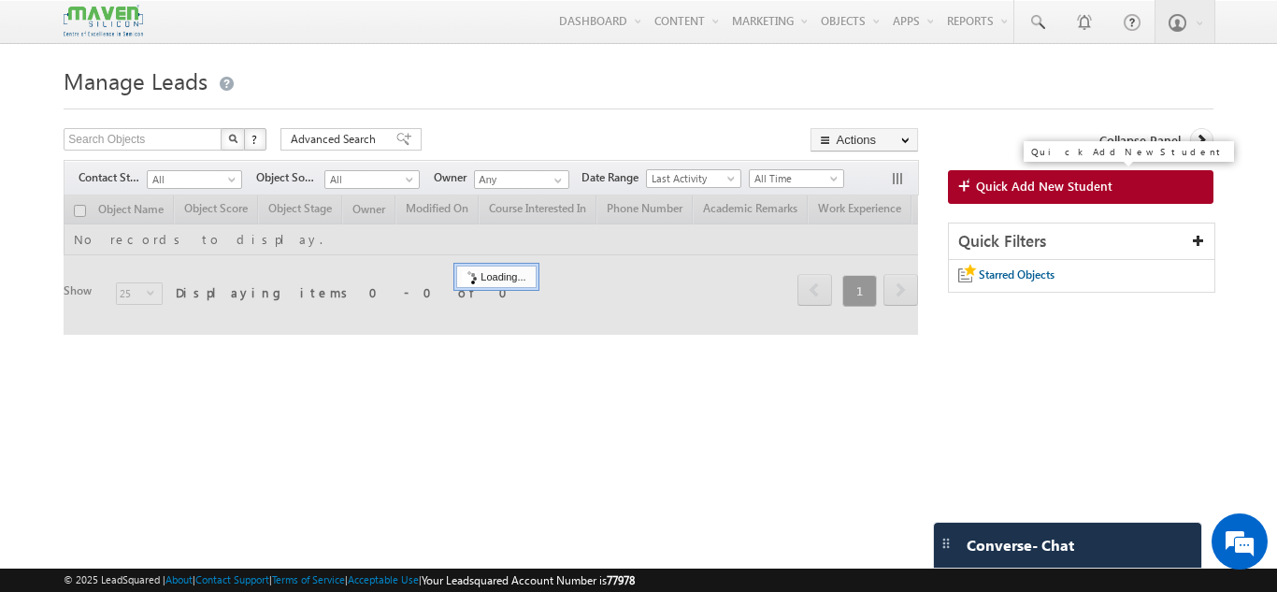
click at [984, 190] on span "Quick Add New Student" at bounding box center [1044, 186] width 136 height 17
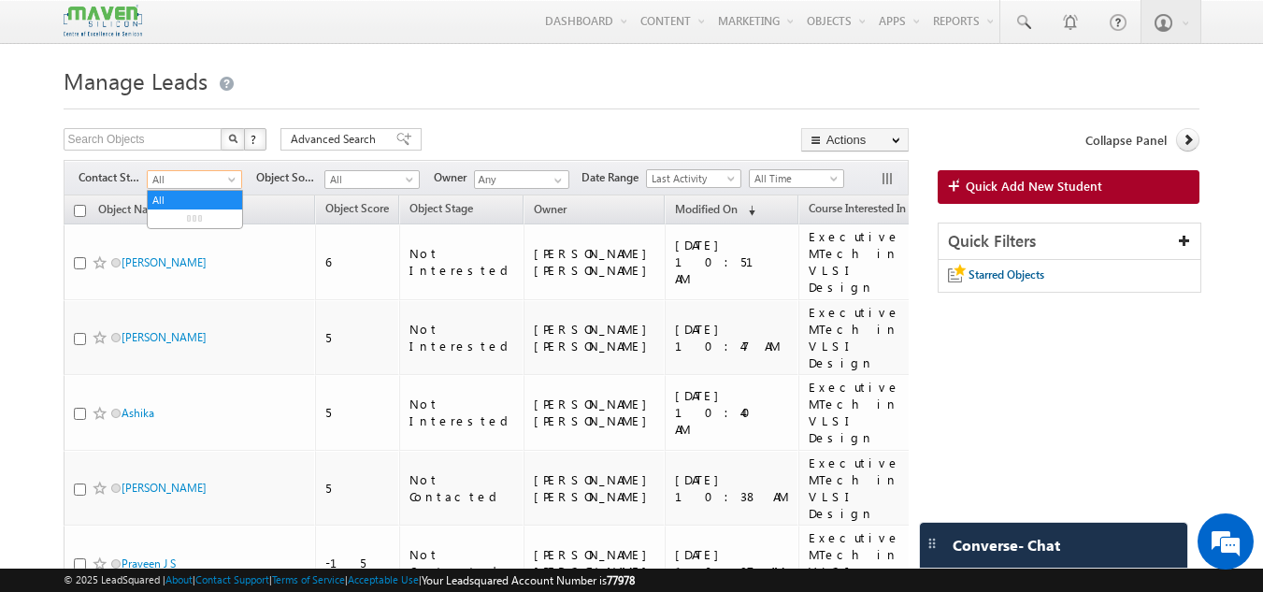
click at [214, 186] on span "All" at bounding box center [192, 179] width 89 height 17
click at [206, 210] on link "New Lead" at bounding box center [195, 218] width 94 height 17
